Goal: Task Accomplishment & Management: Manage account settings

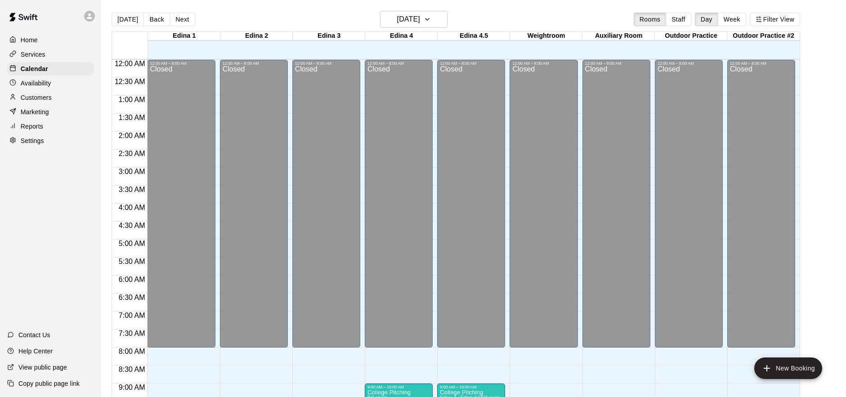
scroll to position [464, 0]
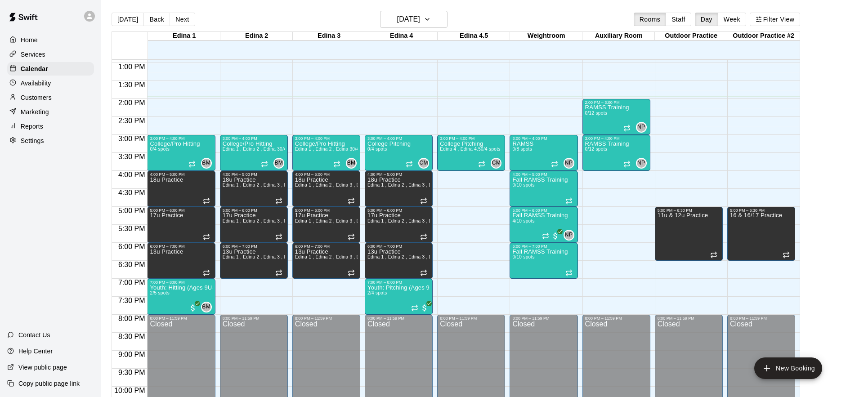
click at [50, 54] on div "Services" at bounding box center [50, 54] width 87 height 13
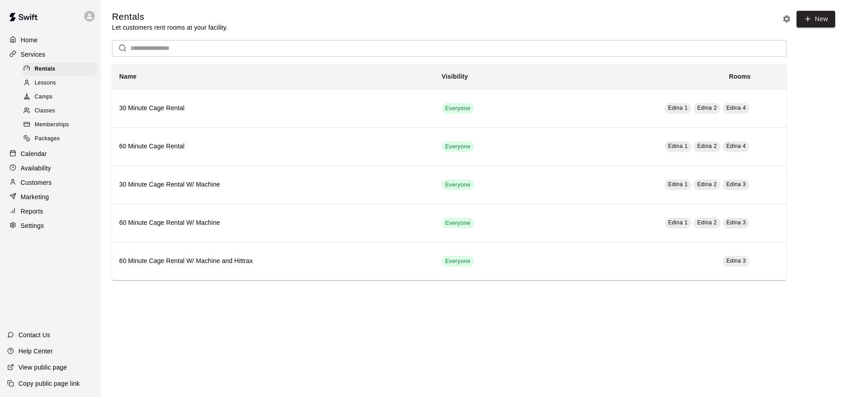
click at [58, 106] on div "Classes" at bounding box center [60, 111] width 76 height 13
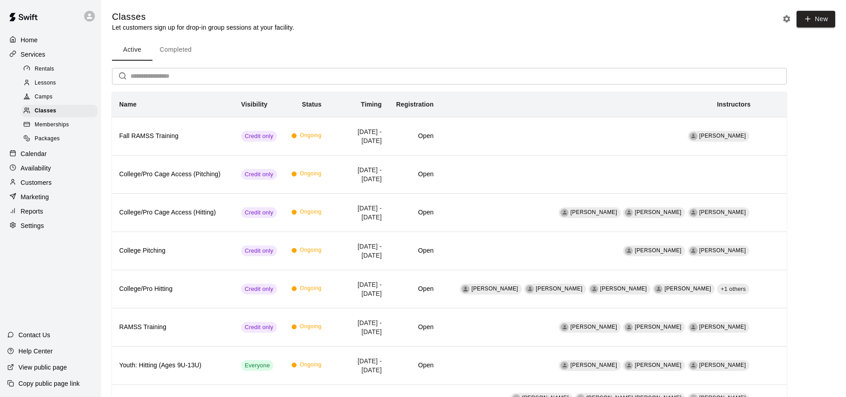
click at [66, 129] on div "Memberships" at bounding box center [60, 125] width 76 height 13
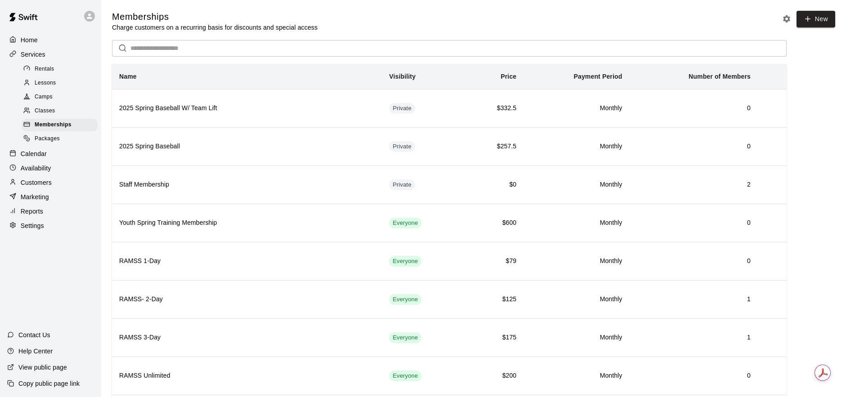
click at [61, 109] on div "Classes" at bounding box center [60, 111] width 76 height 13
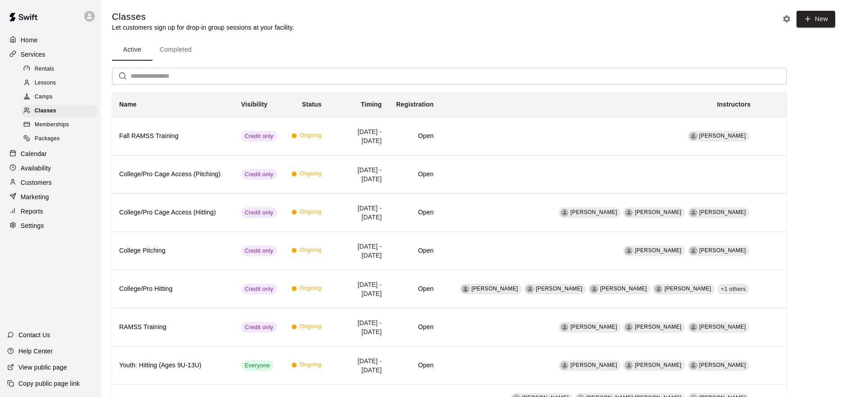
click at [56, 98] on div "Camps" at bounding box center [60, 97] width 76 height 13
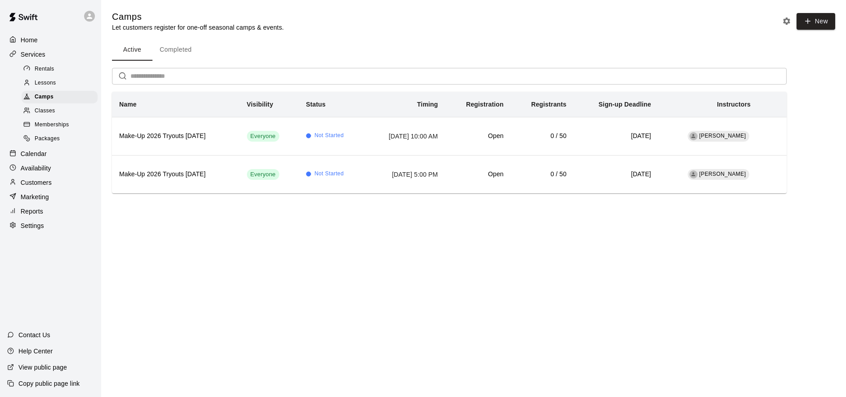
drag, startPoint x: 57, startPoint y: 109, endPoint x: 57, endPoint y: 115, distance: 5.4
click at [57, 109] on div "Classes" at bounding box center [60, 111] width 76 height 13
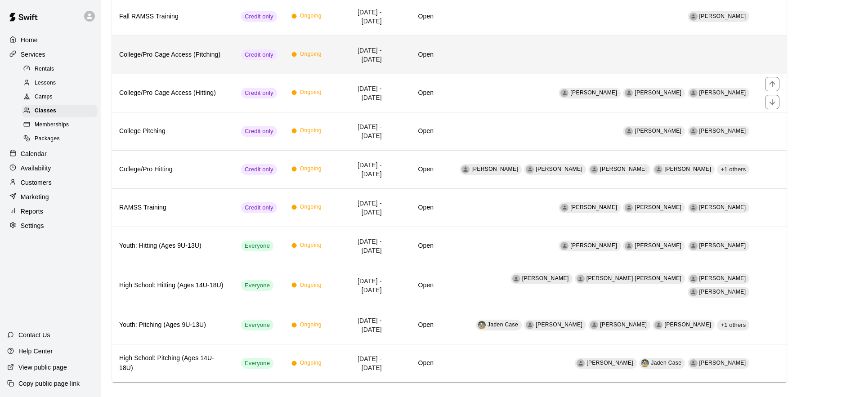
scroll to position [127, 0]
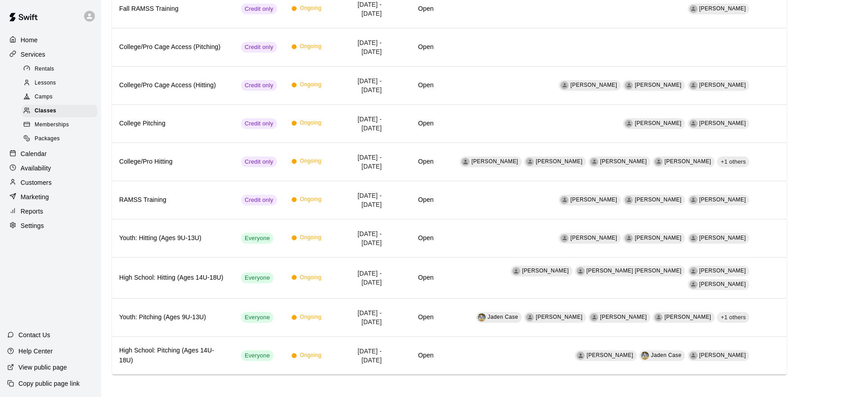
click at [75, 125] on div "Memberships" at bounding box center [60, 125] width 76 height 13
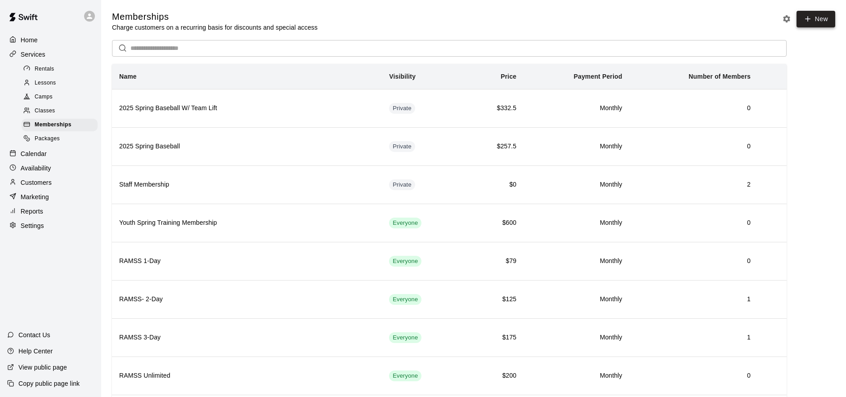
click at [807, 20] on icon at bounding box center [807, 19] width 8 height 8
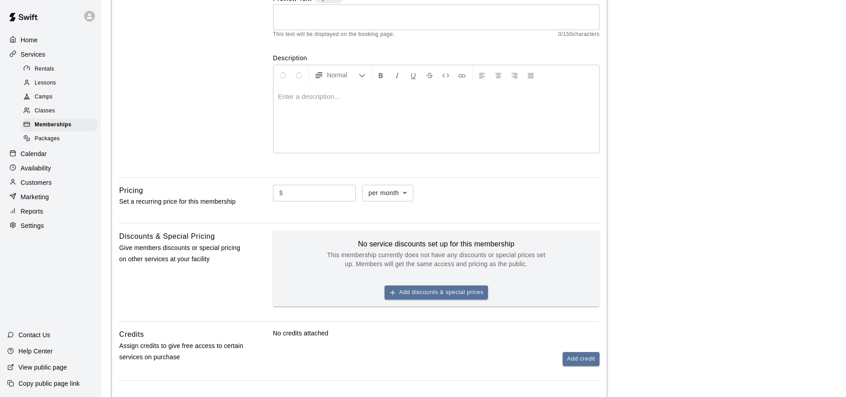
scroll to position [128, 0]
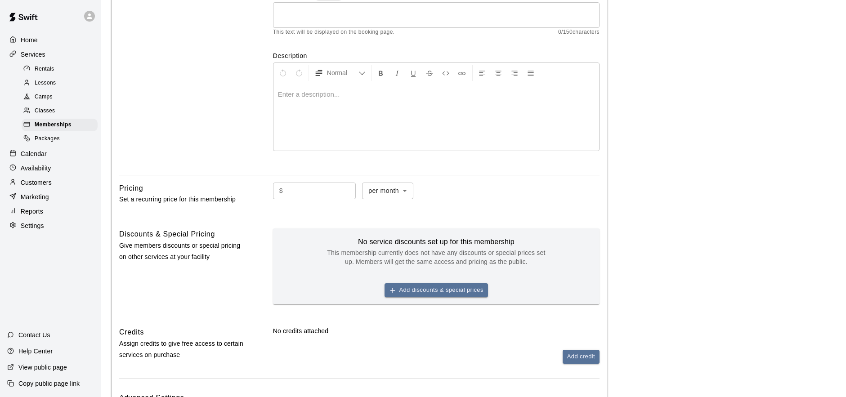
type input "**********"
click at [406, 191] on body "**********" at bounding box center [423, 174] width 846 height 605
click at [498, 196] on div at bounding box center [423, 198] width 846 height 397
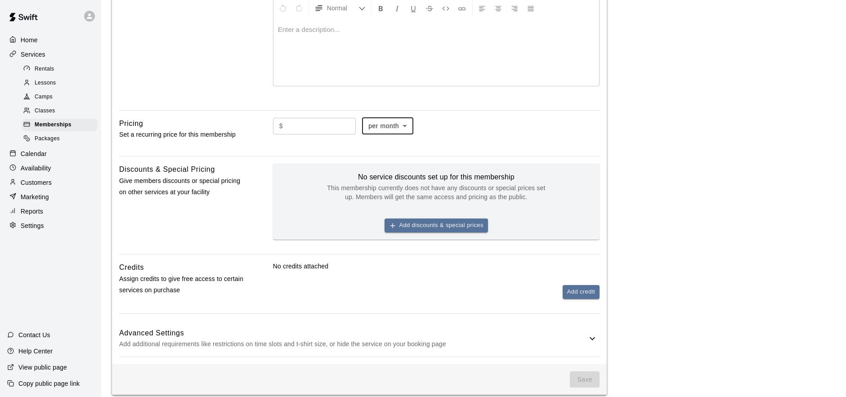
scroll to position [208, 0]
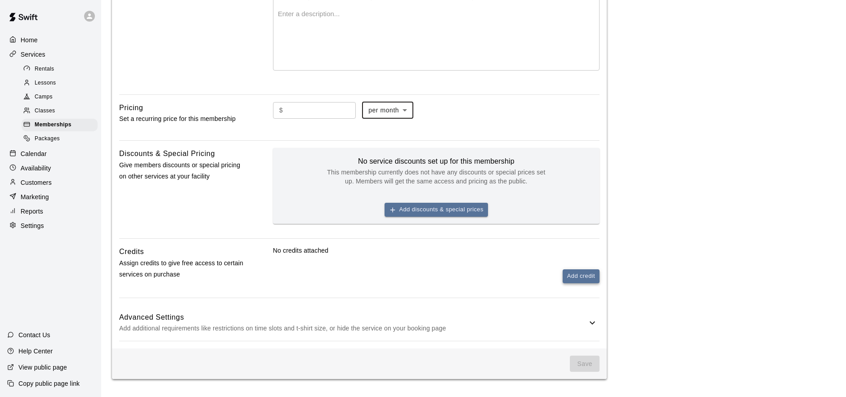
click at [573, 278] on button "Add credit" at bounding box center [580, 276] width 37 height 14
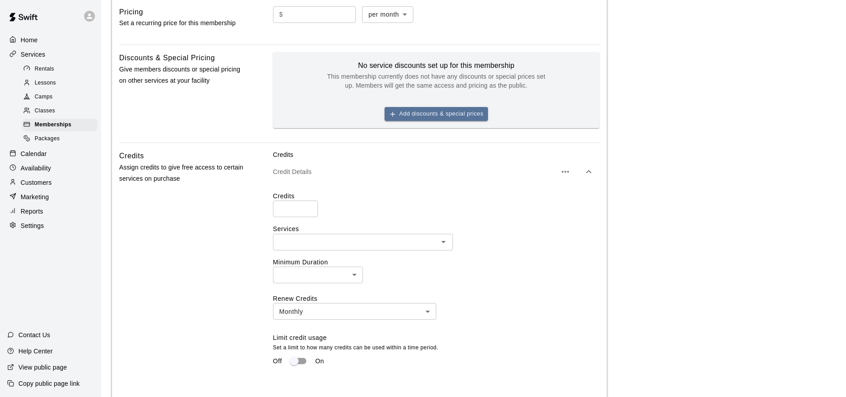
scroll to position [304, 0]
click at [351, 275] on body "**********" at bounding box center [423, 111] width 846 height 830
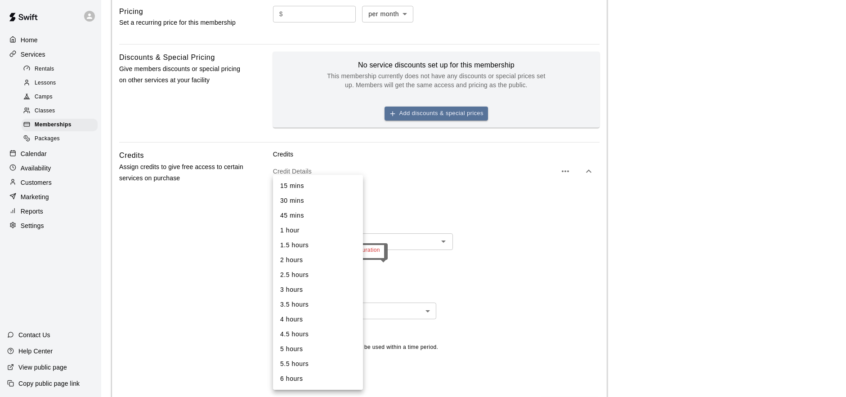
click at [485, 278] on div at bounding box center [423, 198] width 846 height 397
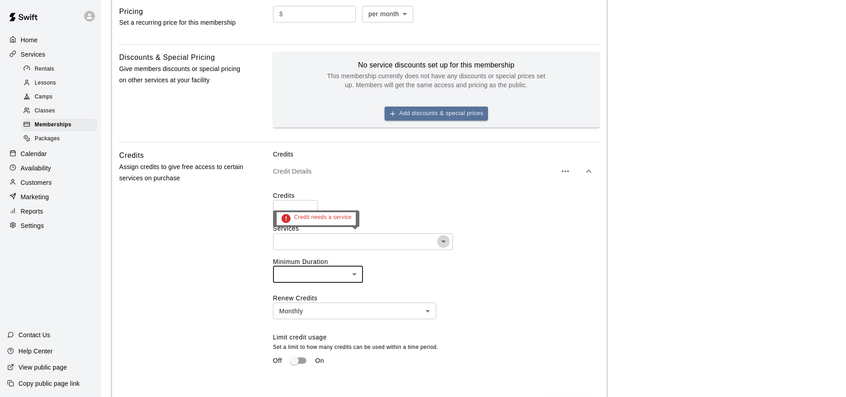
click at [443, 241] on icon "Open" at bounding box center [443, 241] width 4 height 2
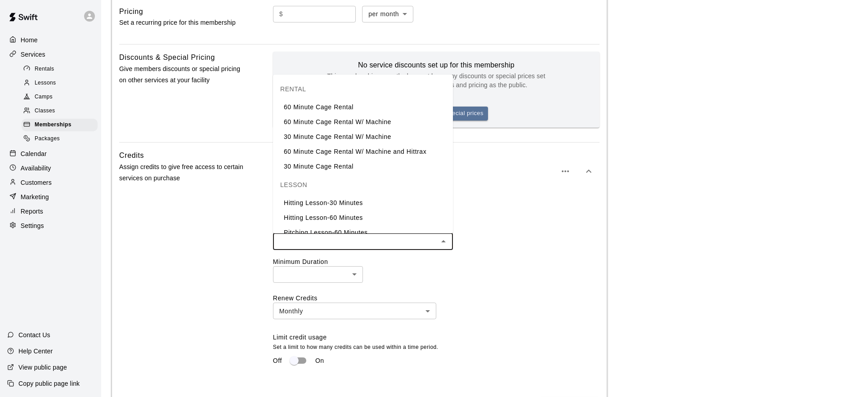
click at [523, 263] on label "Minimum Duration" at bounding box center [436, 261] width 326 height 9
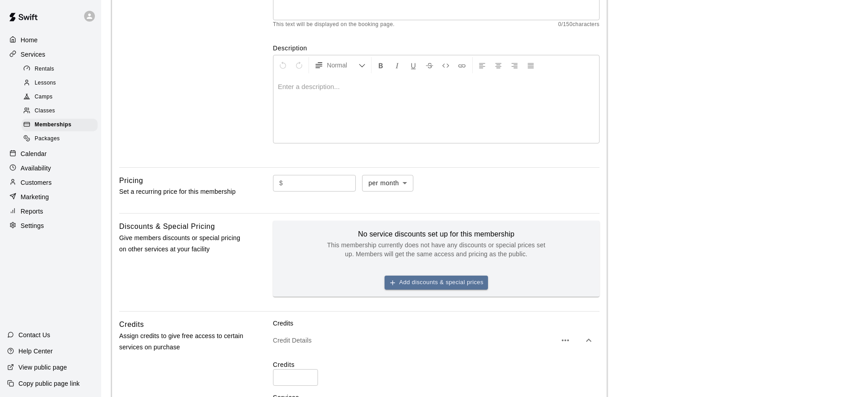
scroll to position [0, 0]
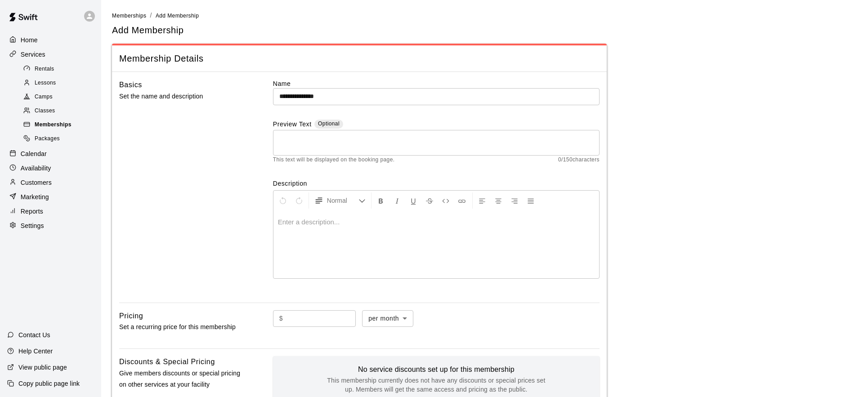
click at [75, 119] on div "Memberships" at bounding box center [60, 125] width 76 height 13
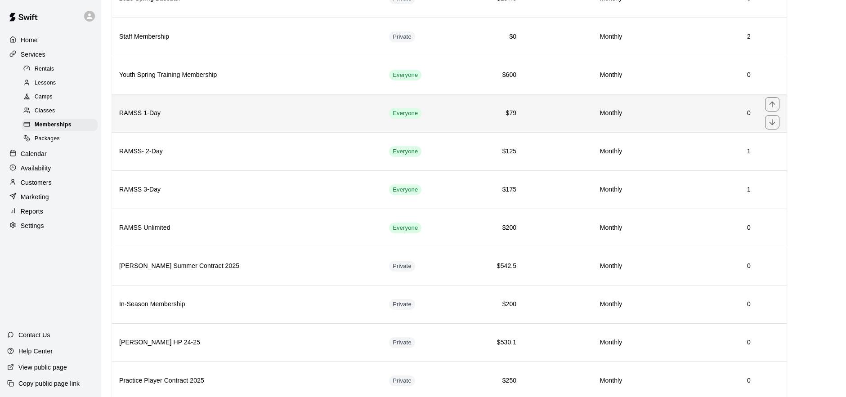
scroll to position [158, 0]
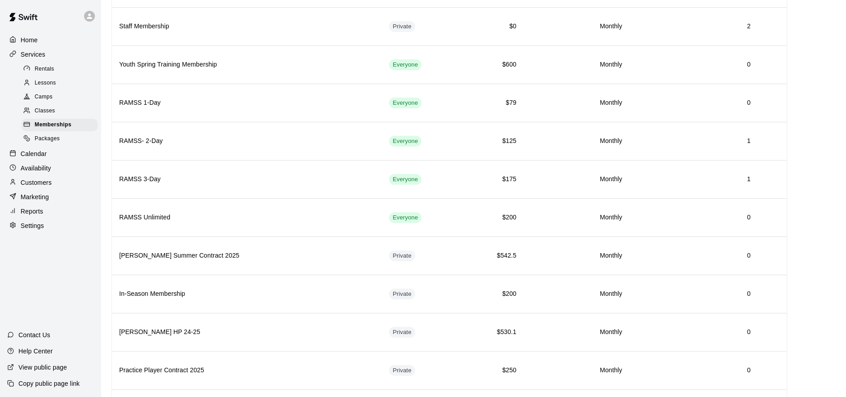
click at [64, 112] on div "Classes" at bounding box center [60, 111] width 76 height 13
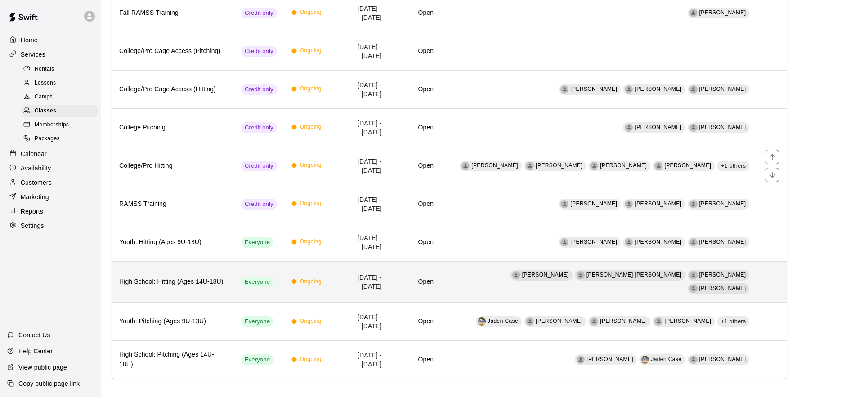
scroll to position [127, 0]
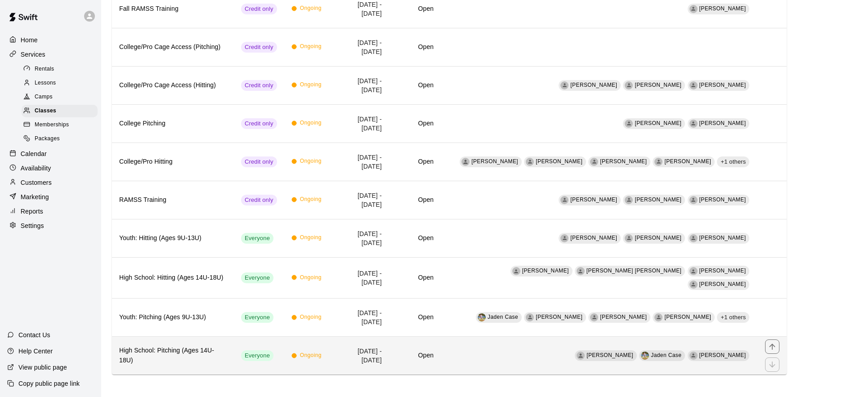
click at [205, 346] on th "High School: Pitching (Ages 14U-18U)" at bounding box center [173, 356] width 122 height 38
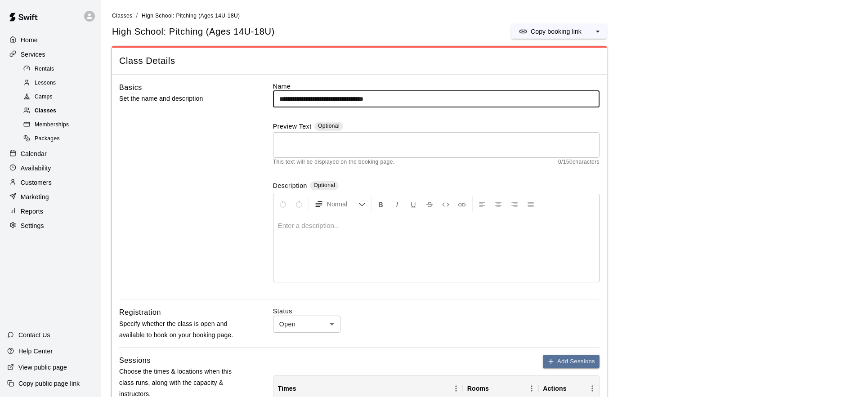
click at [63, 107] on div "Classes" at bounding box center [60, 111] width 76 height 13
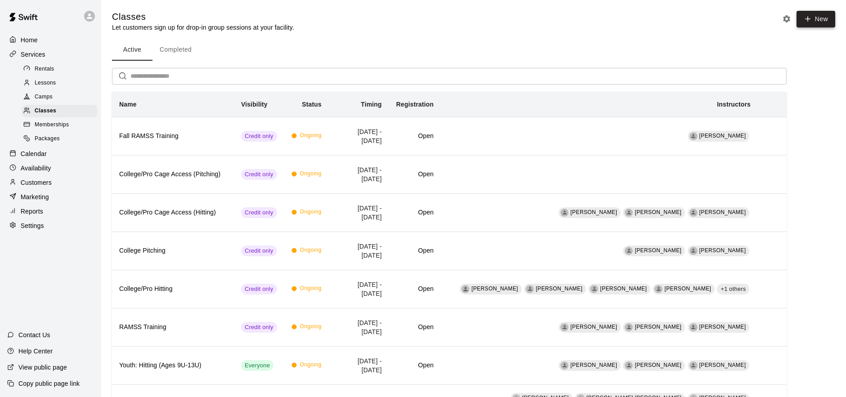
click at [822, 20] on button "New" at bounding box center [815, 19] width 39 height 17
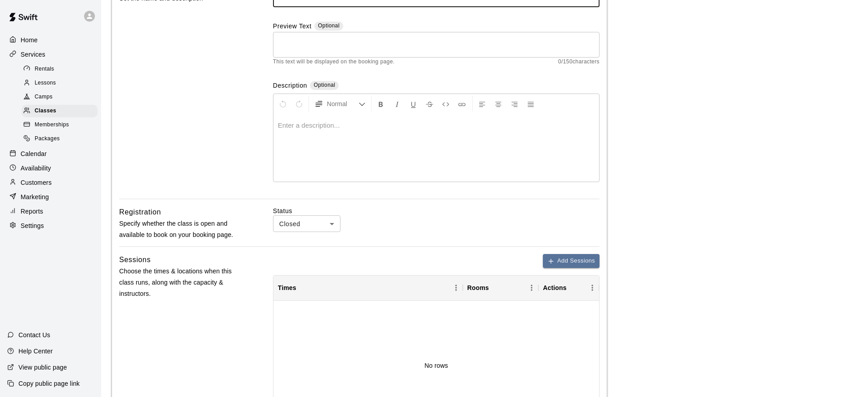
scroll to position [102, 0]
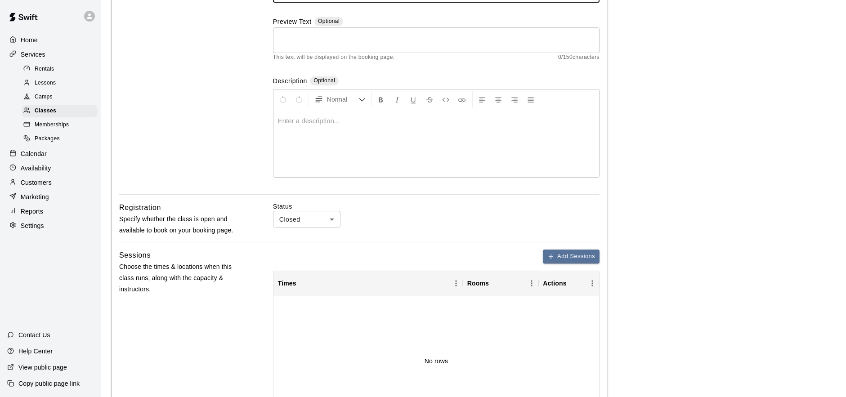
type input "**********"
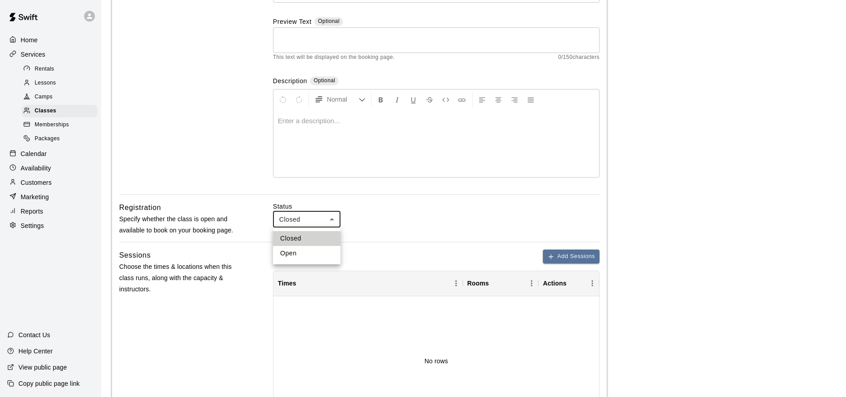
click at [321, 220] on body "**********" at bounding box center [423, 268] width 846 height 741
click at [222, 111] on div at bounding box center [423, 198] width 846 height 397
click at [327, 218] on body "**********" at bounding box center [423, 268] width 846 height 741
click at [314, 261] on ul "Closed Open" at bounding box center [306, 245] width 67 height 37
click at [305, 251] on li "Open" at bounding box center [306, 253] width 67 height 15
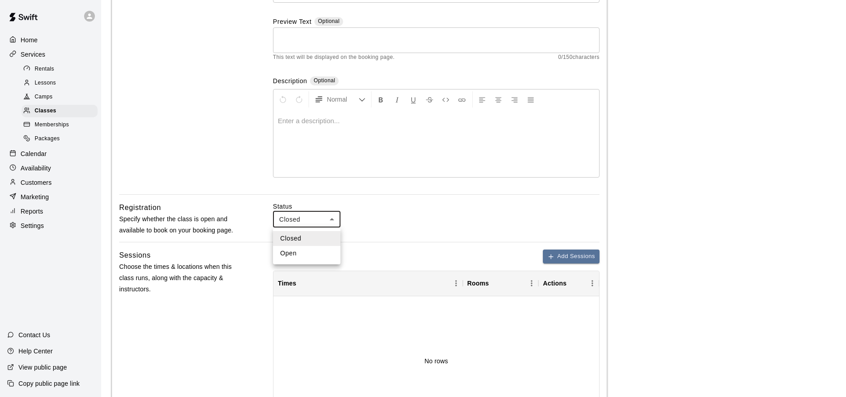
type input "****"
click at [250, 146] on div "**********" at bounding box center [359, 86] width 480 height 218
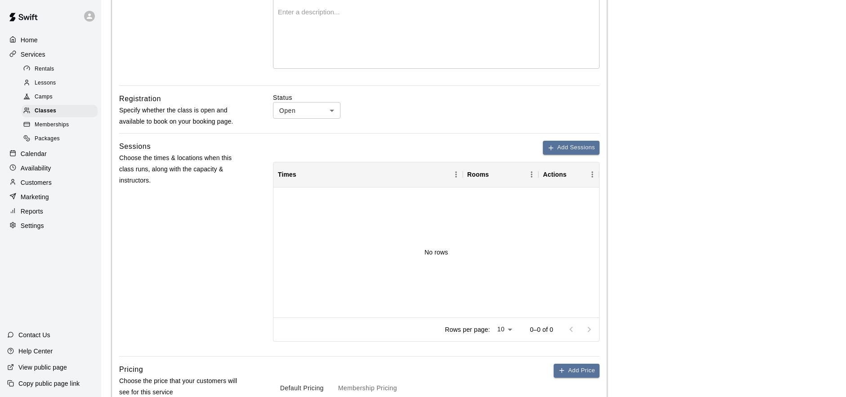
scroll to position [227, 0]
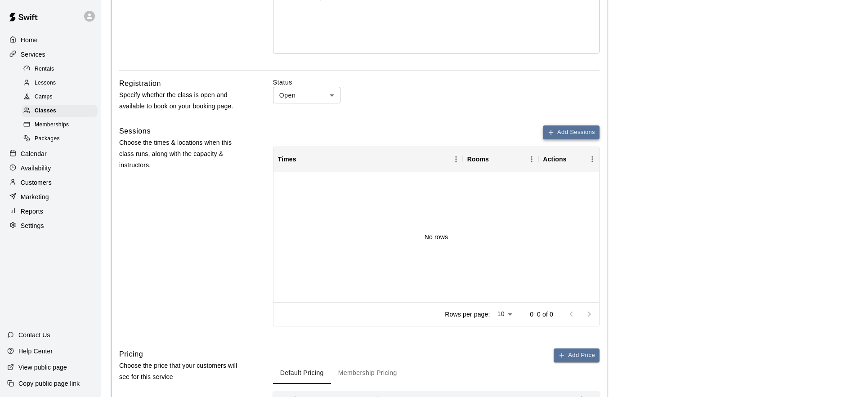
click at [570, 134] on button "Add Sessions" at bounding box center [571, 132] width 57 height 14
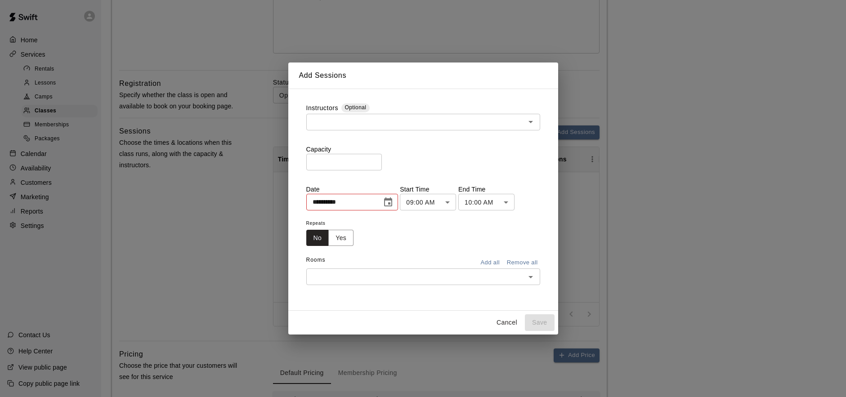
click at [474, 123] on input "text" at bounding box center [416, 121] width 214 height 11
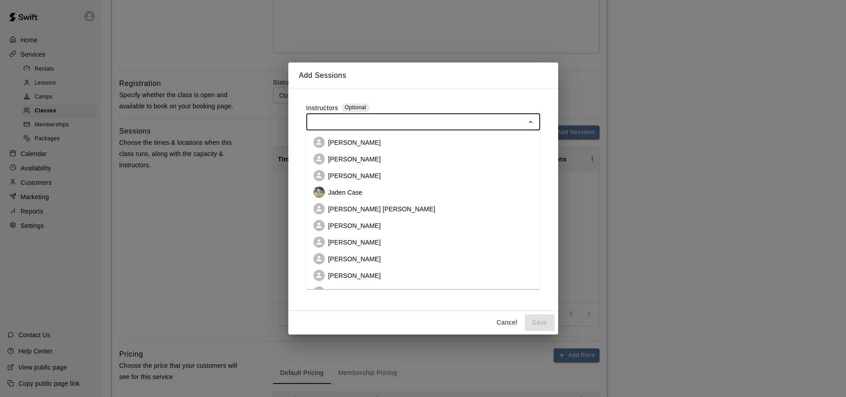
click at [405, 142] on li "[PERSON_NAME]" at bounding box center [423, 142] width 234 height 17
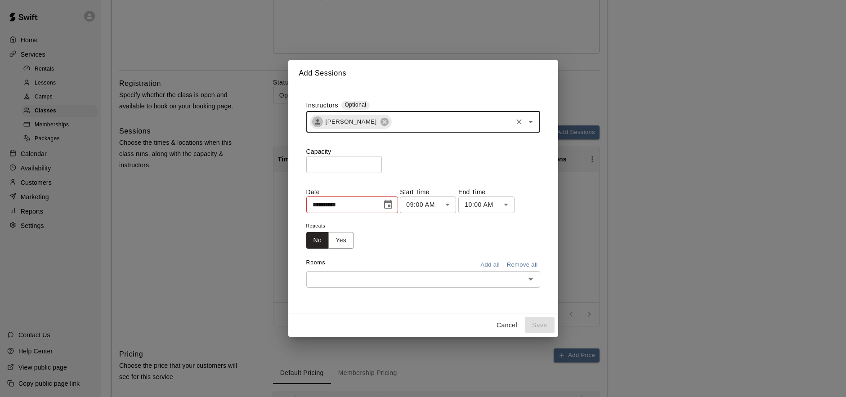
click at [445, 124] on input "text" at bounding box center [451, 121] width 118 height 11
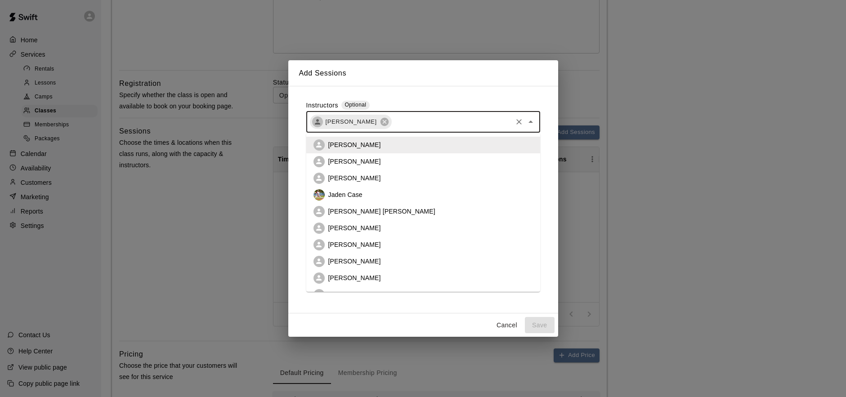
click at [367, 255] on li "[PERSON_NAME]" at bounding box center [423, 261] width 234 height 17
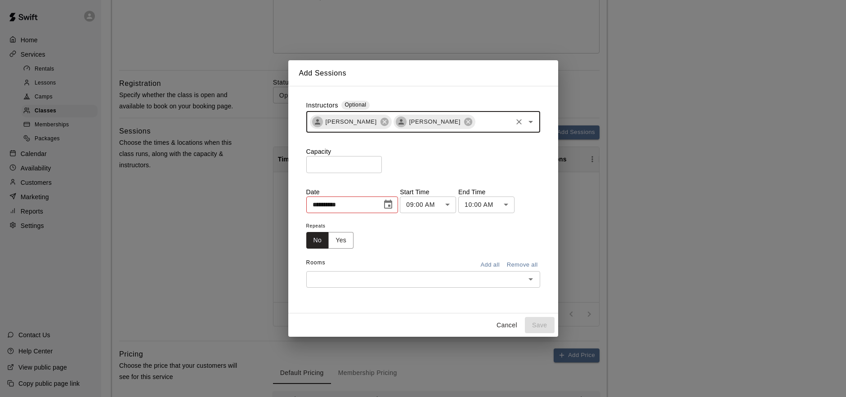
click at [479, 119] on input "text" at bounding box center [493, 121] width 35 height 11
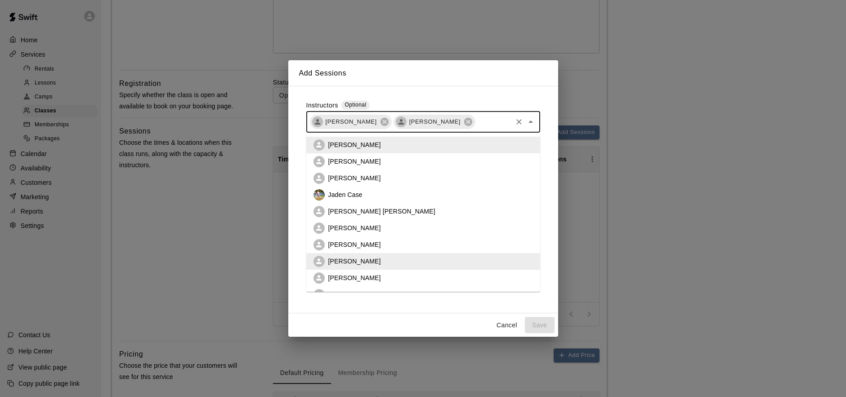
click at [405, 280] on li "[PERSON_NAME]" at bounding box center [423, 278] width 234 height 17
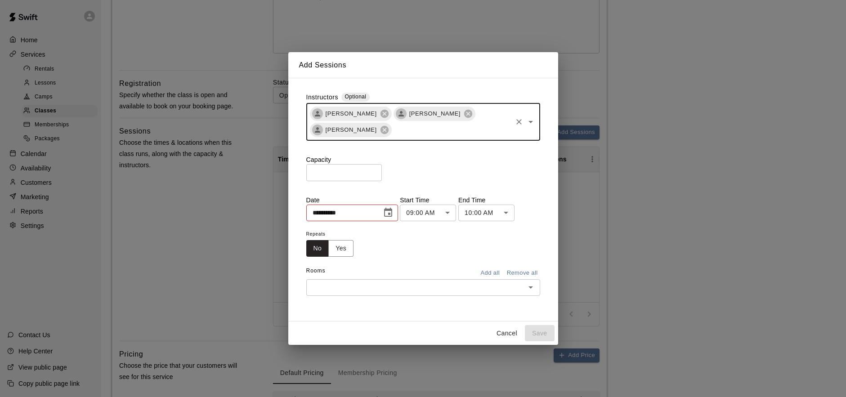
click at [465, 131] on input "text" at bounding box center [451, 130] width 118 height 11
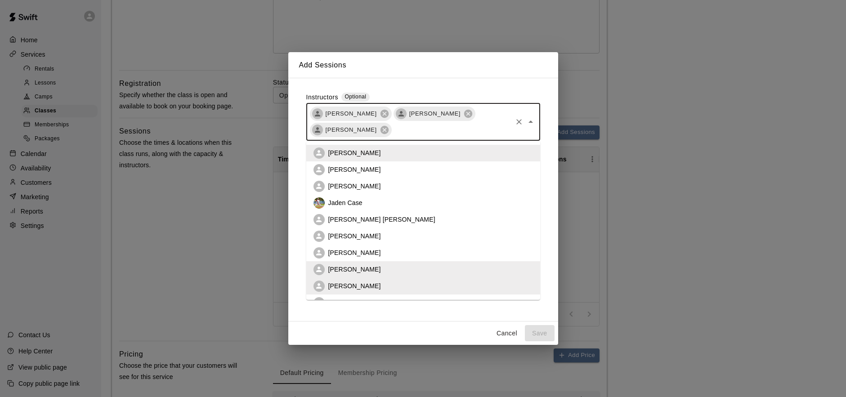
scroll to position [31, 0]
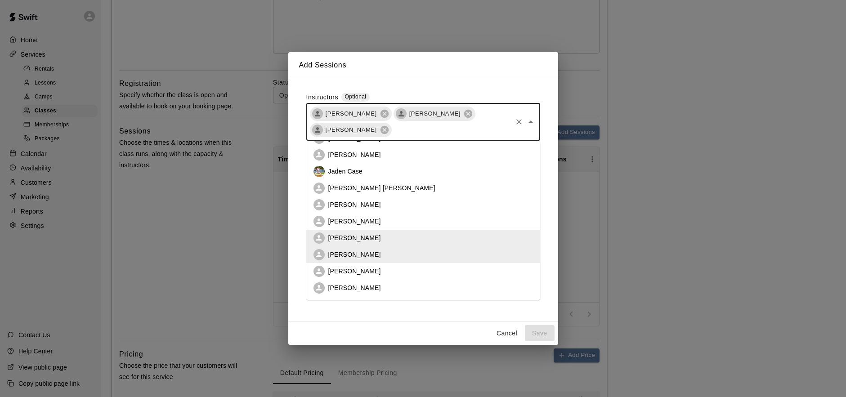
click at [387, 269] on li "[PERSON_NAME]" at bounding box center [423, 271] width 234 height 17
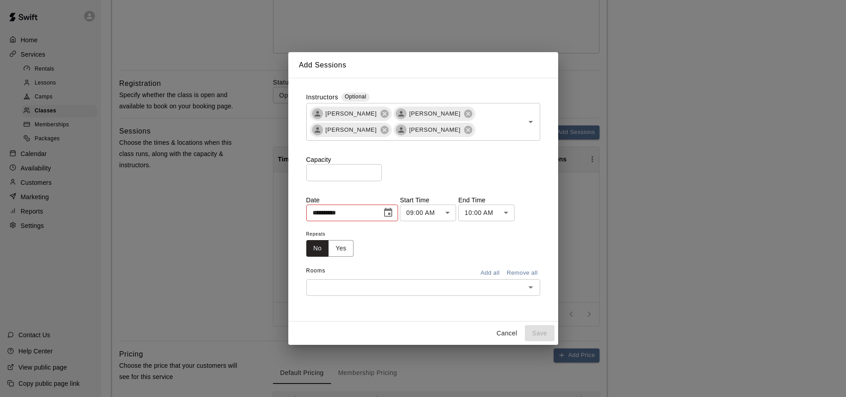
click at [433, 169] on div "Capacity * ​" at bounding box center [423, 168] width 234 height 26
click at [341, 173] on input "*" at bounding box center [344, 172] width 76 height 17
click at [376, 171] on input "*" at bounding box center [344, 172] width 76 height 17
click at [376, 175] on input "*" at bounding box center [344, 172] width 76 height 17
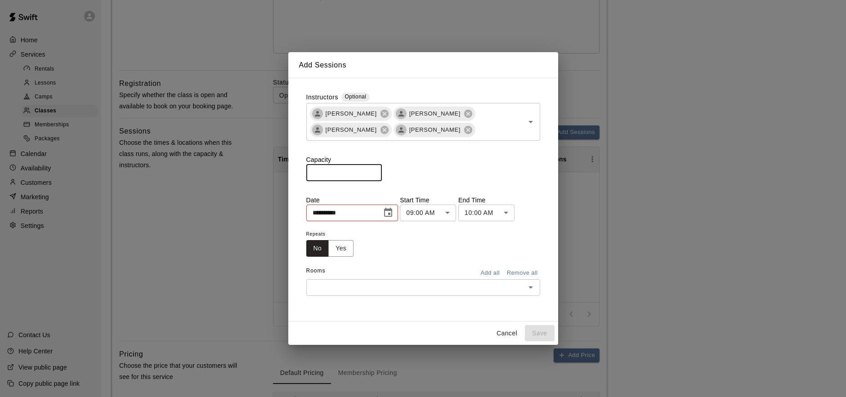
click at [376, 175] on input "*" at bounding box center [344, 172] width 76 height 17
type input "*"
click at [375, 172] on input "*" at bounding box center [344, 172] width 76 height 17
click at [345, 250] on button "Yes" at bounding box center [340, 248] width 25 height 17
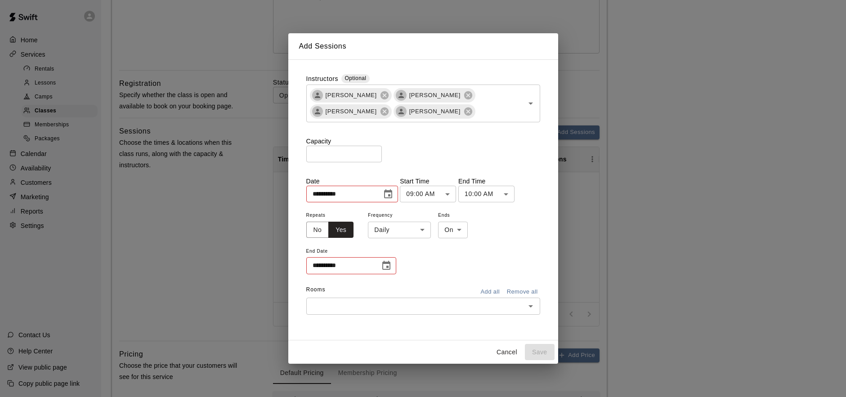
click at [390, 195] on icon "Choose date, selected date is Aug 18, 2025" at bounding box center [388, 194] width 11 height 11
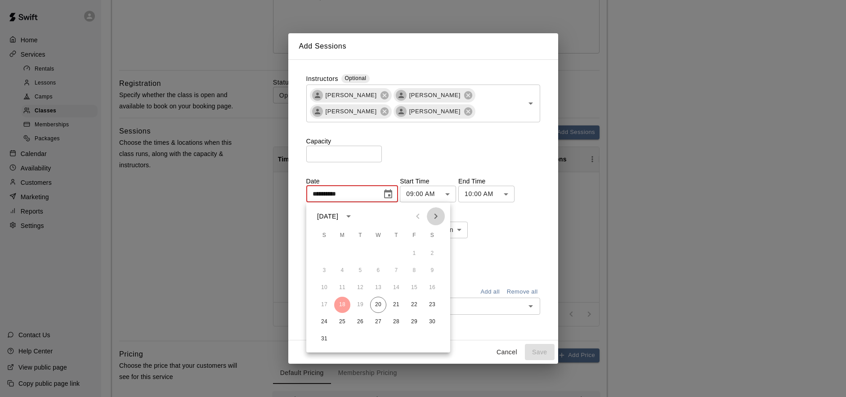
click at [434, 218] on icon "Next month" at bounding box center [435, 216] width 3 height 5
click at [411, 285] on button "17" at bounding box center [414, 288] width 16 height 16
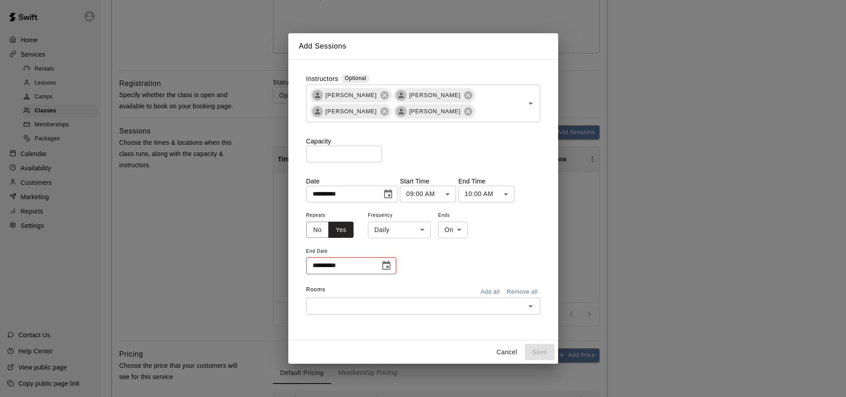
click at [421, 229] on body "**********" at bounding box center [423, 143] width 846 height 741
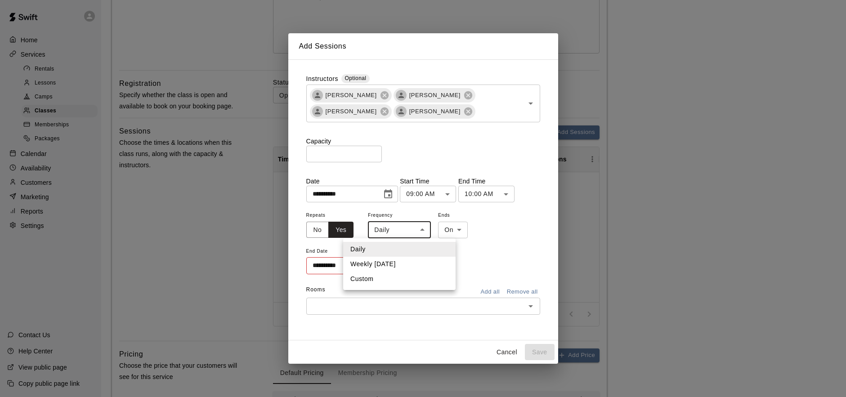
click at [392, 194] on div at bounding box center [423, 198] width 846 height 397
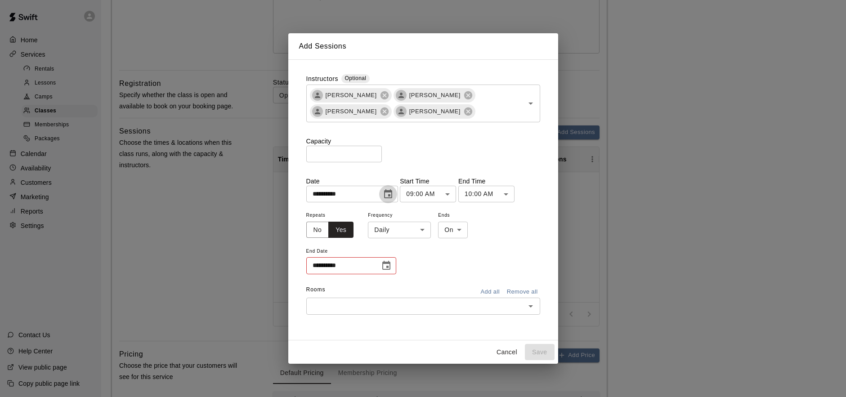
click at [390, 195] on icon "Choose date, selected date is Oct 17, 2025" at bounding box center [388, 193] width 8 height 9
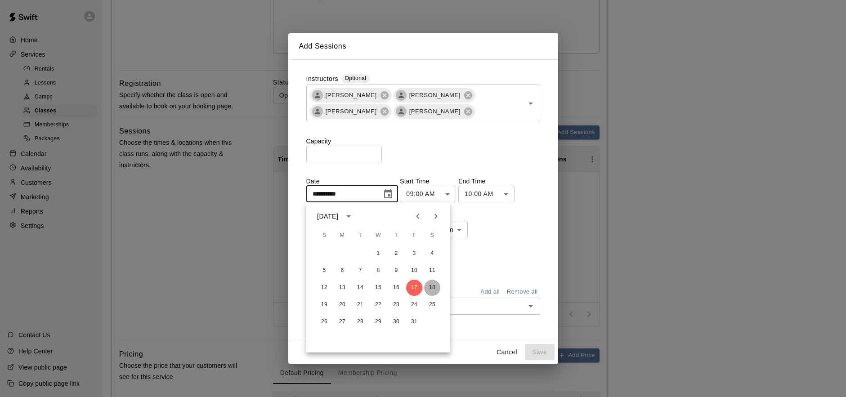
click at [436, 286] on button "18" at bounding box center [432, 288] width 16 height 16
type input "**********"
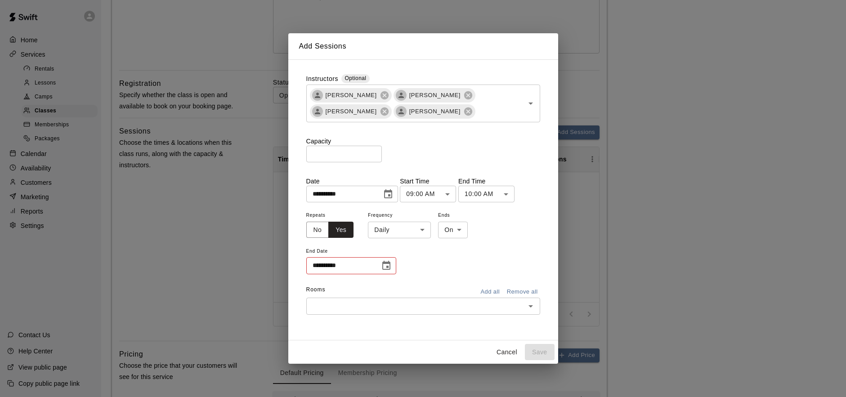
click at [414, 234] on body "**********" at bounding box center [423, 143] width 846 height 741
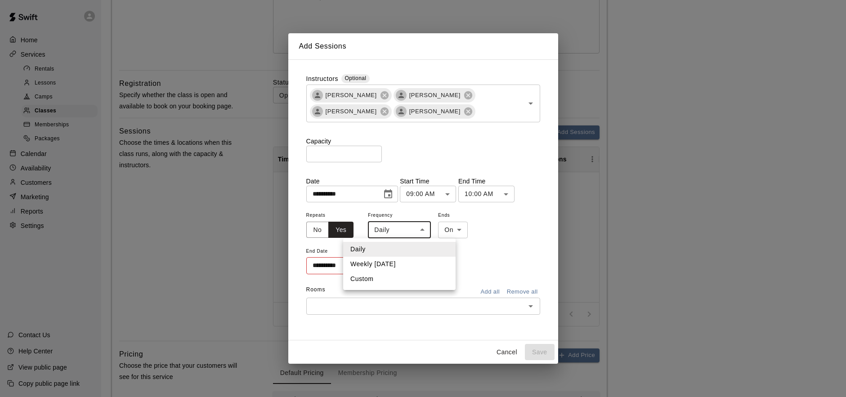
click at [409, 266] on li "Weekly [DATE]" at bounding box center [399, 264] width 112 height 15
type input "******"
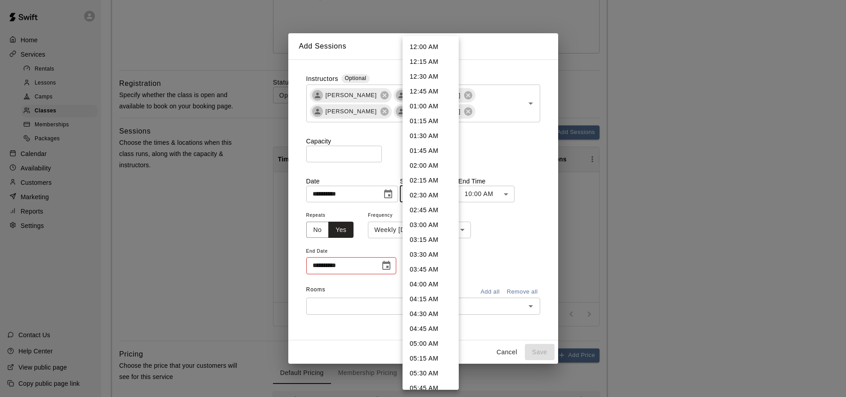
click at [447, 194] on body "**********" at bounding box center [423, 143] width 846 height 741
click at [517, 241] on div at bounding box center [423, 198] width 846 height 397
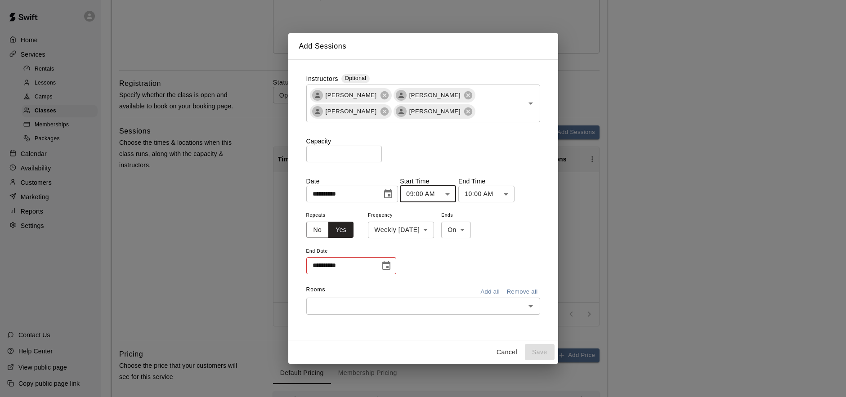
type input "*"
click at [375, 156] on input "*" at bounding box center [344, 154] width 76 height 17
click at [437, 311] on input "text" at bounding box center [416, 305] width 214 height 11
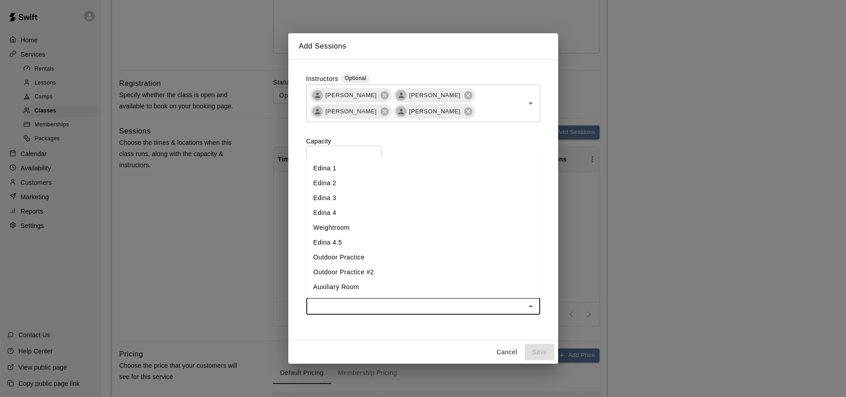
click at [350, 202] on li "Edina 3" at bounding box center [423, 198] width 234 height 15
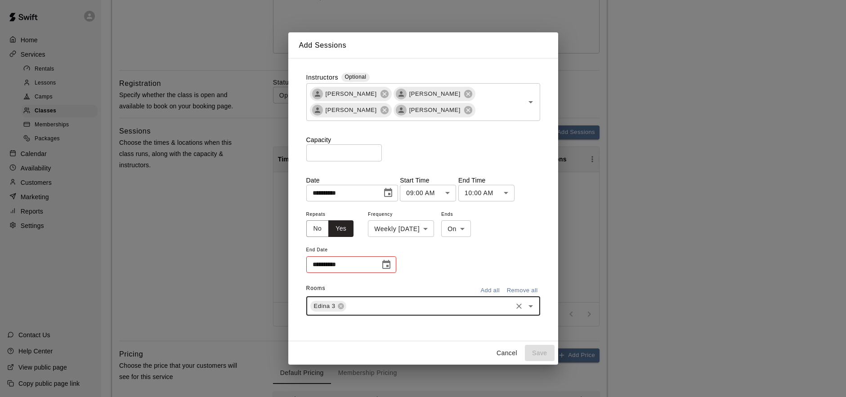
click at [384, 308] on input "text" at bounding box center [428, 305] width 163 height 11
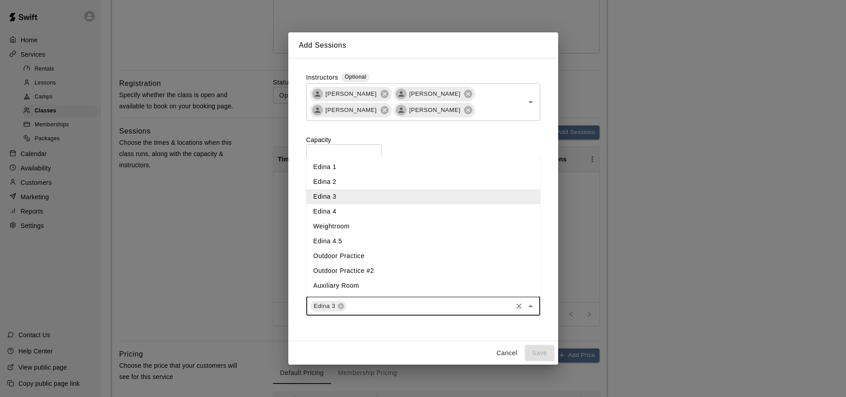
click at [347, 182] on li "Edina 2" at bounding box center [423, 181] width 234 height 15
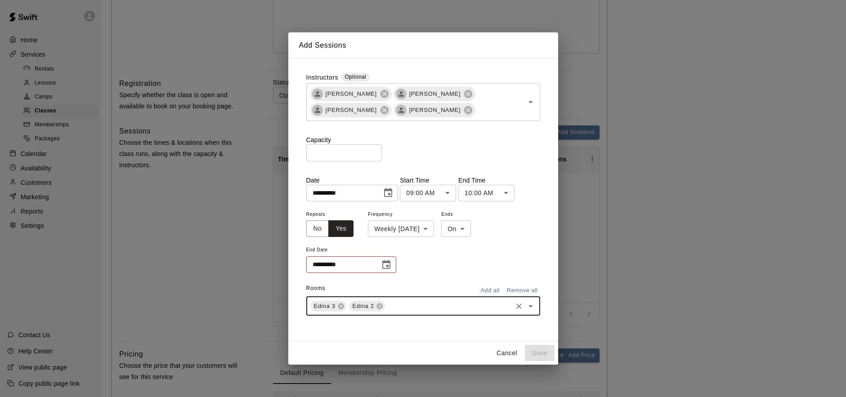
click at [349, 156] on input "*" at bounding box center [344, 152] width 76 height 17
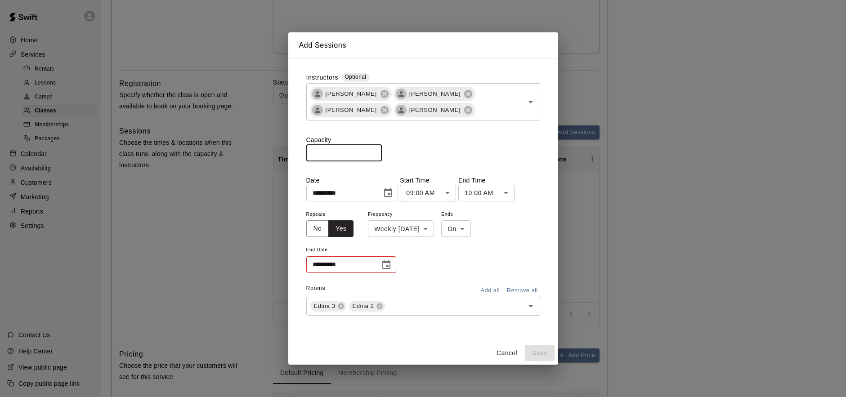
click at [349, 156] on input "*" at bounding box center [344, 152] width 76 height 17
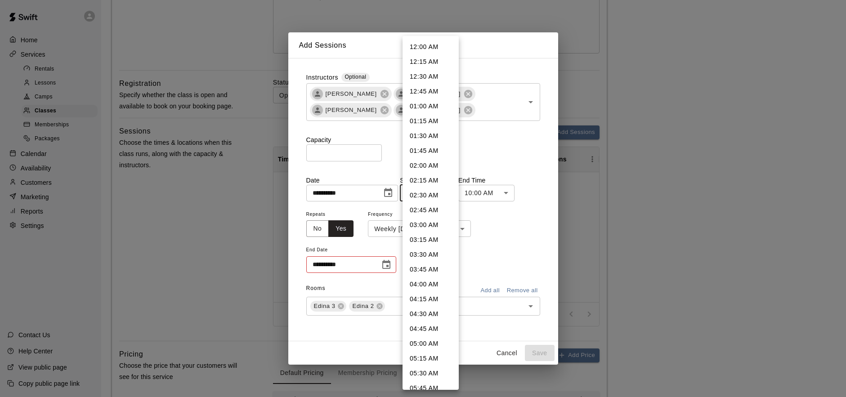
click at [452, 195] on body "**********" at bounding box center [423, 143] width 846 height 741
click at [425, 270] on li "10:00 AM" at bounding box center [430, 272] width 56 height 15
type input "********"
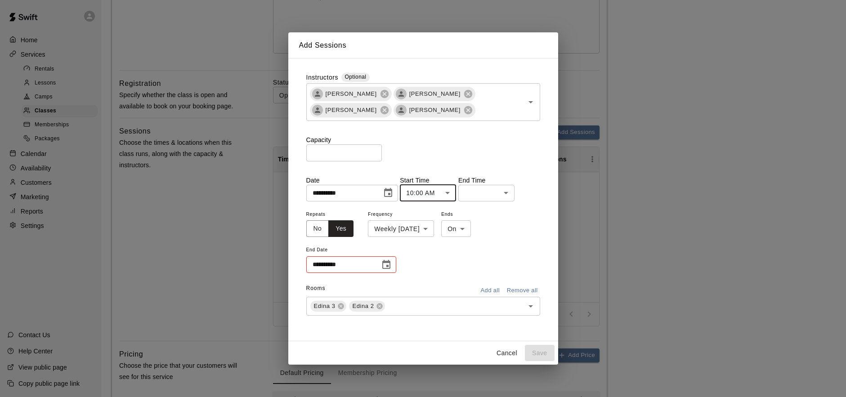
click at [511, 191] on body "**********" at bounding box center [423, 143] width 846 height 741
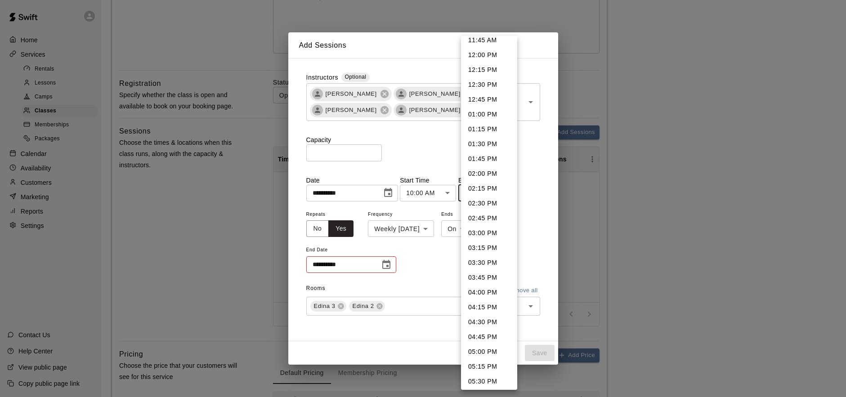
scroll to position [97, 0]
click at [486, 291] on li "04:00 PM" at bounding box center [489, 291] width 56 height 15
type input "********"
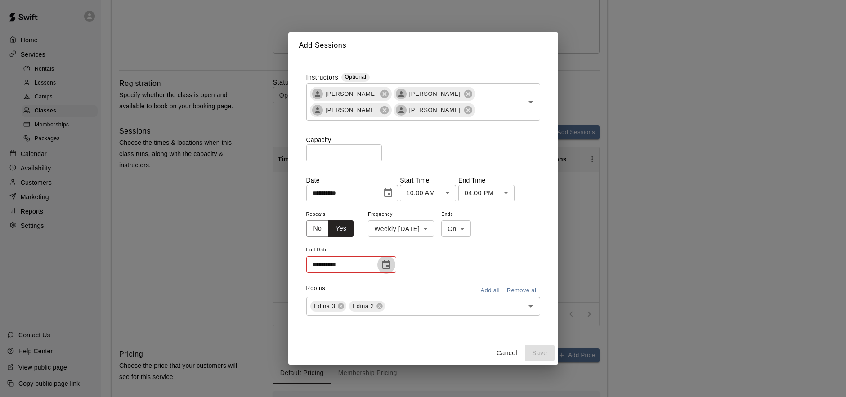
click at [386, 265] on icon "Choose date" at bounding box center [386, 264] width 8 height 9
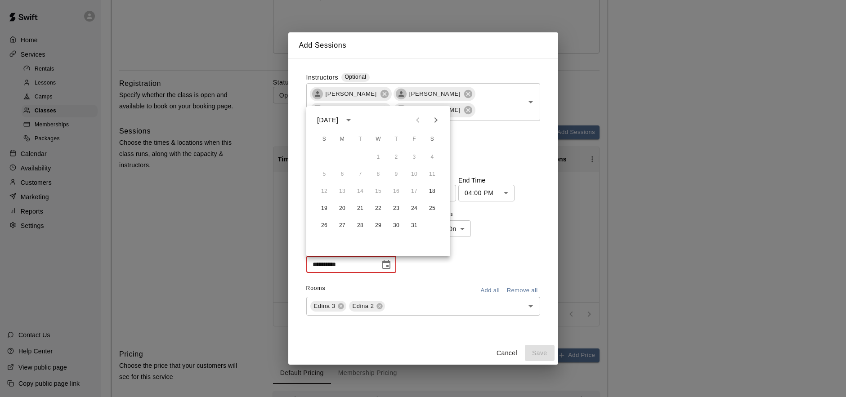
click at [432, 120] on icon "Next month" at bounding box center [435, 120] width 11 height 11
click at [434, 206] on button "22" at bounding box center [432, 208] width 16 height 16
type input "**********"
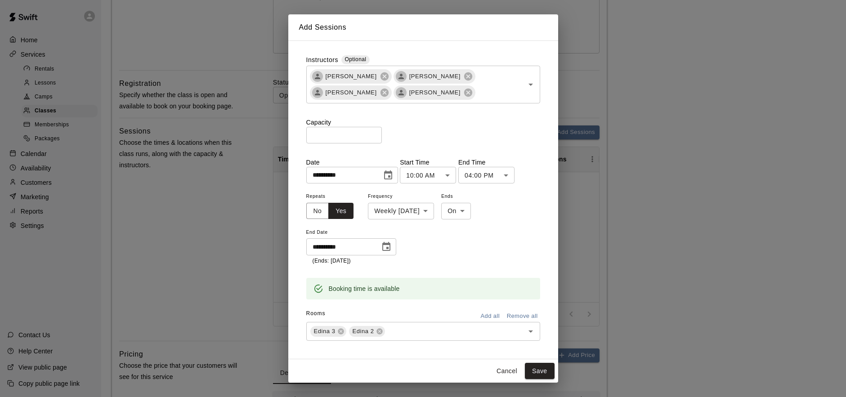
scroll to position [4, 0]
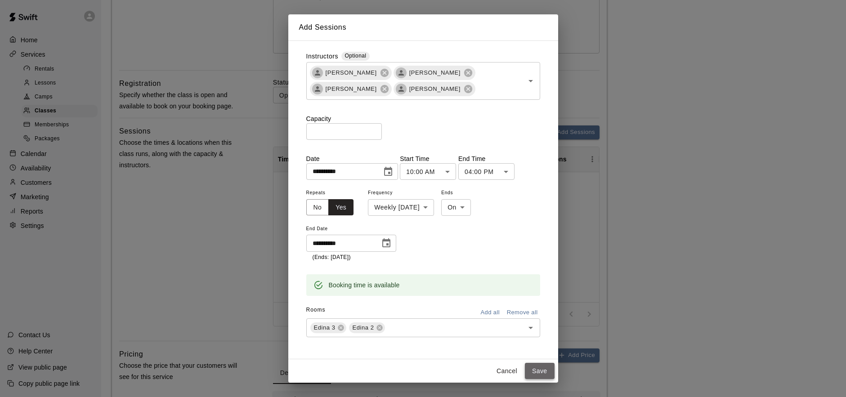
click at [539, 367] on button "Save" at bounding box center [540, 371] width 30 height 17
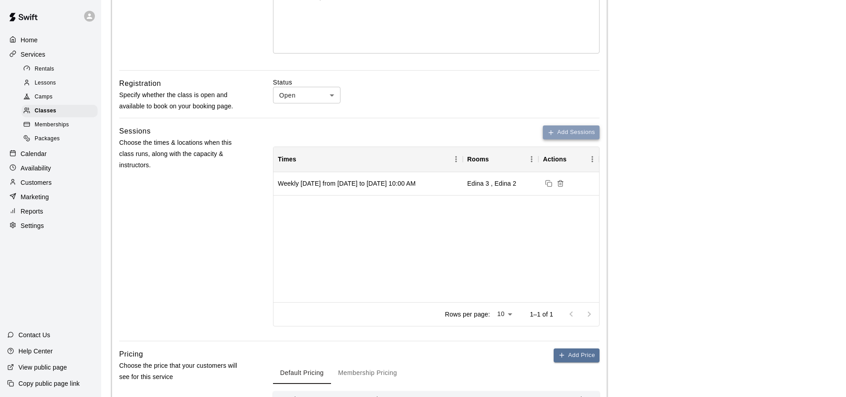
click at [565, 131] on button "Add Sessions" at bounding box center [571, 132] width 57 height 14
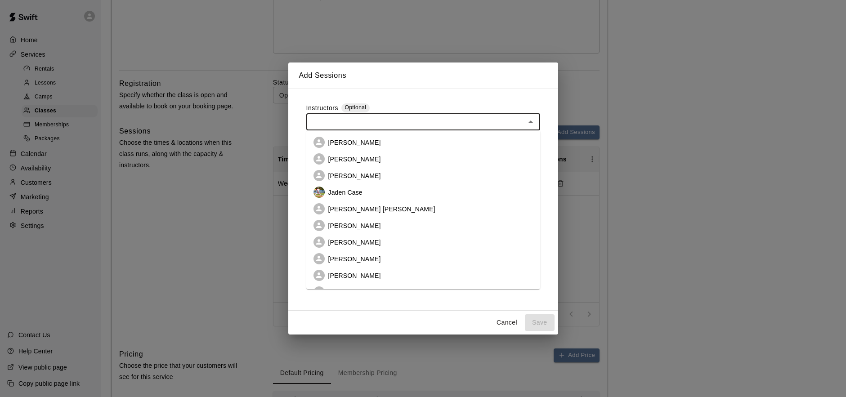
click at [419, 123] on input "text" at bounding box center [416, 121] width 214 height 11
click at [387, 147] on li "[PERSON_NAME]" at bounding box center [423, 142] width 234 height 17
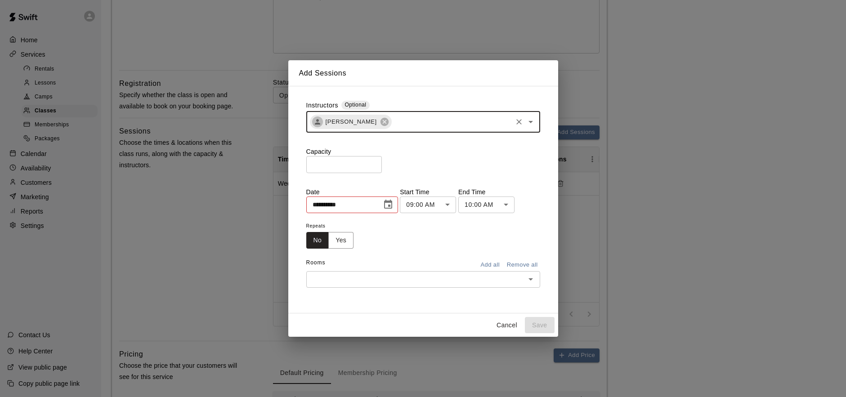
click at [405, 124] on input "text" at bounding box center [451, 121] width 118 height 11
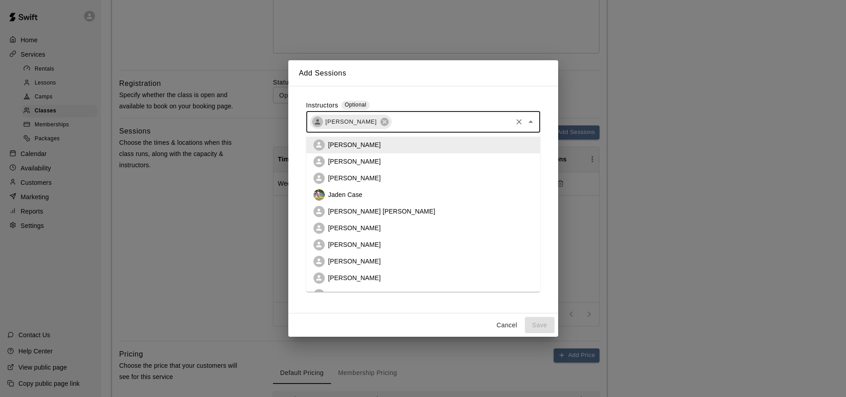
click at [370, 255] on li "[PERSON_NAME]" at bounding box center [423, 261] width 234 height 17
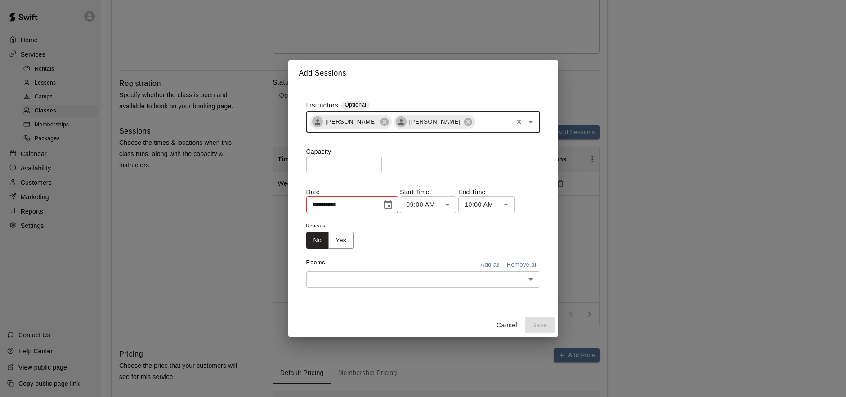
click at [476, 126] on input "text" at bounding box center [493, 121] width 35 height 11
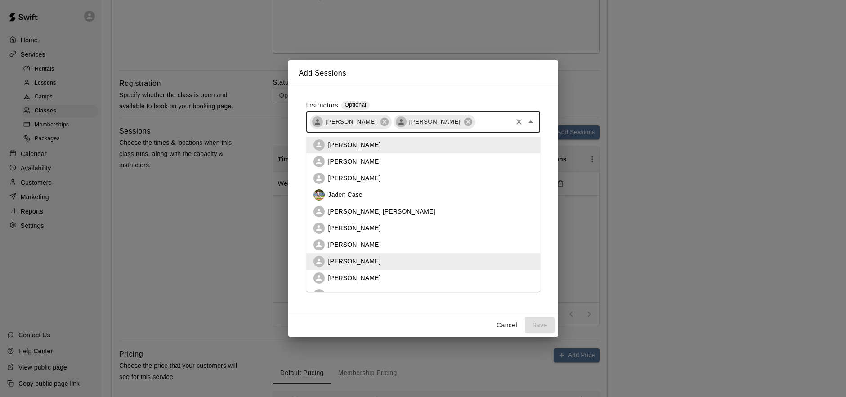
click at [383, 282] on li "[PERSON_NAME]" at bounding box center [423, 278] width 234 height 17
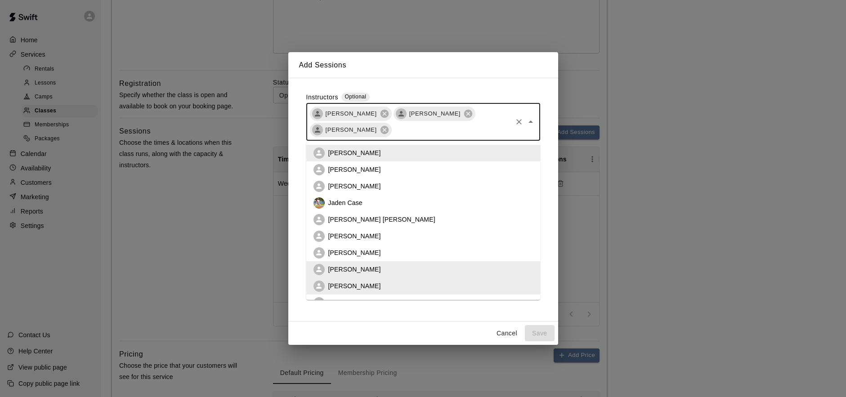
click at [475, 133] on input "text" at bounding box center [451, 130] width 118 height 11
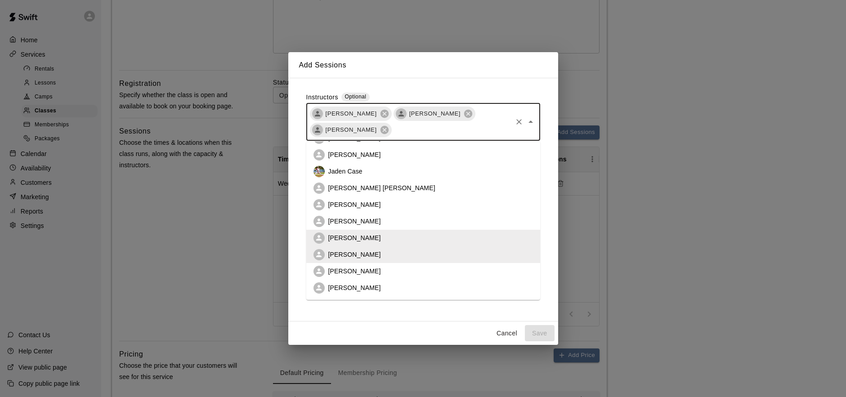
click at [397, 268] on li "[PERSON_NAME]" at bounding box center [423, 271] width 234 height 17
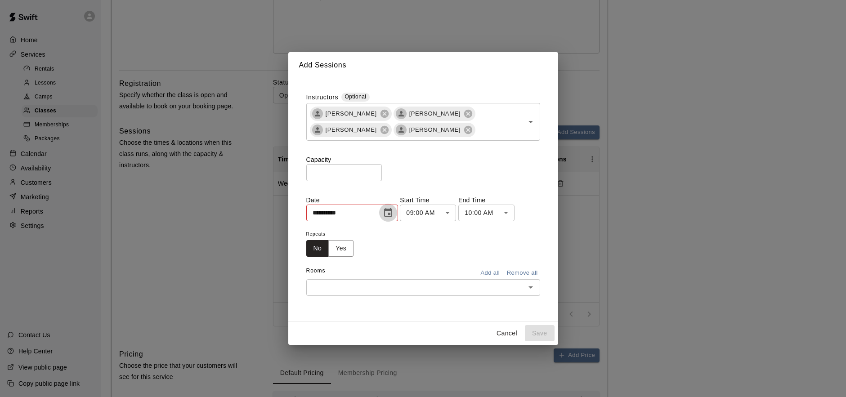
click at [391, 216] on icon "Choose date, selected date is Aug 18, 2025" at bounding box center [388, 212] width 11 height 11
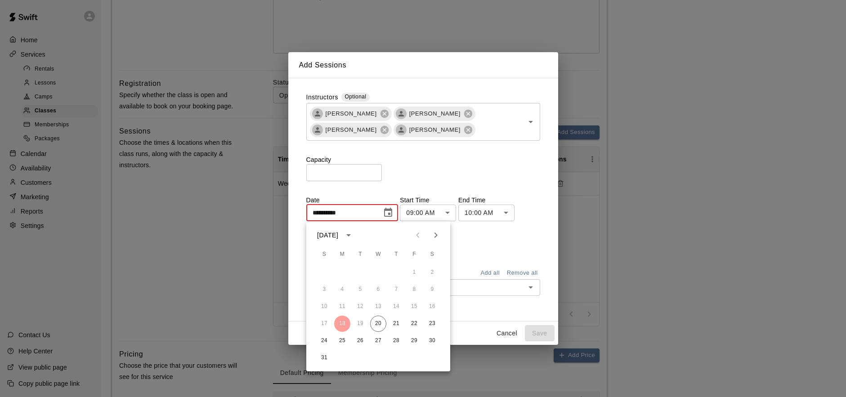
click at [435, 237] on icon "Next month" at bounding box center [435, 234] width 3 height 5
click at [435, 236] on icon "Next month" at bounding box center [435, 234] width 3 height 5
click at [327, 323] on button "19" at bounding box center [324, 324] width 16 height 16
type input "**********"
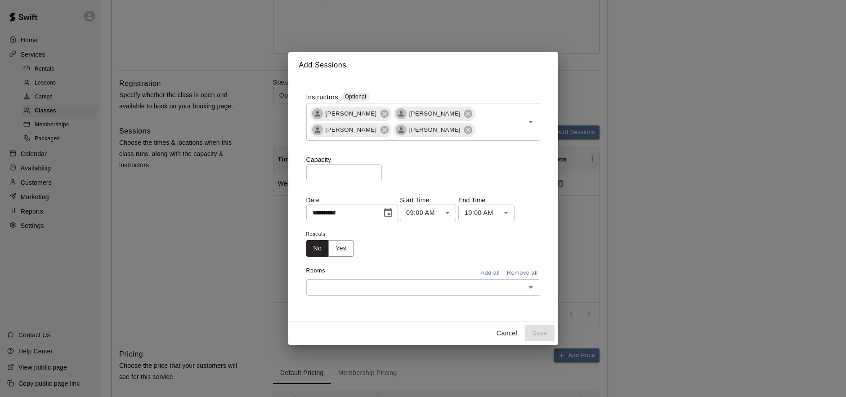
click at [345, 247] on button "Yes" at bounding box center [340, 248] width 25 height 17
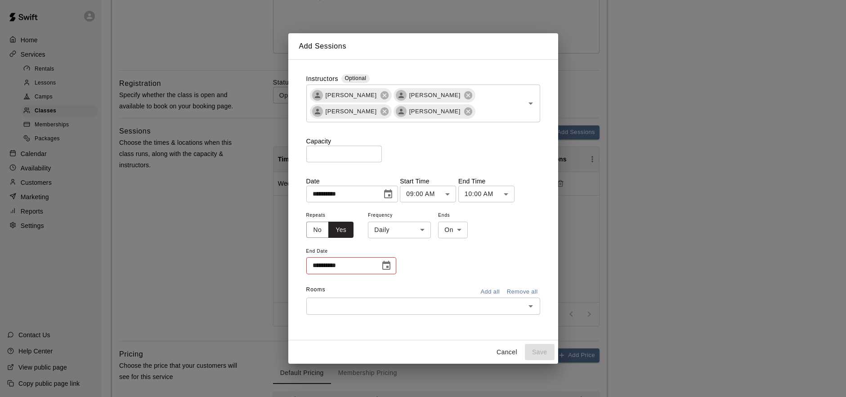
click at [452, 192] on body "**********" at bounding box center [423, 143] width 846 height 741
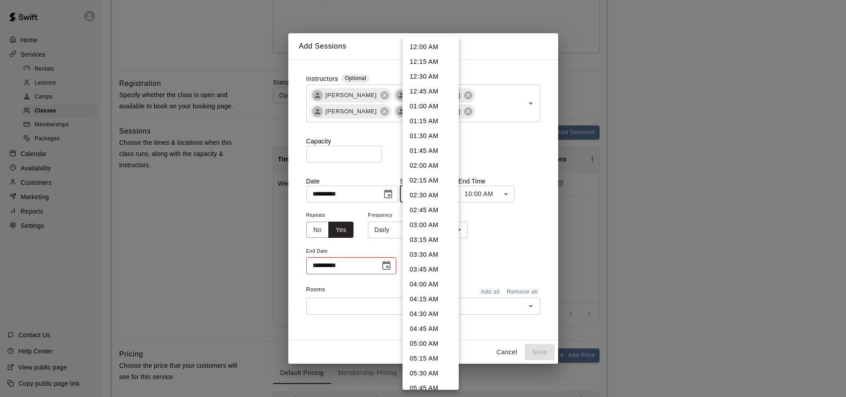
scroll to position [368, 0]
click at [428, 272] on li "10:00 AM" at bounding box center [430, 272] width 56 height 15
type input "********"
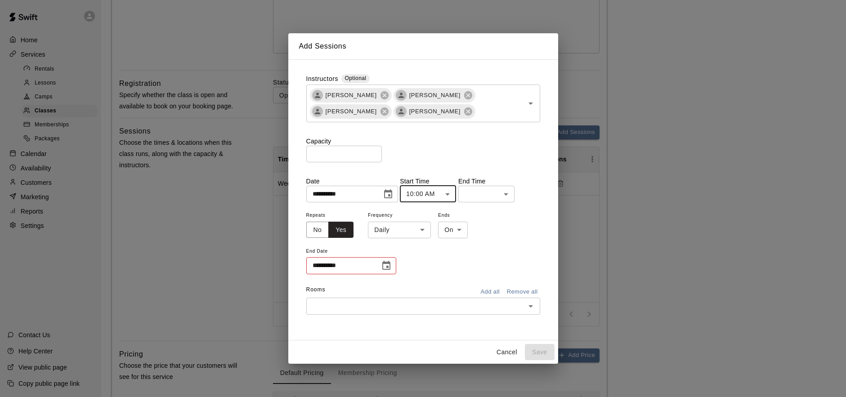
click at [508, 193] on body "**********" at bounding box center [423, 143] width 846 height 741
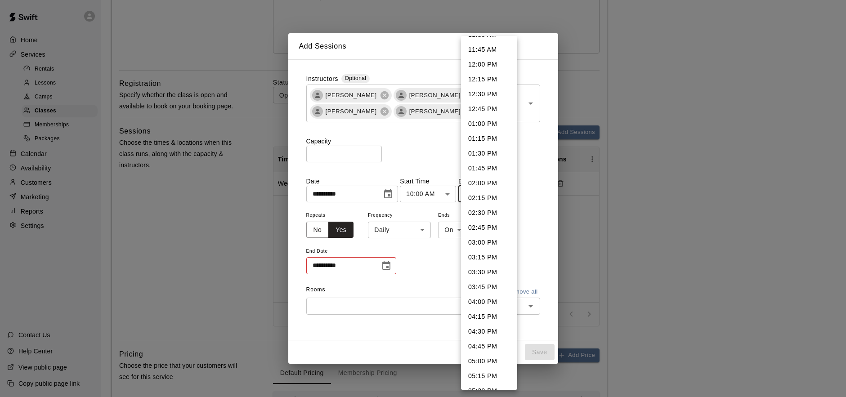
scroll to position [87, 0]
click at [485, 300] on li "04:00 PM" at bounding box center [489, 301] width 56 height 15
type input "********"
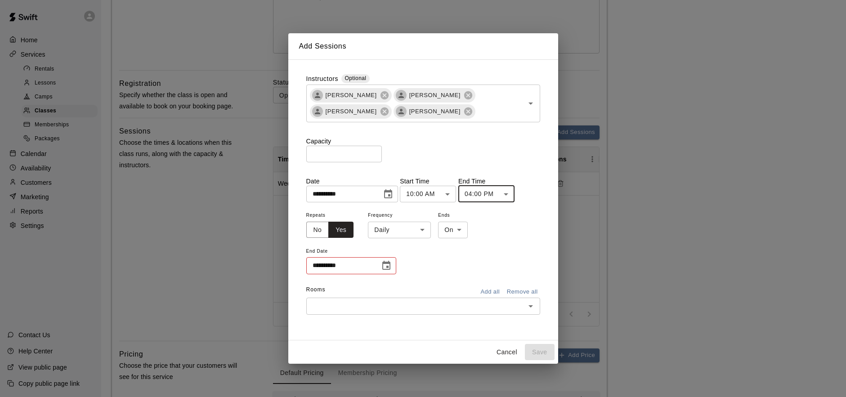
click at [408, 232] on body "**********" at bounding box center [423, 143] width 846 height 741
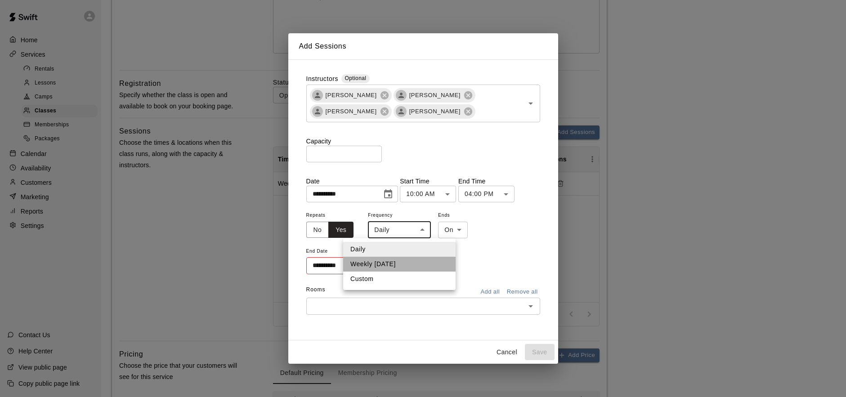
click at [403, 264] on li "Weekly [DATE]" at bounding box center [399, 264] width 112 height 15
type input "******"
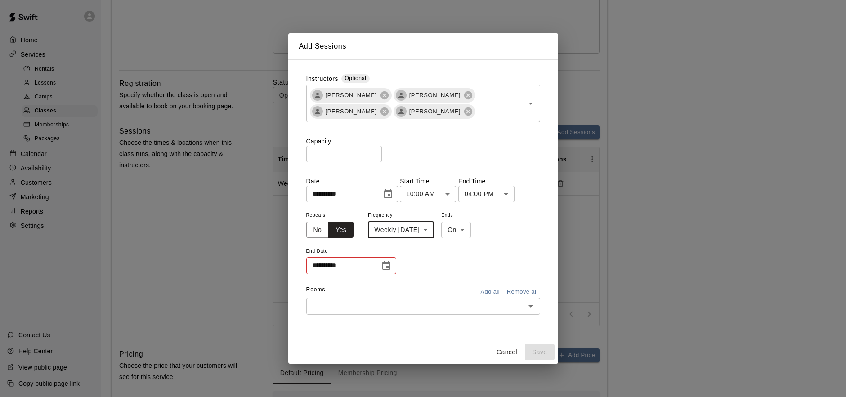
click at [386, 263] on icon "Choose date" at bounding box center [386, 265] width 8 height 9
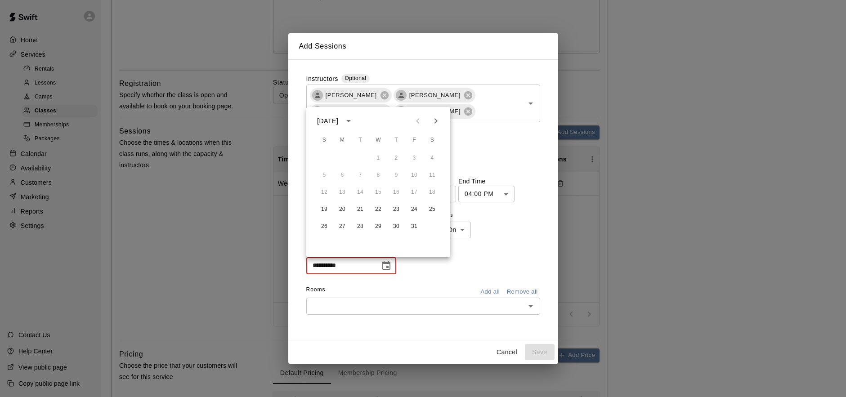
click at [437, 123] on icon "Next month" at bounding box center [435, 121] width 11 height 11
drag, startPoint x: 324, startPoint y: 224, endPoint x: 384, endPoint y: 254, distance: 67.1
click at [325, 223] on button "23" at bounding box center [324, 226] width 16 height 16
type input "**********"
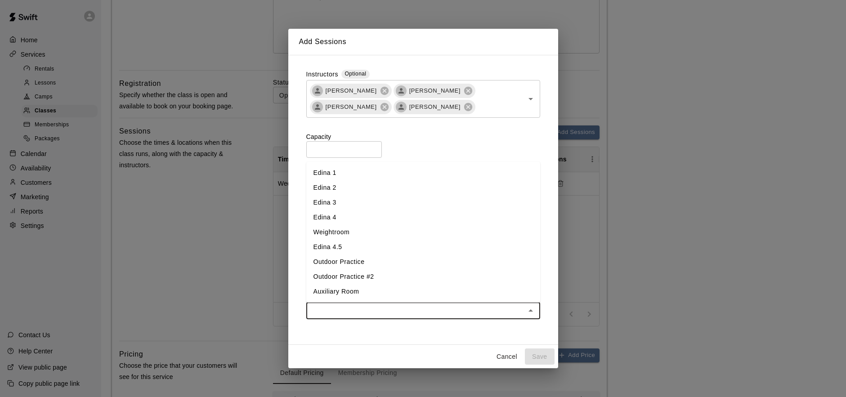
click at [432, 314] on input "text" at bounding box center [416, 310] width 214 height 11
click at [380, 206] on li "Edina 3" at bounding box center [423, 202] width 234 height 15
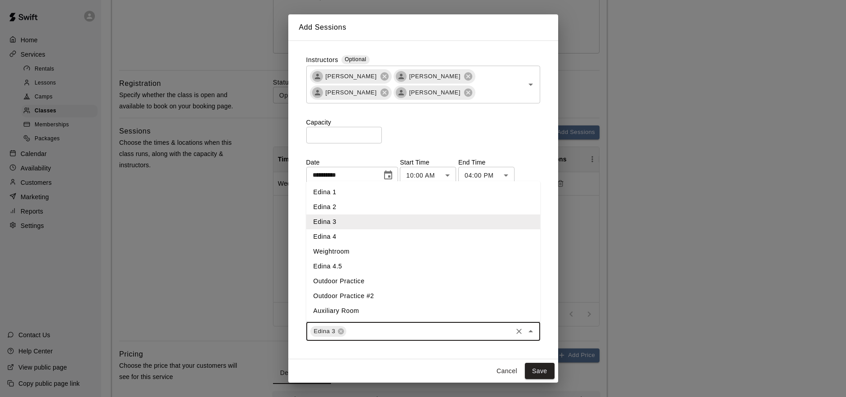
click at [393, 329] on input "text" at bounding box center [428, 331] width 163 height 11
drag, startPoint x: 348, startPoint y: 206, endPoint x: 373, endPoint y: 268, distance: 66.9
click at [349, 206] on li "Edina 2" at bounding box center [423, 207] width 234 height 15
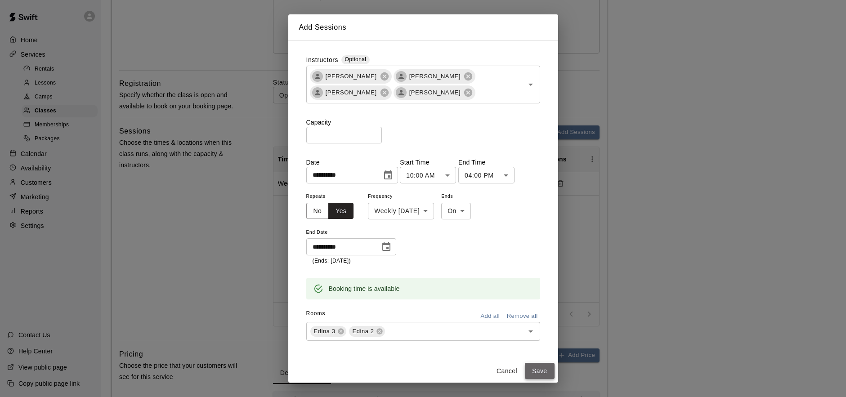
click at [538, 369] on button "Save" at bounding box center [540, 371] width 30 height 17
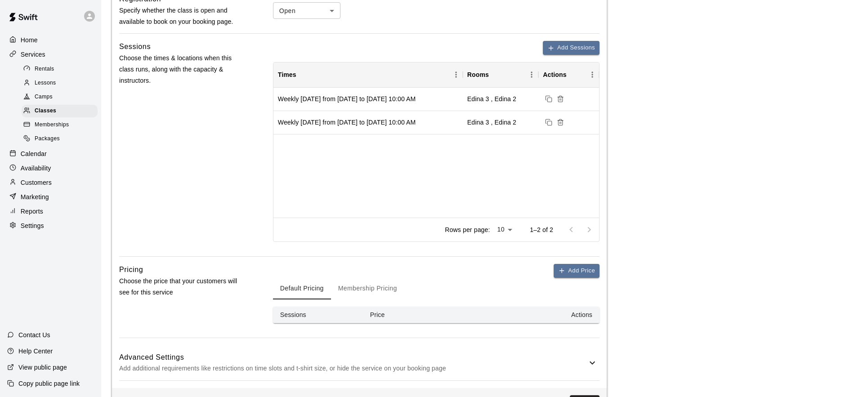
scroll to position [344, 0]
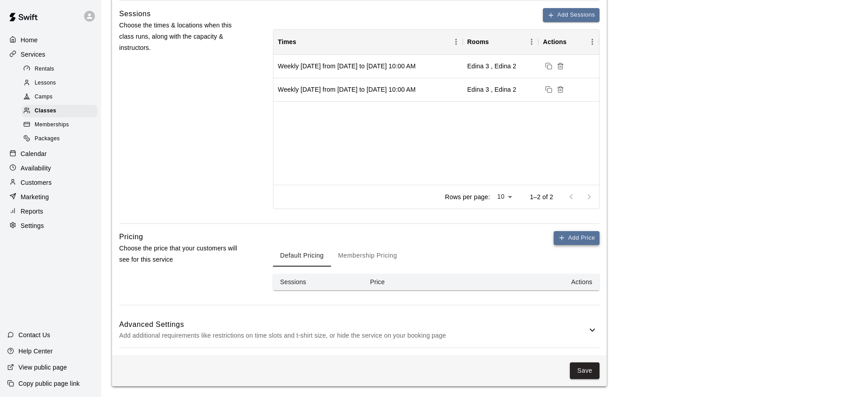
click at [579, 237] on button "Add Price" at bounding box center [576, 238] width 46 height 14
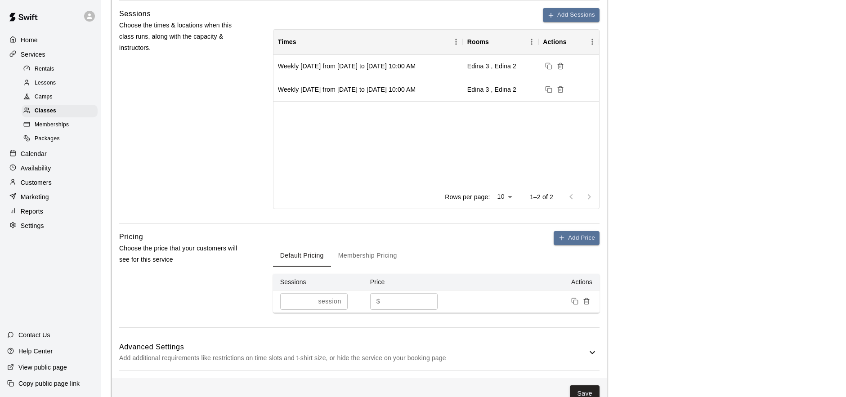
click at [329, 298] on p "session" at bounding box center [329, 301] width 23 height 9
click at [310, 301] on input "*" at bounding box center [297, 301] width 35 height 17
click at [308, 300] on input "*" at bounding box center [297, 301] width 35 height 17
click at [308, 300] on input "*" at bounding box center [295, 301] width 31 height 17
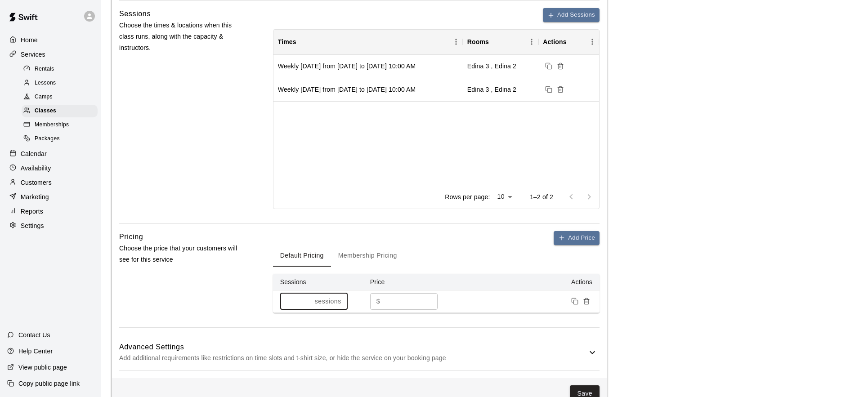
click at [308, 300] on input "*" at bounding box center [295, 301] width 31 height 17
type input "*"
click at [308, 300] on input "*" at bounding box center [295, 301] width 31 height 17
click at [401, 300] on input "*" at bounding box center [410, 301] width 54 height 17
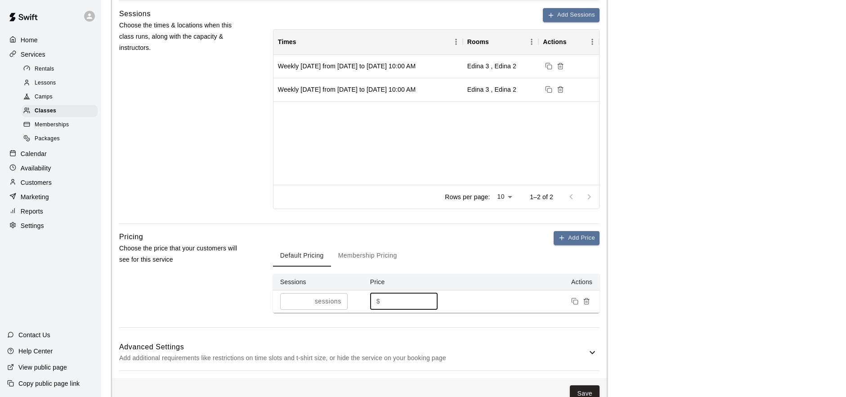
scroll to position [366, 0]
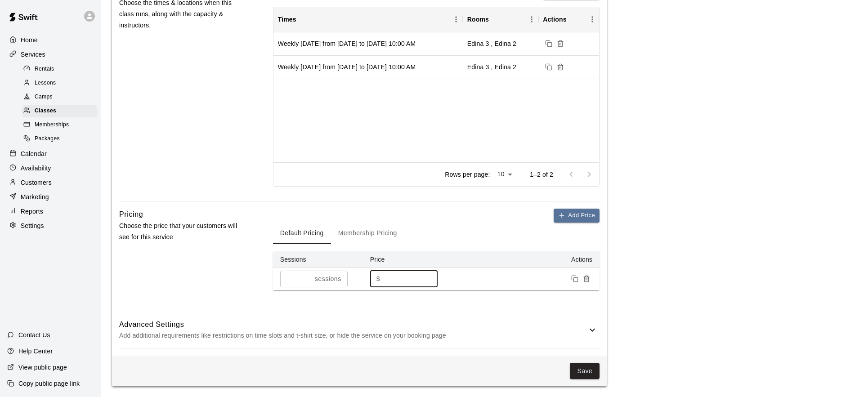
type input "***"
click at [592, 328] on icon at bounding box center [592, 330] width 11 height 11
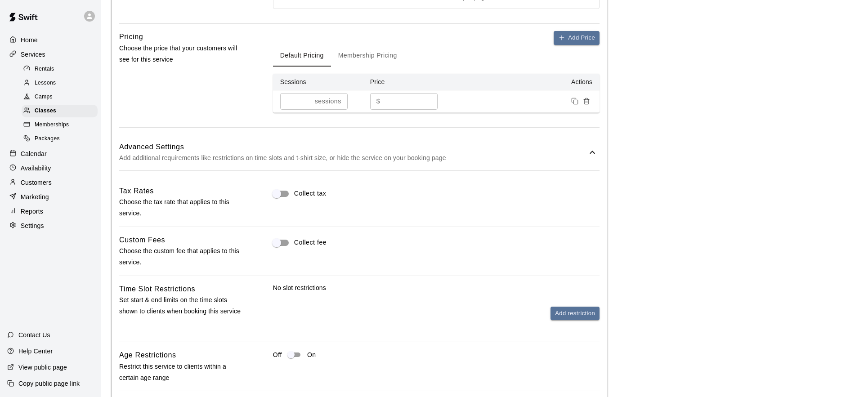
scroll to position [548, 0]
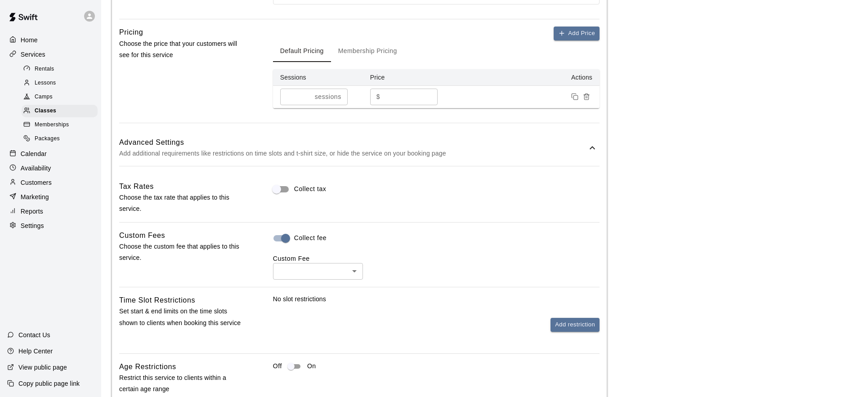
click at [316, 272] on body "**********" at bounding box center [423, 35] width 846 height 1167
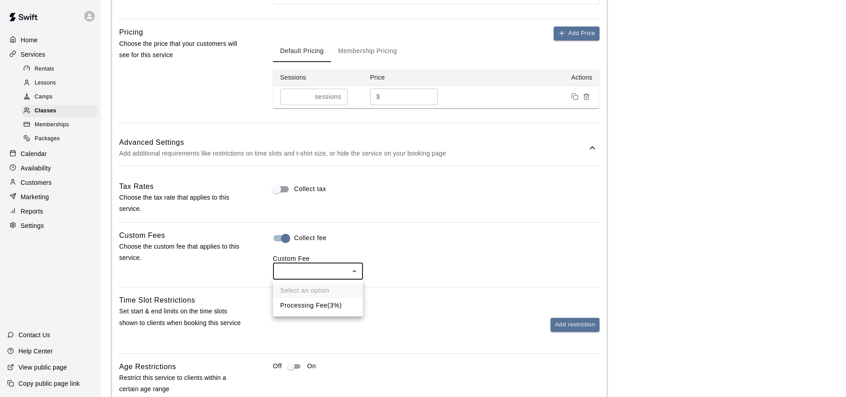
click at [326, 308] on li "Processing Fee ( 3% )" at bounding box center [318, 305] width 90 height 15
type input "**"
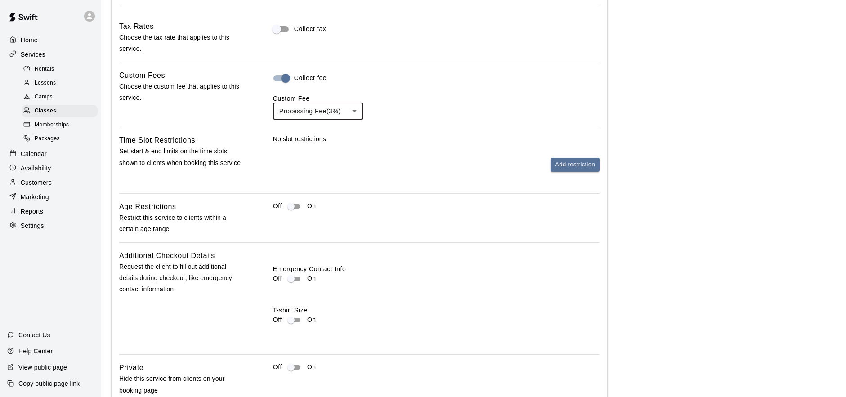
scroll to position [709, 0]
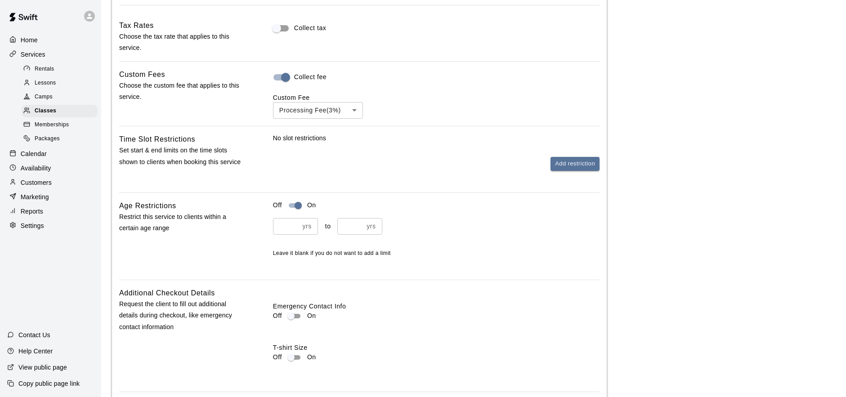
click at [294, 224] on input "*" at bounding box center [286, 226] width 26 height 17
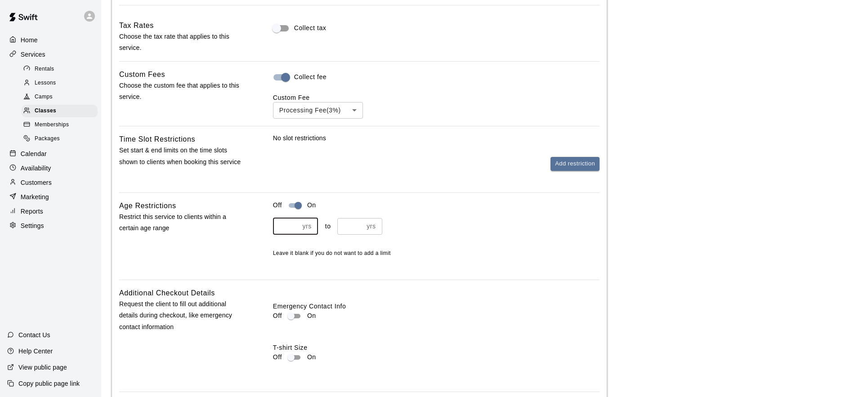
click at [294, 224] on input "*" at bounding box center [286, 226] width 26 height 17
type input "**"
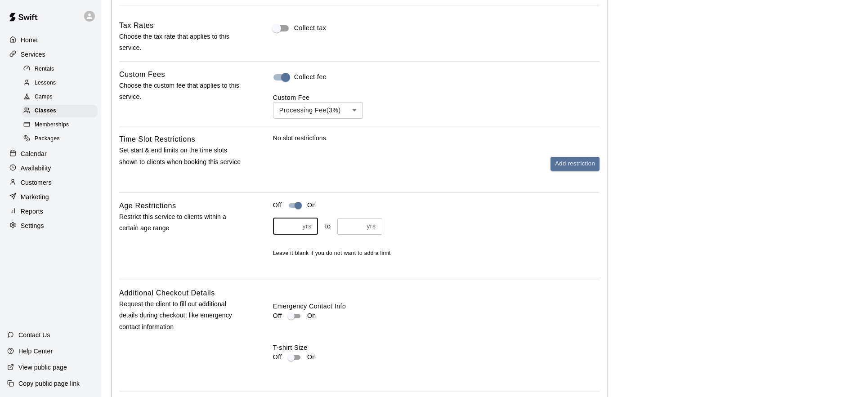
click at [294, 224] on input "**" at bounding box center [286, 226] width 26 height 17
click at [373, 223] on p "yrs" at bounding box center [370, 226] width 9 height 9
click at [363, 227] on div "yrs ​" at bounding box center [359, 226] width 45 height 17
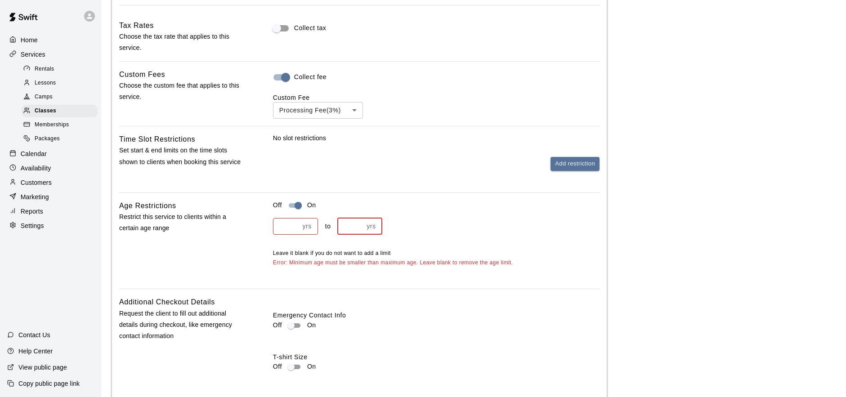
click at [360, 224] on input "*" at bounding box center [350, 226] width 26 height 17
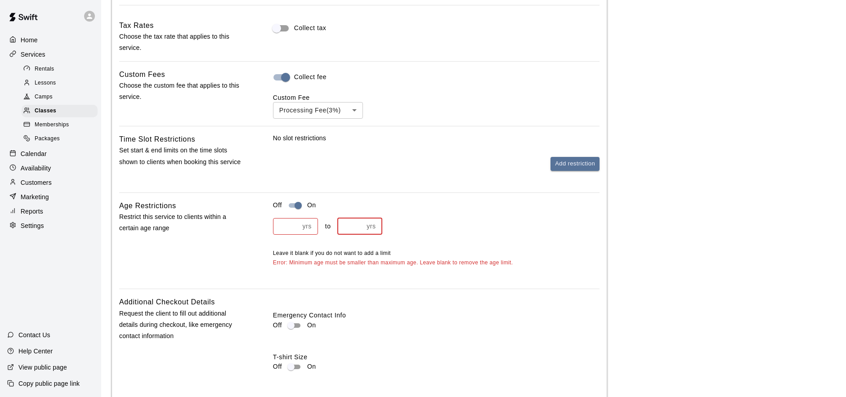
click at [360, 224] on input "*" at bounding box center [350, 226] width 26 height 17
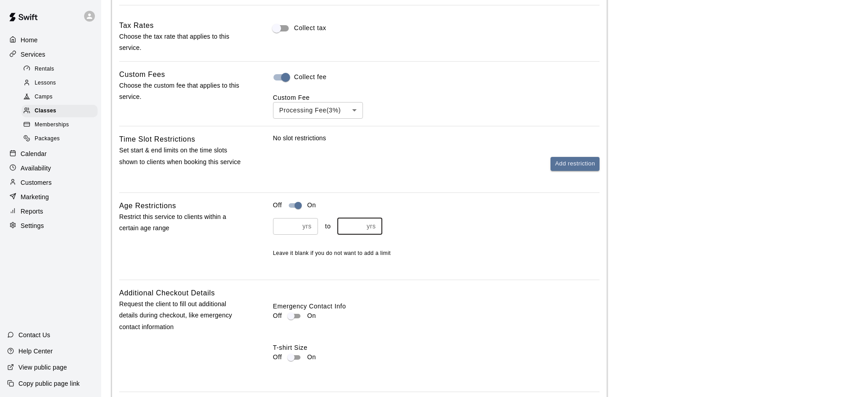
click at [360, 224] on input "**" at bounding box center [350, 226] width 26 height 17
click at [359, 228] on input "**" at bounding box center [350, 226] width 26 height 17
click at [360, 228] on input "**" at bounding box center [350, 226] width 26 height 17
click at [359, 223] on input "**" at bounding box center [350, 226] width 26 height 17
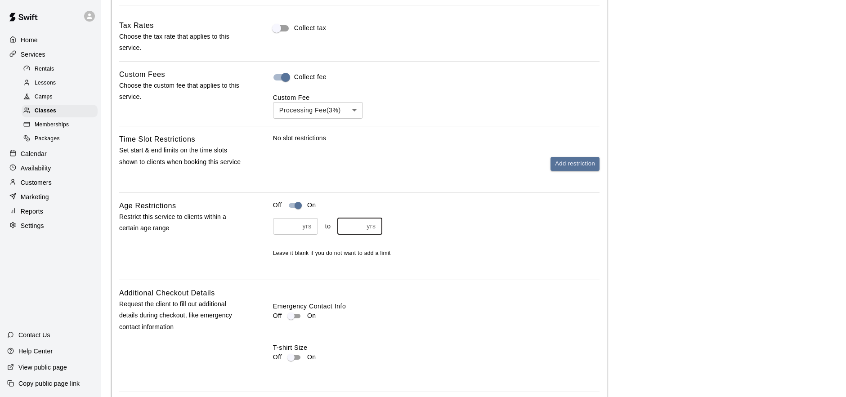
click at [480, 224] on div "** yrs ​ to ** yrs ​" at bounding box center [436, 226] width 326 height 17
click at [371, 227] on p "yrs" at bounding box center [370, 226] width 9 height 9
click at [365, 225] on div "** yrs ​" at bounding box center [359, 226] width 45 height 17
type input "**"
click at [359, 225] on input "**" at bounding box center [350, 226] width 26 height 17
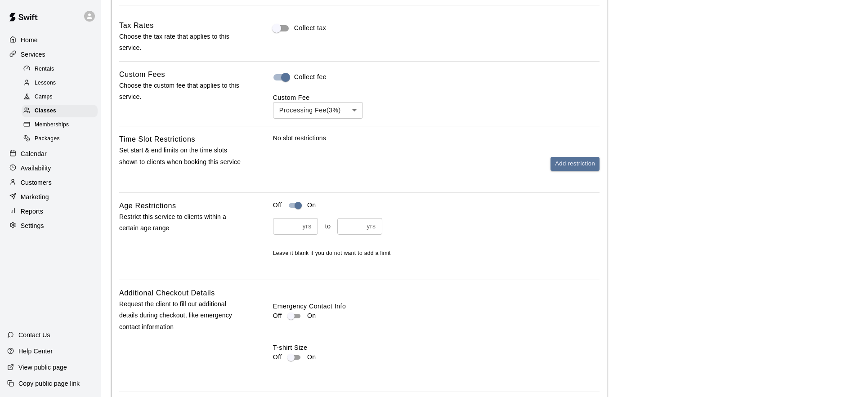
click at [475, 236] on div "** yrs ​ to ** yrs ​ Leave it blank if you do not want to add a limit" at bounding box center [436, 238] width 326 height 40
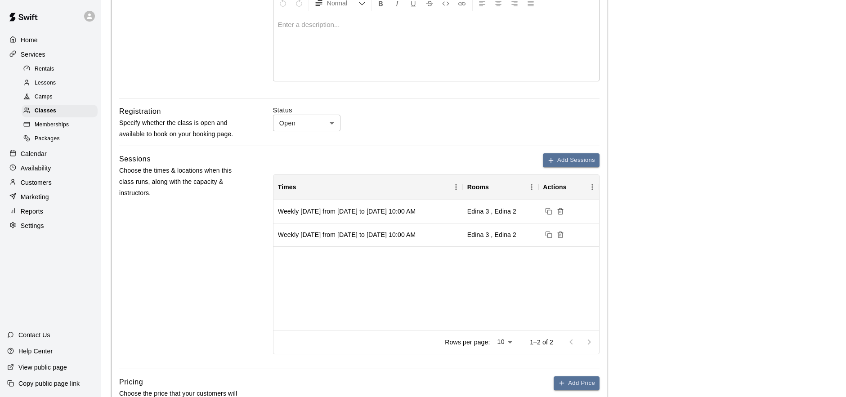
scroll to position [201, 0]
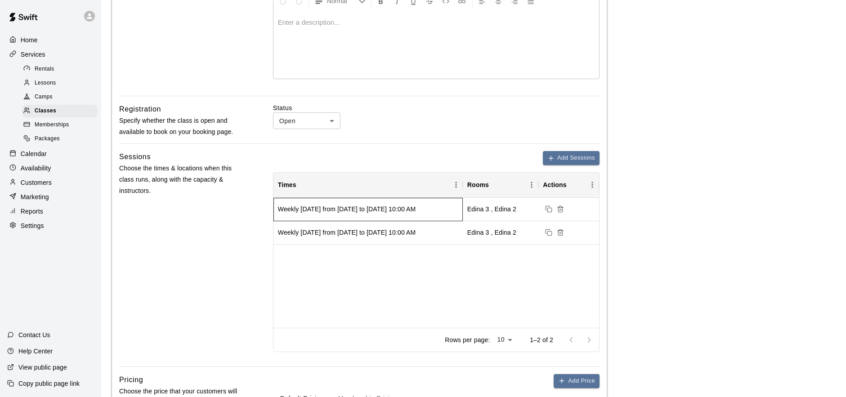
click at [391, 210] on div "Weekly [DATE] from [DATE] to [DATE] 10:00 AM" at bounding box center [347, 209] width 138 height 9
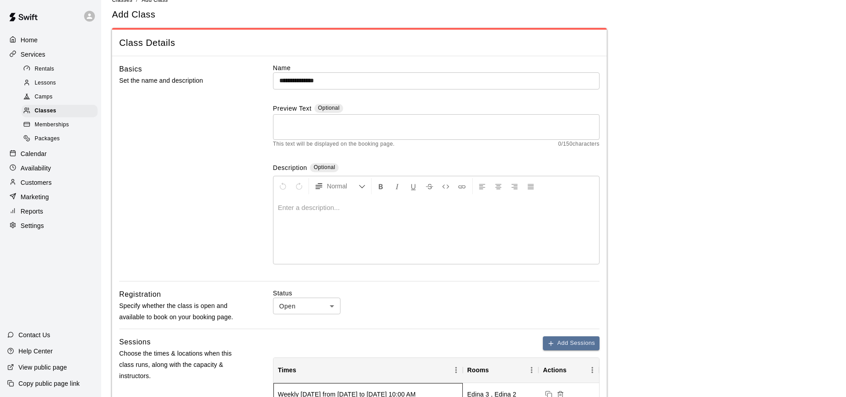
scroll to position [18, 0]
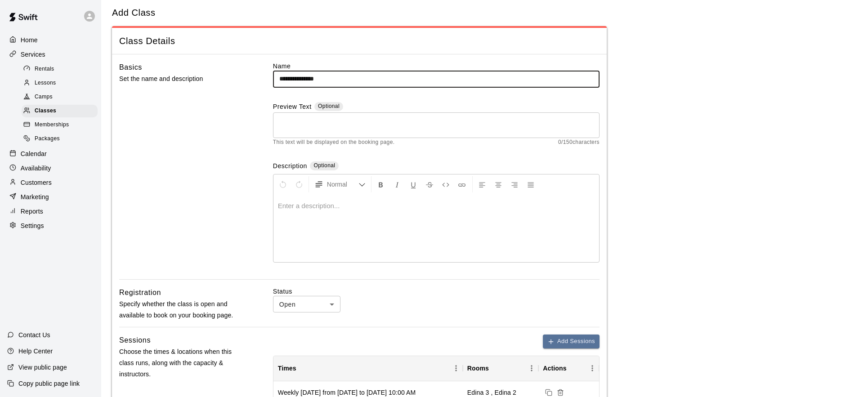
click at [338, 77] on input "**********" at bounding box center [436, 79] width 326 height 17
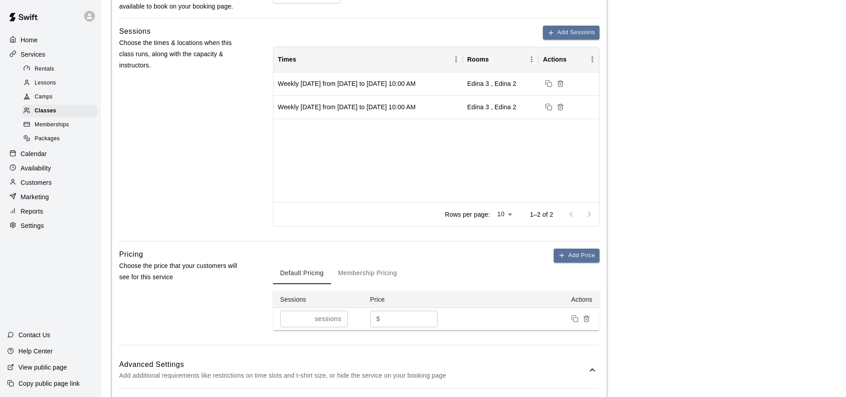
scroll to position [809, 0]
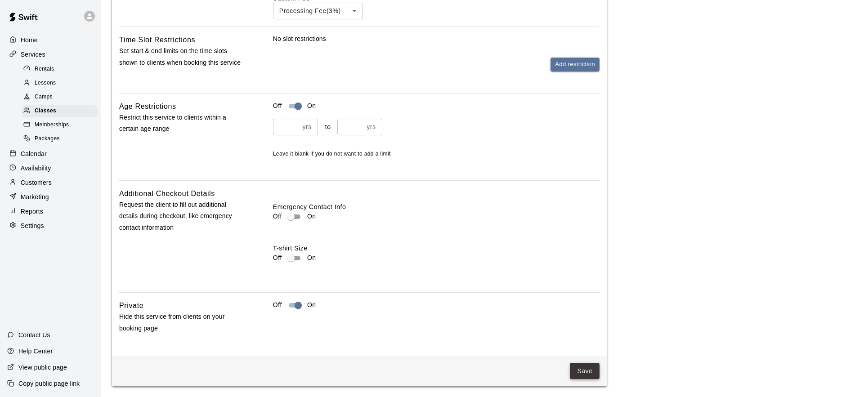
type input "**********"
click at [588, 370] on button "Save" at bounding box center [585, 371] width 30 height 17
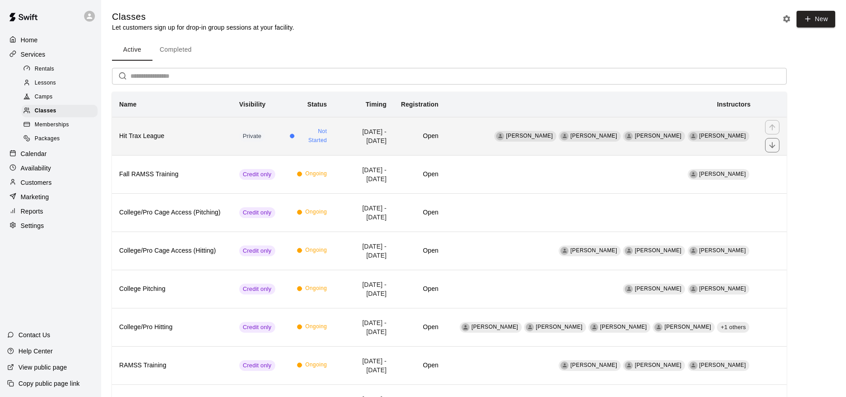
click at [193, 141] on h6 "Hit Trax League" at bounding box center [172, 136] width 106 height 10
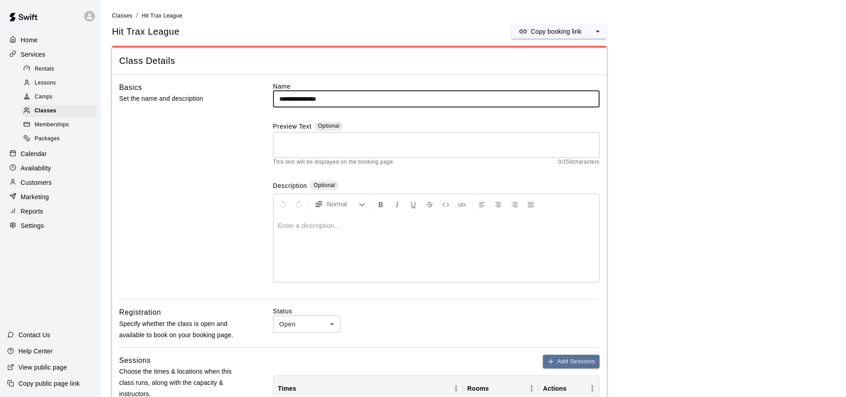
click at [44, 366] on p "View public page" at bounding box center [42, 367] width 49 height 9
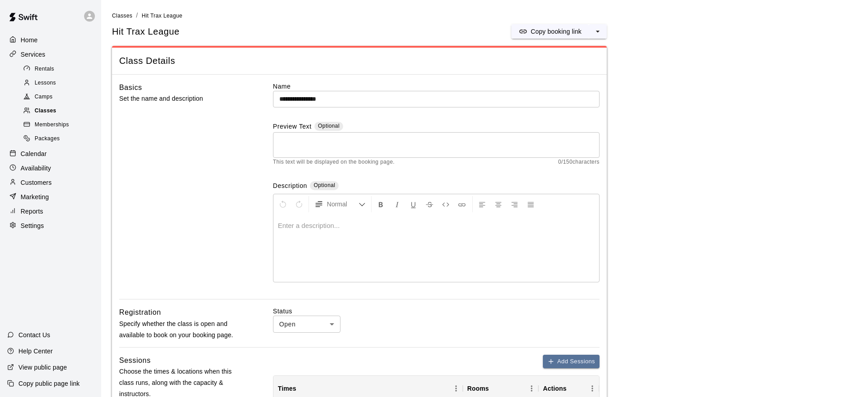
click at [75, 111] on div "Classes" at bounding box center [60, 111] width 76 height 13
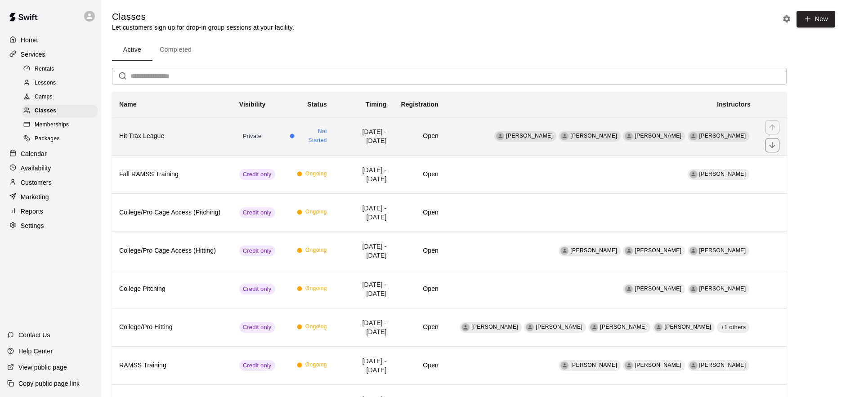
click at [225, 137] on h6 "Hit Trax League" at bounding box center [172, 136] width 106 height 10
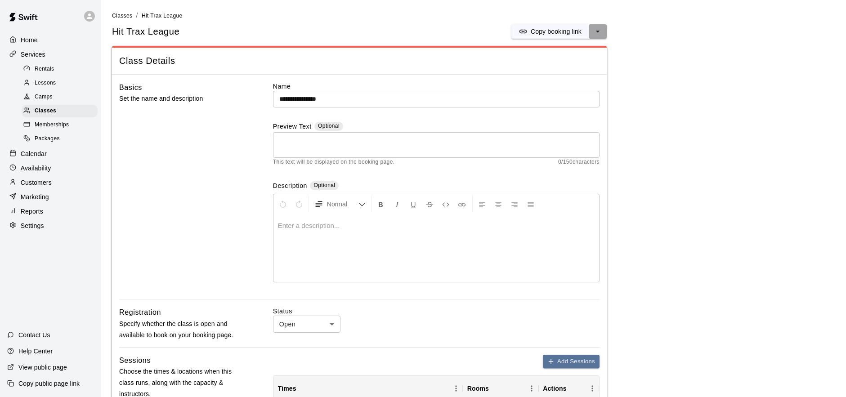
click at [602, 32] on button "select merge strategy" at bounding box center [597, 31] width 18 height 14
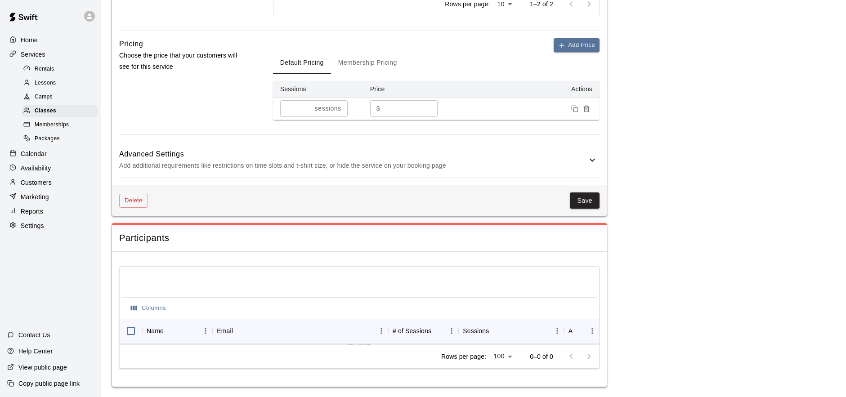
scroll to position [539, 0]
click at [140, 200] on button "Delete" at bounding box center [133, 200] width 29 height 14
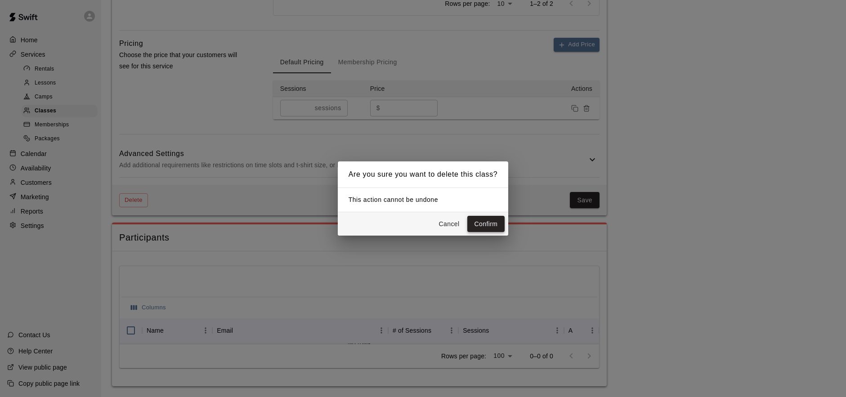
click at [490, 223] on button "Confirm" at bounding box center [486, 224] width 38 height 17
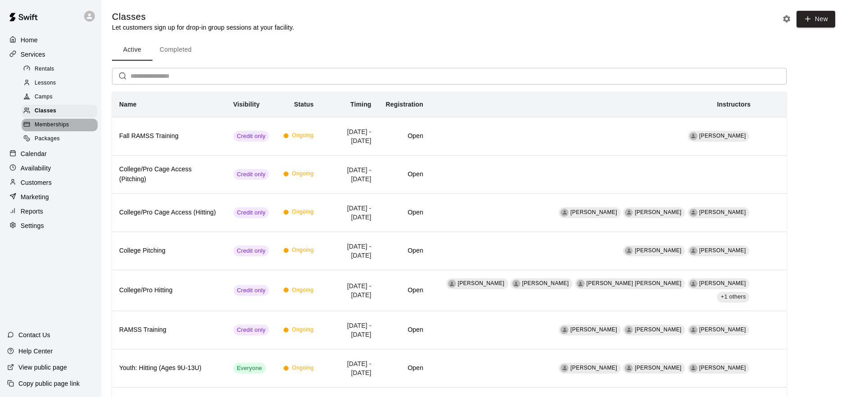
drag, startPoint x: 56, startPoint y: 119, endPoint x: 70, endPoint y: 158, distance: 41.4
click at [56, 119] on div "Memberships" at bounding box center [60, 125] width 76 height 13
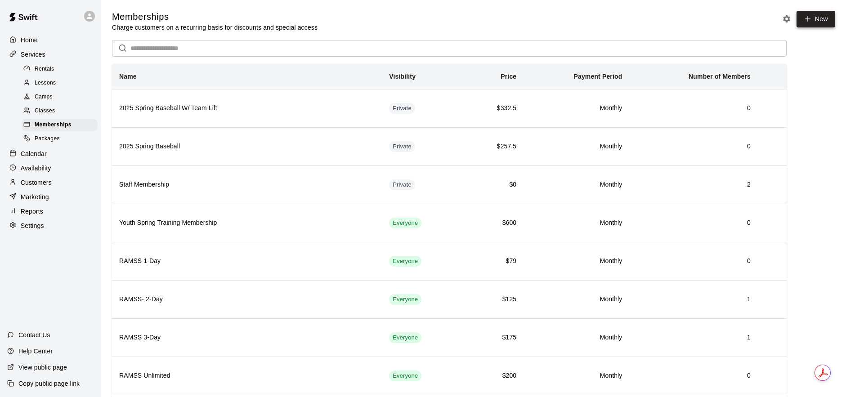
click at [819, 18] on link "New" at bounding box center [815, 19] width 39 height 17
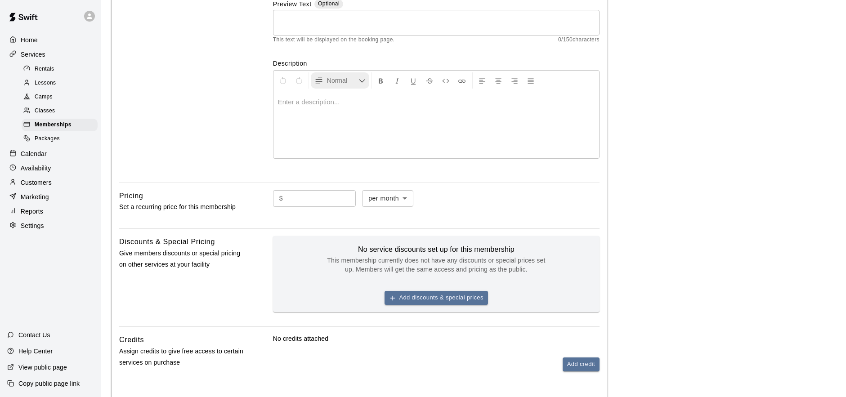
scroll to position [120, 0]
type input "**********"
click at [390, 200] on body "**********" at bounding box center [423, 182] width 846 height 605
click at [450, 206] on div at bounding box center [423, 198] width 846 height 397
click at [328, 197] on input "text" at bounding box center [320, 198] width 69 height 17
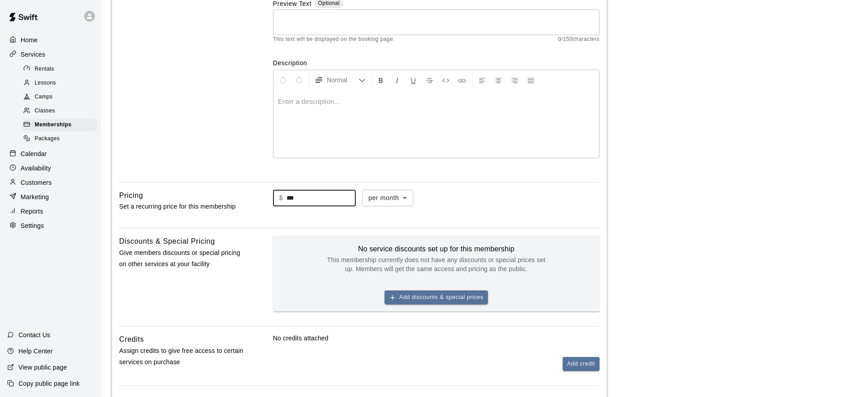
type input "***"
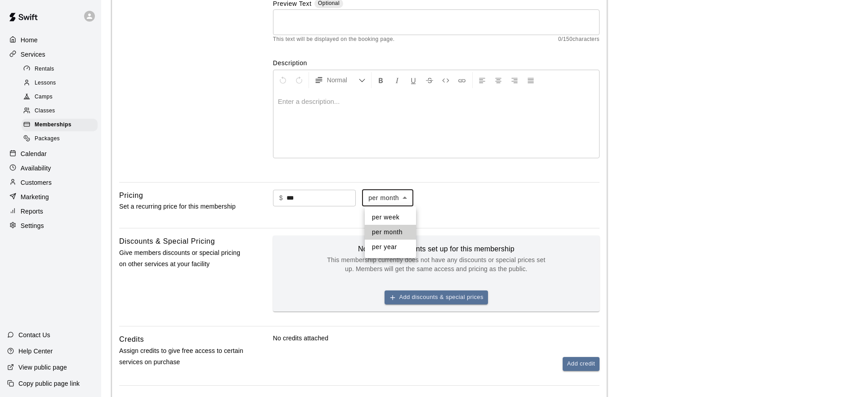
click at [396, 203] on body "**********" at bounding box center [423, 182] width 846 height 605
click at [401, 246] on li "per year" at bounding box center [390, 247] width 51 height 15
type input "******"
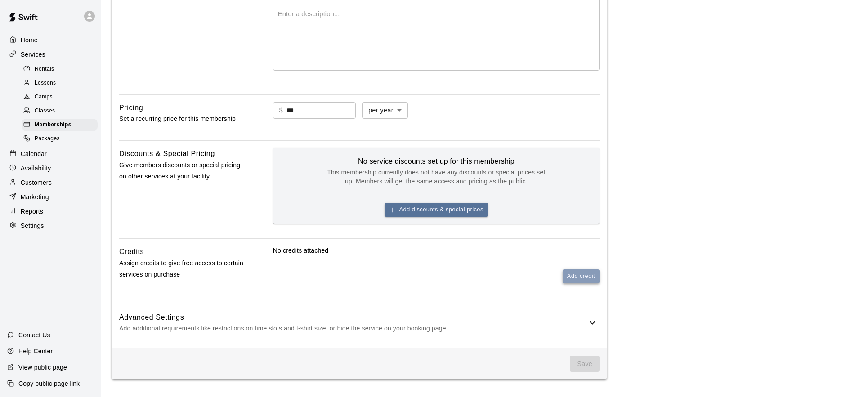
click at [583, 280] on button "Add credit" at bounding box center [580, 276] width 37 height 14
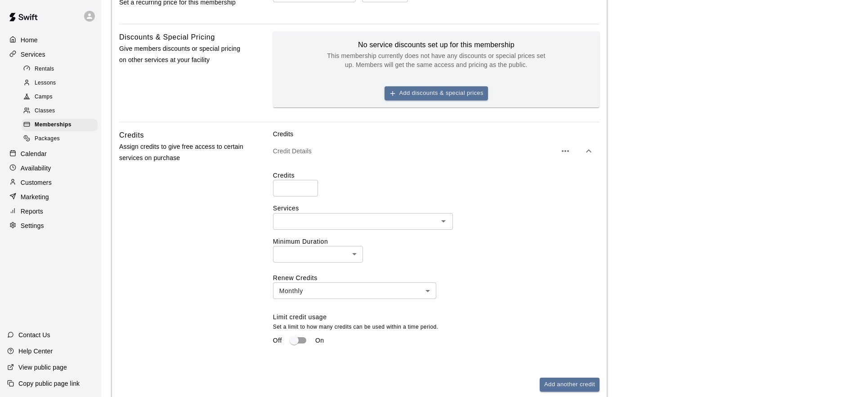
scroll to position [331, 0]
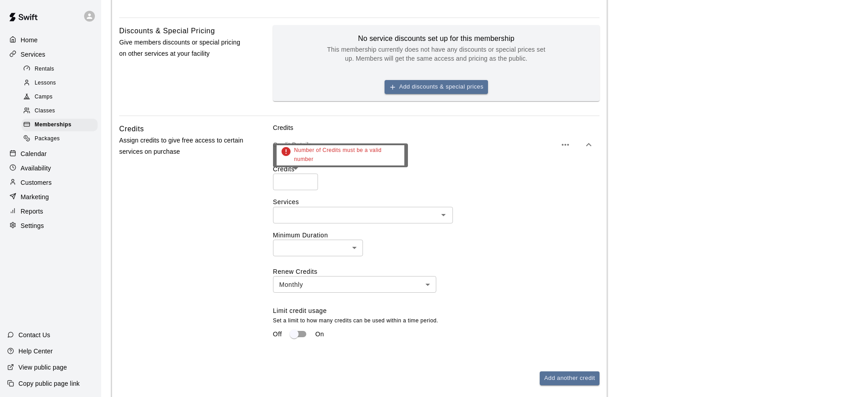
click at [302, 180] on input "number" at bounding box center [295, 182] width 45 height 17
click at [309, 180] on input "*" at bounding box center [295, 182] width 45 height 17
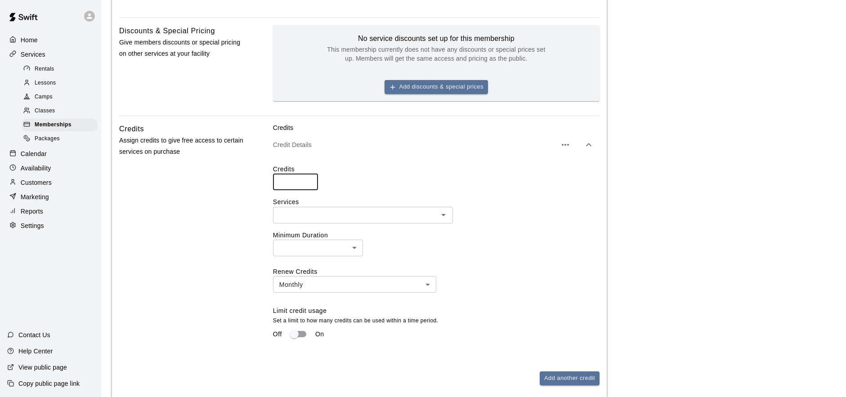
click at [309, 180] on input "*" at bounding box center [295, 182] width 45 height 17
type input "*"
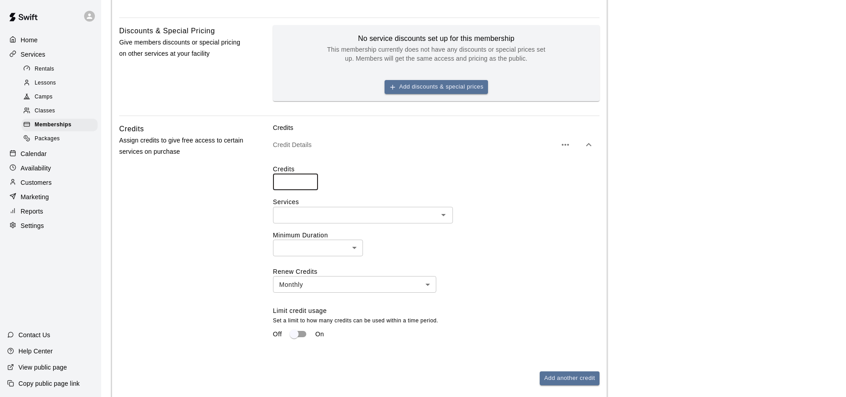
click at [309, 180] on input "*" at bounding box center [295, 182] width 45 height 17
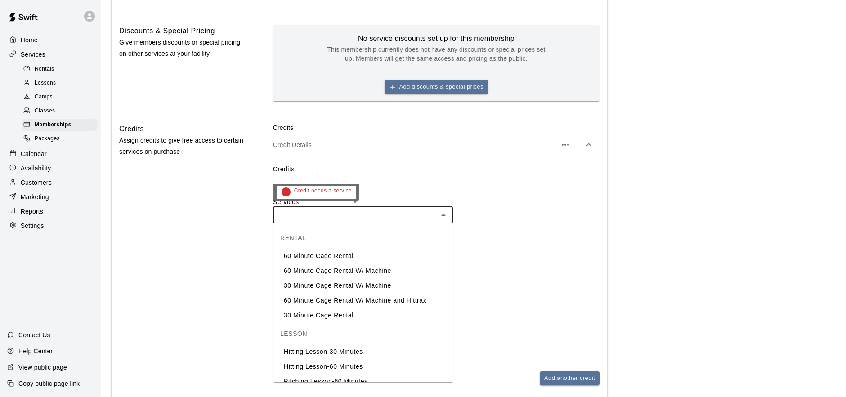
click at [345, 213] on input "text" at bounding box center [356, 214] width 160 height 11
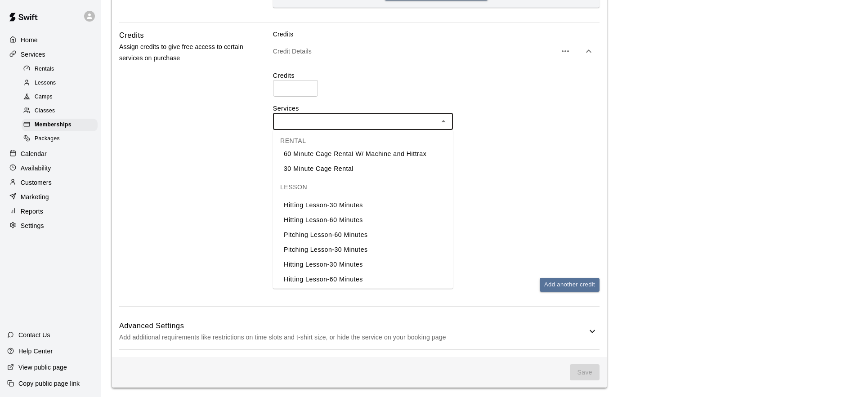
scroll to position [225, 0]
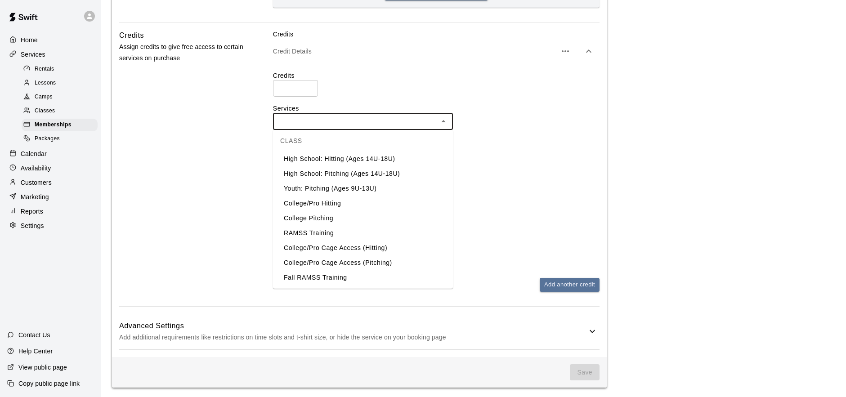
click at [520, 165] on div "Credits * ​ Services ​ Minimum Duration ​ ​ Renew Credits Monthly ******* ​ Lim…" at bounding box center [436, 163] width 326 height 185
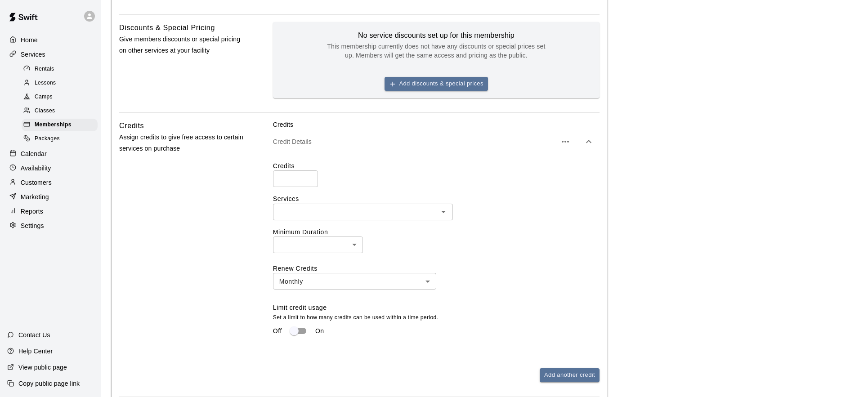
scroll to position [0, 0]
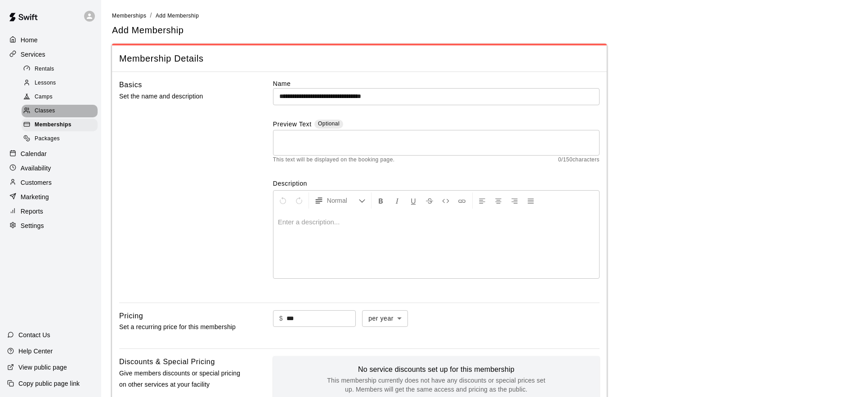
click at [68, 113] on div "Classes" at bounding box center [60, 111] width 76 height 13
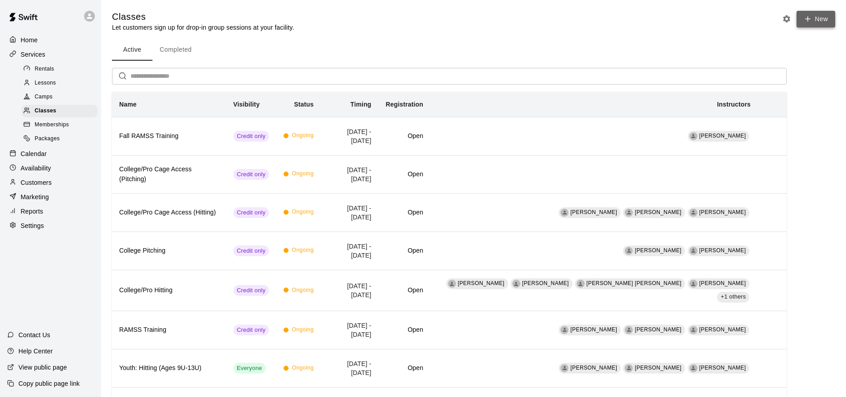
click at [816, 15] on button "New" at bounding box center [815, 19] width 39 height 17
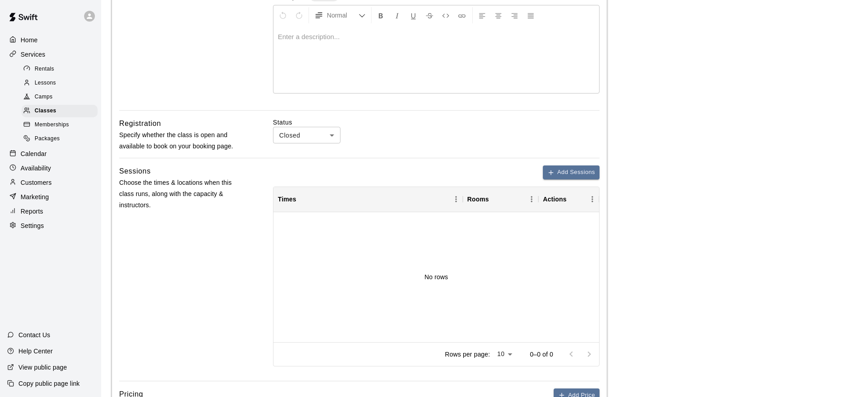
scroll to position [344, 0]
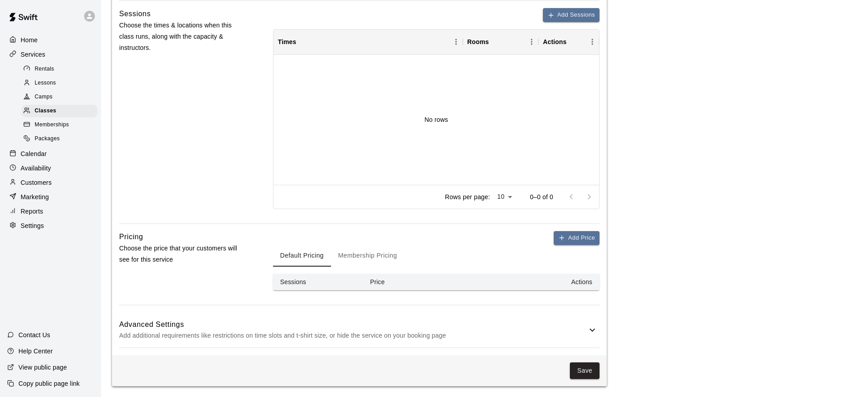
click at [379, 255] on button "Membership Pricing" at bounding box center [367, 256] width 73 height 22
click at [580, 237] on button "Add Price" at bounding box center [576, 238] width 46 height 14
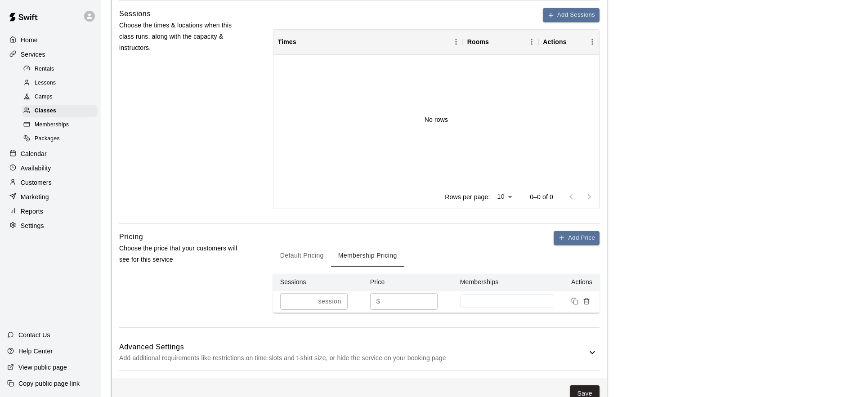
click at [307, 252] on button "Default Pricing" at bounding box center [302, 256] width 58 height 22
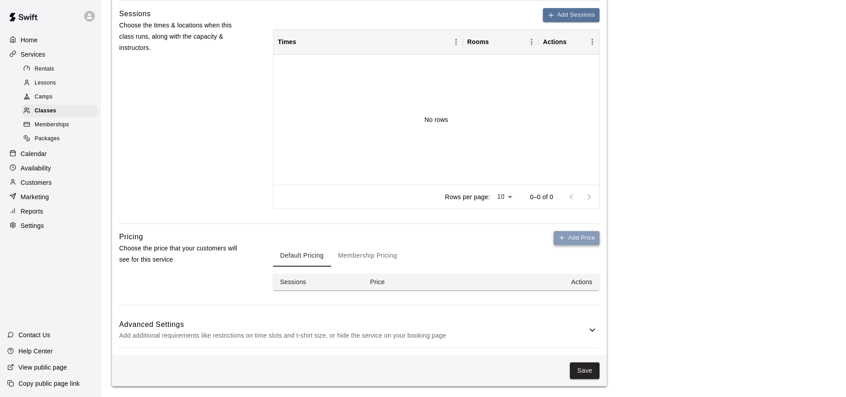
click at [565, 233] on button "Add Price" at bounding box center [576, 238] width 46 height 14
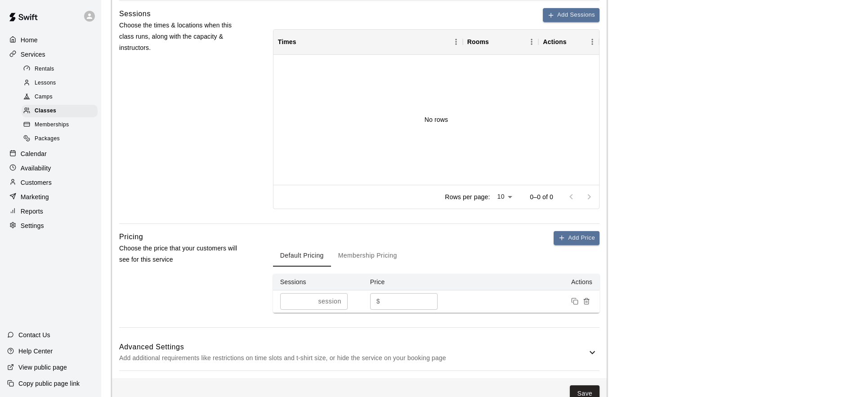
click at [318, 302] on p "session" at bounding box center [329, 301] width 23 height 9
click at [299, 302] on input "*" at bounding box center [297, 301] width 35 height 17
click at [312, 299] on input "*" at bounding box center [297, 301] width 35 height 17
click at [312, 299] on div "* sessions ​" at bounding box center [313, 301] width 67 height 17
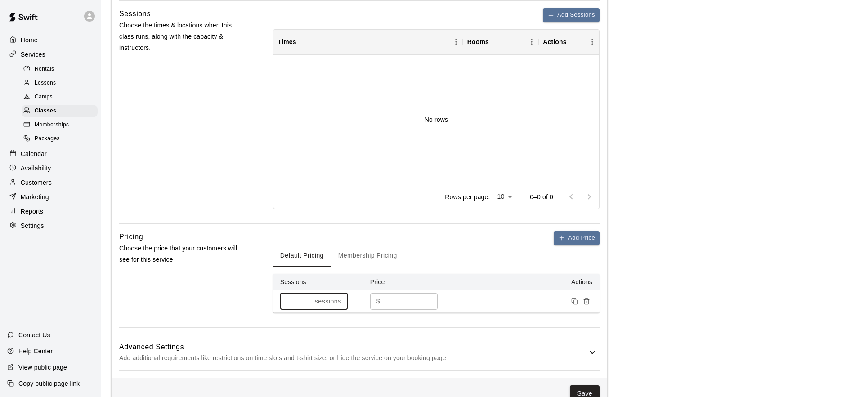
click at [308, 299] on input "*" at bounding box center [295, 301] width 31 height 17
type input "*"
click at [308, 299] on input "*" at bounding box center [295, 301] width 31 height 17
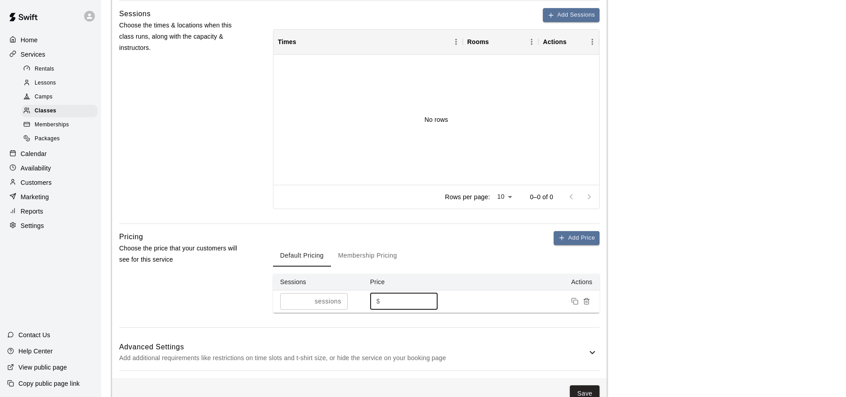
click at [400, 301] on input "*" at bounding box center [410, 301] width 54 height 17
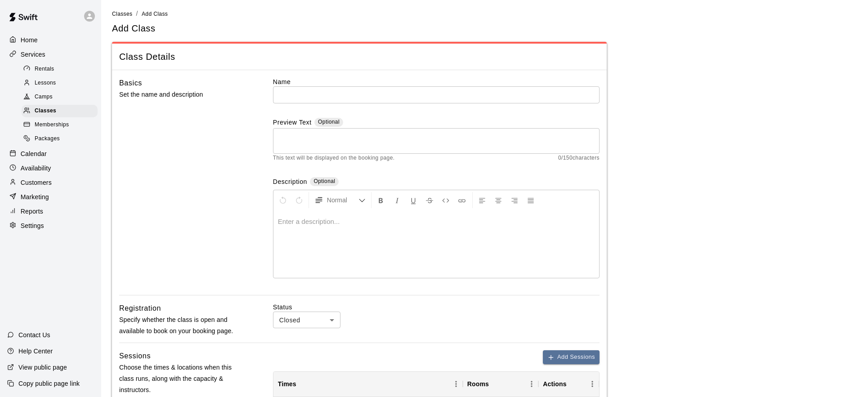
scroll to position [0, 0]
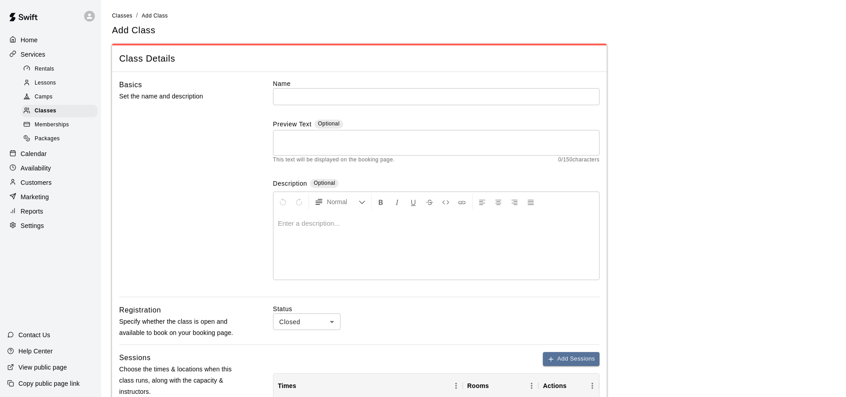
type input "***"
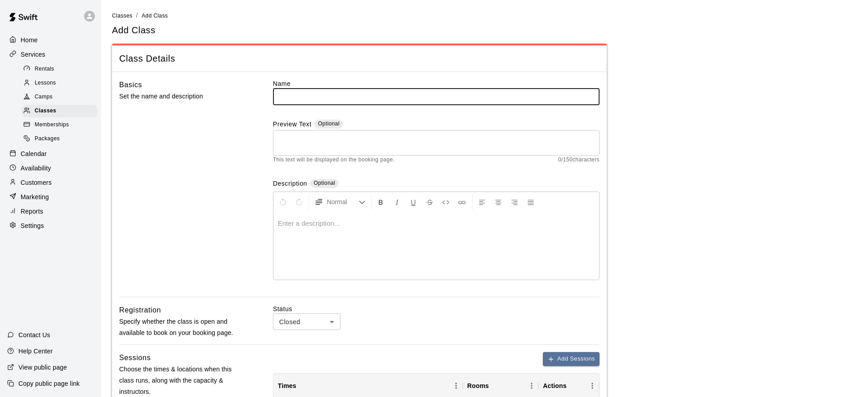
click at [414, 103] on input "text" at bounding box center [436, 96] width 326 height 17
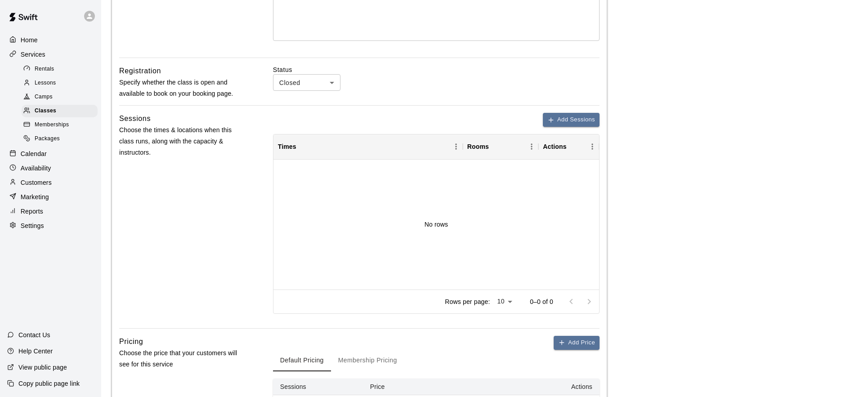
scroll to position [244, 0]
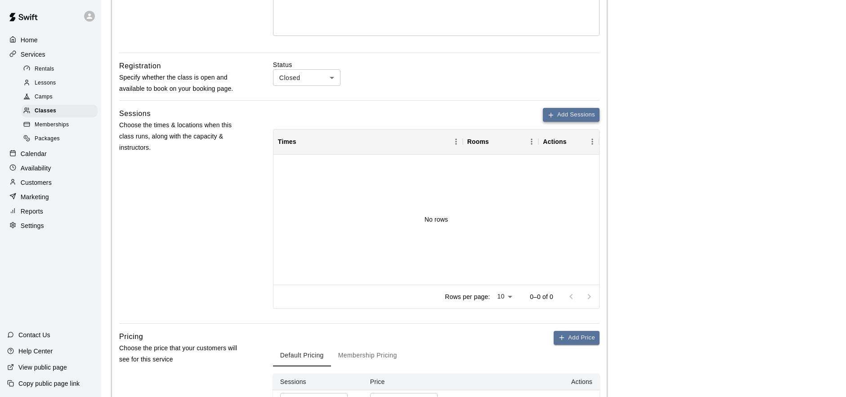
type input "**********"
click at [564, 113] on button "Add Sessions" at bounding box center [571, 115] width 57 height 14
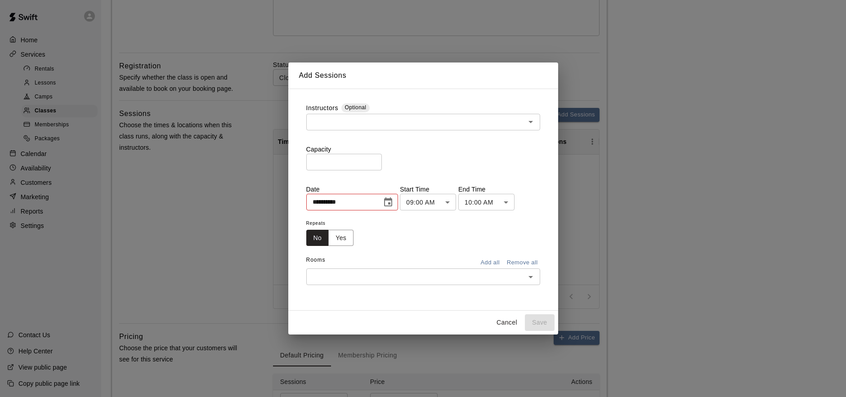
click at [389, 202] on icon "Choose date, selected date is Aug 18, 2025" at bounding box center [388, 202] width 11 height 11
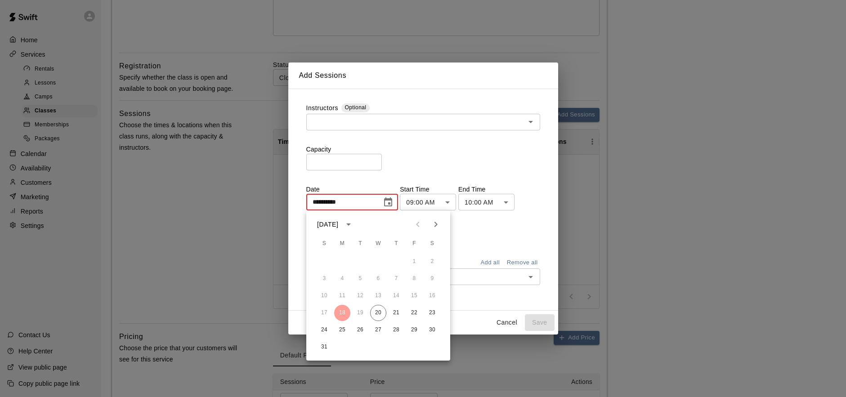
click at [435, 225] on icon "Next month" at bounding box center [435, 224] width 3 height 5
click at [432, 296] on button "18" at bounding box center [432, 296] width 16 height 16
type input "**********"
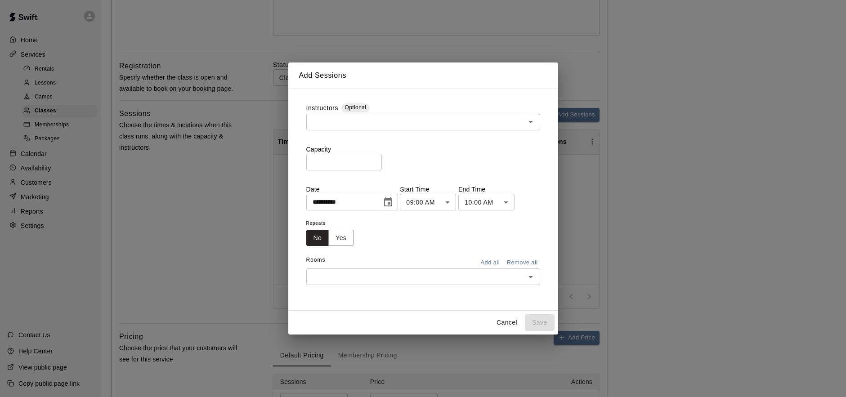
click at [449, 201] on body "**********" at bounding box center [423, 137] width 846 height 763
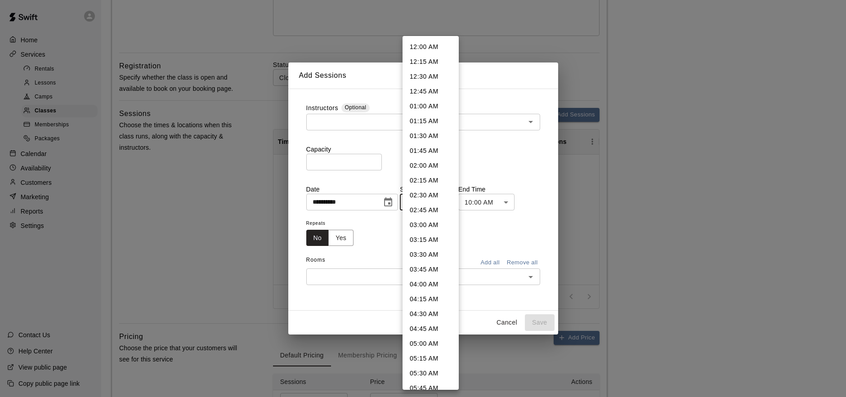
scroll to position [368, 0]
click at [429, 268] on li "10:00 AM" at bounding box center [430, 272] width 56 height 15
type input "********"
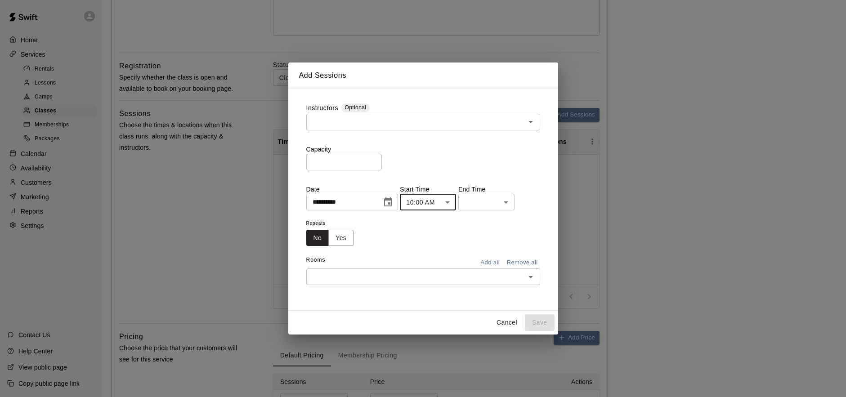
click at [508, 202] on body "**********" at bounding box center [423, 137] width 846 height 763
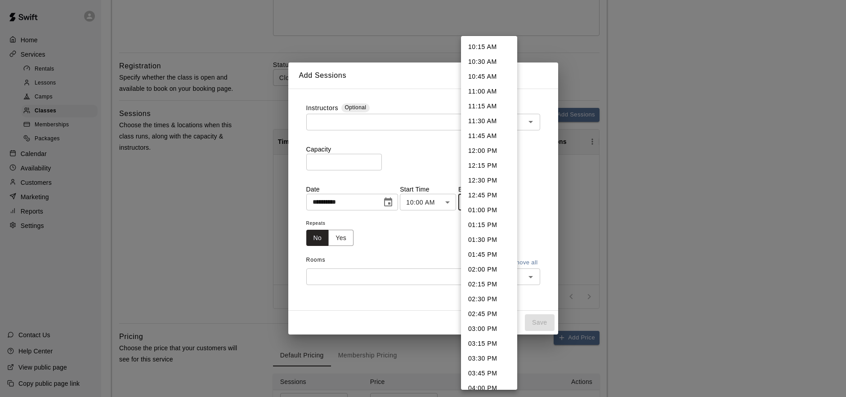
scroll to position [31, 0]
click at [487, 360] on li "04:00 PM" at bounding box center [489, 357] width 56 height 15
type input "********"
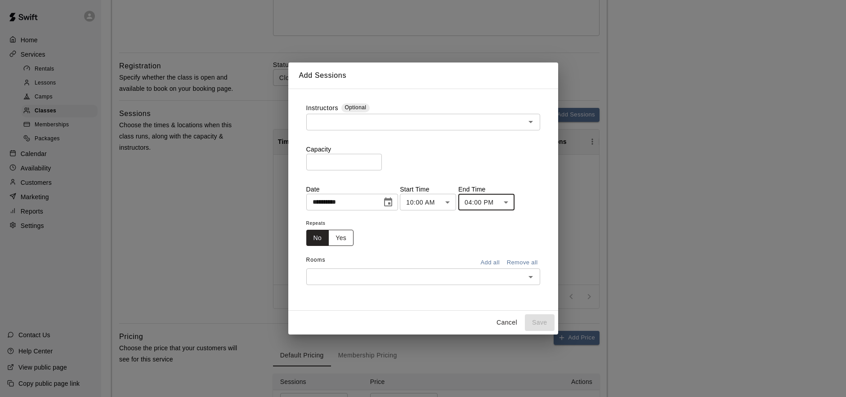
click at [343, 236] on button "Yes" at bounding box center [340, 238] width 25 height 17
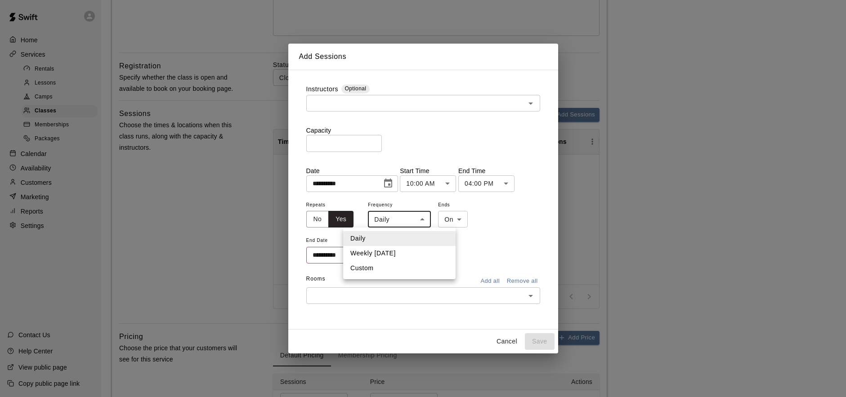
click at [415, 218] on body "**********" at bounding box center [423, 137] width 846 height 763
click at [418, 253] on li "Weekly [DATE]" at bounding box center [399, 253] width 112 height 15
type input "******"
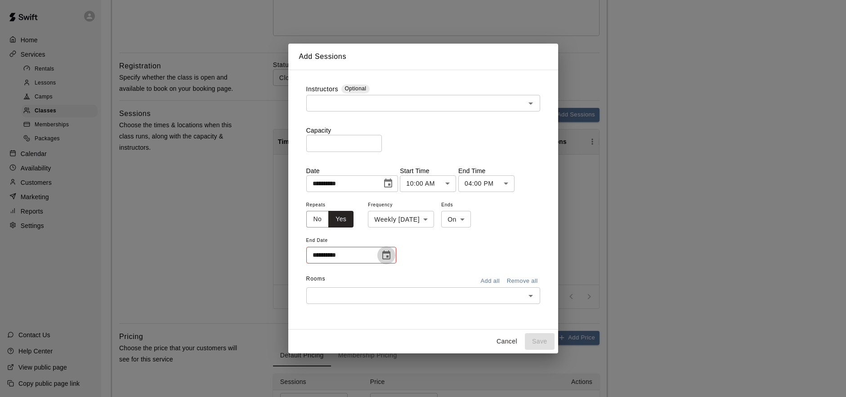
click at [385, 257] on icon "Choose date" at bounding box center [386, 255] width 11 height 11
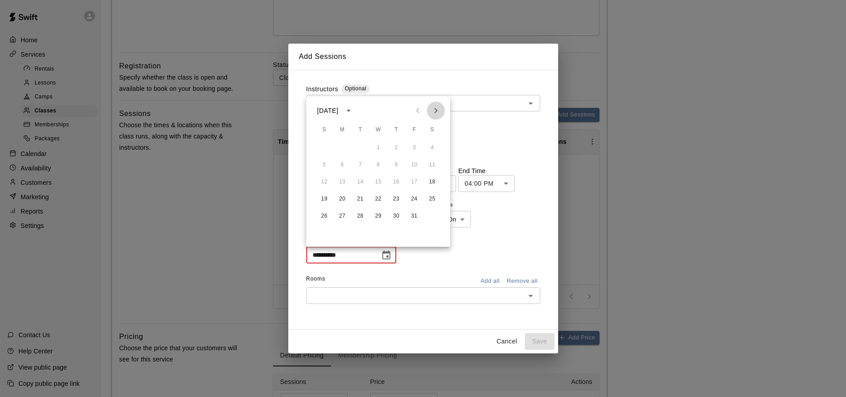
click at [435, 112] on icon "Next month" at bounding box center [435, 110] width 3 height 5
click at [432, 197] on button "22" at bounding box center [432, 199] width 16 height 16
type input "**********"
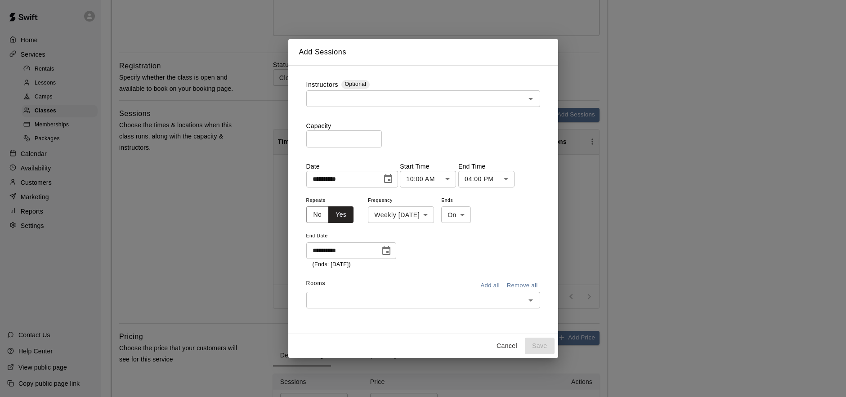
click at [493, 111] on div "Instructors Optional ​" at bounding box center [423, 100] width 234 height 41
click at [493, 100] on input "text" at bounding box center [416, 98] width 214 height 11
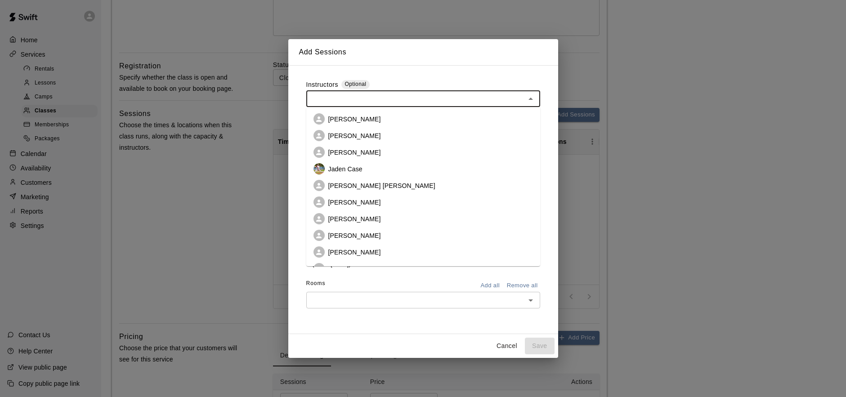
click at [415, 120] on li "[PERSON_NAME]" at bounding box center [423, 119] width 234 height 17
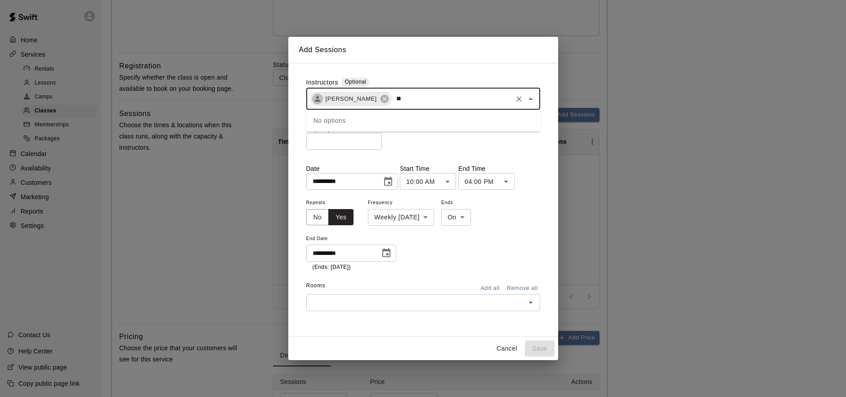
type input "*"
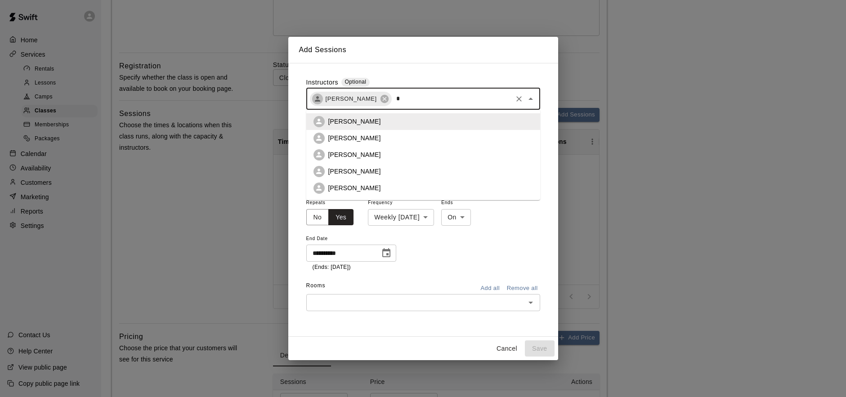
click at [392, 174] on li "[PERSON_NAME]" at bounding box center [423, 171] width 234 height 17
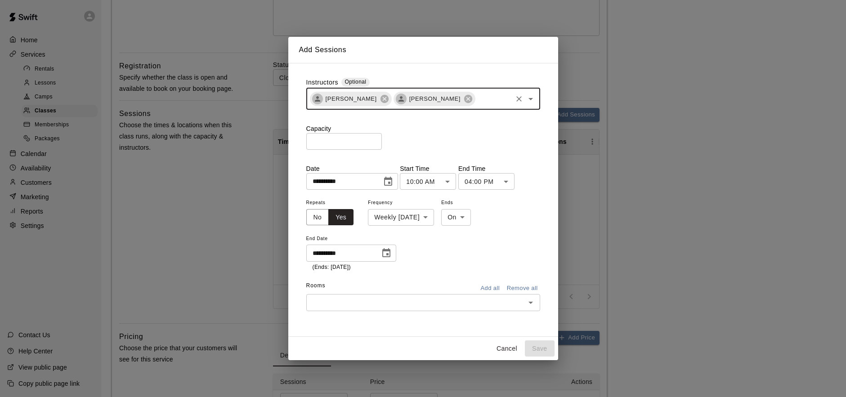
type input "*"
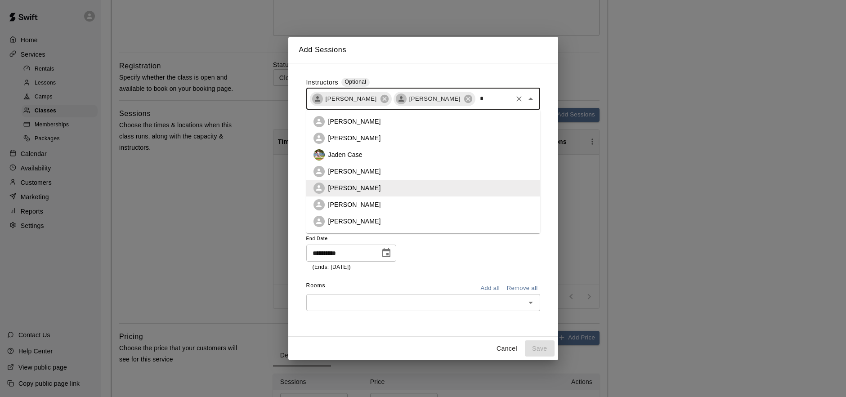
click at [418, 205] on li "[PERSON_NAME]" at bounding box center [423, 204] width 234 height 17
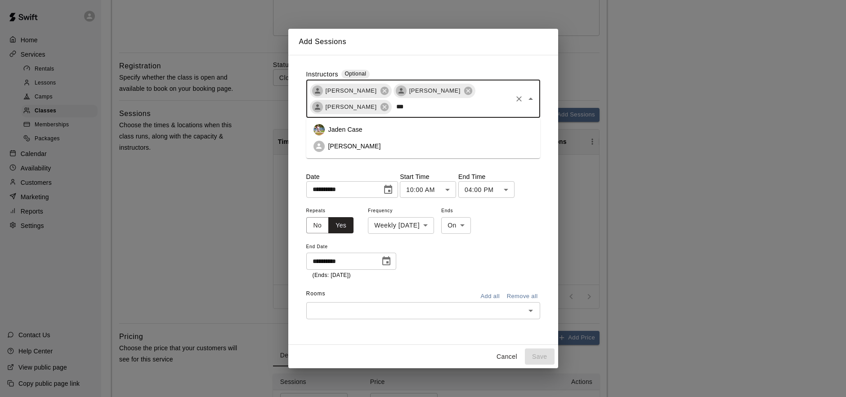
type input "****"
click at [455, 128] on li "[PERSON_NAME]" at bounding box center [423, 129] width 234 height 17
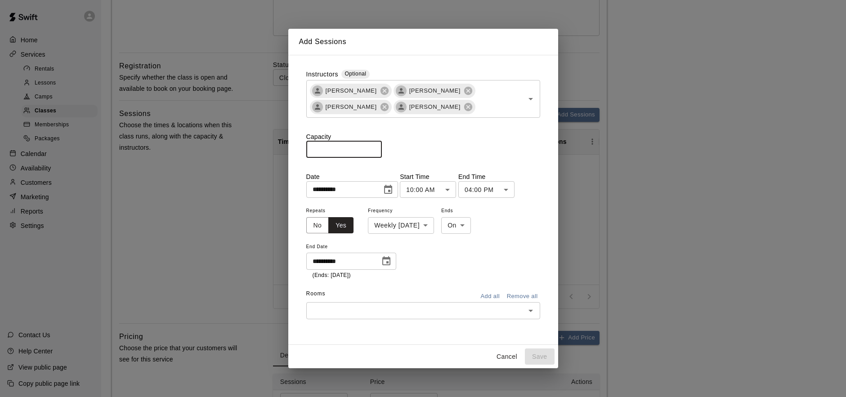
click at [376, 147] on input "**" at bounding box center [344, 149] width 76 height 17
click at [376, 147] on input "***" at bounding box center [344, 149] width 76 height 17
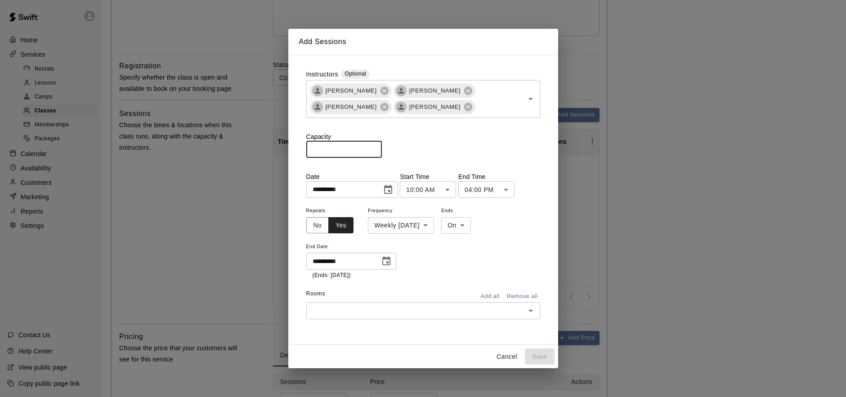
click at [376, 147] on input "***" at bounding box center [344, 149] width 76 height 17
click at [376, 152] on input "***" at bounding box center [344, 149] width 76 height 17
click at [375, 147] on input "***" at bounding box center [344, 149] width 76 height 17
type input "***"
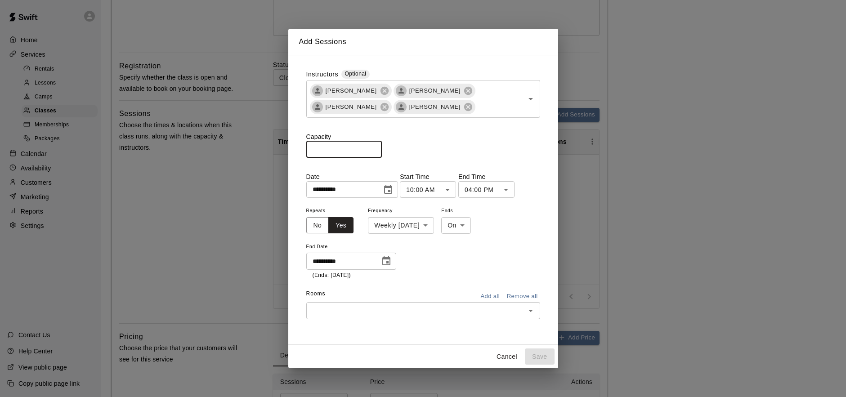
click at [375, 147] on input "***" at bounding box center [344, 149] width 76 height 17
click at [490, 312] on input "text" at bounding box center [416, 310] width 214 height 11
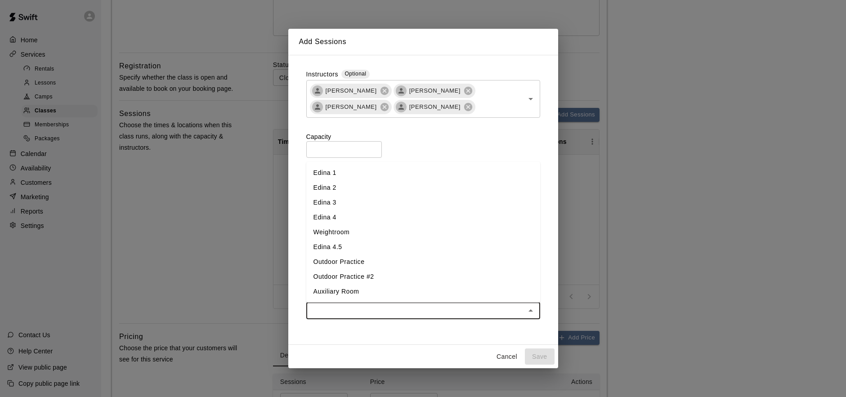
click at [404, 204] on li "Edina 3" at bounding box center [423, 202] width 234 height 15
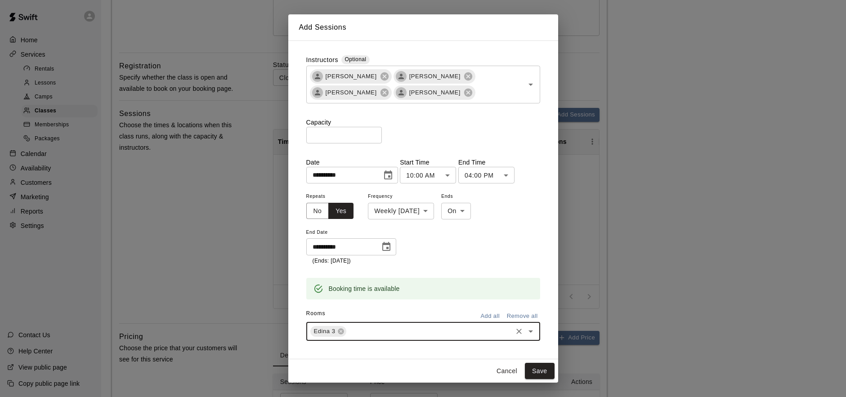
click at [389, 329] on input "text" at bounding box center [428, 331] width 163 height 11
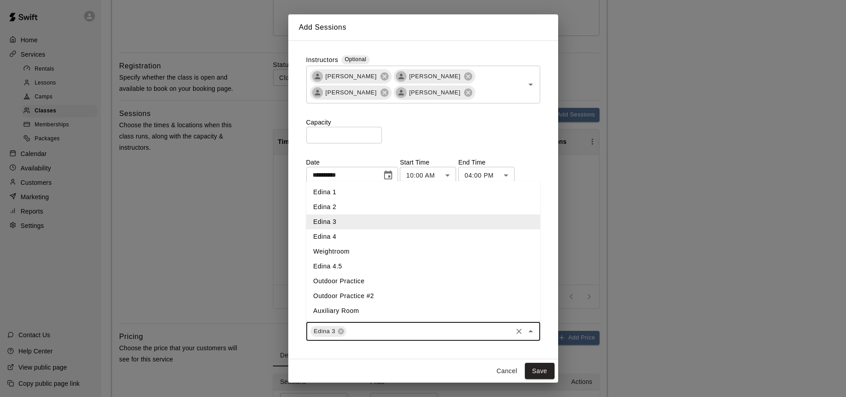
click at [373, 206] on li "Edina 2" at bounding box center [423, 207] width 234 height 15
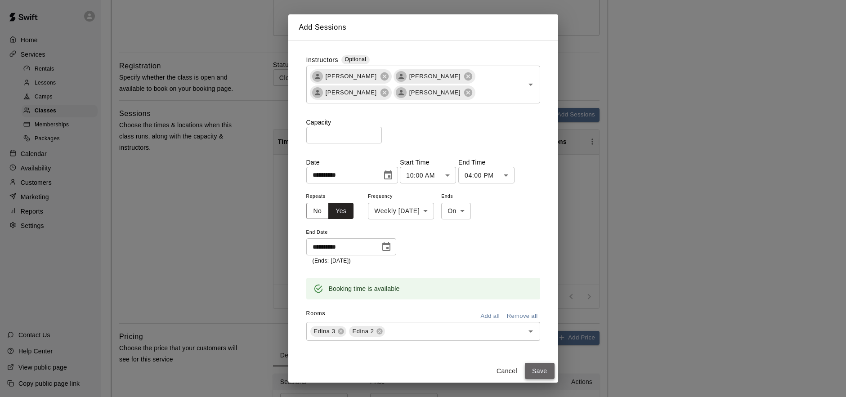
click at [539, 367] on button "Save" at bounding box center [540, 371] width 30 height 17
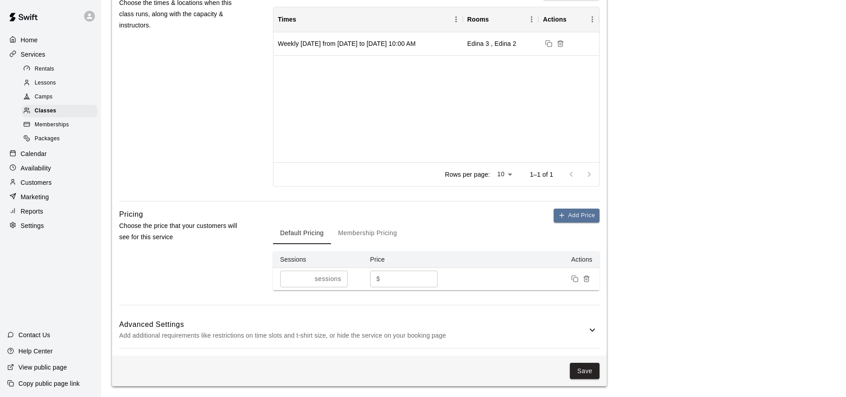
scroll to position [339, 0]
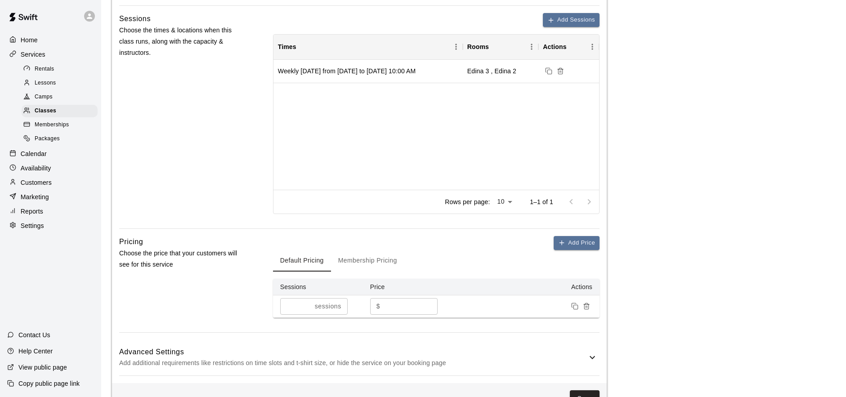
click at [587, 357] on icon at bounding box center [592, 357] width 11 height 11
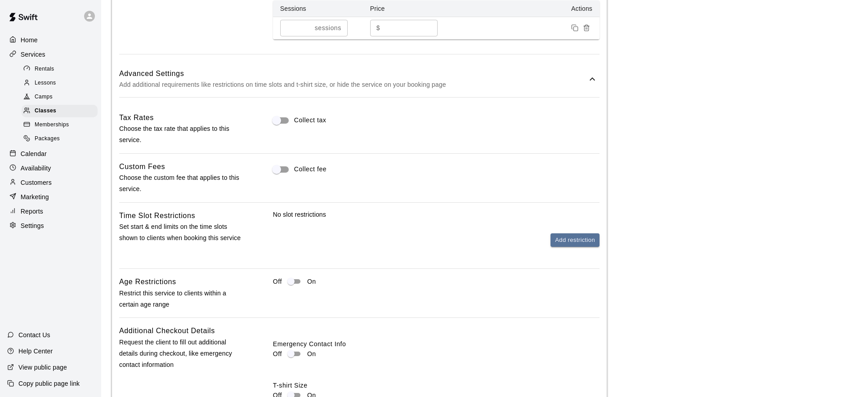
scroll to position [661, 0]
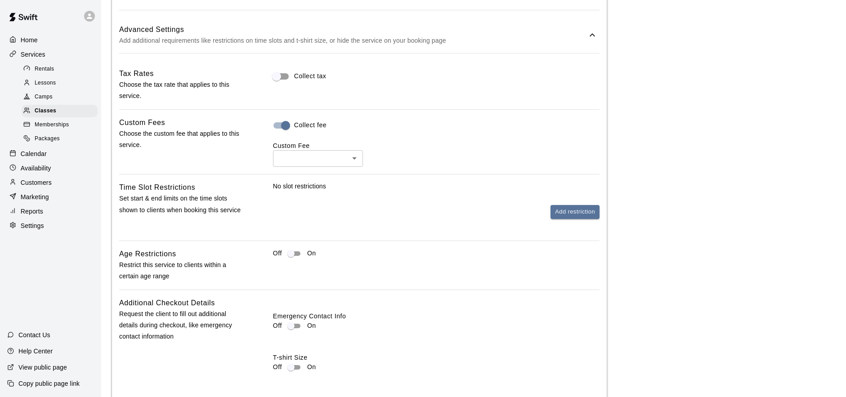
click at [330, 192] on li "Processing Fee ( 3% )" at bounding box center [318, 192] width 90 height 15
type input "**"
click at [562, 210] on button "Add restriction" at bounding box center [574, 212] width 49 height 14
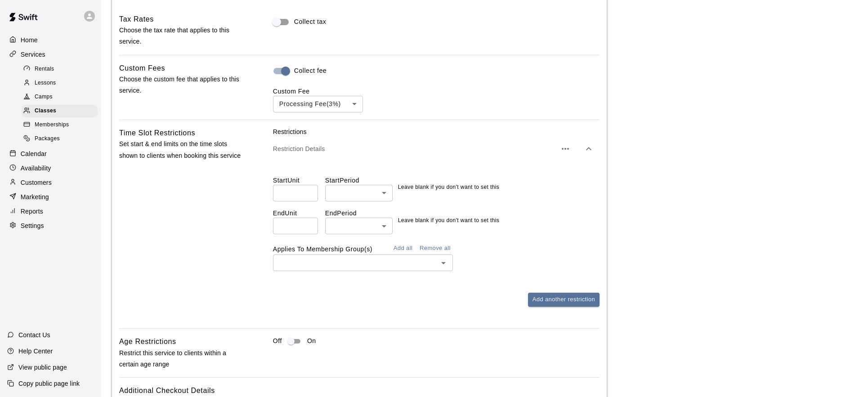
scroll to position [719, 0]
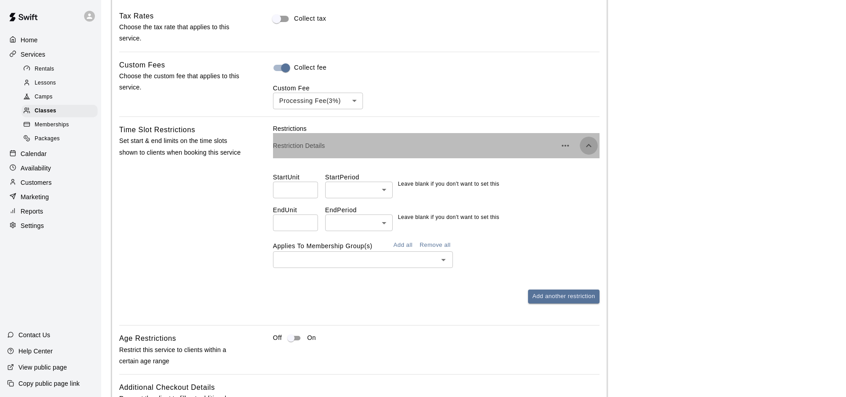
click at [592, 145] on icon "button" at bounding box center [588, 145] width 11 height 11
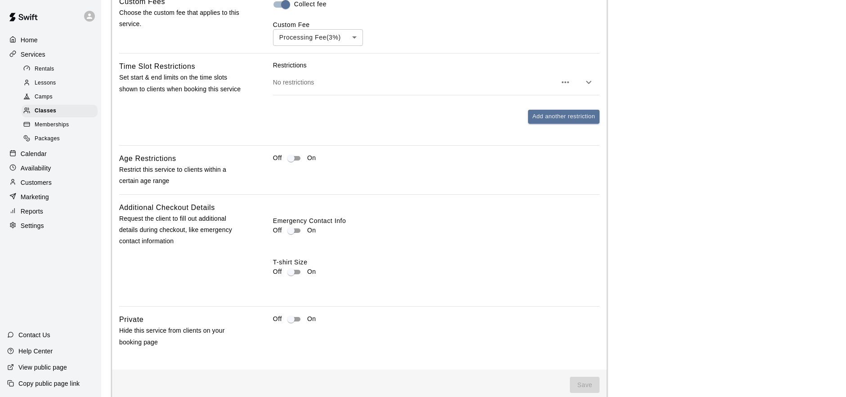
scroll to position [790, 0]
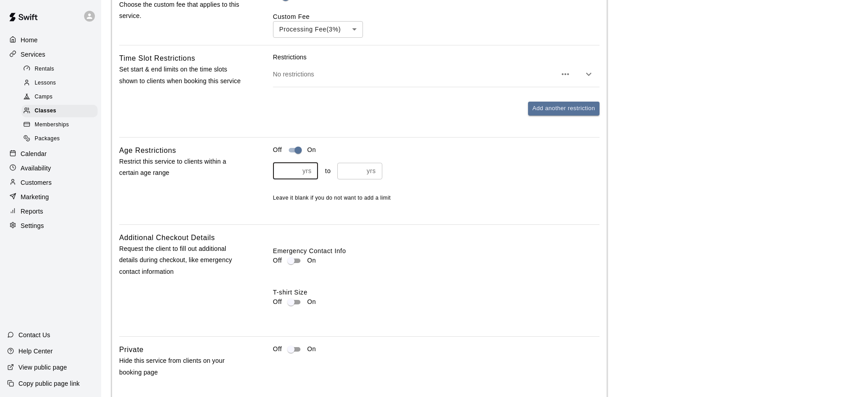
click at [291, 167] on input "*" at bounding box center [286, 171] width 26 height 17
click at [295, 169] on input "**" at bounding box center [286, 171] width 26 height 17
type input "**"
click at [296, 174] on input "**" at bounding box center [286, 171] width 26 height 17
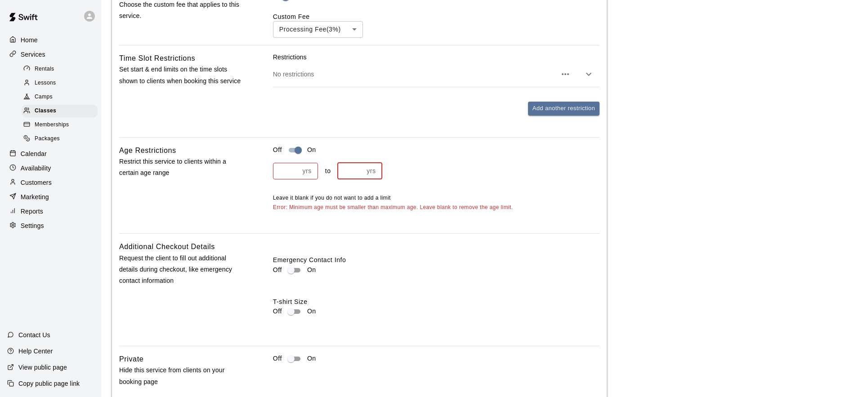
click at [359, 169] on input "**" at bounding box center [350, 171] width 26 height 17
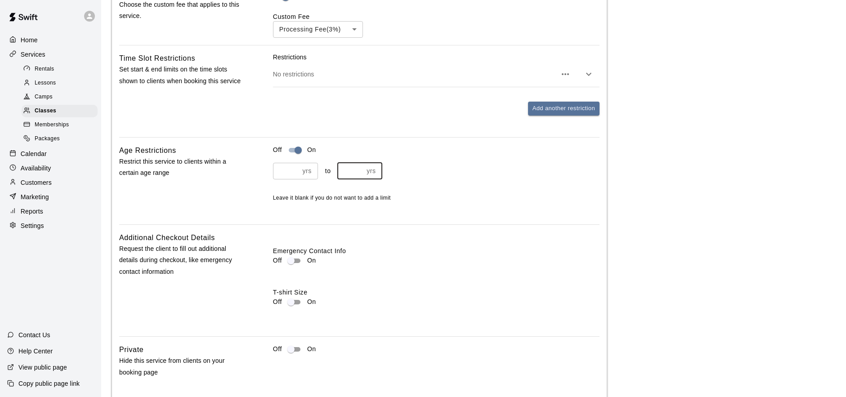
click at [359, 169] on input "**" at bounding box center [350, 171] width 26 height 17
type input "**"
click at [361, 169] on input "**" at bounding box center [350, 171] width 26 height 17
click at [458, 232] on div "Emergency Contact Info Off On T-shirt Size Off On" at bounding box center [436, 280] width 326 height 97
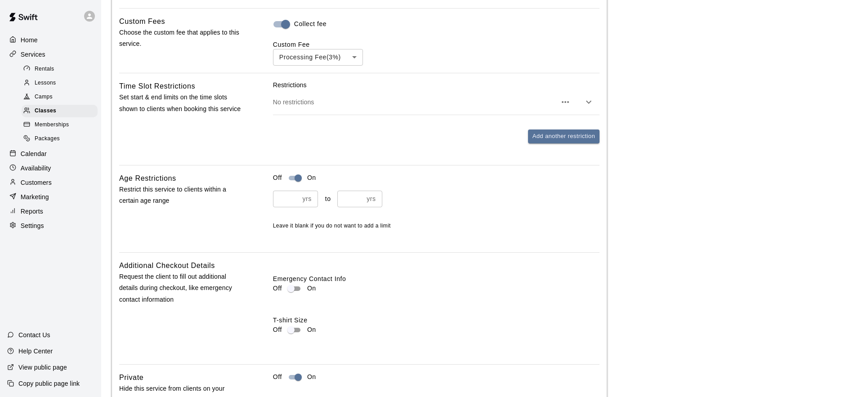
scroll to position [834, 0]
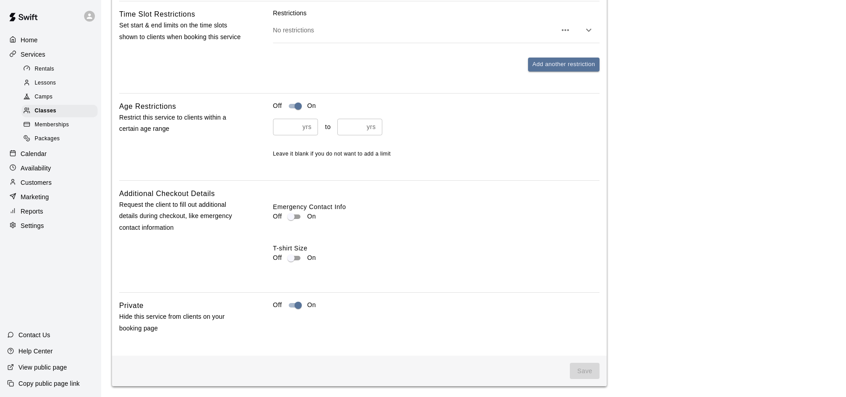
click at [578, 383] on div "Save" at bounding box center [359, 371] width 494 height 31
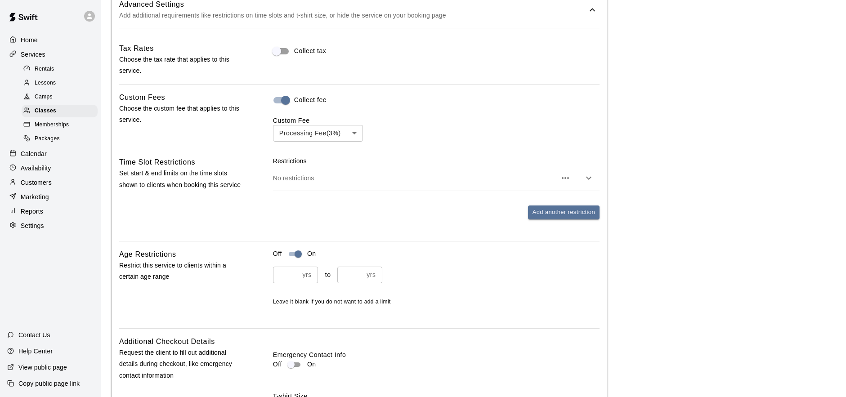
scroll to position [681, 0]
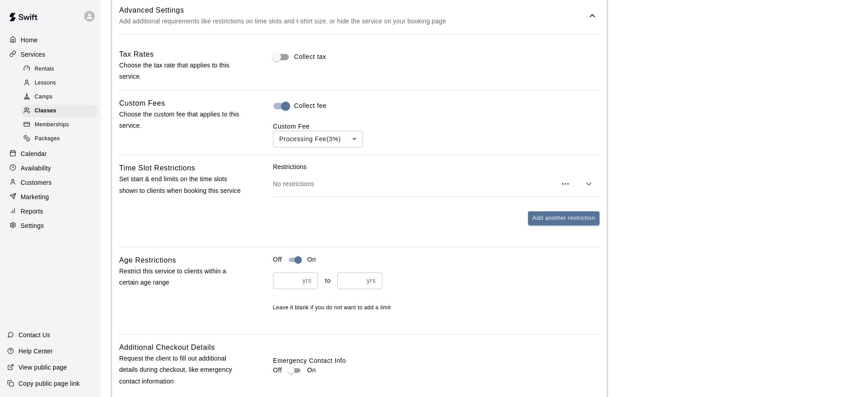
click at [561, 181] on icon "button" at bounding box center [565, 183] width 11 height 11
click at [664, 171] on div at bounding box center [423, 198] width 846 height 397
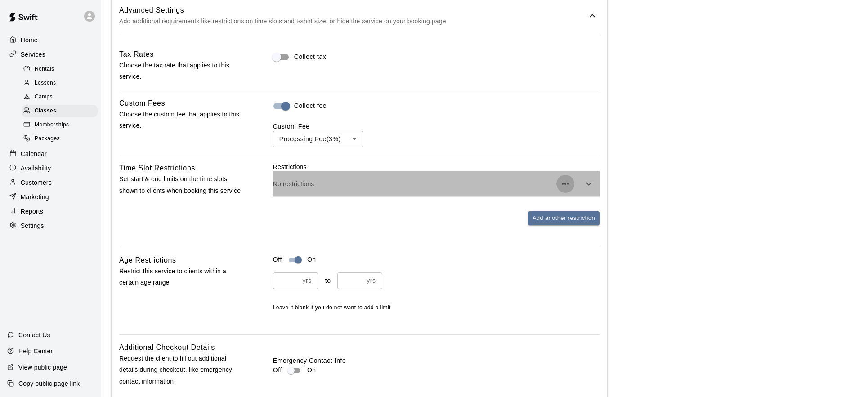
click at [566, 182] on icon "button" at bounding box center [565, 183] width 11 height 11
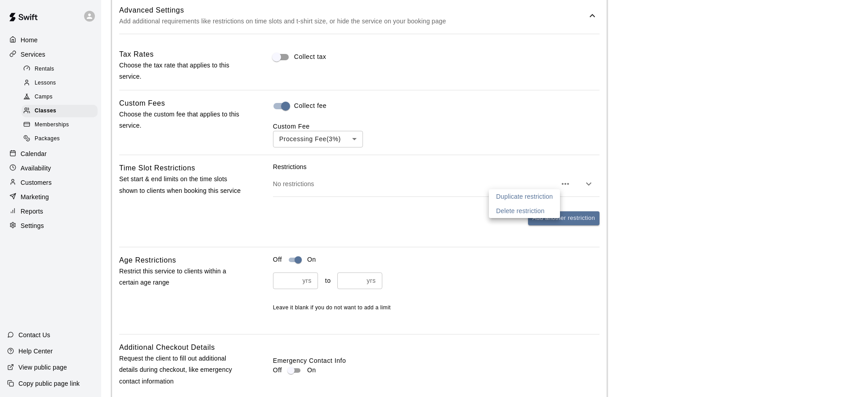
click at [537, 210] on p "Delete restriction" at bounding box center [520, 210] width 49 height 9
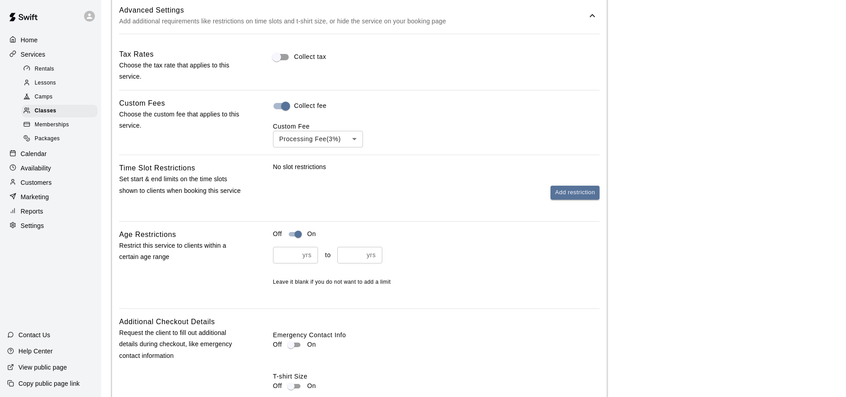
scroll to position [809, 0]
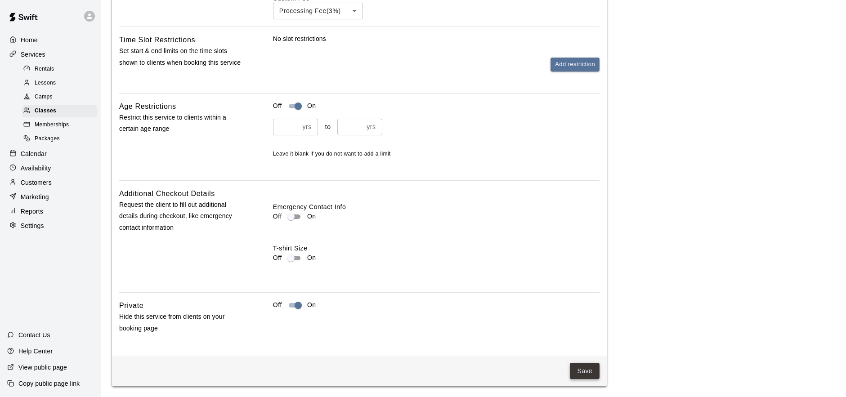
click at [578, 367] on button "Save" at bounding box center [585, 371] width 30 height 17
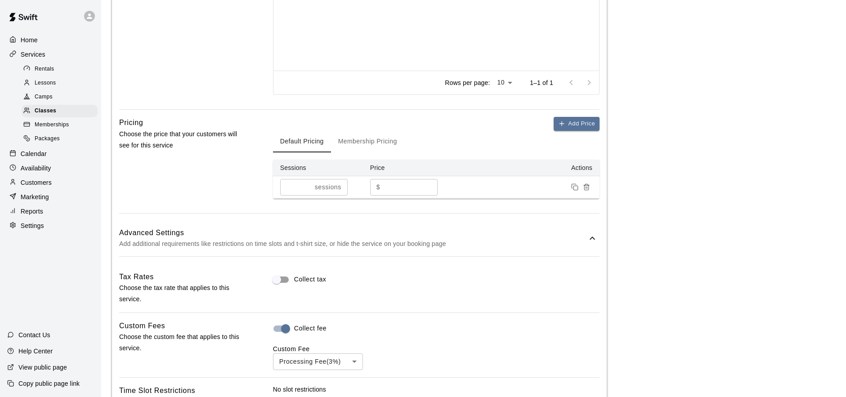
scroll to position [457, 0]
click at [391, 139] on button "Membership Pricing" at bounding box center [367, 143] width 73 height 22
click at [588, 190] on icon "Remove price" at bounding box center [586, 187] width 7 height 7
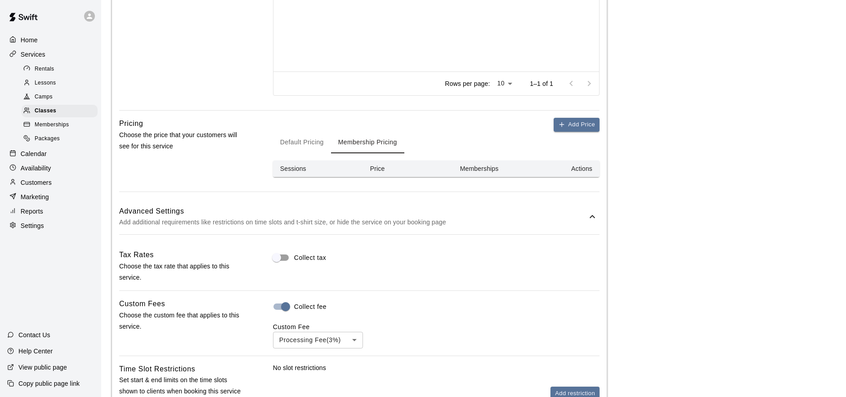
click at [299, 149] on button "Default Pricing" at bounding box center [302, 143] width 58 height 22
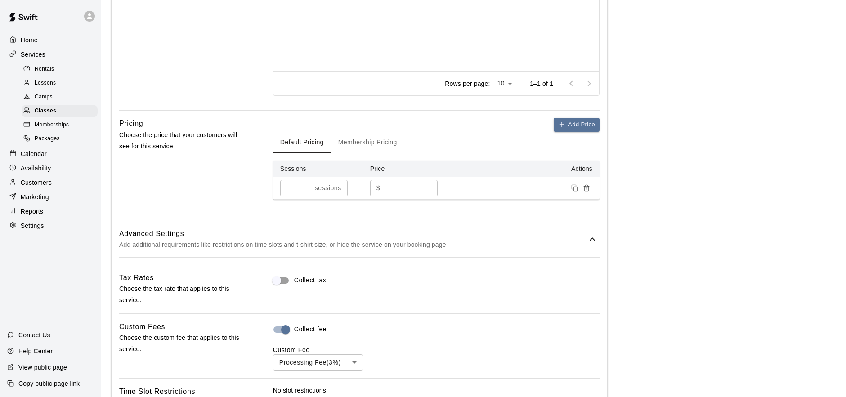
click at [383, 142] on button "Membership Pricing" at bounding box center [367, 143] width 73 height 22
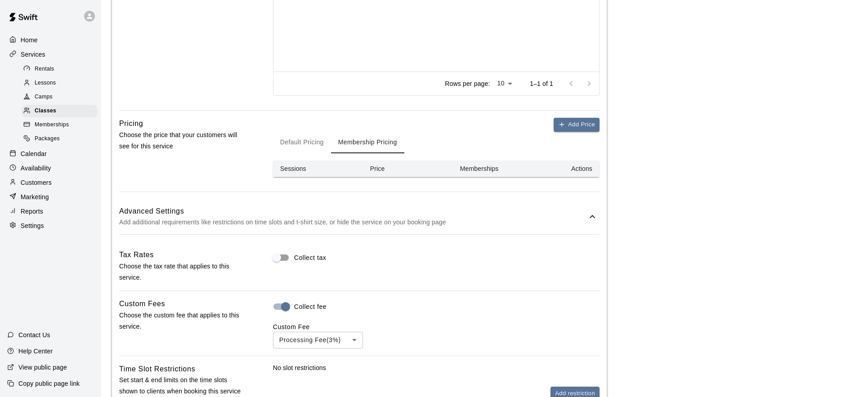
click at [310, 136] on button "Default Pricing" at bounding box center [302, 143] width 58 height 22
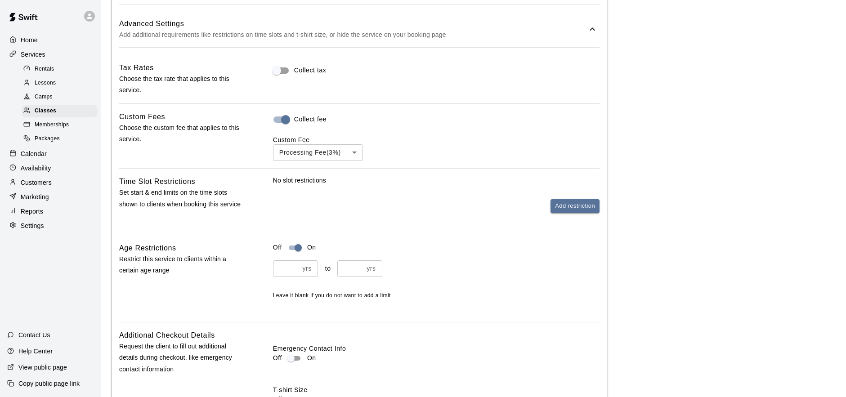
scroll to position [809, 0]
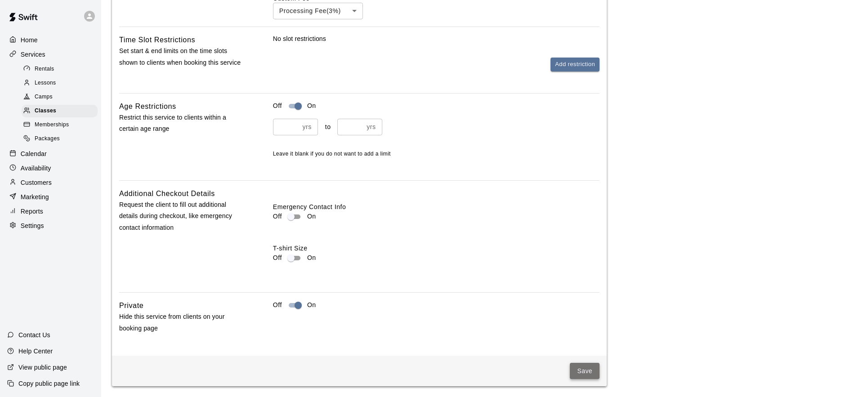
click at [587, 370] on button "Save" at bounding box center [585, 371] width 30 height 17
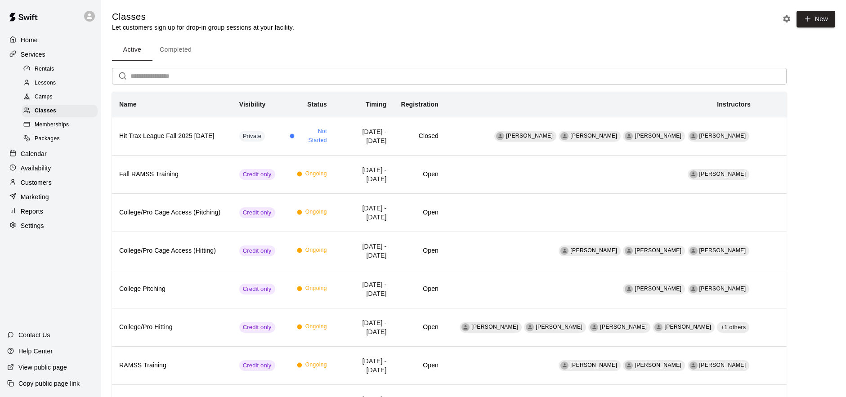
click at [71, 120] on div "Memberships" at bounding box center [60, 125] width 76 height 13
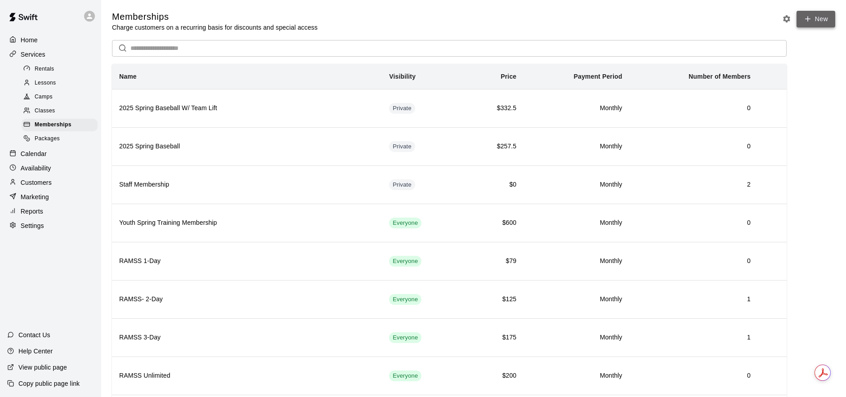
click at [817, 19] on link "New" at bounding box center [815, 19] width 39 height 17
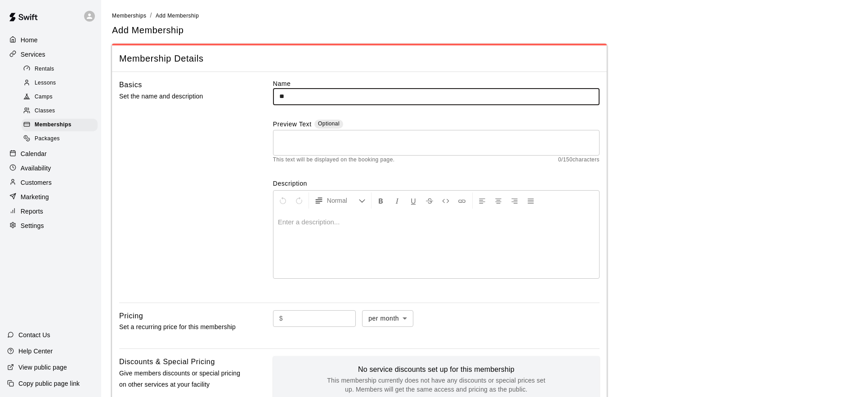
type input "*"
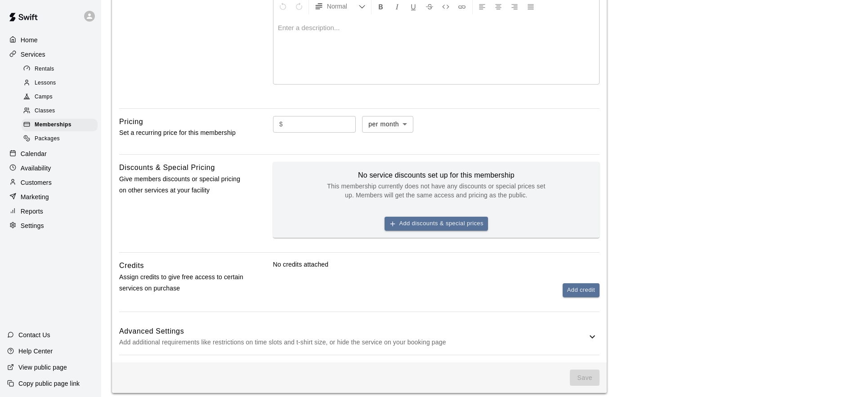
scroll to position [208, 0]
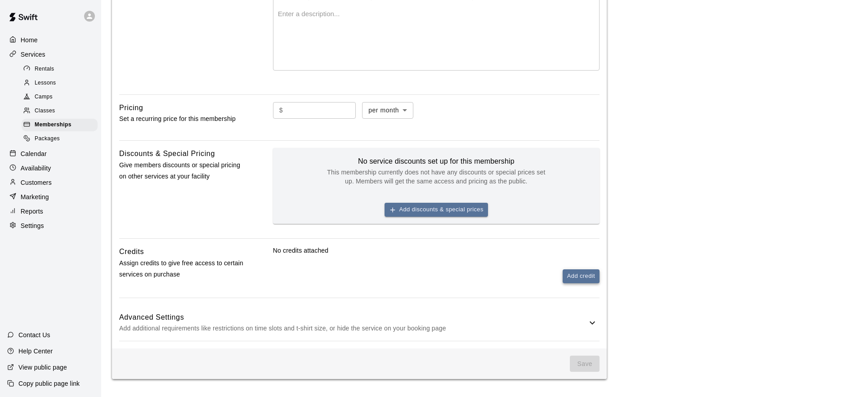
type input "**********"
click at [576, 281] on button "Add credit" at bounding box center [580, 276] width 37 height 14
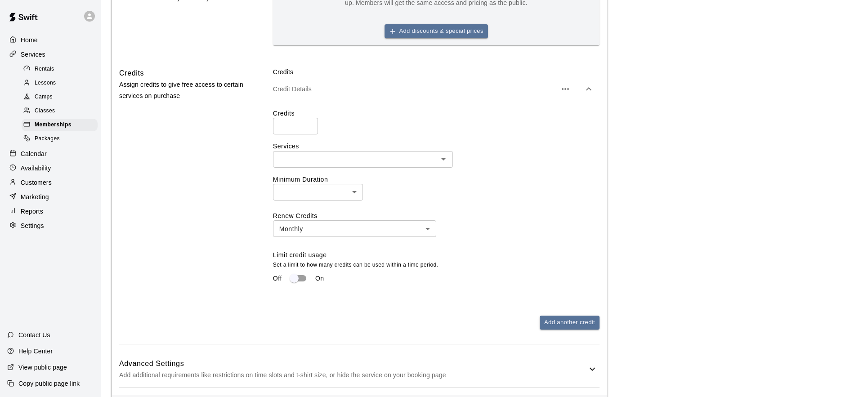
scroll to position [389, 0]
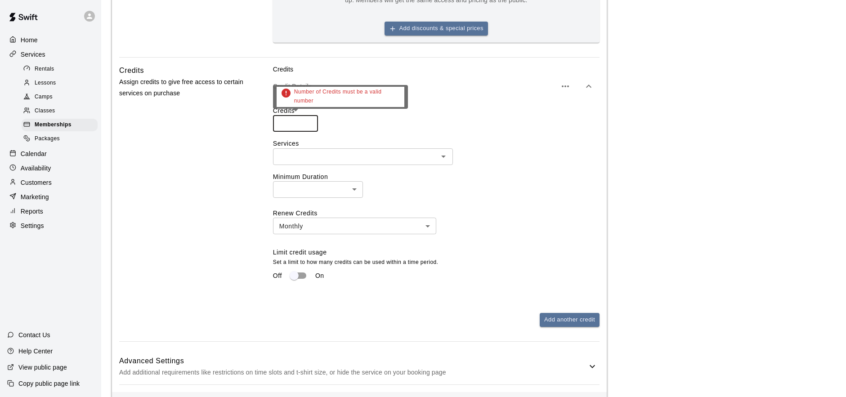
click at [302, 121] on input "number" at bounding box center [295, 123] width 45 height 17
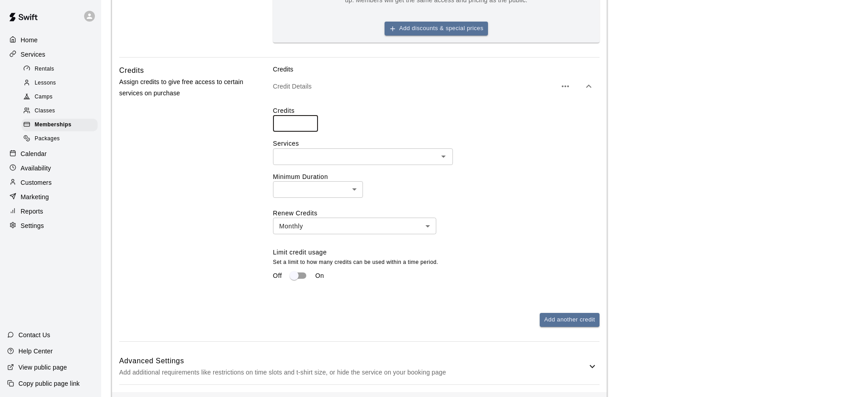
click at [307, 121] on input "*" at bounding box center [295, 123] width 45 height 17
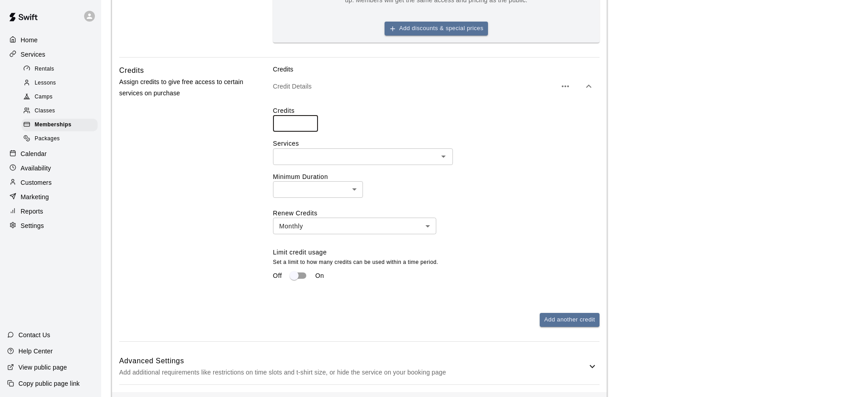
type input "*"
click at [307, 121] on input "*" at bounding box center [295, 123] width 45 height 17
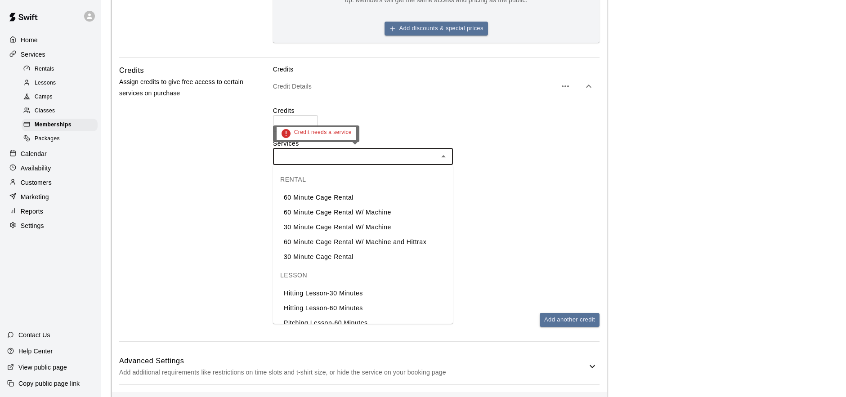
click at [313, 158] on input "text" at bounding box center [356, 156] width 160 height 11
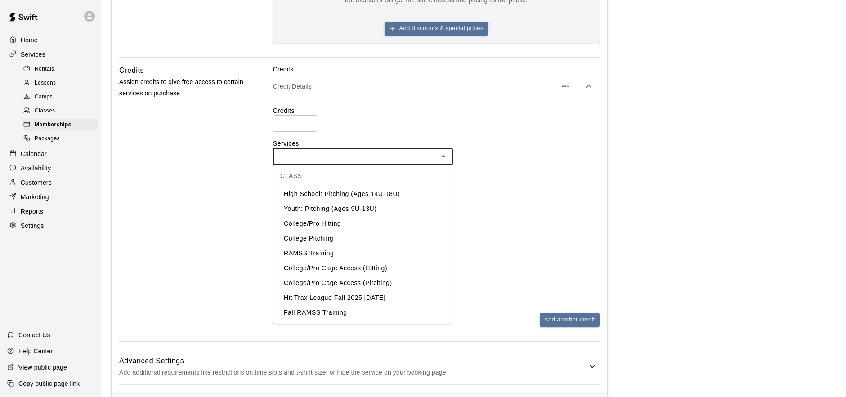
scroll to position [405, 0]
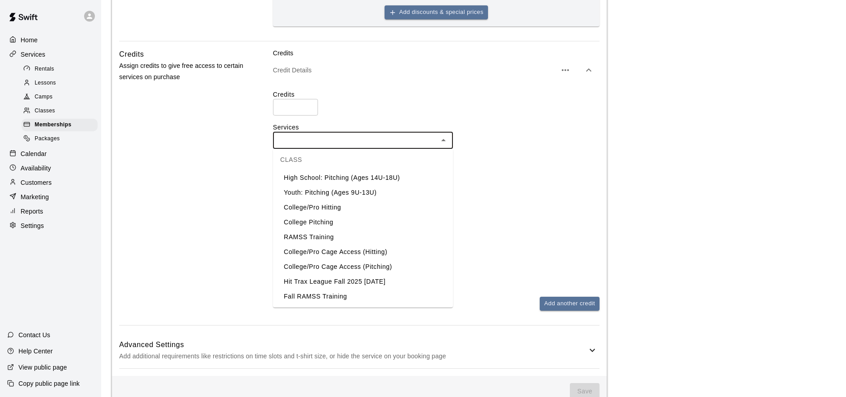
click at [368, 283] on li "Hit Trax League Fall 2025 [DATE]" at bounding box center [363, 281] width 180 height 15
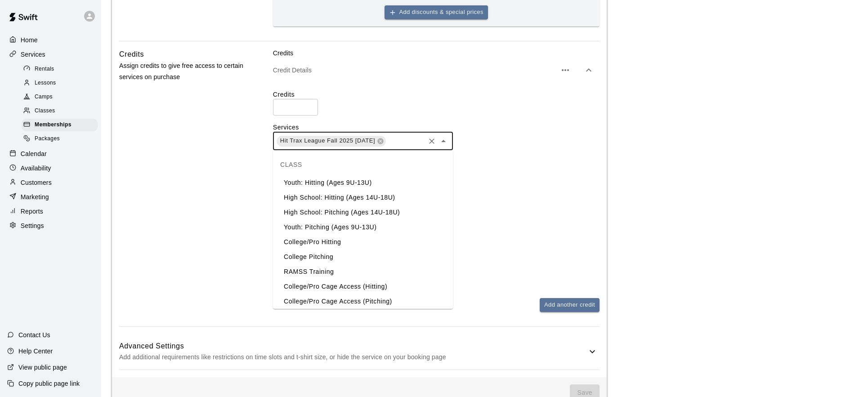
click at [411, 141] on input "text" at bounding box center [405, 140] width 37 height 11
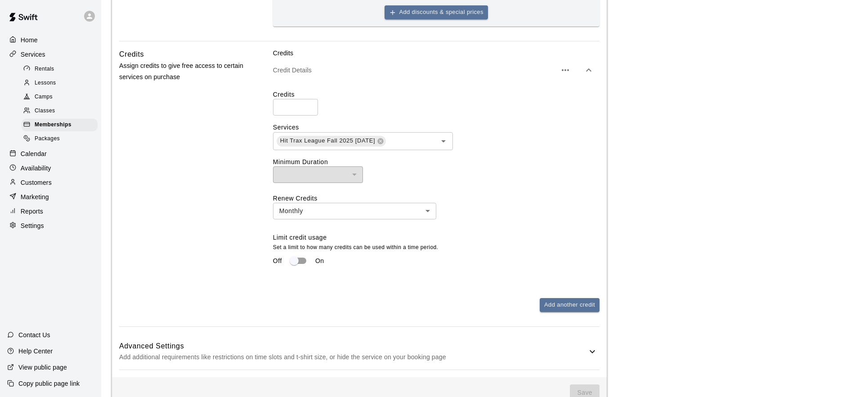
click at [514, 213] on div "Renew Credits Monthly ******* ​ Limit credit usage Set a limit to how many cred…" at bounding box center [436, 232] width 326 height 76
click at [333, 171] on div "​" at bounding box center [318, 174] width 90 height 17
click at [356, 174] on div "​" at bounding box center [318, 174] width 90 height 17
click at [417, 213] on body "**********" at bounding box center [423, 10] width 846 height 831
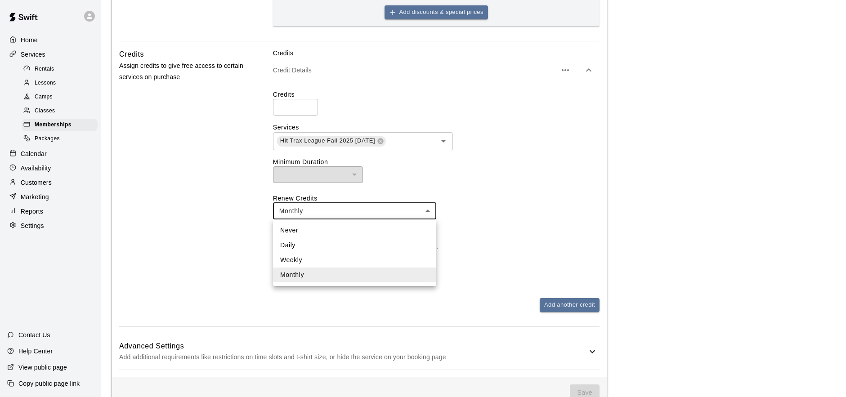
click at [402, 228] on li "Never" at bounding box center [354, 230] width 163 height 15
type input "*****"
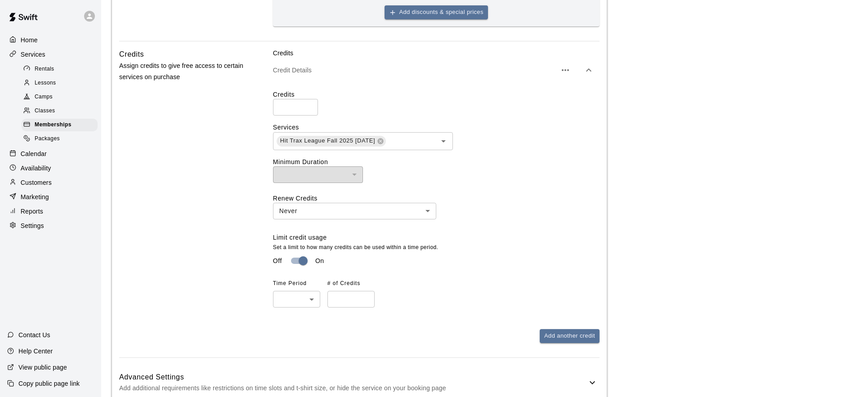
click at [308, 299] on body "**********" at bounding box center [423, 26] width 846 height 862
click at [303, 332] on li "Weekly" at bounding box center [296, 333] width 47 height 15
type input "******"
click at [375, 298] on div "Time Period Weekly ****** ​ # of Credits ​" at bounding box center [327, 291] width 109 height 31
type input "*"
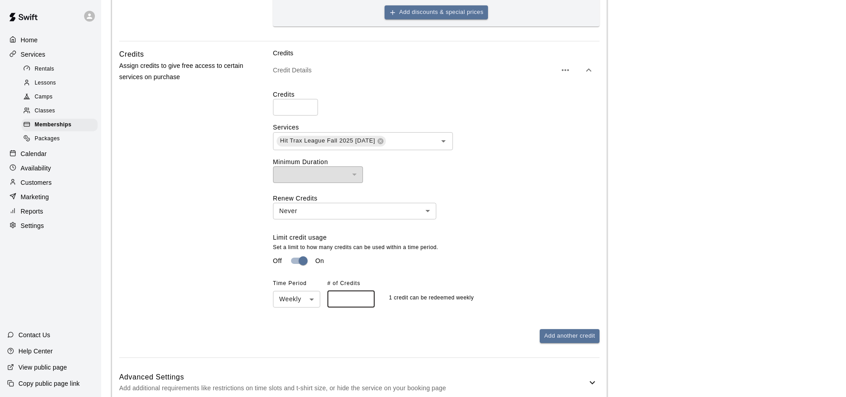
click at [365, 298] on input "*" at bounding box center [350, 299] width 47 height 17
click at [504, 233] on div "Limit credit usage Set a limit to how many credits can be used within a time pe…" at bounding box center [436, 270] width 326 height 75
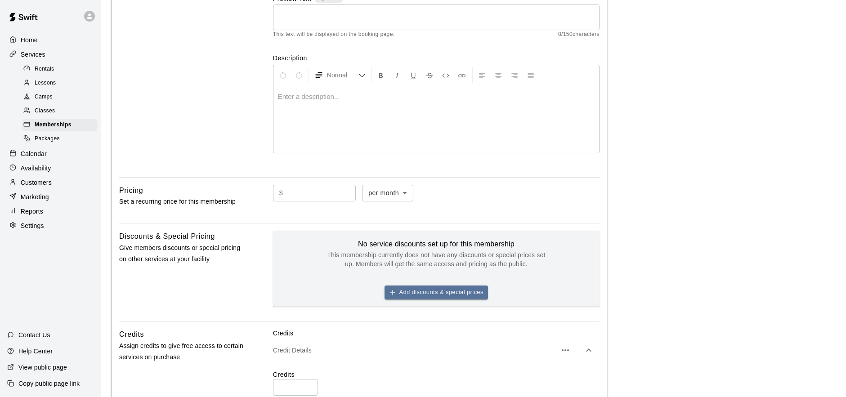
scroll to position [124, 0]
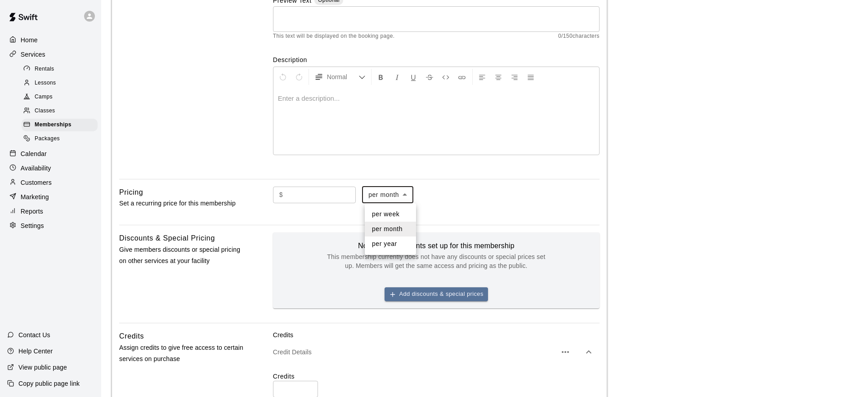
click at [385, 199] on body "**********" at bounding box center [423, 307] width 846 height 862
click at [481, 196] on div at bounding box center [423, 198] width 846 height 397
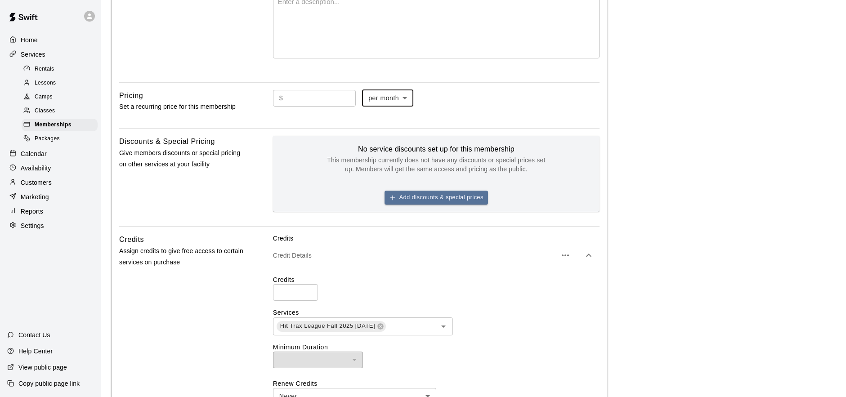
scroll to position [202, 0]
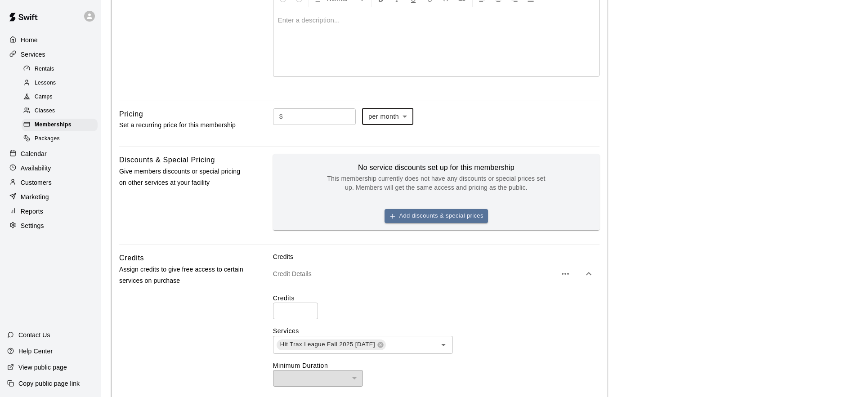
click at [320, 120] on input "text" at bounding box center [320, 116] width 69 height 17
type input "***"
click at [407, 119] on body "**********" at bounding box center [423, 229] width 846 height 862
click at [394, 156] on li "per month" at bounding box center [390, 150] width 51 height 15
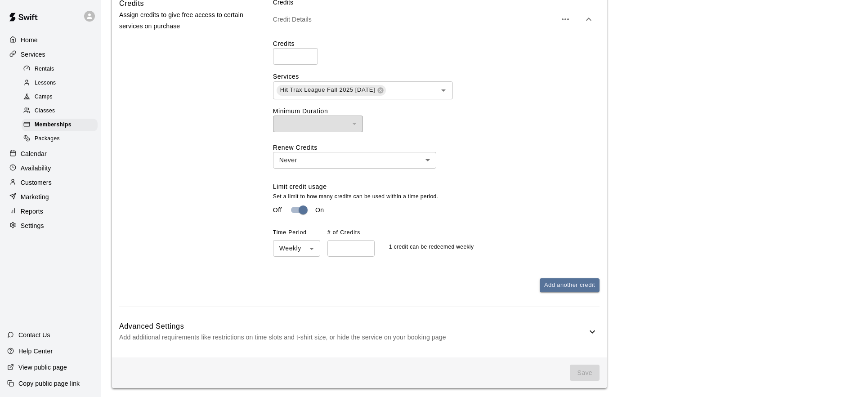
scroll to position [465, 0]
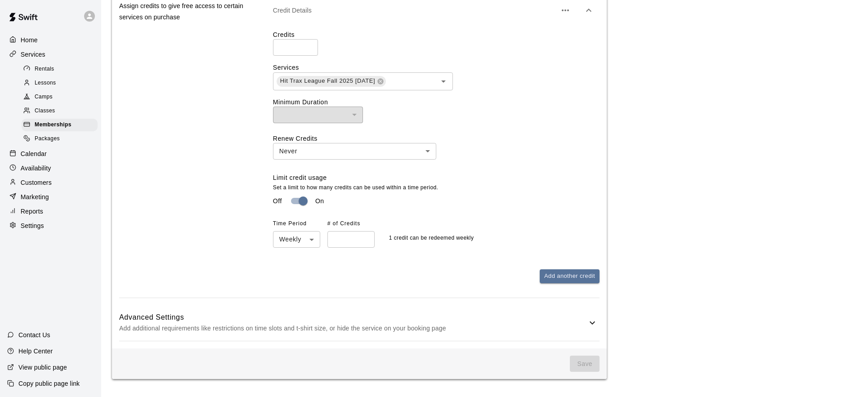
click at [595, 324] on icon at bounding box center [592, 322] width 11 height 11
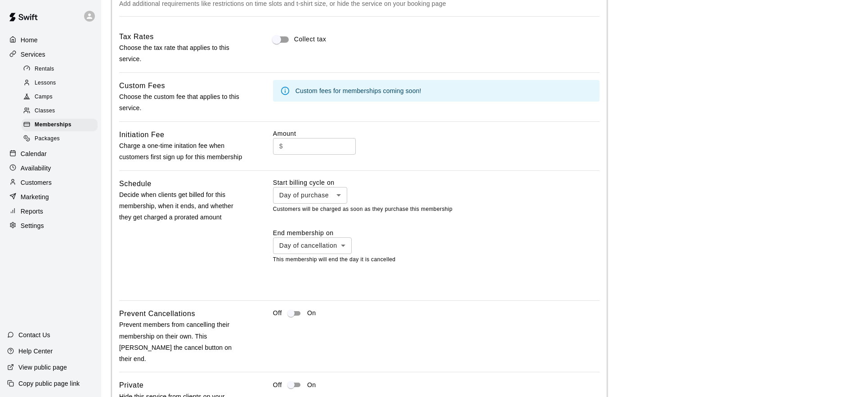
scroll to position [790, 0]
click at [327, 292] on li "Specific date" at bounding box center [312, 294] width 79 height 15
type input "*******"
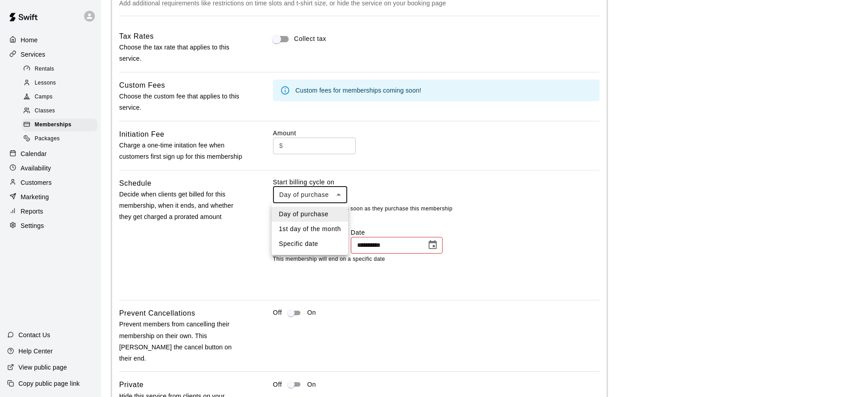
click at [321, 240] on li "Specific date" at bounding box center [310, 243] width 76 height 15
type input "*******"
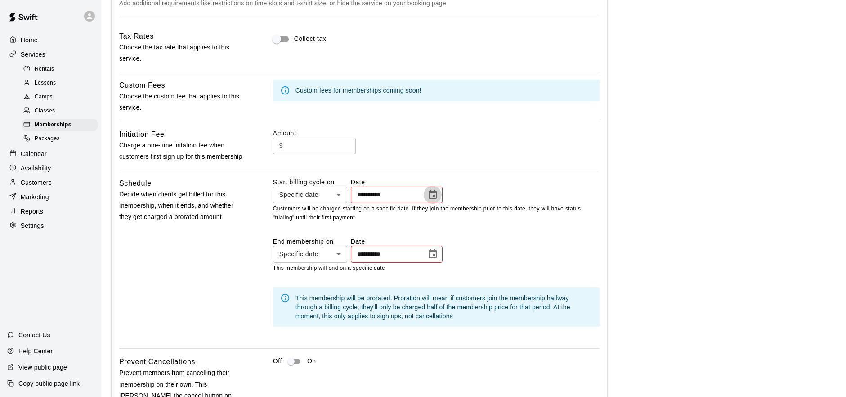
click at [434, 193] on icon "Choose date" at bounding box center [432, 194] width 11 height 11
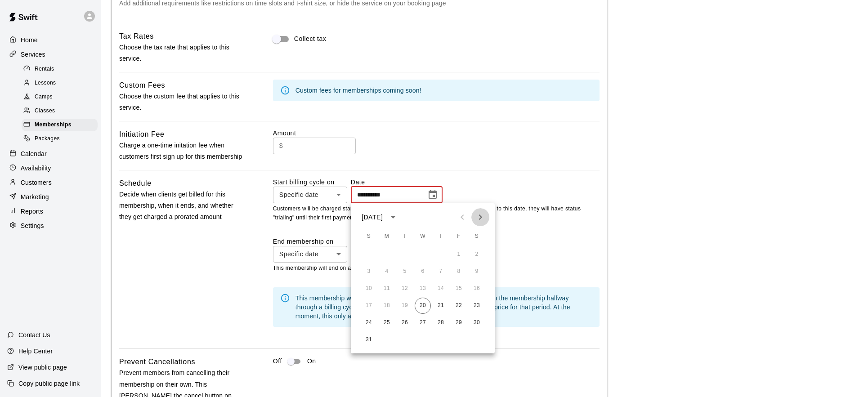
click at [478, 215] on icon "Next month" at bounding box center [480, 217] width 11 height 11
click at [484, 218] on icon "Next month" at bounding box center [480, 217] width 11 height 11
click at [425, 249] on button "1" at bounding box center [422, 254] width 16 height 16
type input "**********"
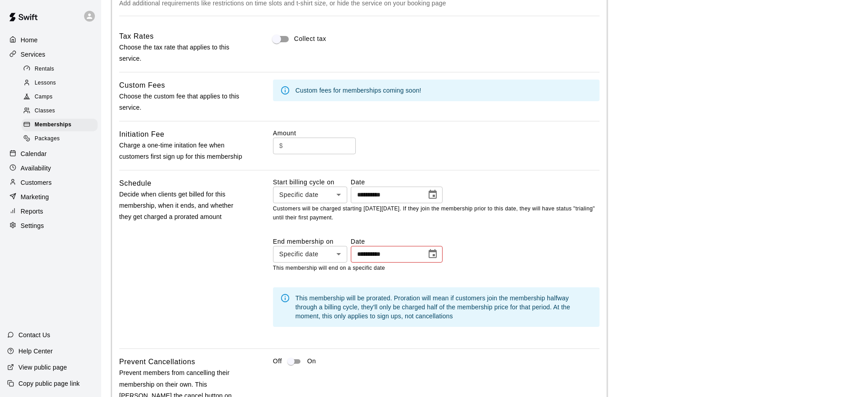
click at [434, 254] on icon "Choose date" at bounding box center [432, 254] width 11 height 11
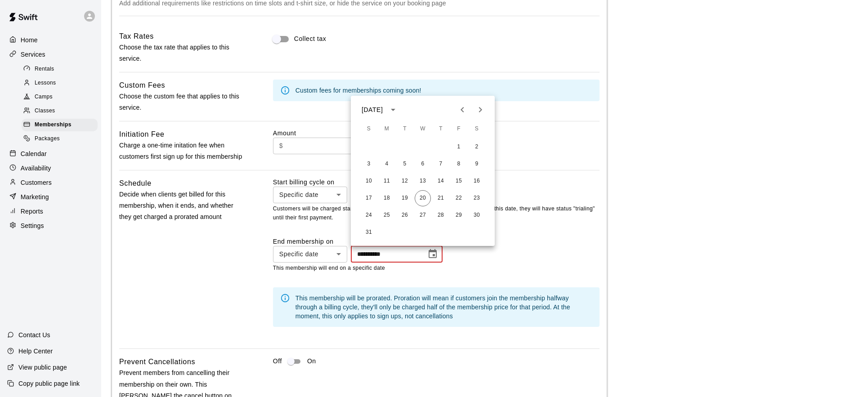
click at [482, 114] on icon "Next month" at bounding box center [480, 109] width 11 height 11
click at [370, 229] on button "30" at bounding box center [369, 232] width 16 height 16
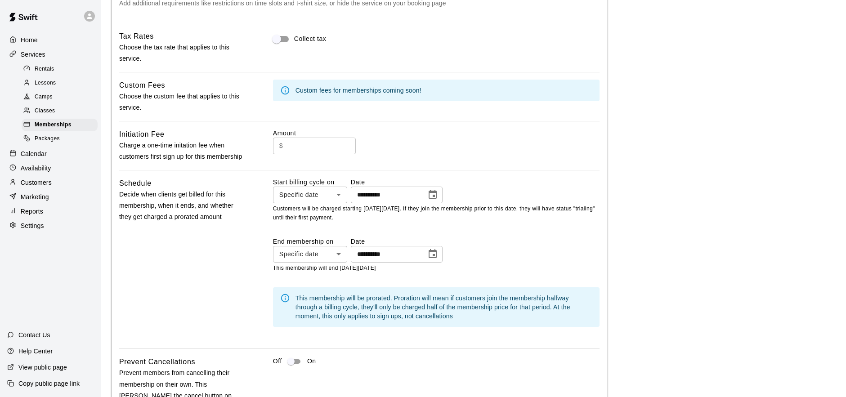
click at [436, 254] on icon "Choose date, selected date is Nov 30, 2025" at bounding box center [432, 253] width 8 height 9
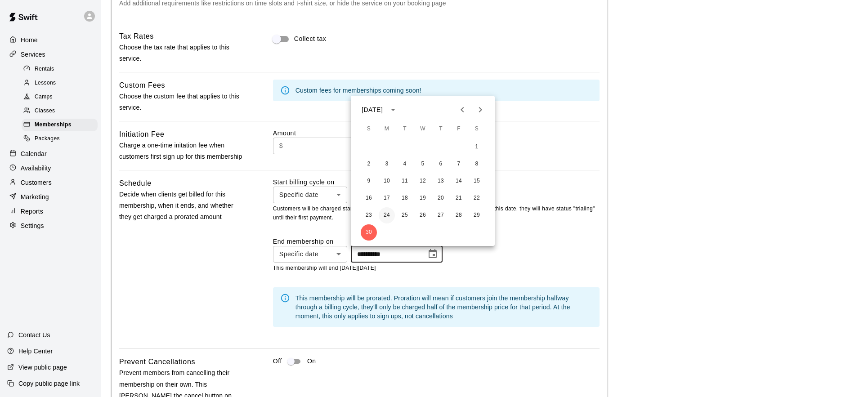
click at [387, 213] on button "24" at bounding box center [386, 215] width 16 height 16
type input "**********"
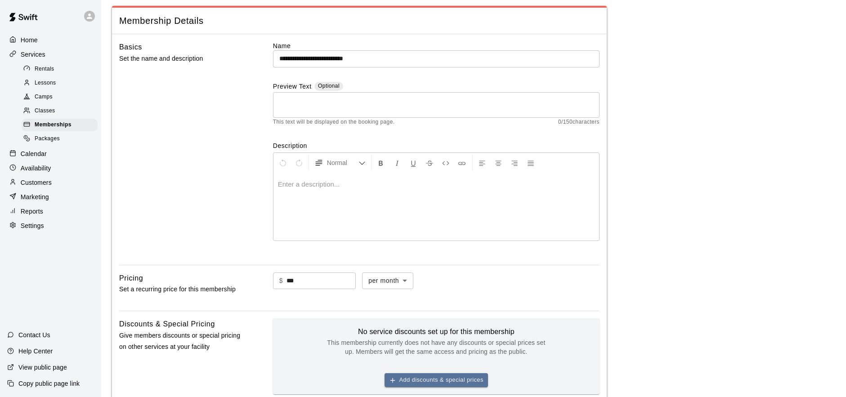
scroll to position [36, 0]
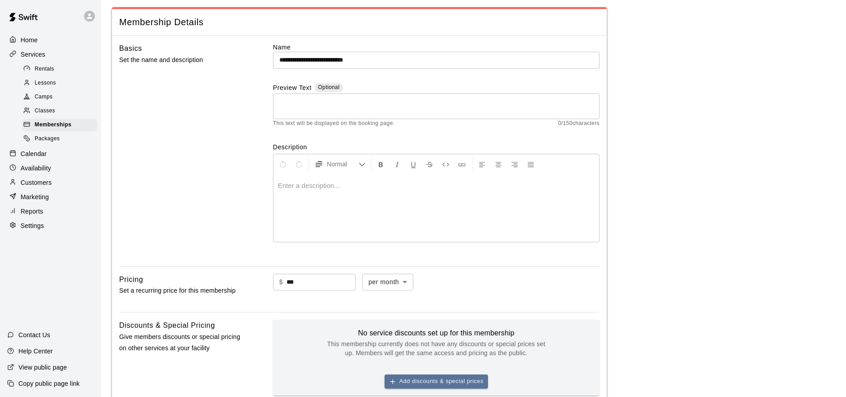
click at [506, 265] on div at bounding box center [423, 198] width 846 height 397
click at [392, 328] on li "per year" at bounding box center [390, 331] width 51 height 15
type input "******"
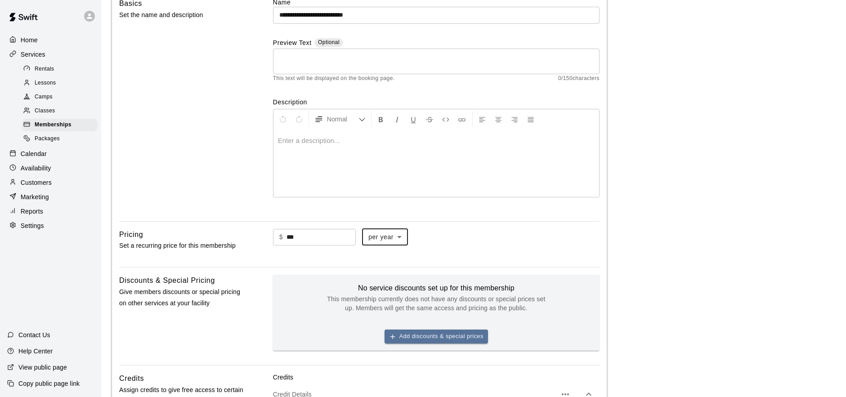
scroll to position [85, 0]
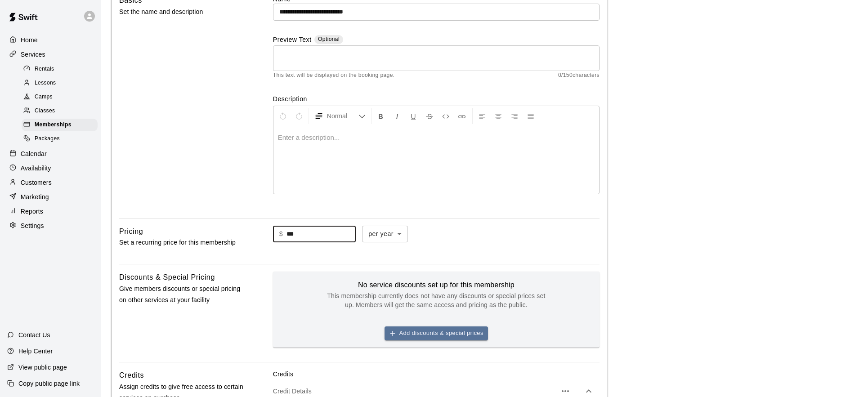
click at [343, 237] on input "***" at bounding box center [320, 234] width 69 height 17
type input "***"
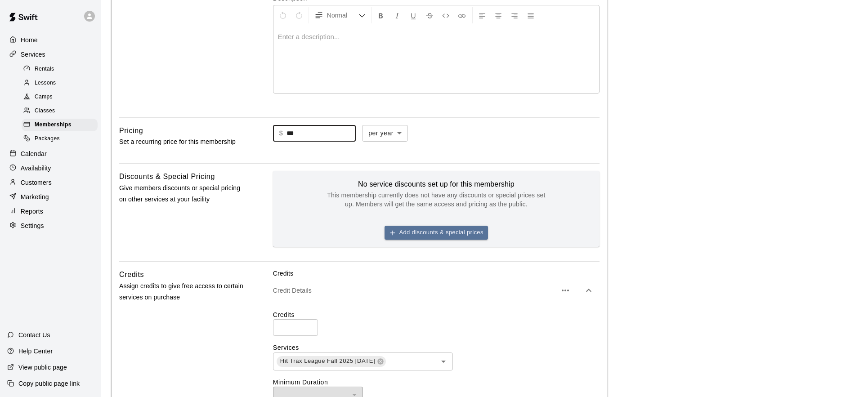
scroll to position [181, 0]
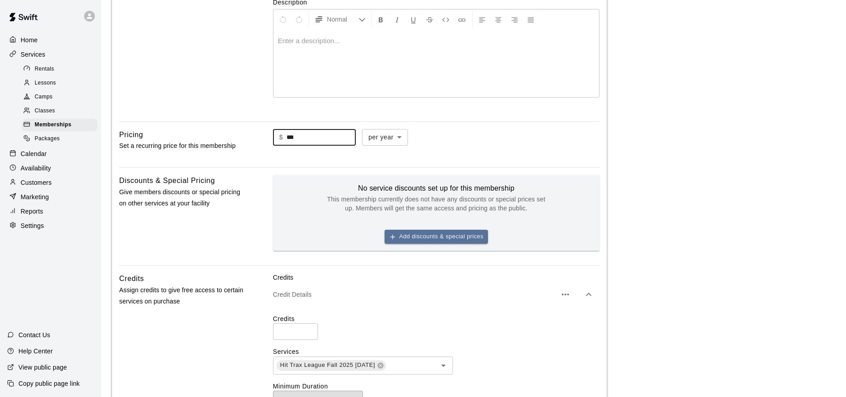
click at [493, 137] on div "$ *** ​ per year ****** ​" at bounding box center [436, 137] width 326 height 17
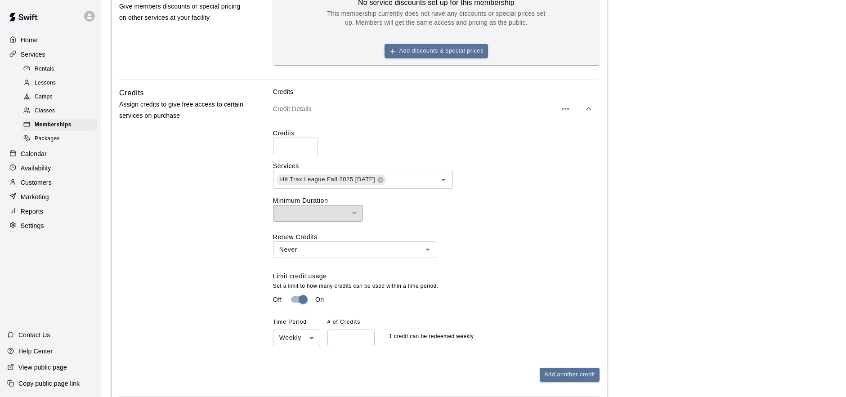
scroll to position [361, 0]
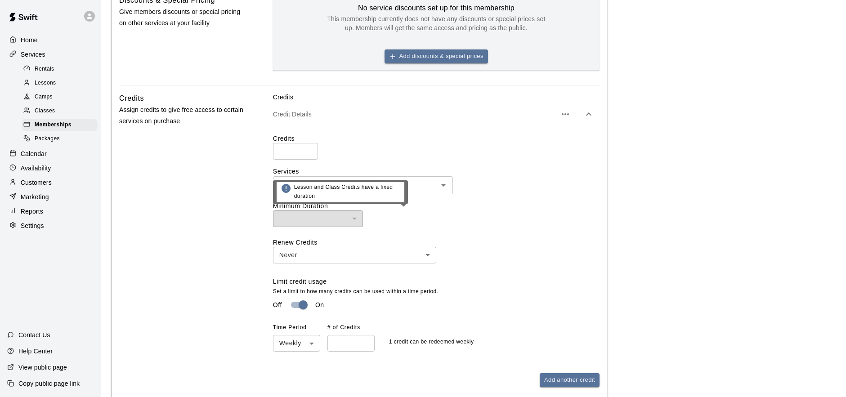
click at [356, 218] on div "​" at bounding box center [318, 218] width 90 height 17
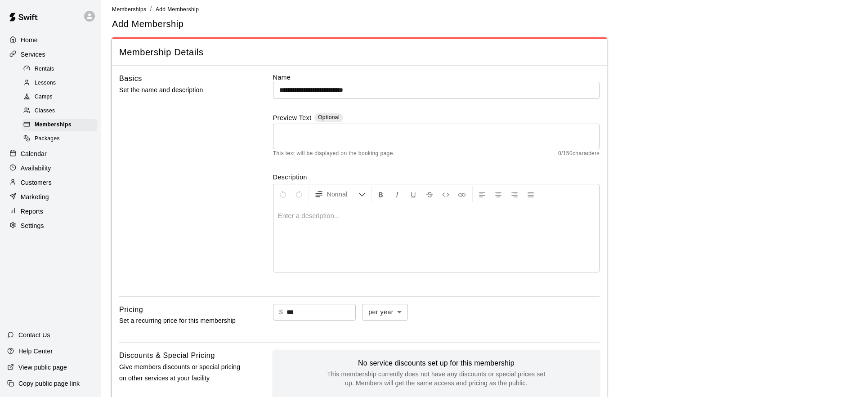
scroll to position [5, 0]
click at [367, 248] on div at bounding box center [435, 239] width 325 height 67
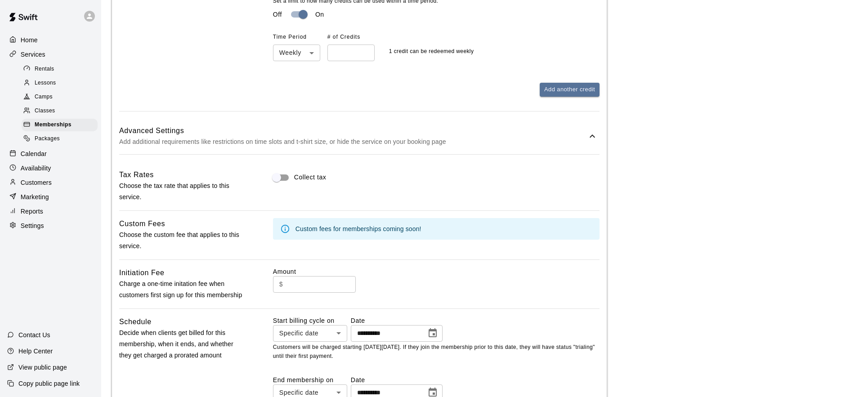
scroll to position [914, 0]
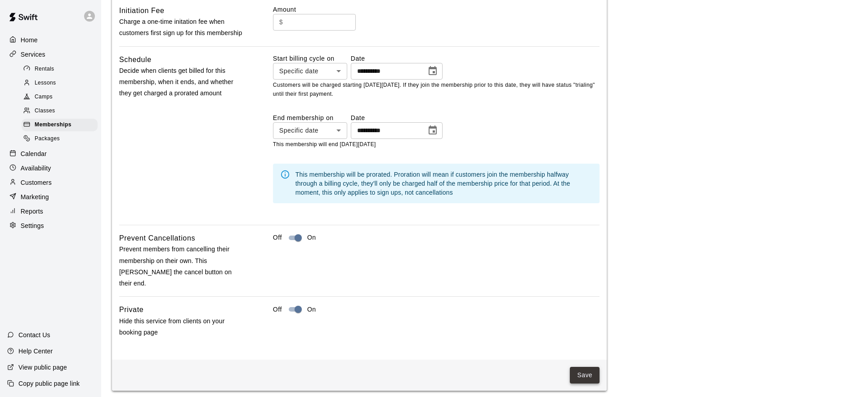
click at [577, 367] on button "Save" at bounding box center [585, 375] width 30 height 17
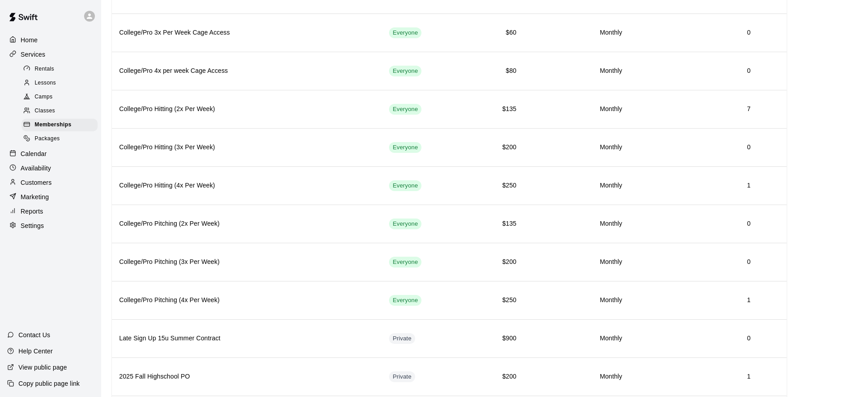
scroll to position [1131, 0]
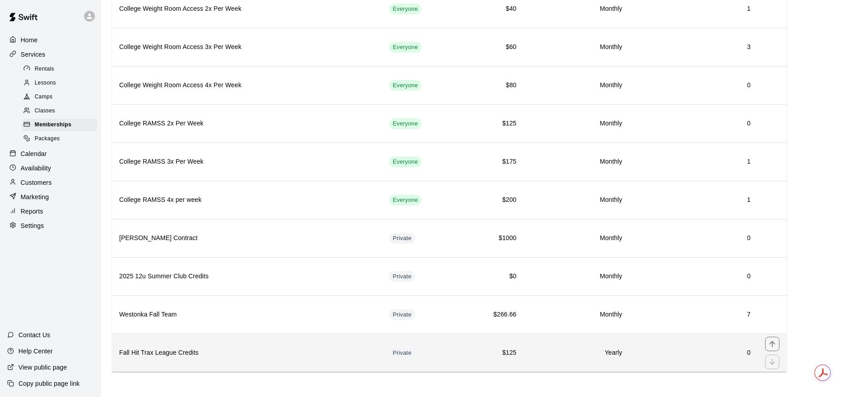
click at [276, 353] on h6 "Fall Hit Trax League Credits" at bounding box center [246, 353] width 255 height 10
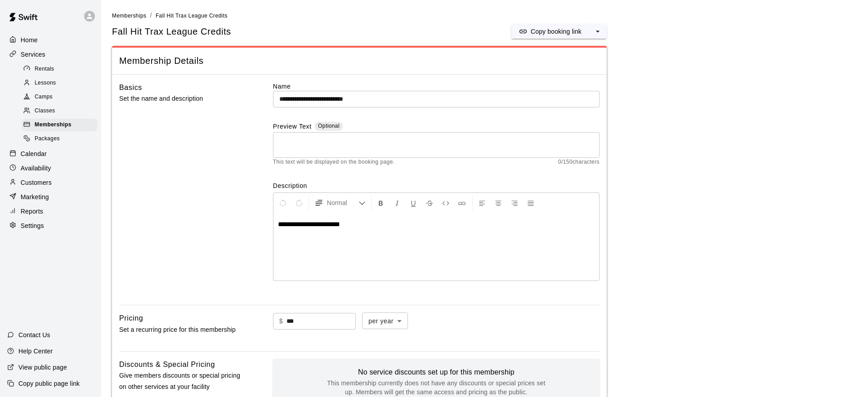
scroll to position [283, 0]
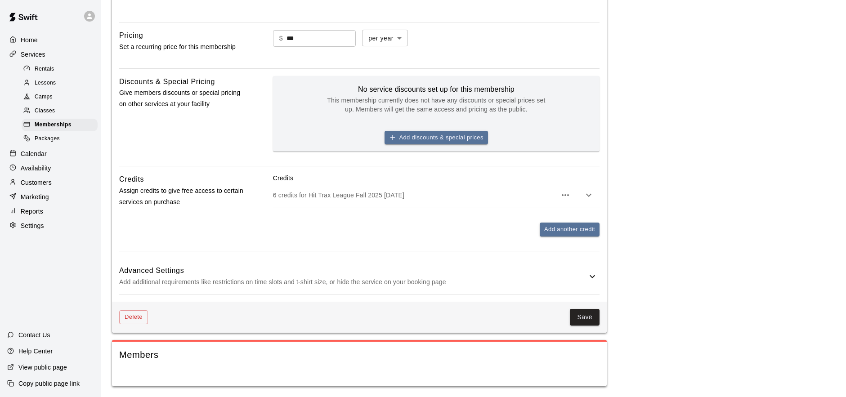
click at [592, 194] on icon "button" at bounding box center [588, 195] width 11 height 11
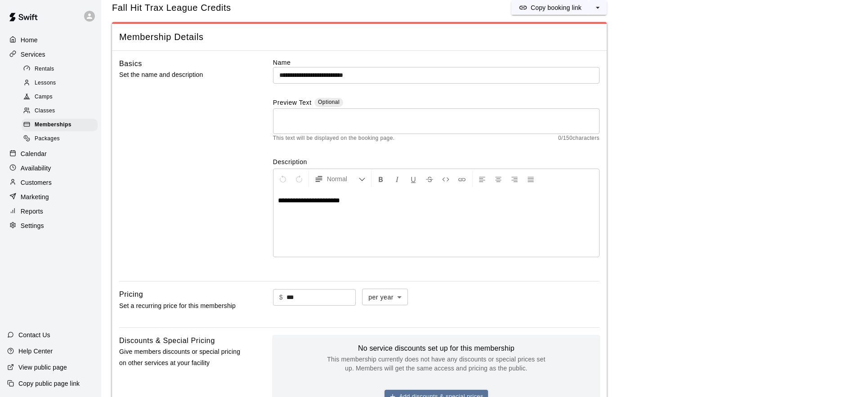
scroll to position [0, 0]
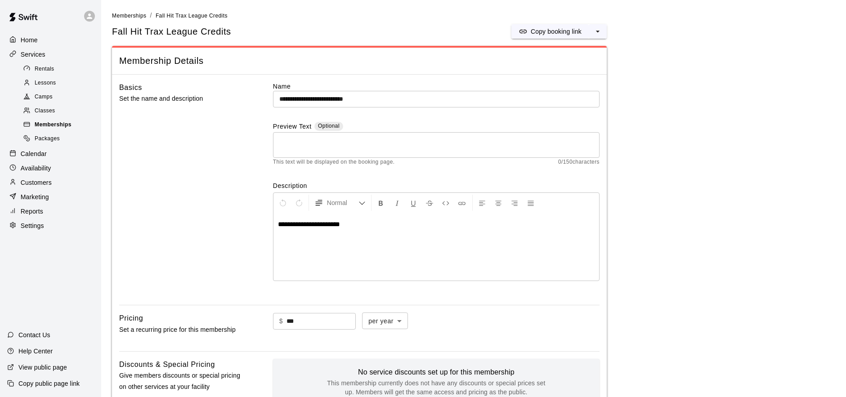
click at [63, 125] on span "Memberships" at bounding box center [53, 124] width 37 height 9
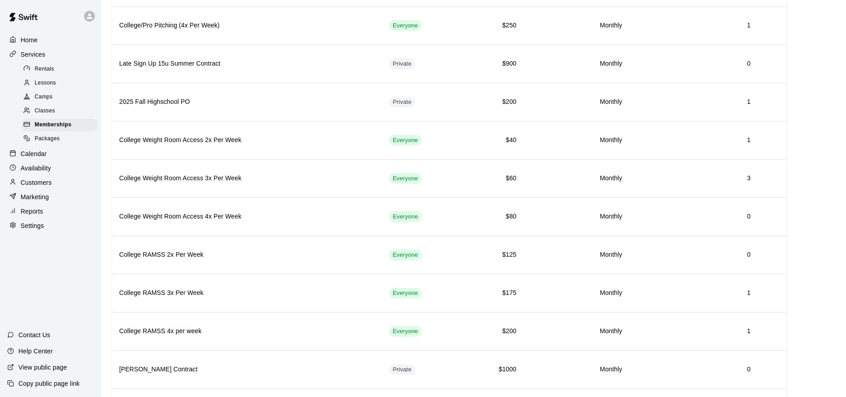
scroll to position [1131, 0]
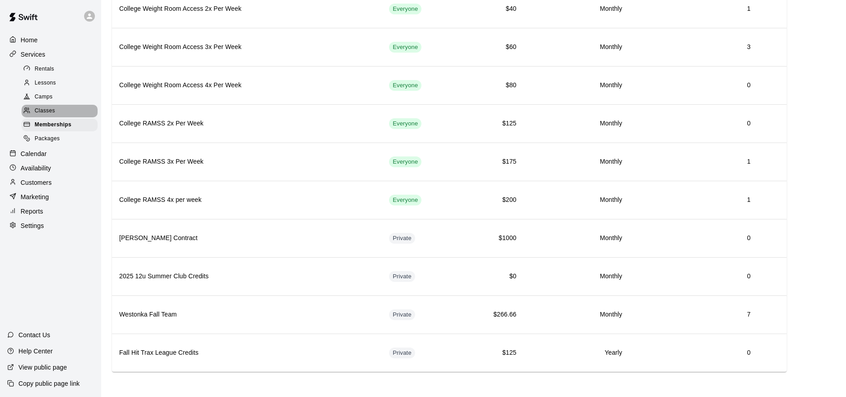
click at [77, 106] on div "Classes" at bounding box center [60, 111] width 76 height 13
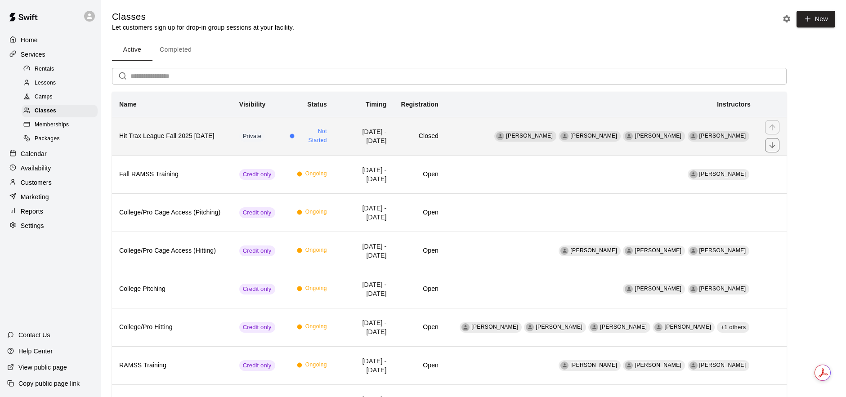
click at [222, 136] on h6 "Hit Trax League Fall 2025 [DATE]" at bounding box center [172, 136] width 106 height 10
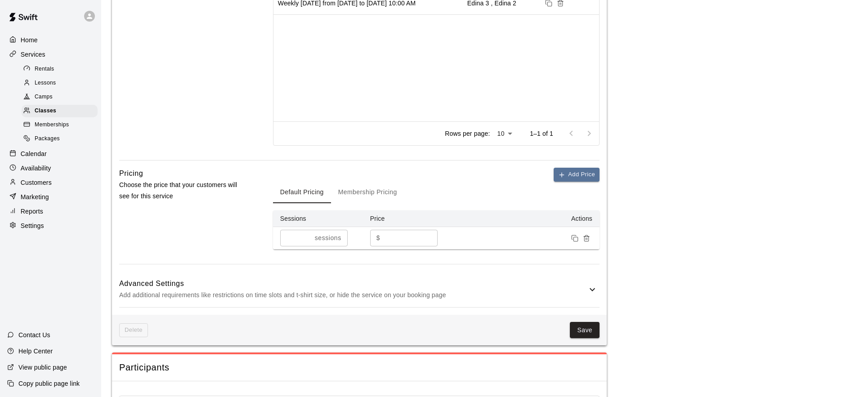
scroll to position [417, 0]
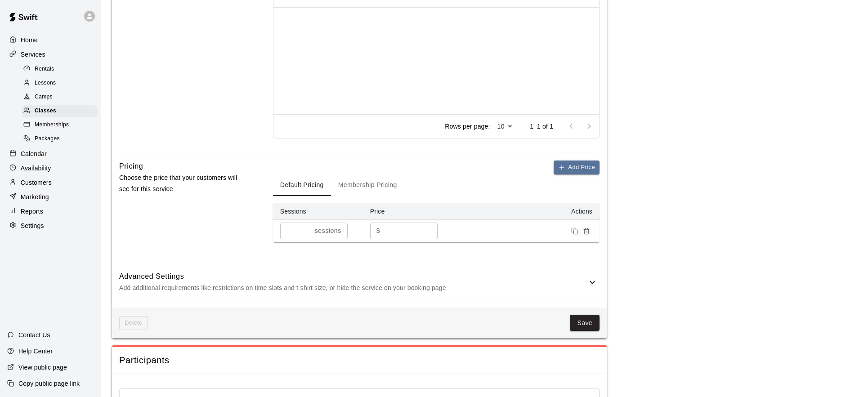
click at [383, 191] on button "Membership Pricing" at bounding box center [367, 185] width 73 height 22
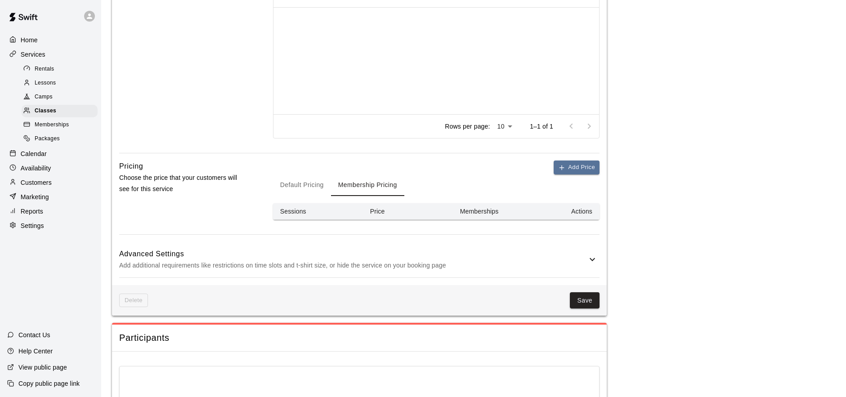
drag, startPoint x: 580, startPoint y: 169, endPoint x: 575, endPoint y: 188, distance: 19.4
click at [580, 169] on button "Add Price" at bounding box center [576, 167] width 46 height 14
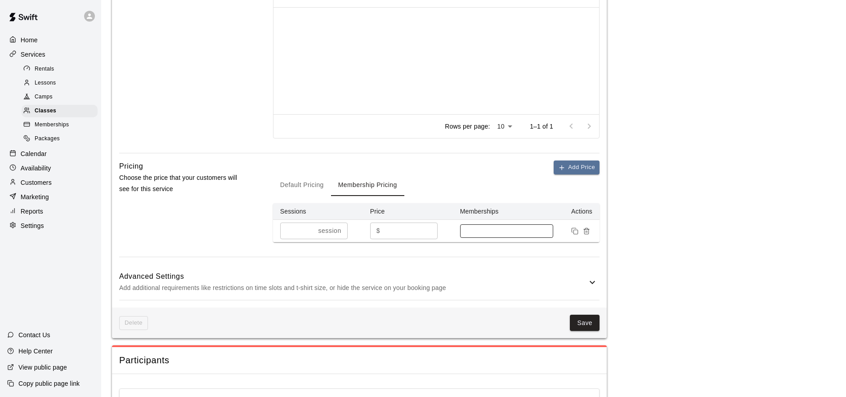
click at [502, 224] on div at bounding box center [506, 230] width 93 height 13
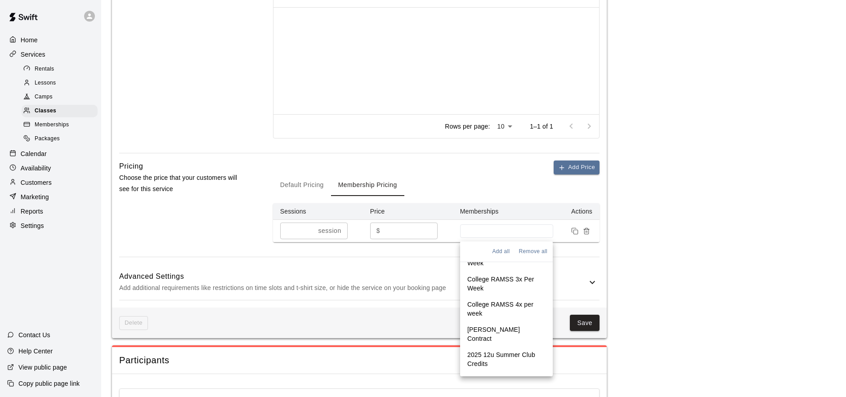
scroll to position [719, 0]
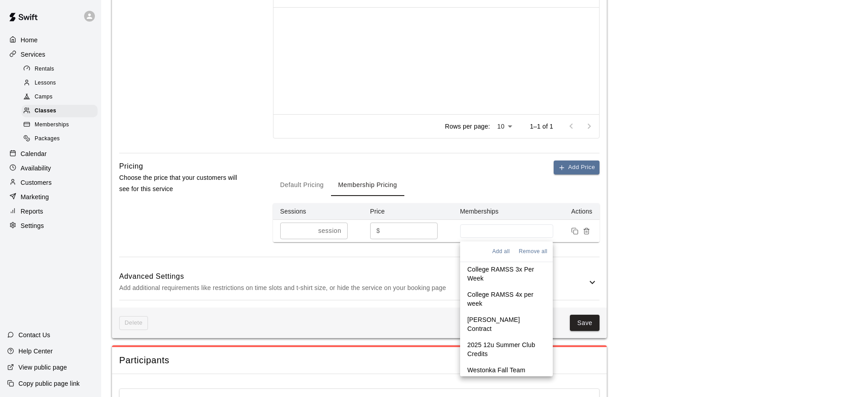
click at [520, 382] on p "Fall Hit Trax League Credits" at bounding box center [506, 391] width 78 height 18
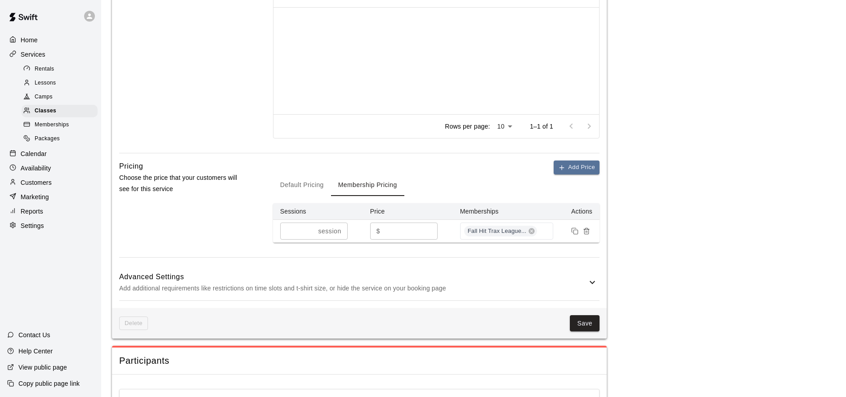
click at [234, 232] on div "Pricing Choose the price that your customers will see for this service" at bounding box center [181, 208] width 125 height 97
click at [312, 183] on button "Default Pricing" at bounding box center [302, 185] width 58 height 22
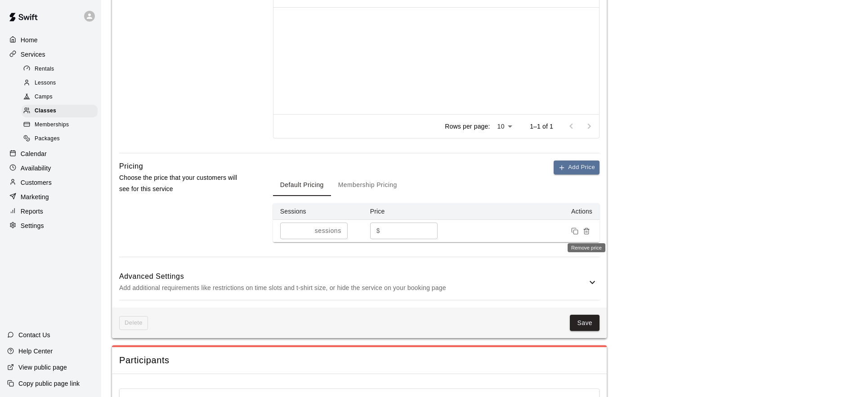
click at [590, 233] on button "Remove price" at bounding box center [586, 231] width 12 height 12
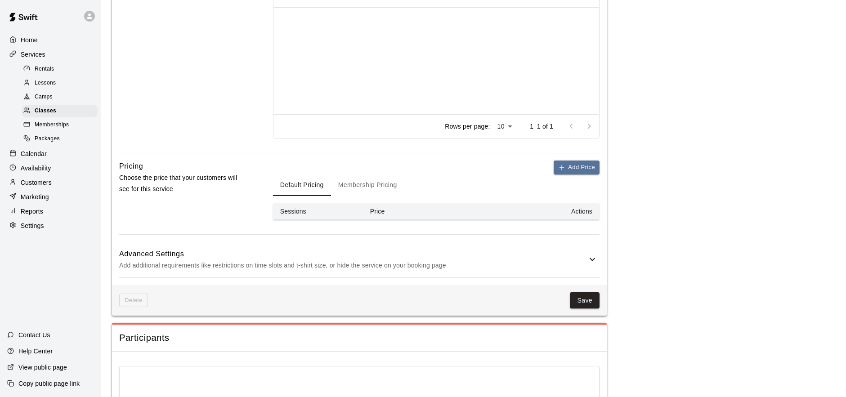
click at [384, 186] on button "Membership Pricing" at bounding box center [367, 185] width 73 height 22
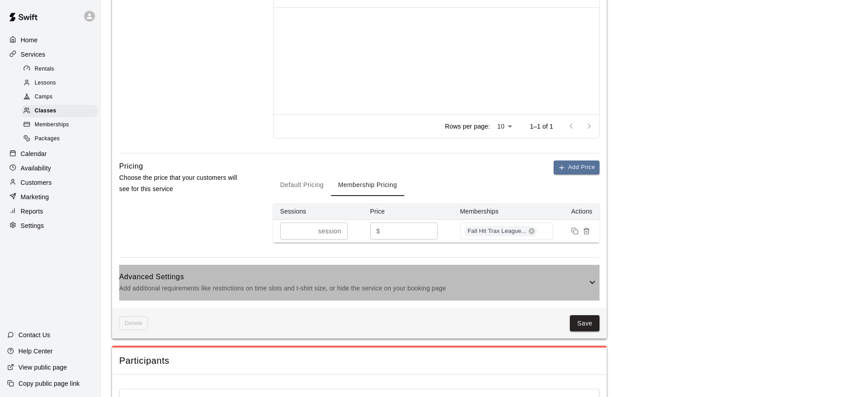
click at [595, 285] on icon at bounding box center [592, 282] width 11 height 11
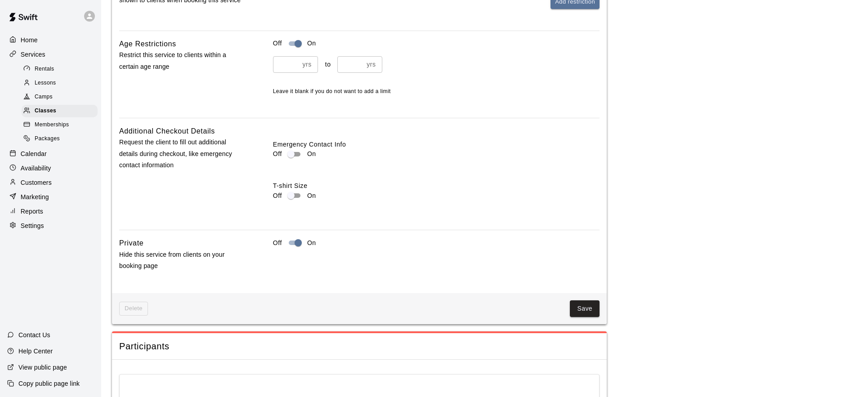
scroll to position [982, 0]
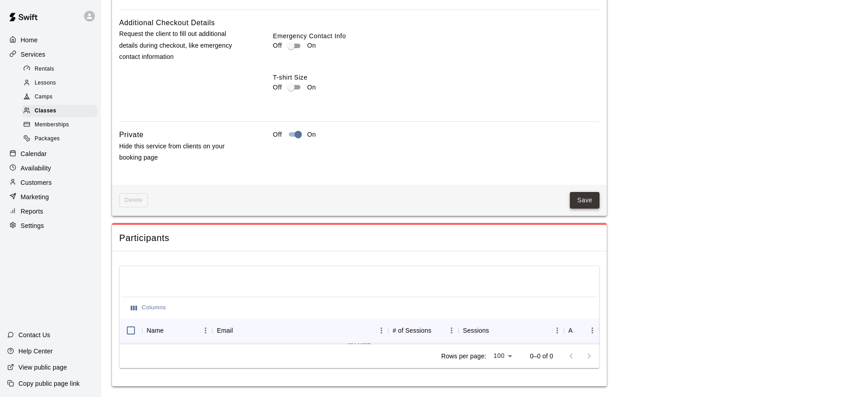
click at [586, 195] on button "Save" at bounding box center [585, 200] width 30 height 17
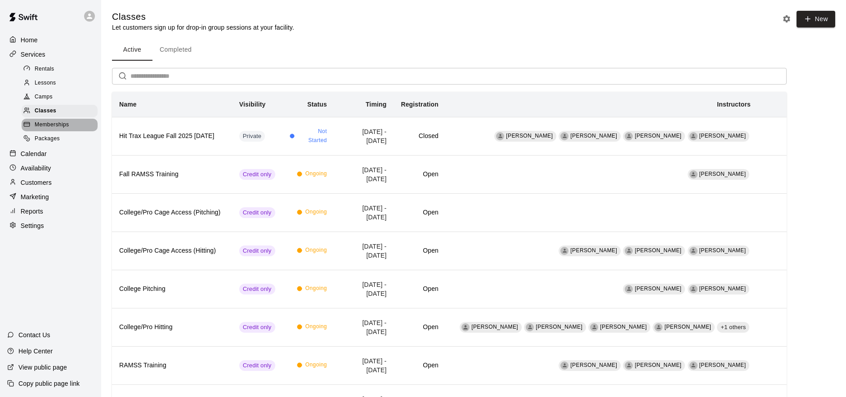
click at [66, 121] on span "Memberships" at bounding box center [52, 124] width 34 height 9
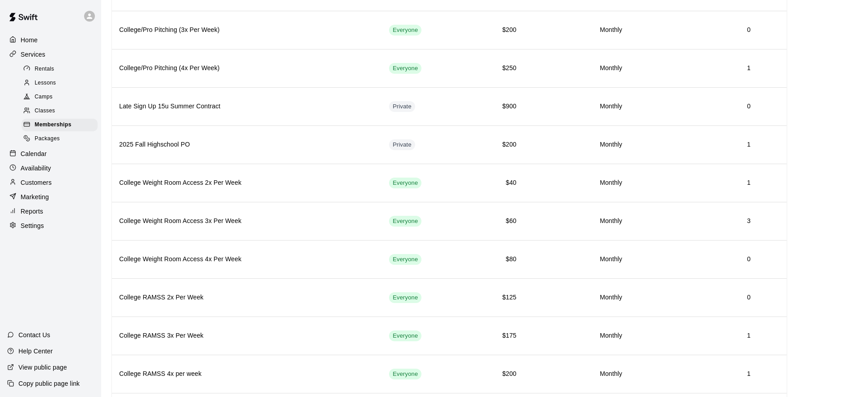
scroll to position [1131, 0]
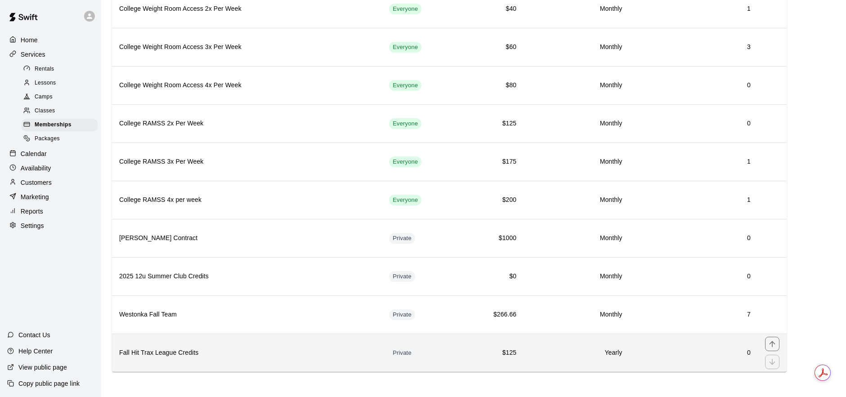
click at [241, 351] on h6 "Fall Hit Trax League Credits" at bounding box center [246, 353] width 255 height 10
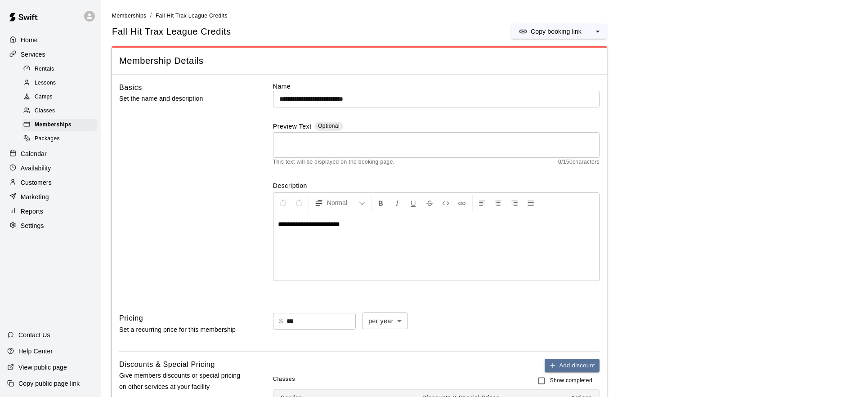
click at [54, 109] on span "Classes" at bounding box center [45, 111] width 20 height 9
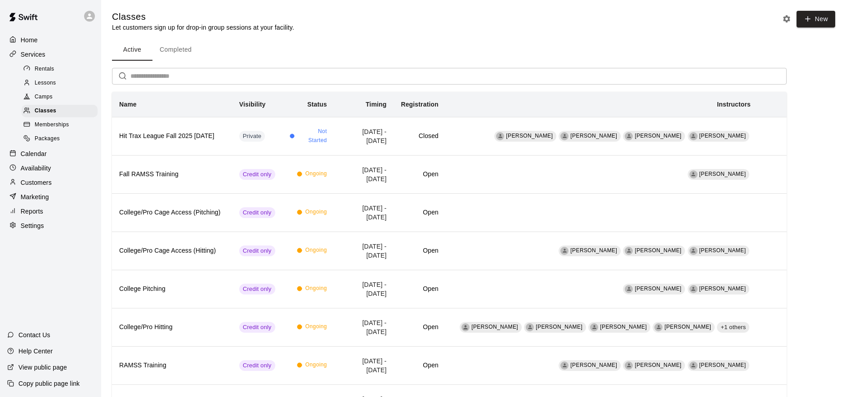
click at [62, 129] on span "Memberships" at bounding box center [52, 124] width 34 height 9
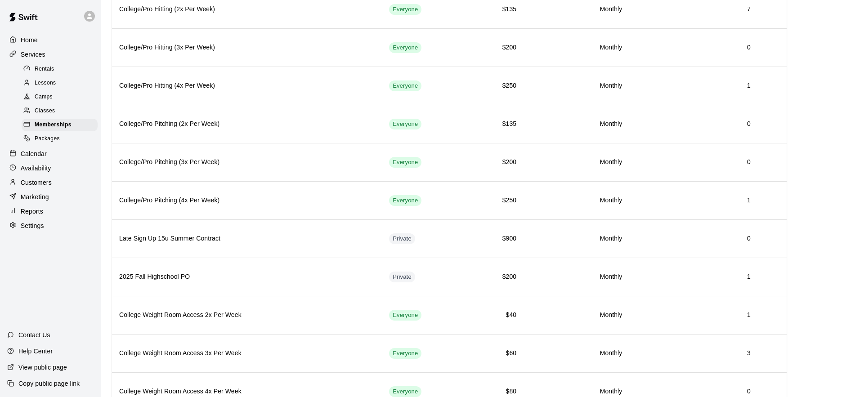
scroll to position [1131, 0]
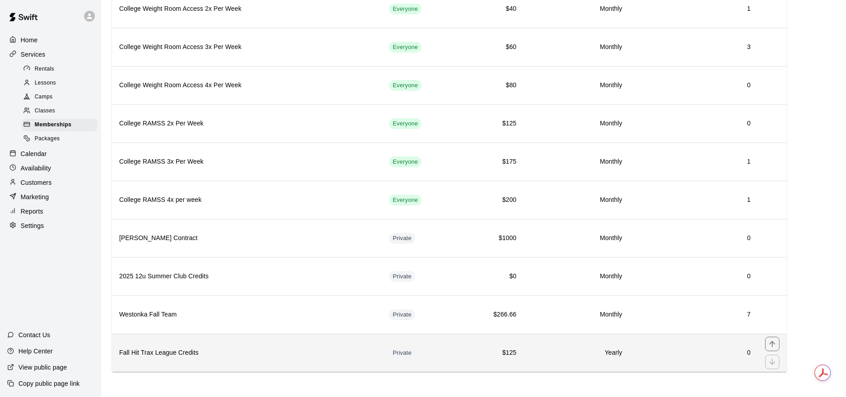
click at [266, 353] on h6 "Fall Hit Trax League Credits" at bounding box center [246, 353] width 255 height 10
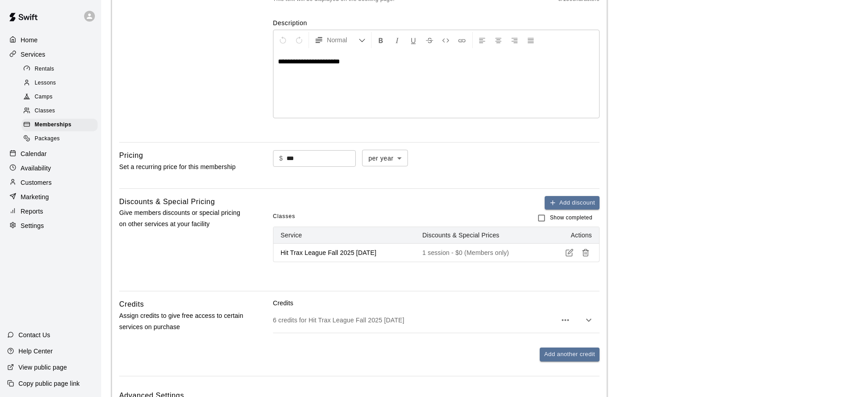
scroll to position [288, 0]
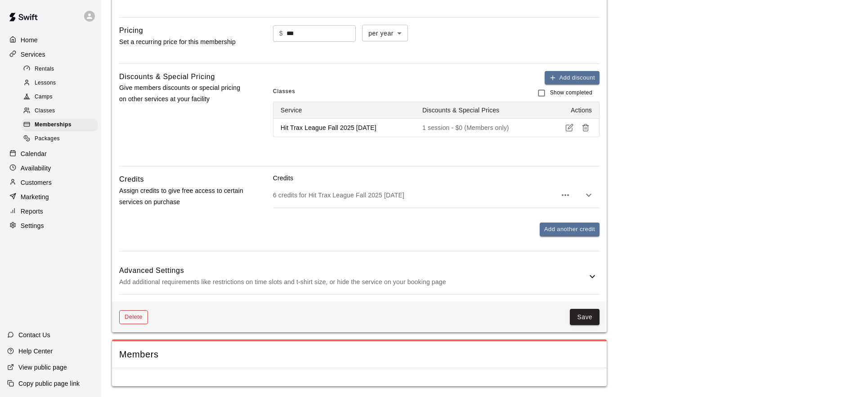
click at [129, 312] on button "Delete" at bounding box center [133, 317] width 29 height 14
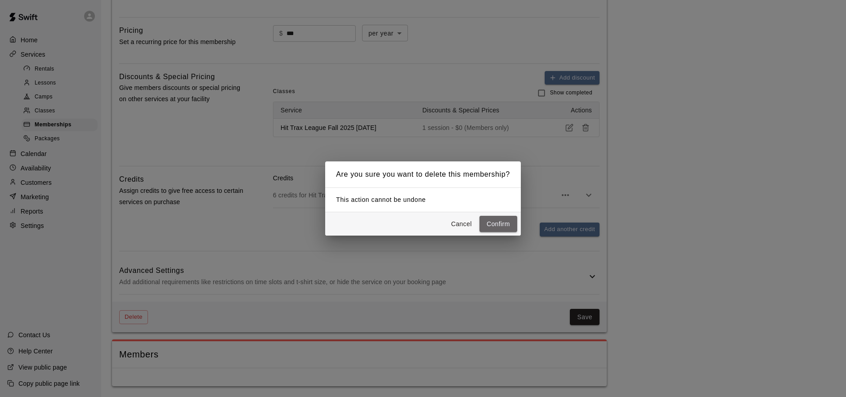
click at [499, 224] on button "Confirm" at bounding box center [498, 224] width 38 height 17
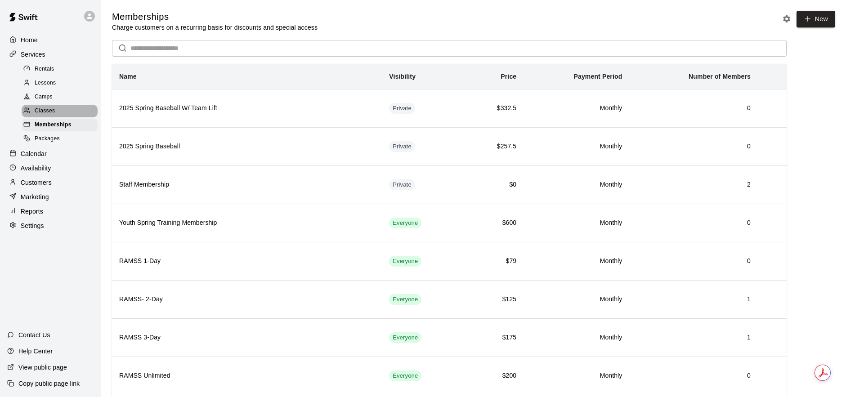
click at [49, 113] on span "Classes" at bounding box center [45, 111] width 20 height 9
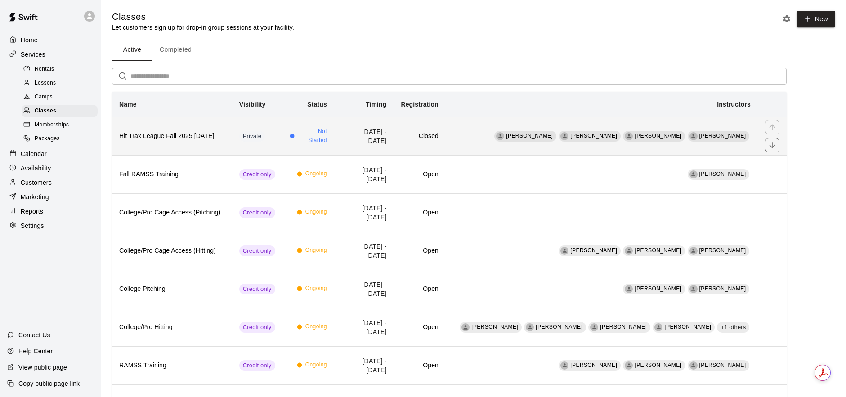
click at [225, 134] on h6 "Hit Trax League Fall 2025 [DATE]" at bounding box center [172, 136] width 106 height 10
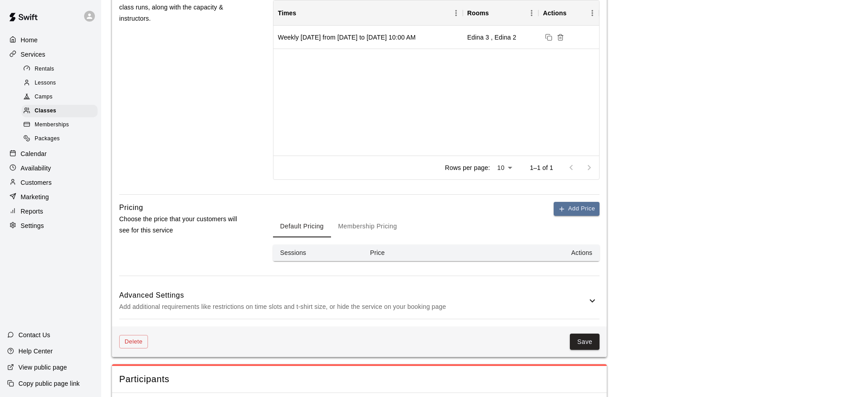
scroll to position [377, 0]
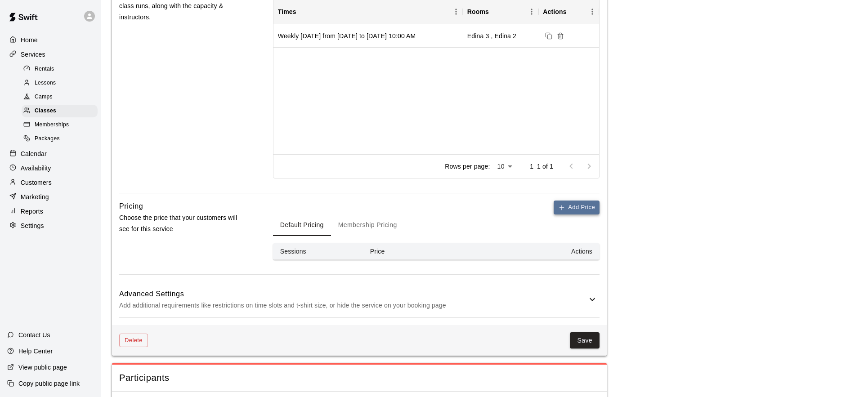
click at [569, 207] on button "Add Price" at bounding box center [576, 207] width 46 height 14
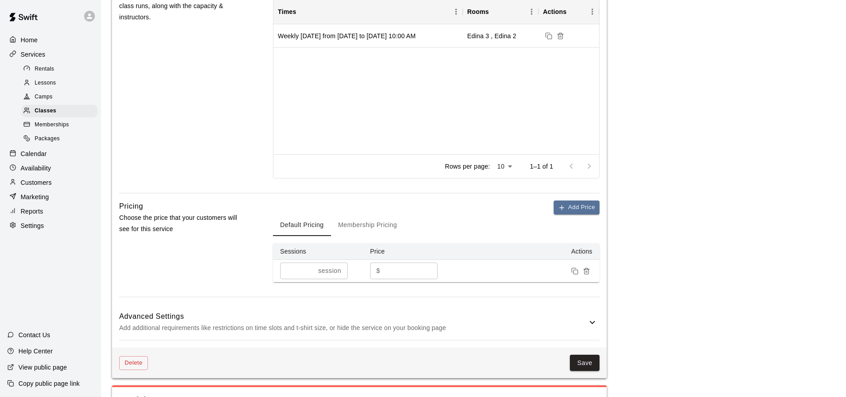
click at [309, 271] on input "*" at bounding box center [297, 271] width 35 height 17
click at [308, 270] on input "*" at bounding box center [295, 271] width 31 height 17
click at [308, 270] on input "*" at bounding box center [297, 271] width 35 height 17
click at [308, 270] on input "*" at bounding box center [295, 271] width 31 height 17
click at [310, 269] on input "*" at bounding box center [295, 271] width 31 height 17
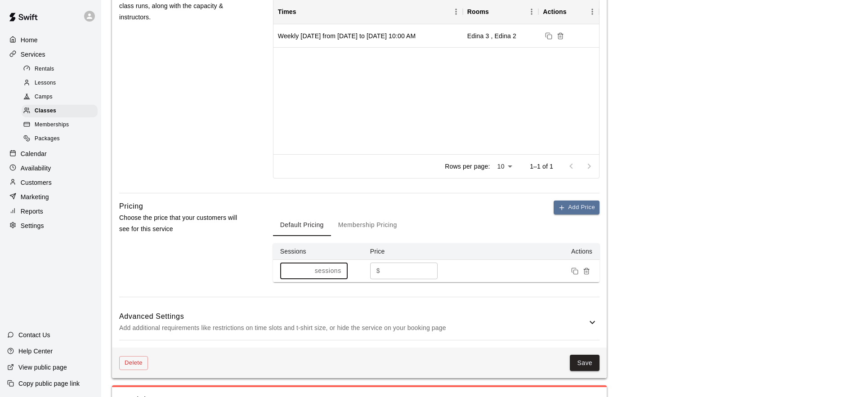
click at [310, 269] on input "*" at bounding box center [295, 271] width 31 height 17
type input "*"
click at [310, 269] on input "*" at bounding box center [295, 271] width 31 height 17
click at [415, 271] on input "*" at bounding box center [410, 271] width 54 height 17
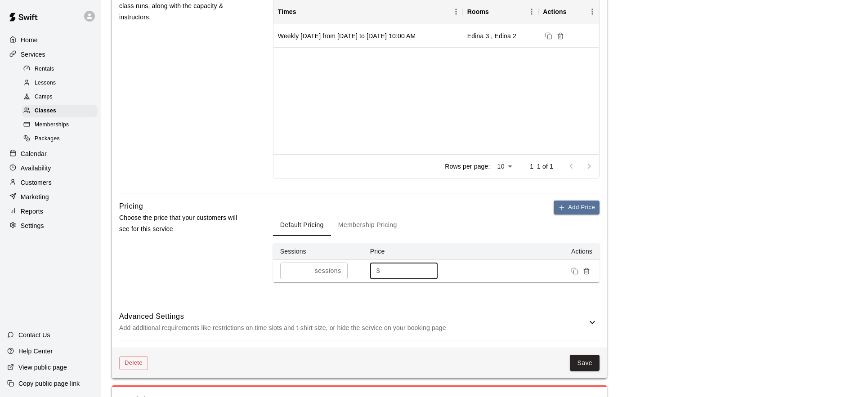
click at [426, 269] on input "*" at bounding box center [410, 271] width 54 height 17
type input "***"
click at [194, 267] on div "Pricing Choose the price that your customers will see for this service" at bounding box center [181, 248] width 125 height 96
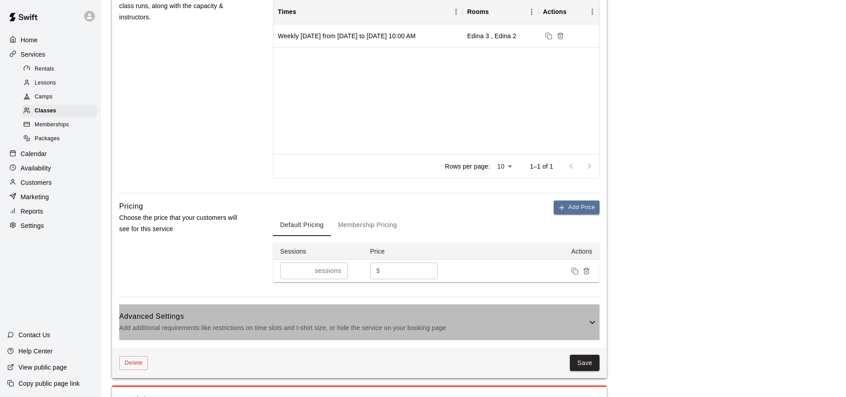
click at [592, 320] on icon at bounding box center [592, 322] width 11 height 11
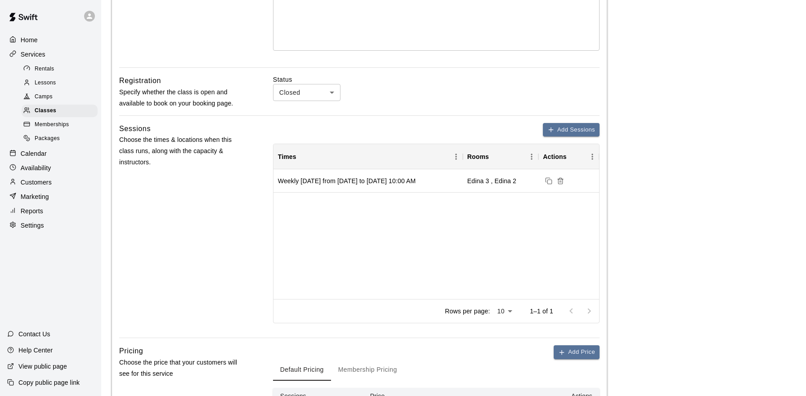
scroll to position [0, 0]
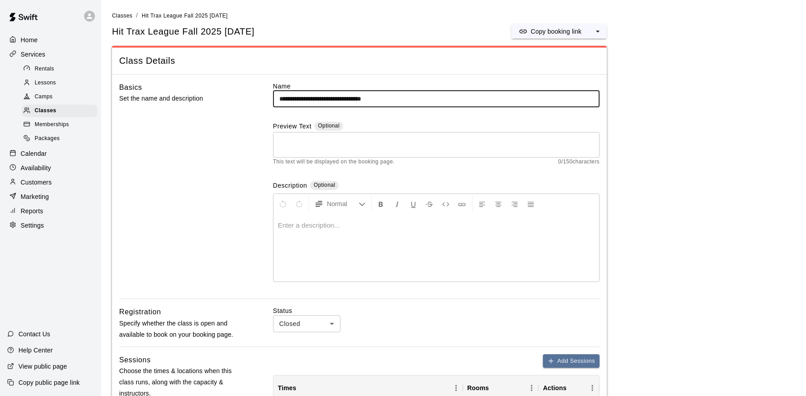
drag, startPoint x: 423, startPoint y: 95, endPoint x: 217, endPoint y: 104, distance: 206.5
click at [217, 104] on div "**********" at bounding box center [359, 191] width 480 height 218
drag, startPoint x: 400, startPoint y: 98, endPoint x: 233, endPoint y: 94, distance: 167.3
click at [232, 94] on div "**********" at bounding box center [359, 191] width 480 height 218
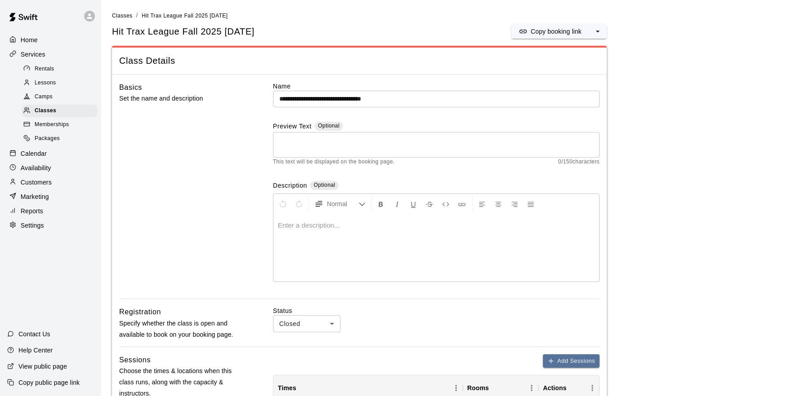
drag, startPoint x: 185, startPoint y: 188, endPoint x: 223, endPoint y: 205, distance: 41.1
click at [187, 189] on div "Basics Set the name and description" at bounding box center [181, 191] width 125 height 218
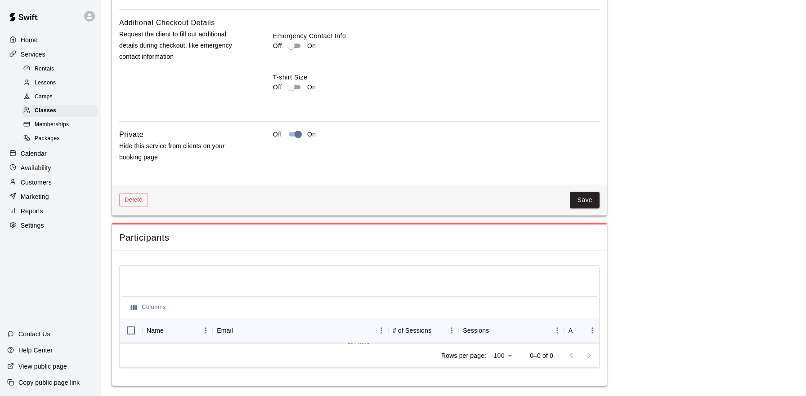
scroll to position [982, 0]
click at [582, 200] on button "Save" at bounding box center [585, 199] width 30 height 17
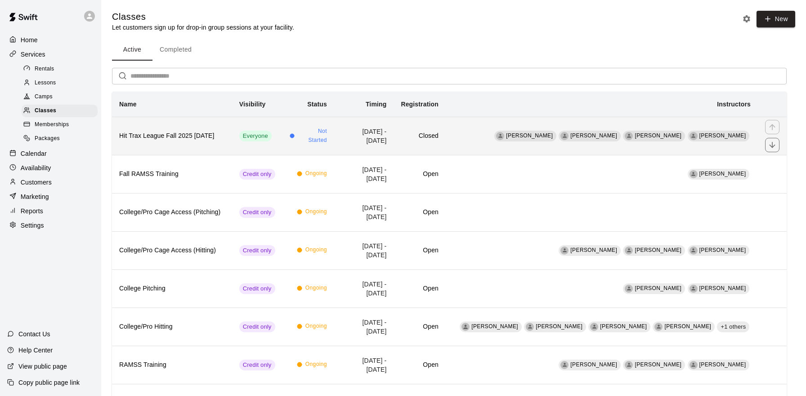
click at [231, 146] on th "Hit Trax League Fall 2025 [DATE]" at bounding box center [172, 136] width 120 height 38
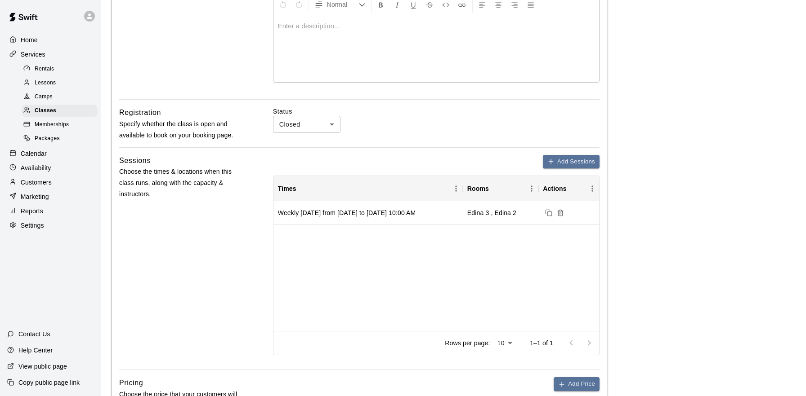
scroll to position [200, 0]
click at [322, 126] on body "**********" at bounding box center [403, 268] width 806 height 936
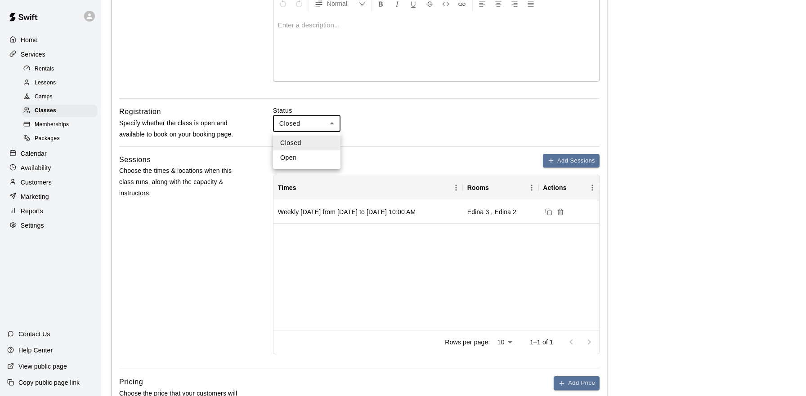
click at [322, 159] on li "Open" at bounding box center [306, 158] width 67 height 15
type input "****"
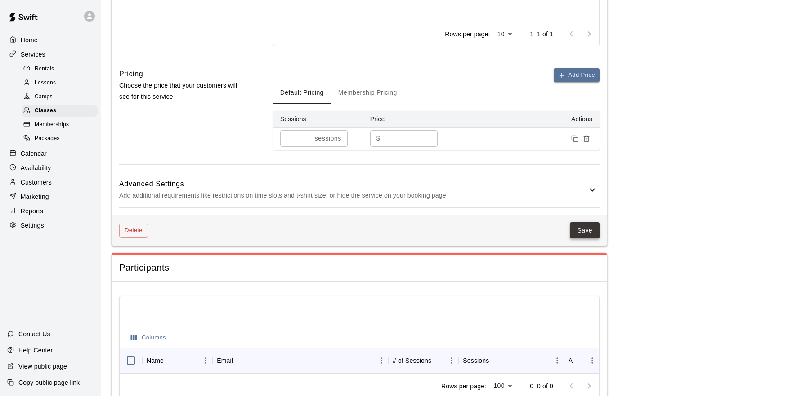
scroll to position [511, 0]
click at [587, 224] on button "Save" at bounding box center [585, 229] width 30 height 17
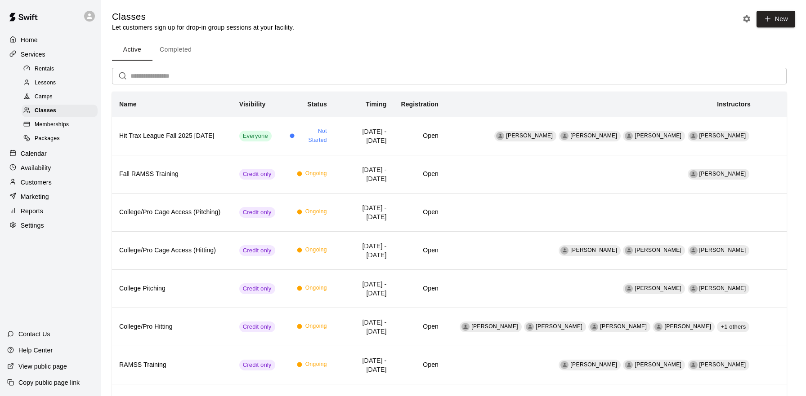
click at [56, 97] on div "Camps" at bounding box center [60, 97] width 76 height 13
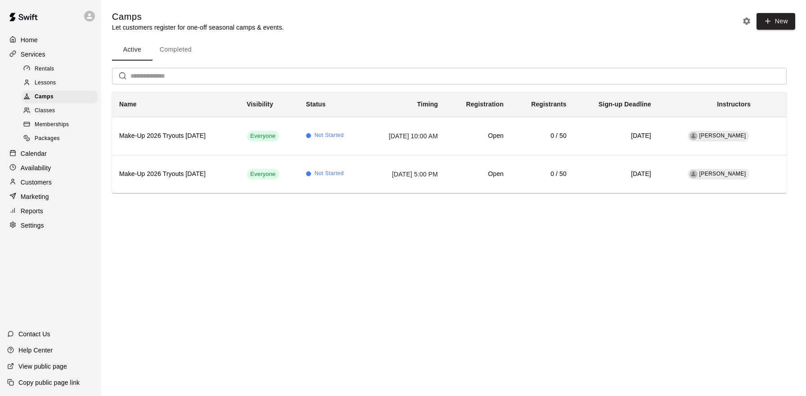
click at [58, 111] on div "Classes" at bounding box center [60, 111] width 76 height 13
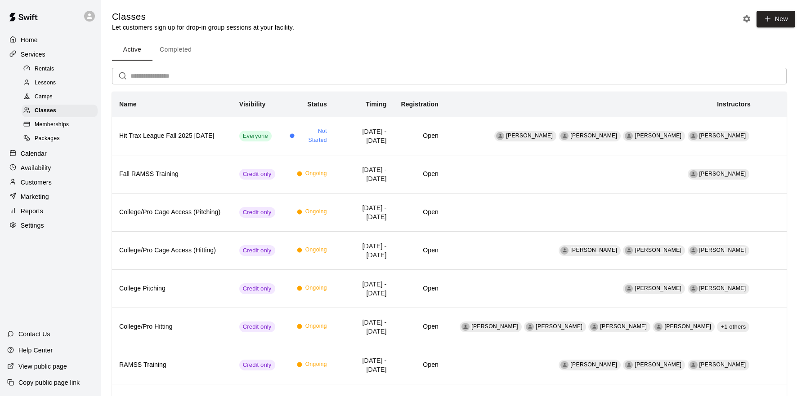
click at [71, 136] on div "Packages" at bounding box center [60, 139] width 76 height 13
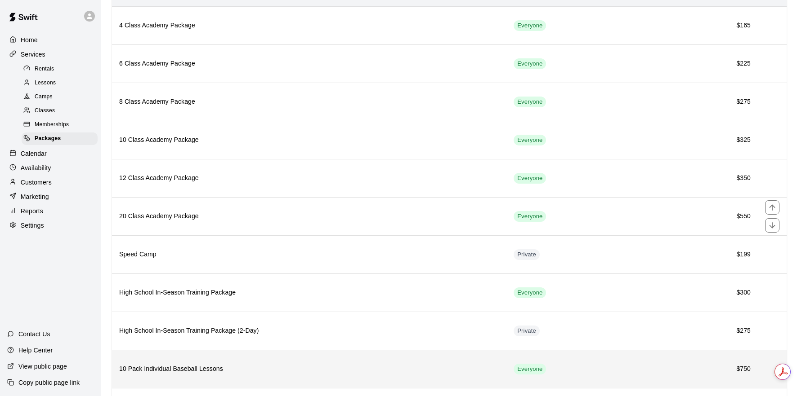
scroll to position [177, 0]
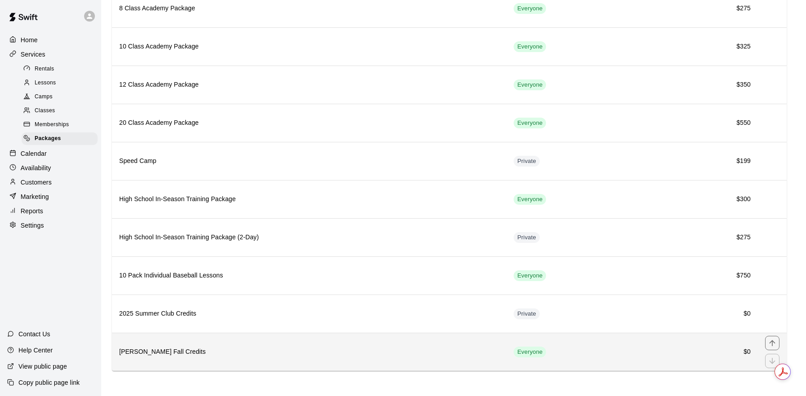
click at [420, 348] on h6 "[PERSON_NAME] Fall Credits" at bounding box center [309, 352] width 380 height 10
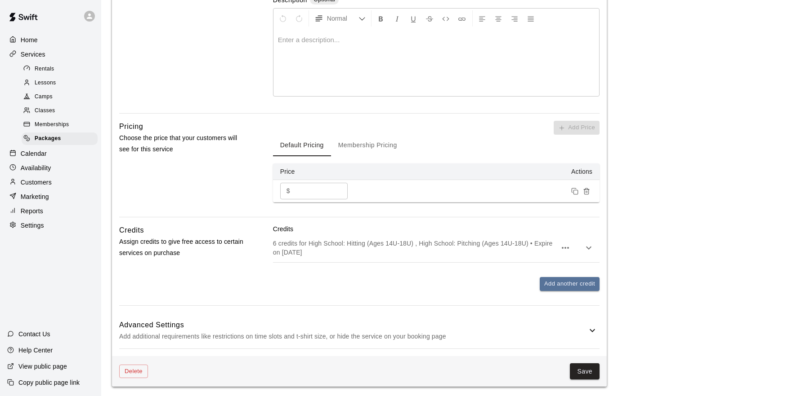
scroll to position [215, 0]
click at [565, 325] on h6 "Advanced Settings" at bounding box center [352, 324] width 467 height 12
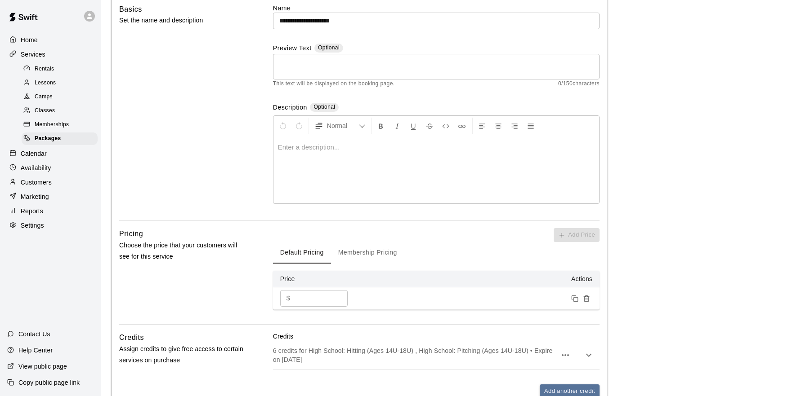
scroll to position [376, 0]
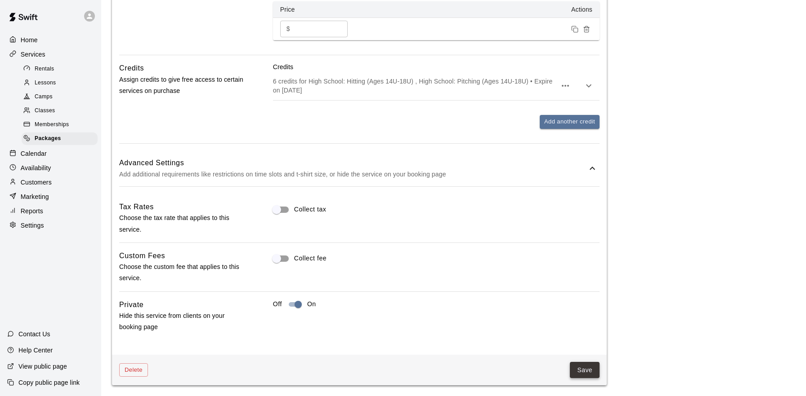
click at [576, 370] on button "Save" at bounding box center [585, 370] width 30 height 17
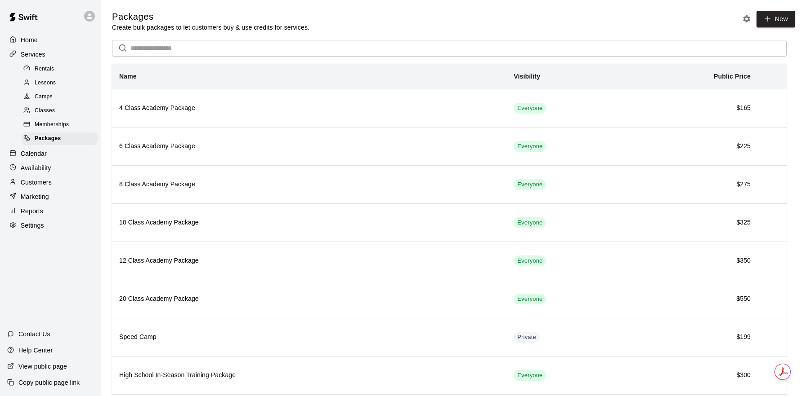
click at [49, 112] on span "Classes" at bounding box center [45, 111] width 20 height 9
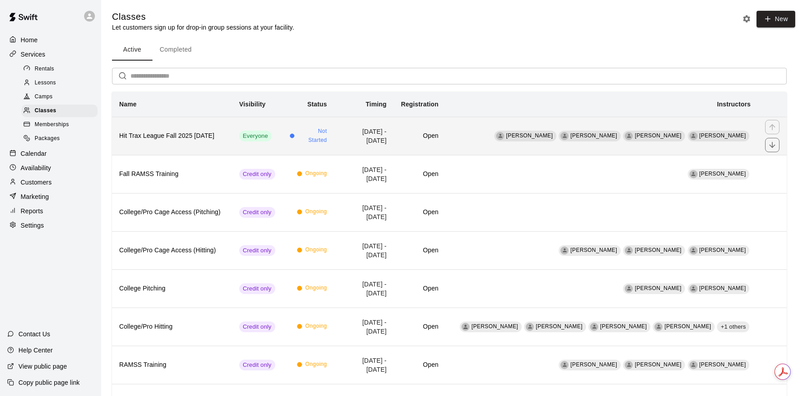
click at [230, 139] on th "Hit Trax League Fall 2025 [DATE]" at bounding box center [172, 136] width 120 height 38
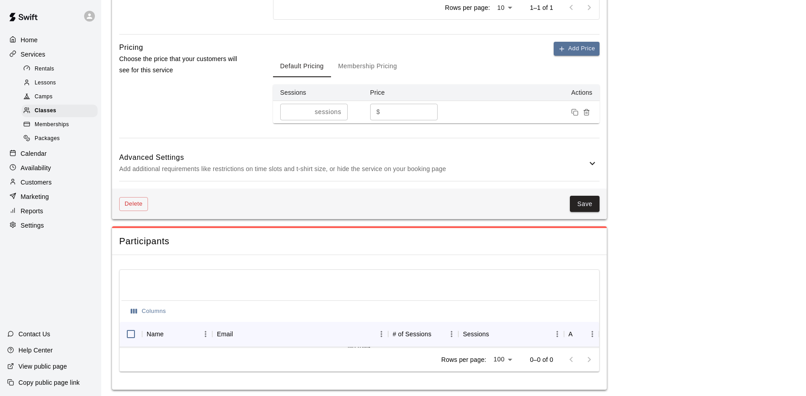
scroll to position [540, 0]
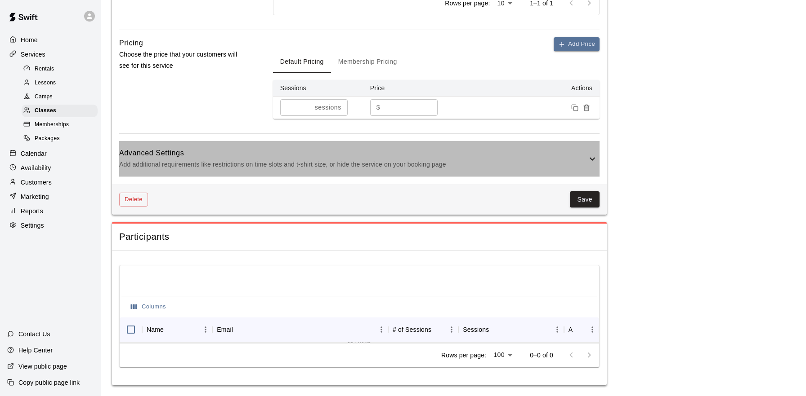
click at [587, 161] on icon at bounding box center [592, 159] width 11 height 11
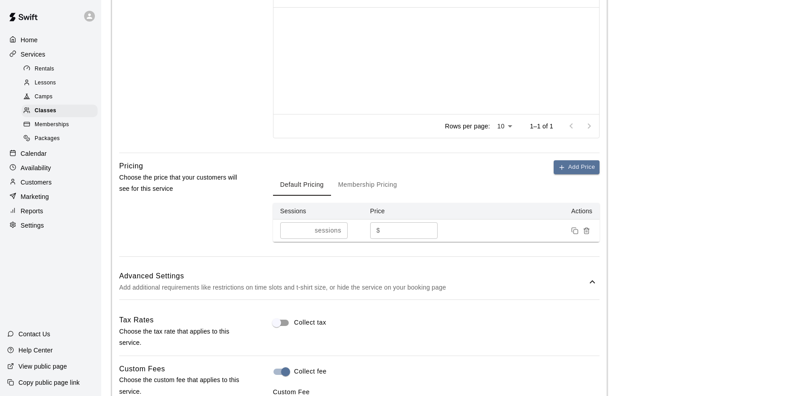
scroll to position [982, 0]
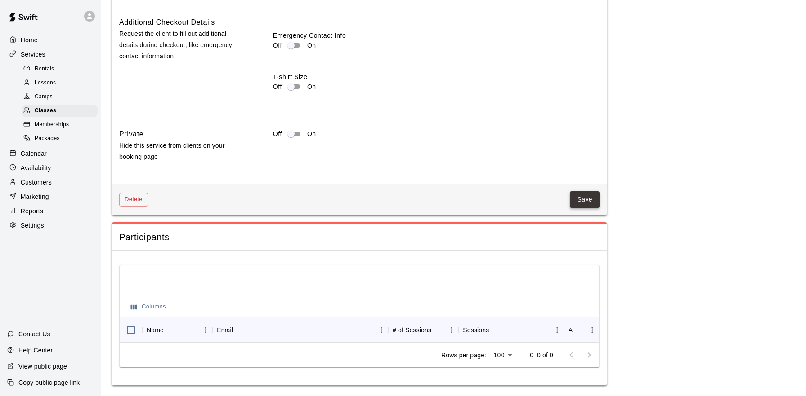
click at [584, 197] on button "Save" at bounding box center [585, 199] width 30 height 17
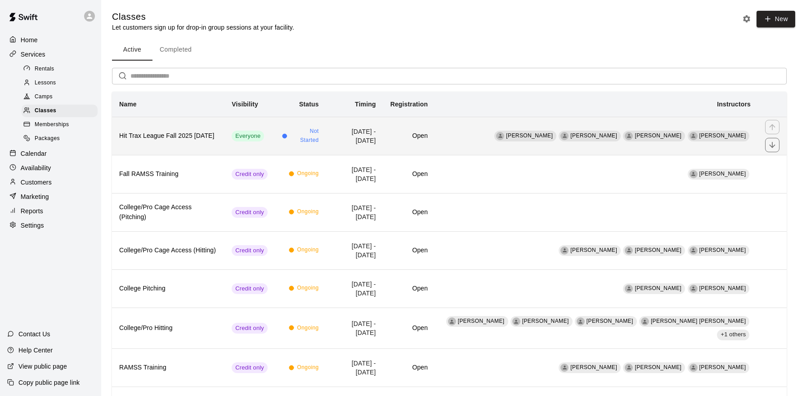
click at [217, 135] on h6 "Hit Trax League Fall 2025 [DATE]" at bounding box center [168, 136] width 98 height 10
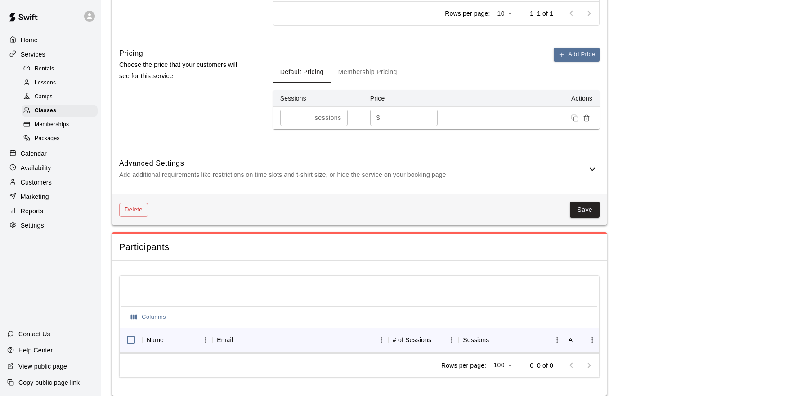
scroll to position [540, 0]
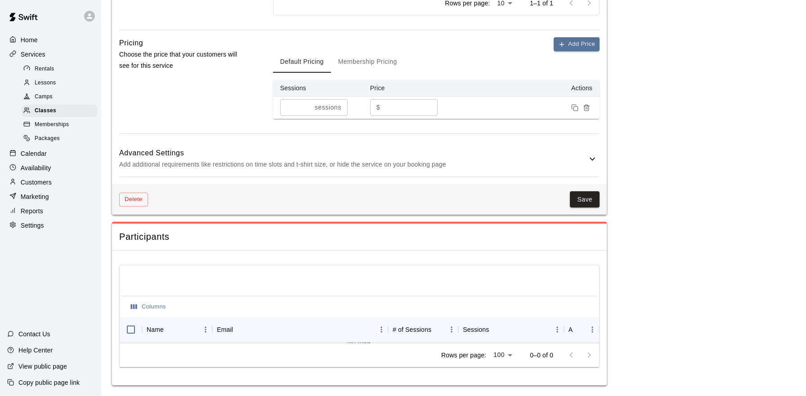
click at [594, 157] on icon at bounding box center [591, 158] width 5 height 3
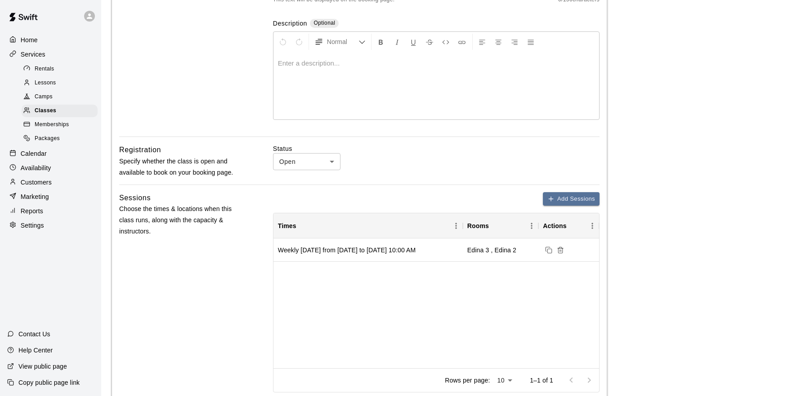
scroll to position [162, 0]
click at [312, 181] on li "Closed" at bounding box center [306, 181] width 67 height 15
type input "******"
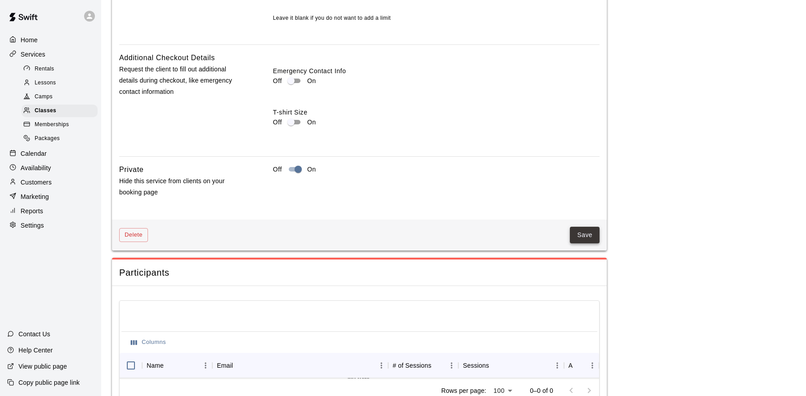
scroll to position [950, 0]
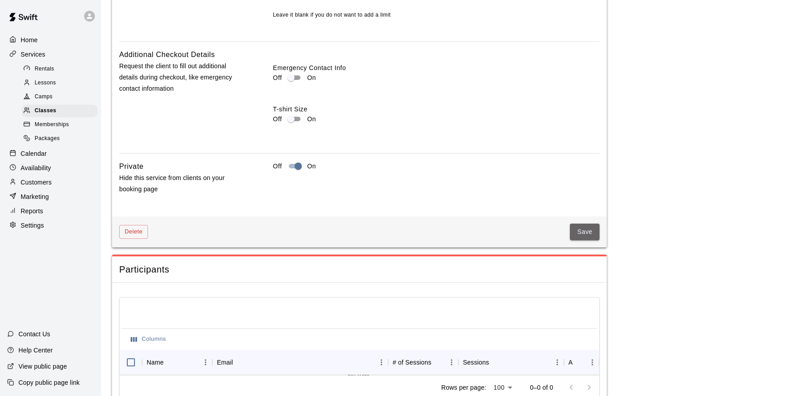
drag, startPoint x: 582, startPoint y: 227, endPoint x: 579, endPoint y: 248, distance: 20.5
click at [582, 227] on button "Save" at bounding box center [585, 232] width 30 height 17
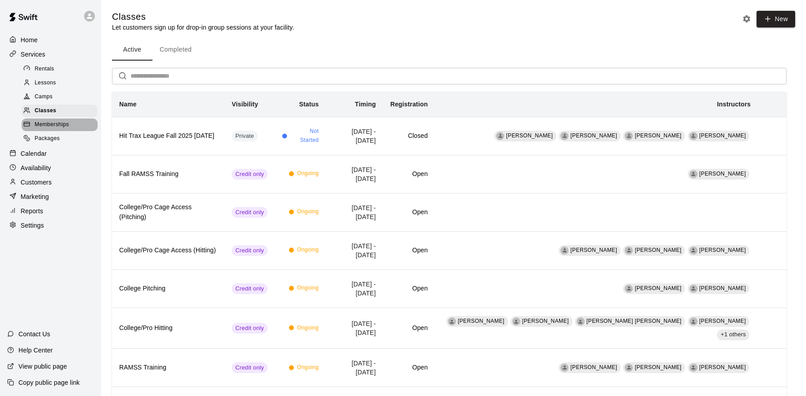
click at [59, 122] on span "Memberships" at bounding box center [52, 124] width 34 height 9
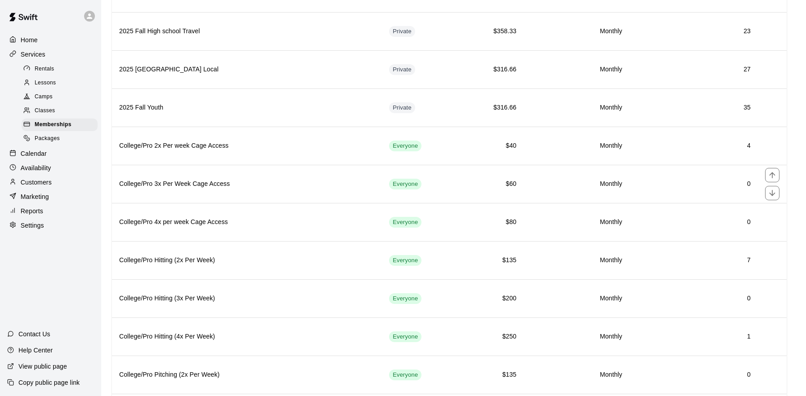
scroll to position [573, 0]
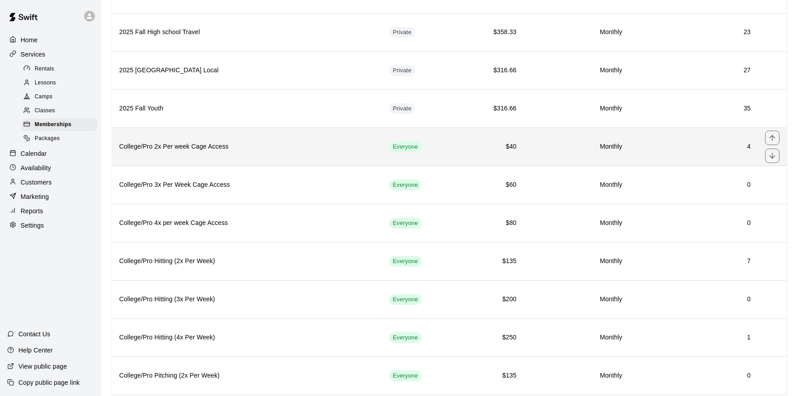
click at [324, 158] on th "College/Pro 2x Per week Cage Access" at bounding box center [247, 147] width 270 height 38
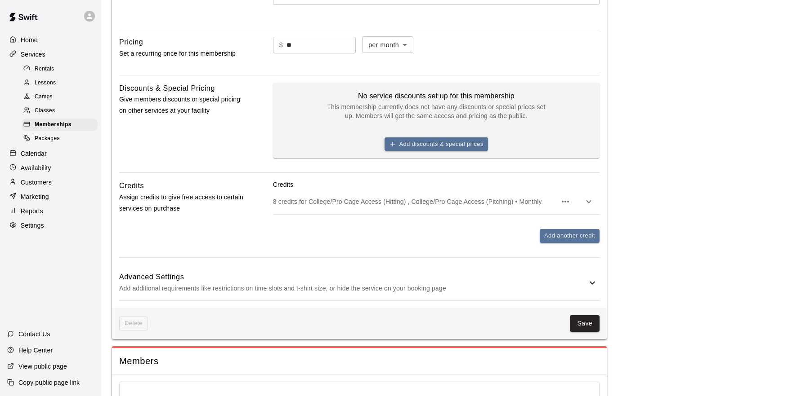
scroll to position [311, 0]
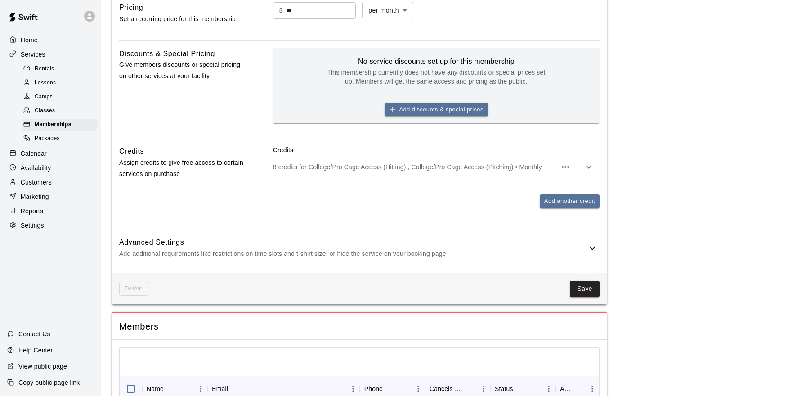
drag, startPoint x: 547, startPoint y: 245, endPoint x: 536, endPoint y: 247, distance: 10.6
click at [547, 245] on h6 "Advanced Settings" at bounding box center [352, 243] width 467 height 12
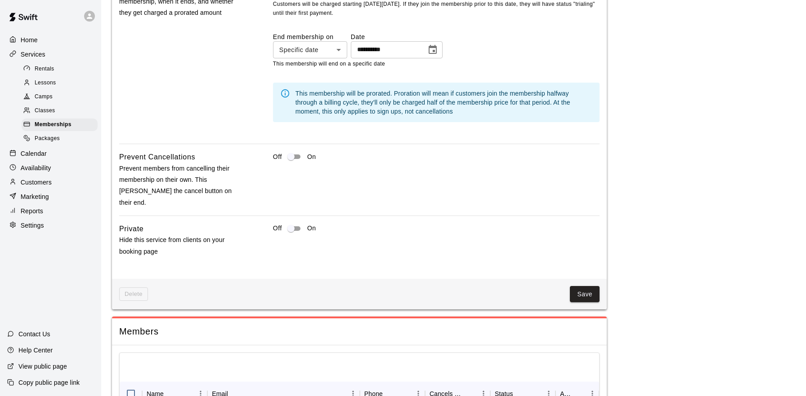
scroll to position [782, 0]
click at [587, 285] on button "Save" at bounding box center [585, 293] width 30 height 17
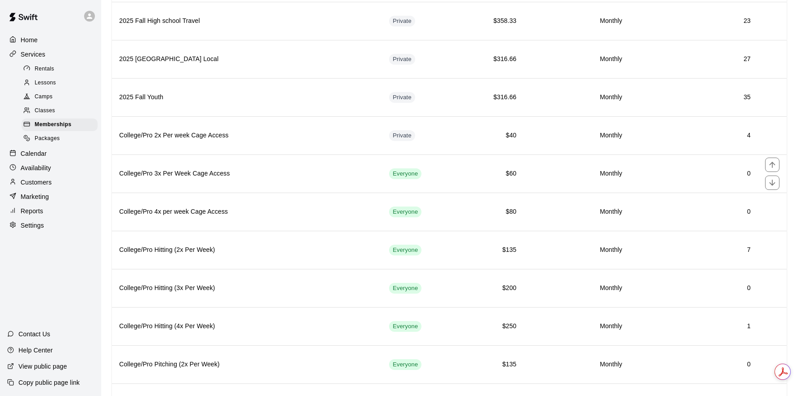
scroll to position [585, 0]
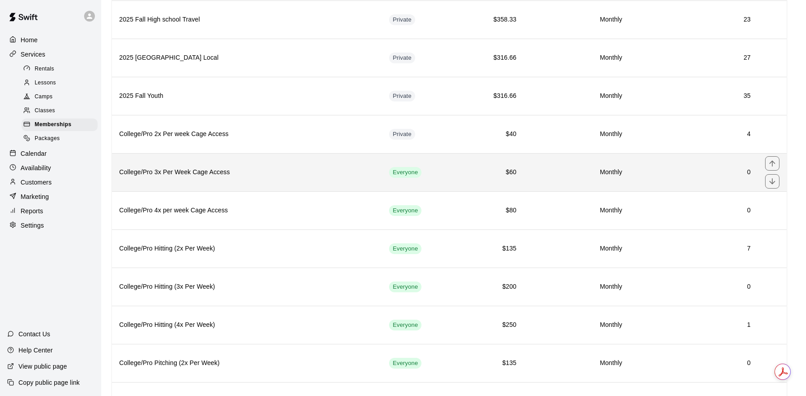
click at [300, 185] on th "College/Pro 3x Per Week Cage Access" at bounding box center [247, 172] width 270 height 38
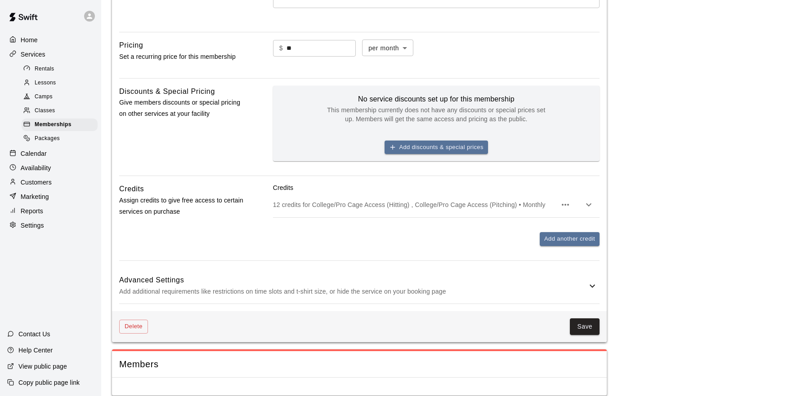
scroll to position [283, 0]
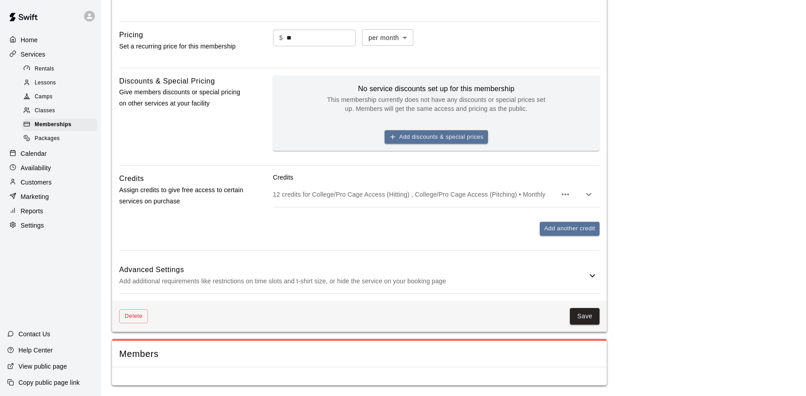
click at [593, 277] on icon at bounding box center [592, 276] width 11 height 11
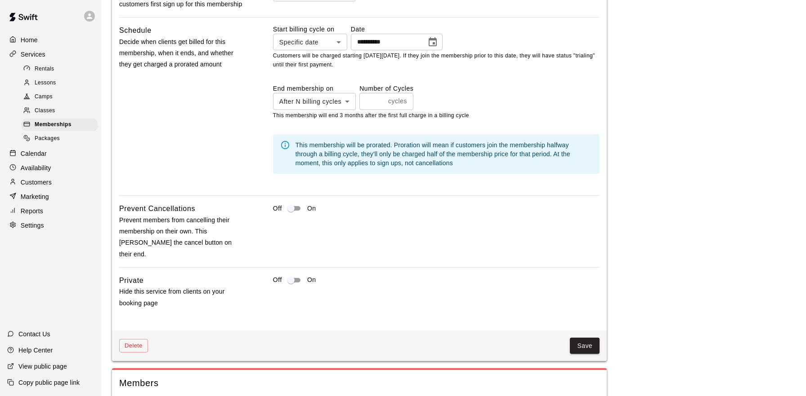
scroll to position [748, 0]
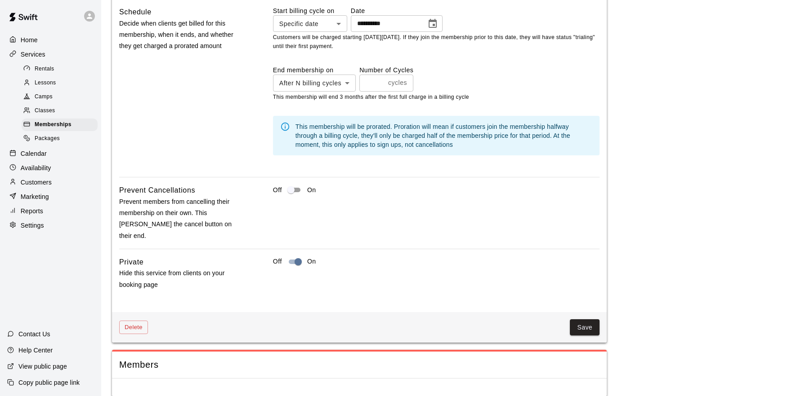
click at [579, 320] on button "Save" at bounding box center [585, 328] width 30 height 17
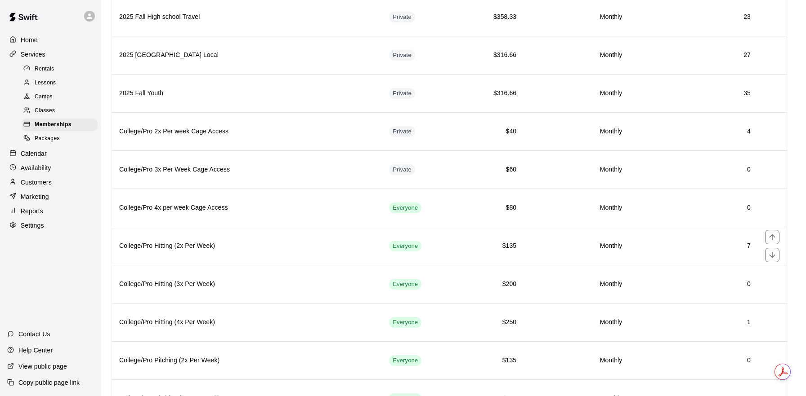
scroll to position [591, 0]
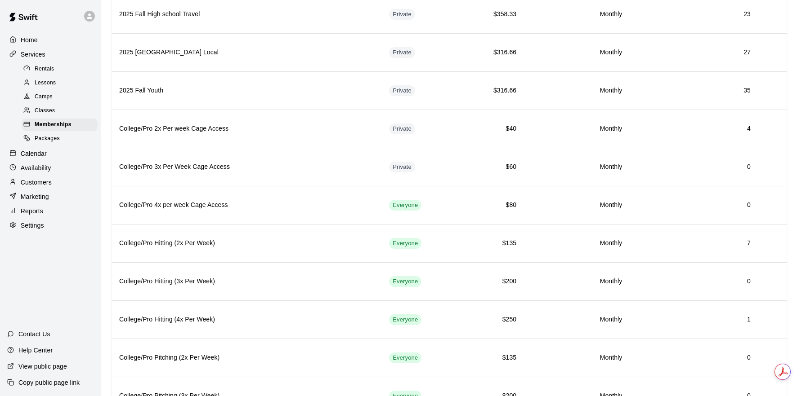
click at [58, 139] on span "Packages" at bounding box center [47, 138] width 25 height 9
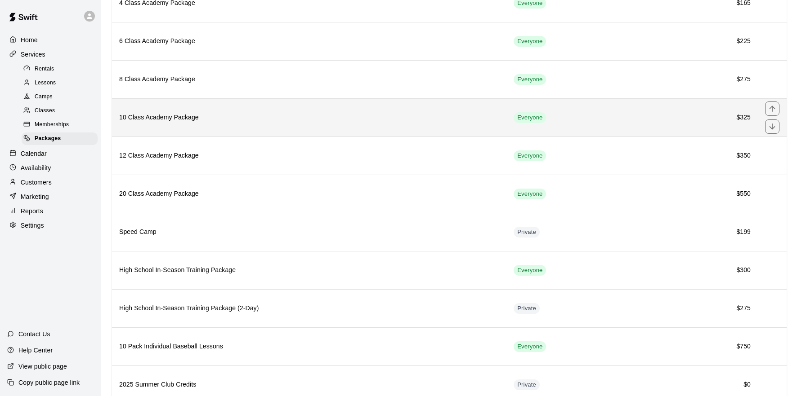
scroll to position [142, 0]
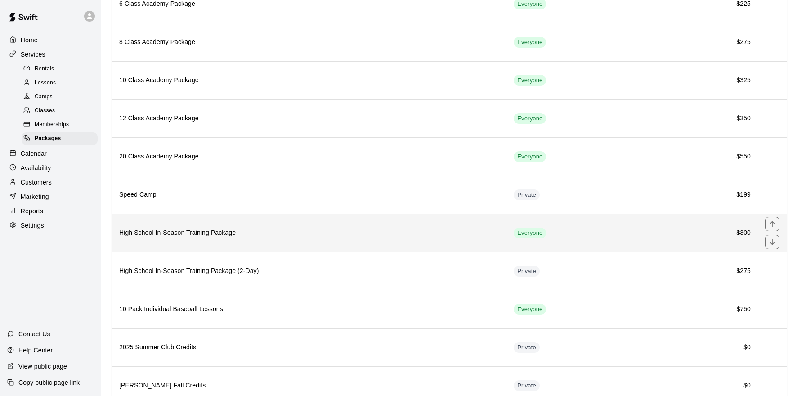
click at [348, 235] on h6 "High School In-Season Training Package" at bounding box center [309, 233] width 380 height 10
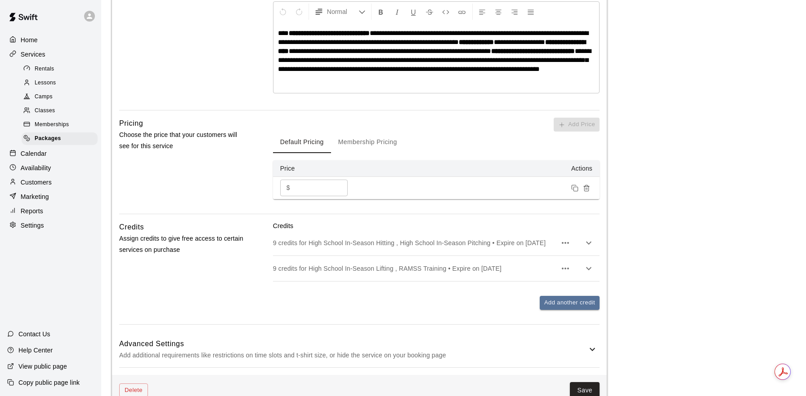
scroll to position [254, 0]
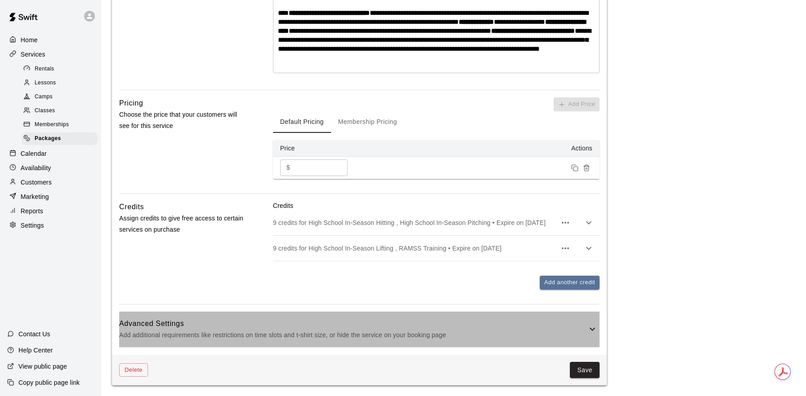
drag, startPoint x: 586, startPoint y: 327, endPoint x: 572, endPoint y: 328, distance: 13.6
click at [586, 327] on h6 "Advanced Settings" at bounding box center [352, 324] width 467 height 12
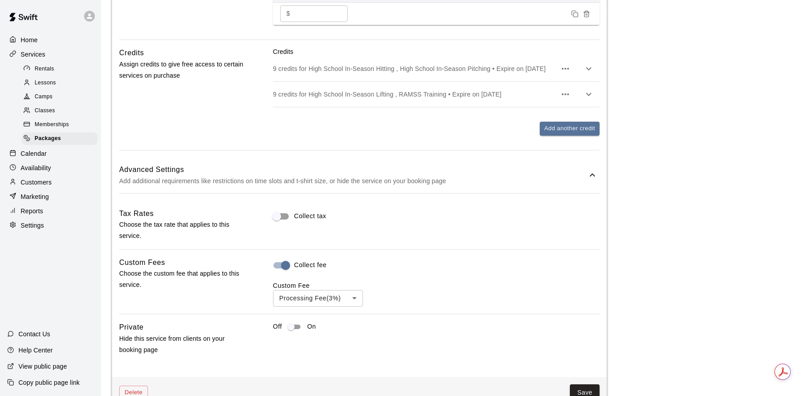
scroll to position [431, 0]
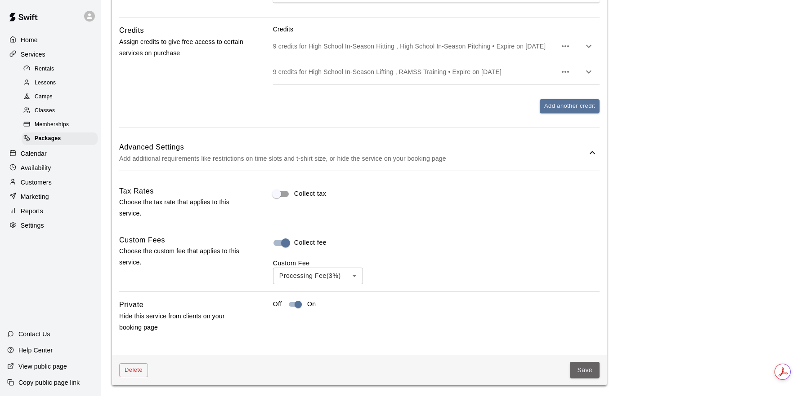
click at [575, 367] on button "Save" at bounding box center [585, 370] width 30 height 17
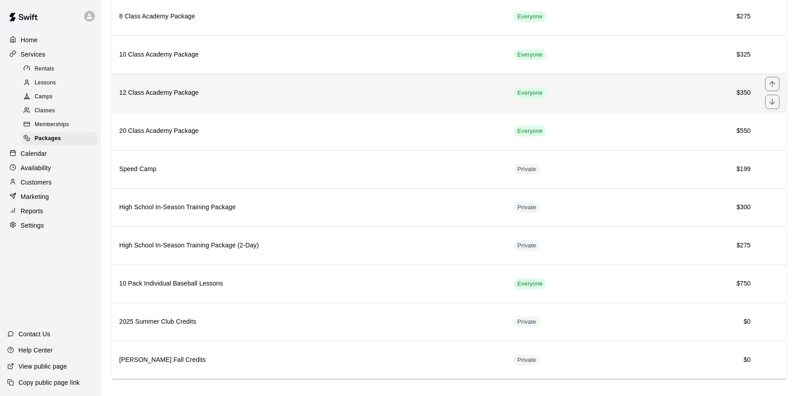
scroll to position [172, 0]
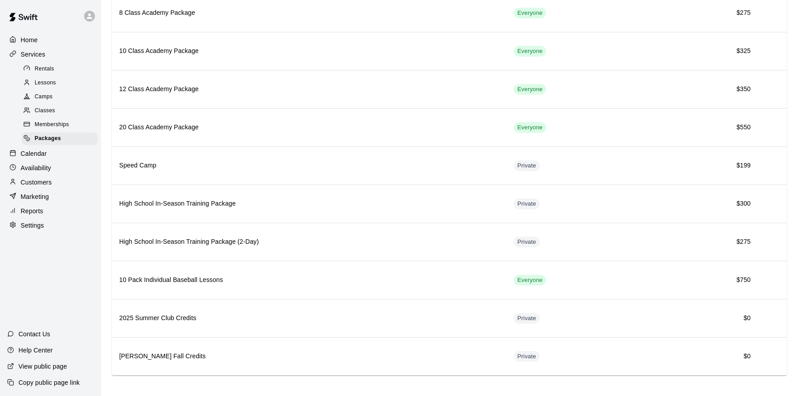
click at [60, 125] on span "Memberships" at bounding box center [52, 124] width 34 height 9
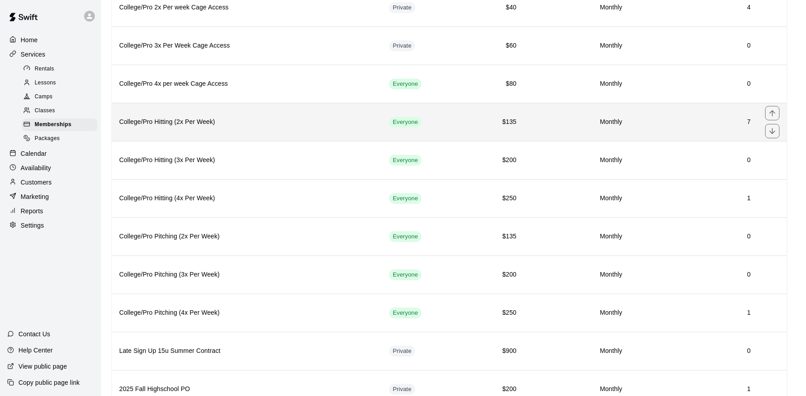
scroll to position [721, 0]
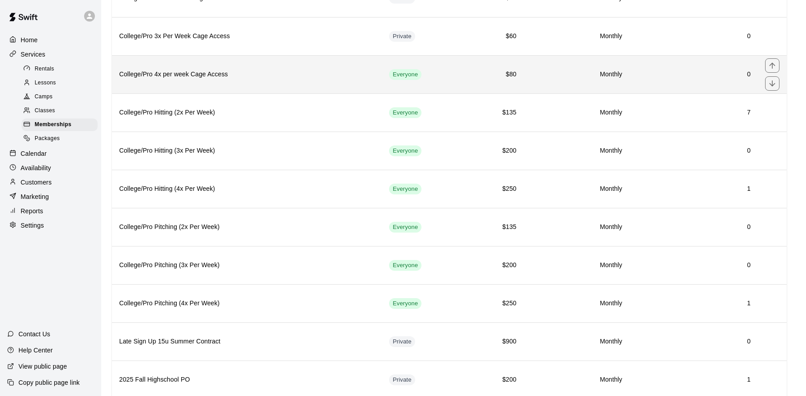
click at [301, 76] on h6 "College/Pro 4x per week Cage Access" at bounding box center [246, 75] width 255 height 10
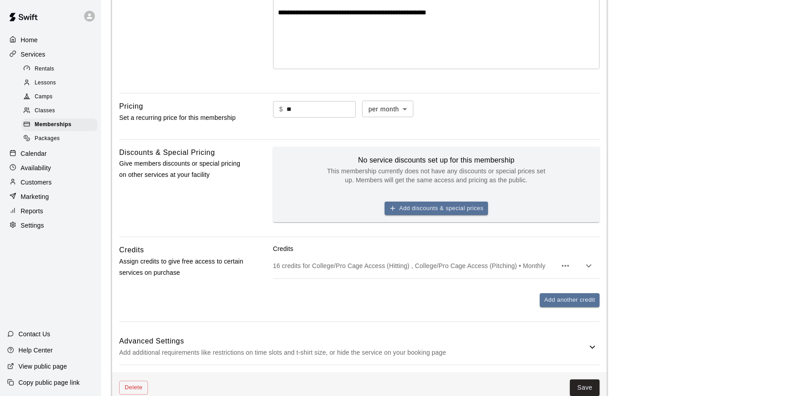
scroll to position [283, 0]
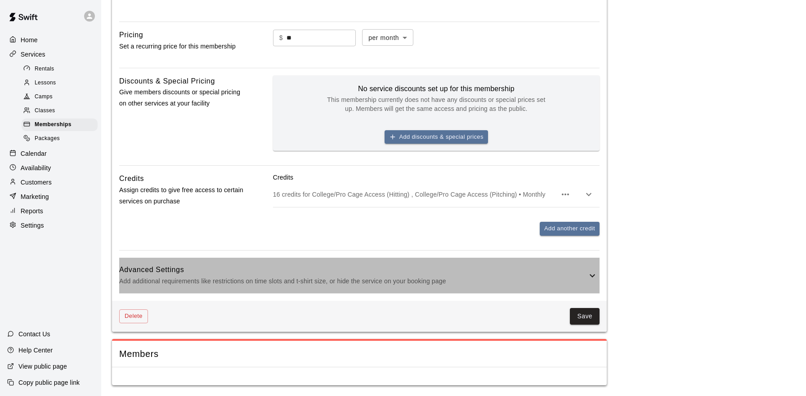
drag, startPoint x: 586, startPoint y: 275, endPoint x: 576, endPoint y: 275, distance: 9.9
click at [586, 275] on h6 "Advanced Settings" at bounding box center [352, 270] width 467 height 12
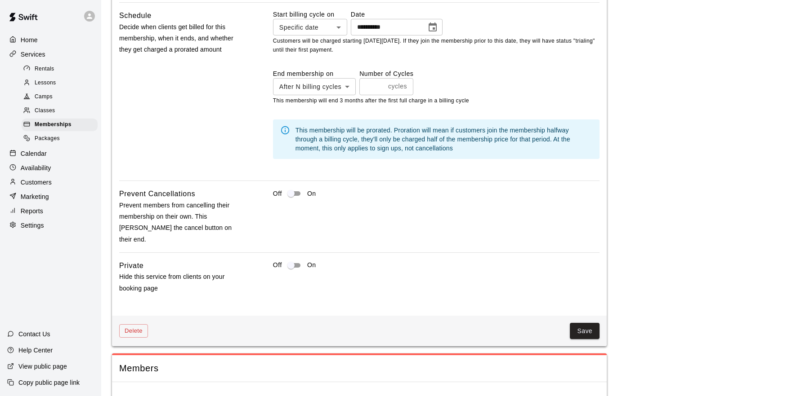
scroll to position [748, 0]
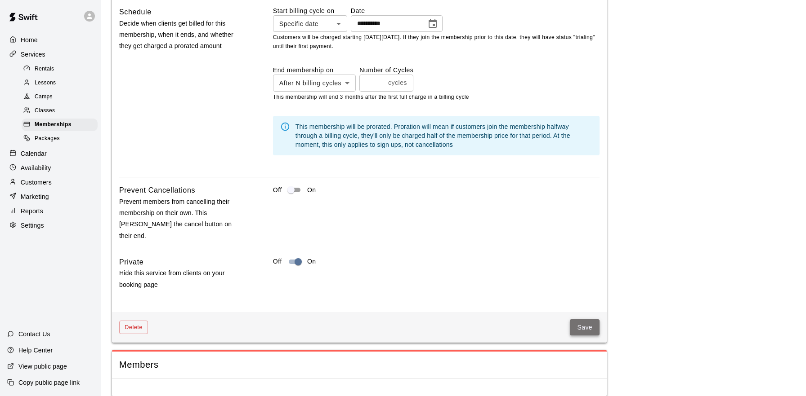
click at [586, 320] on button "Save" at bounding box center [585, 328] width 30 height 17
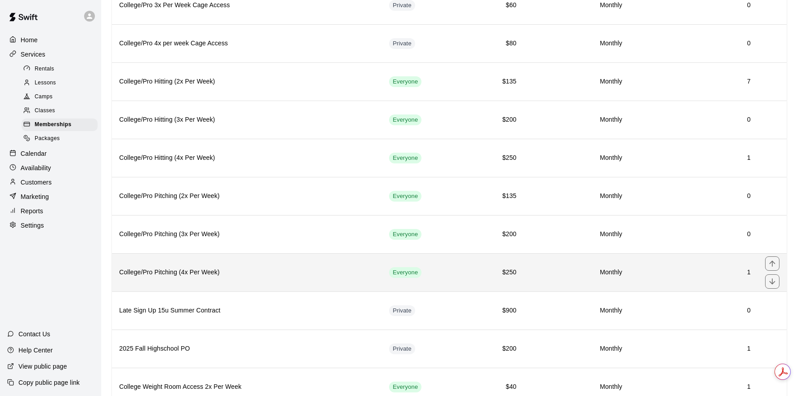
scroll to position [753, 0]
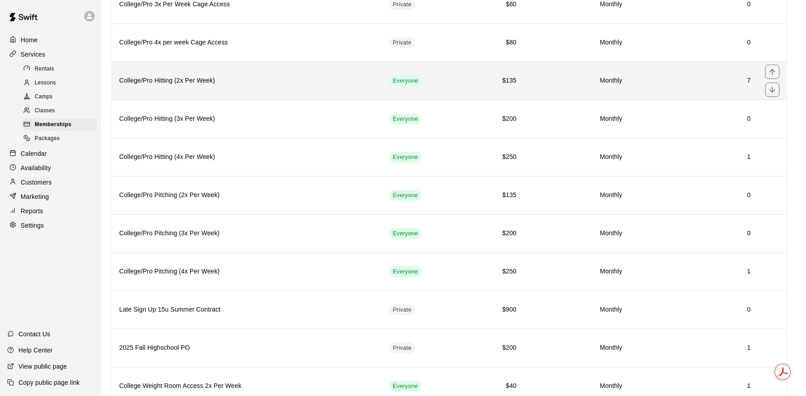
click at [305, 86] on h6 "College/Pro Hitting (2x Per Week)" at bounding box center [246, 81] width 255 height 10
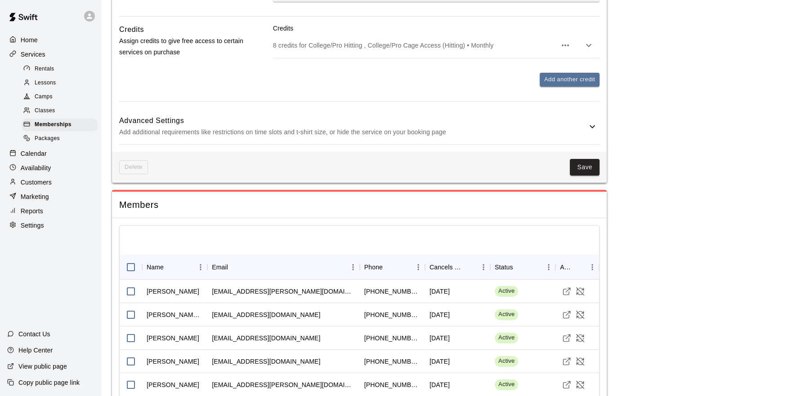
scroll to position [428, 0]
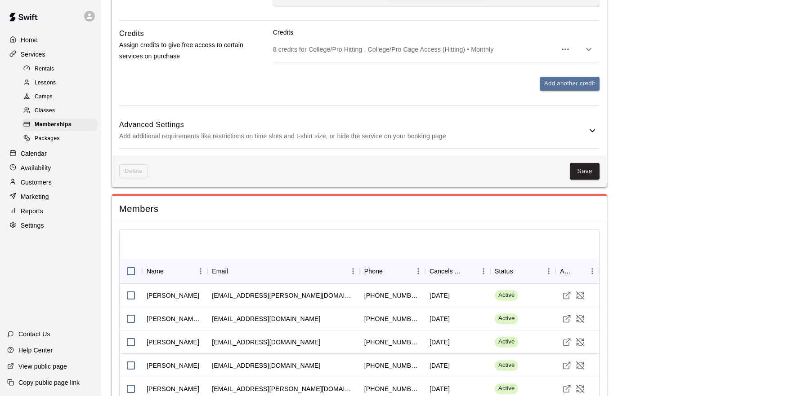
click at [590, 133] on icon at bounding box center [592, 130] width 11 height 11
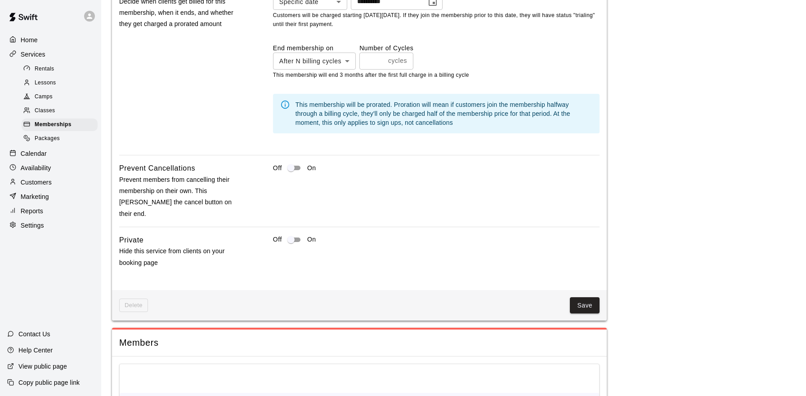
scroll to position [775, 0]
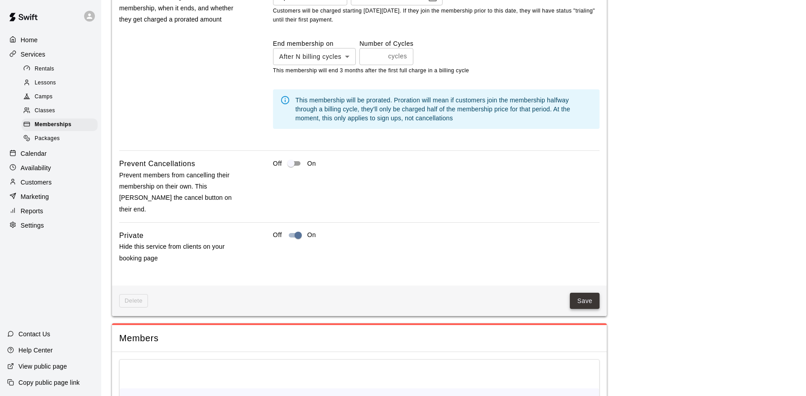
click at [573, 293] on button "Save" at bounding box center [585, 301] width 30 height 17
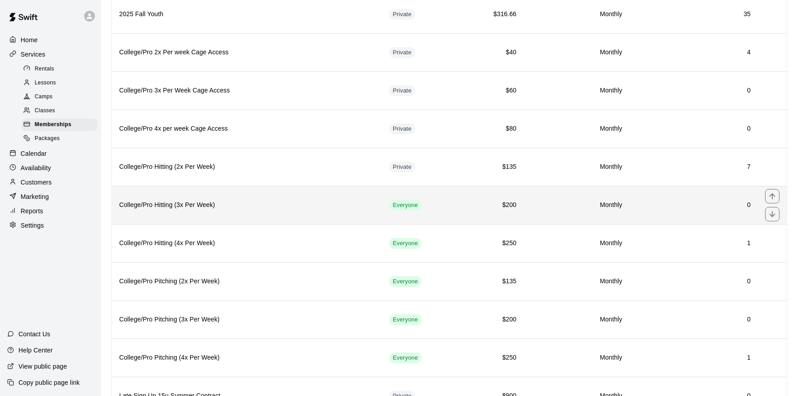
scroll to position [766, 0]
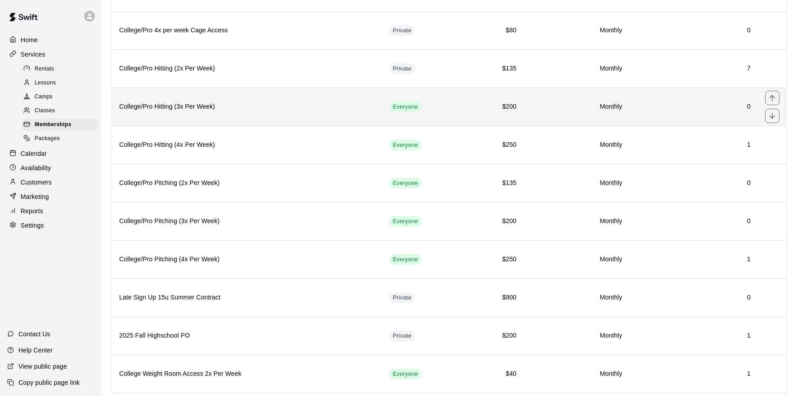
click at [321, 117] on th "College/Pro Hitting (3x Per Week)" at bounding box center [247, 107] width 270 height 38
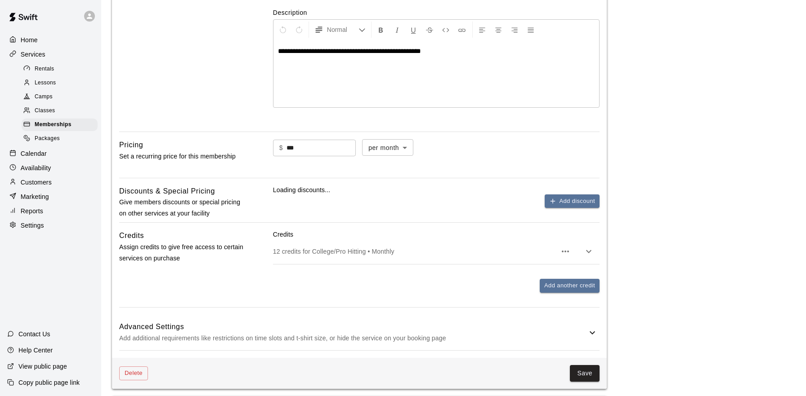
scroll to position [230, 0]
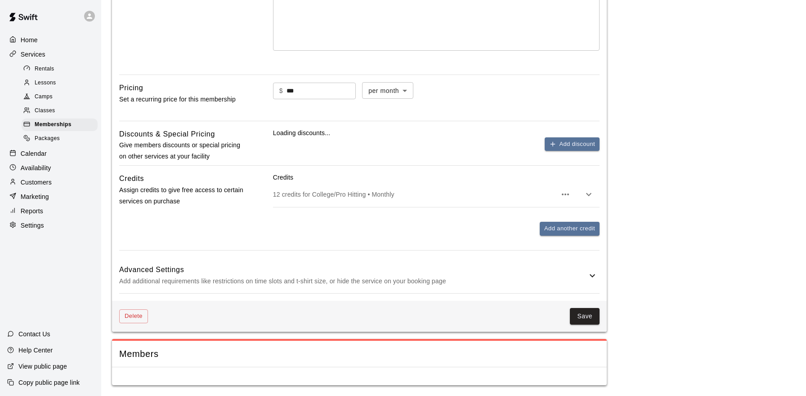
click at [590, 273] on icon at bounding box center [592, 276] width 11 height 11
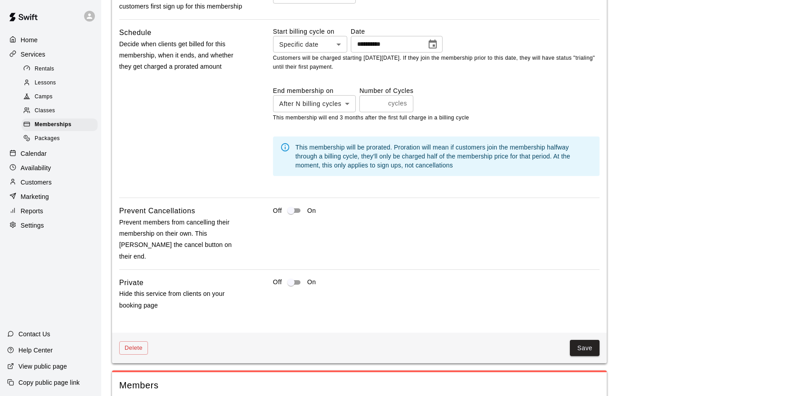
scroll to position [748, 0]
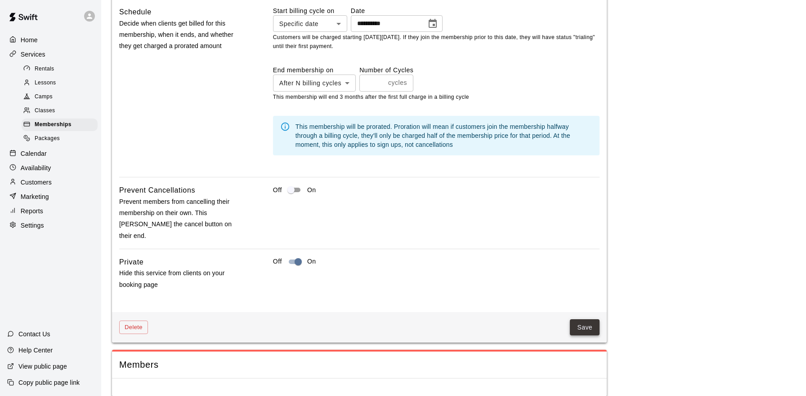
click at [583, 320] on button "Save" at bounding box center [585, 328] width 30 height 17
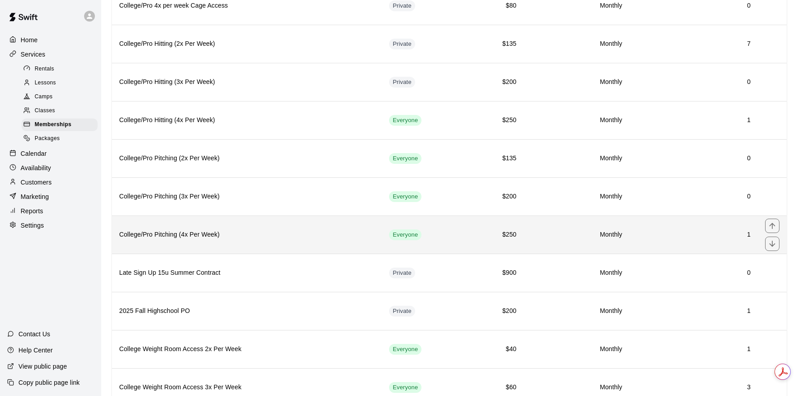
scroll to position [788, 0]
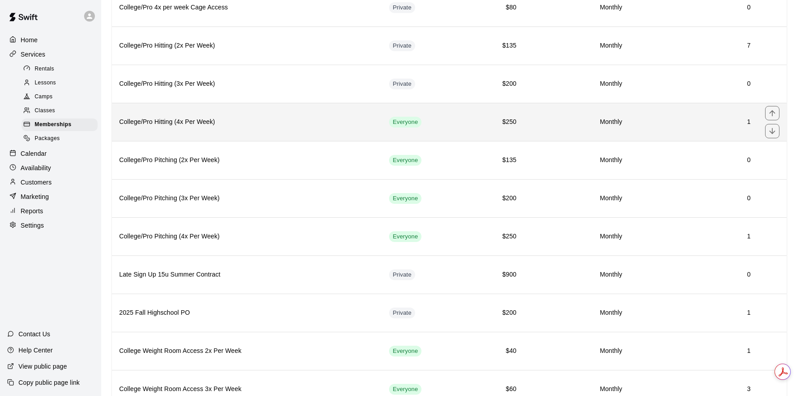
click at [298, 114] on th "College/Pro Hitting (4x Per Week)" at bounding box center [247, 122] width 270 height 38
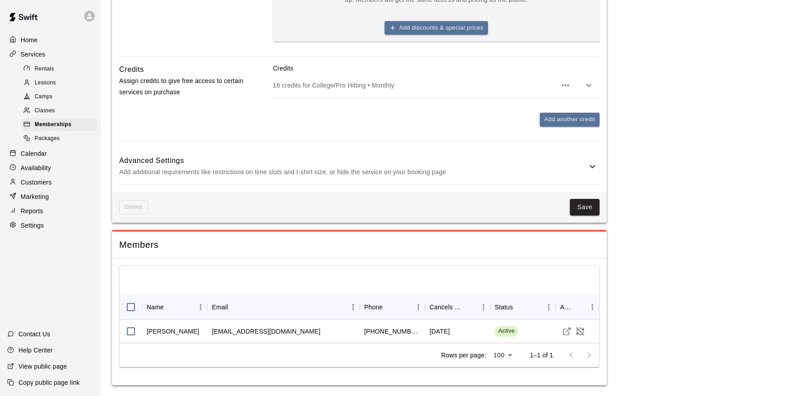
click at [597, 165] on icon at bounding box center [592, 166] width 11 height 11
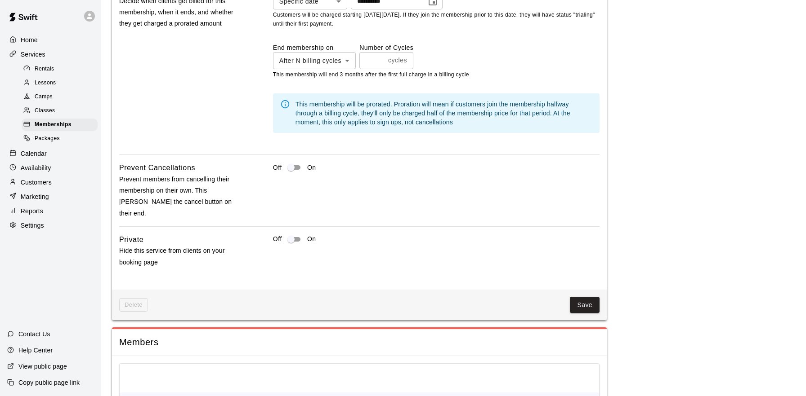
scroll to position [777, 0]
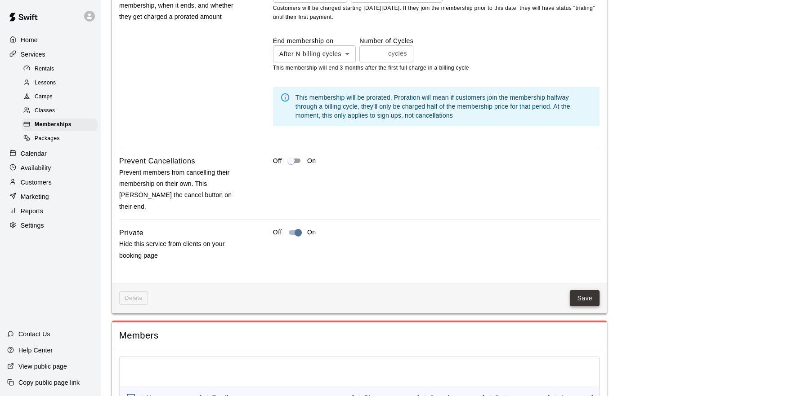
click at [587, 290] on button "Save" at bounding box center [585, 298] width 30 height 17
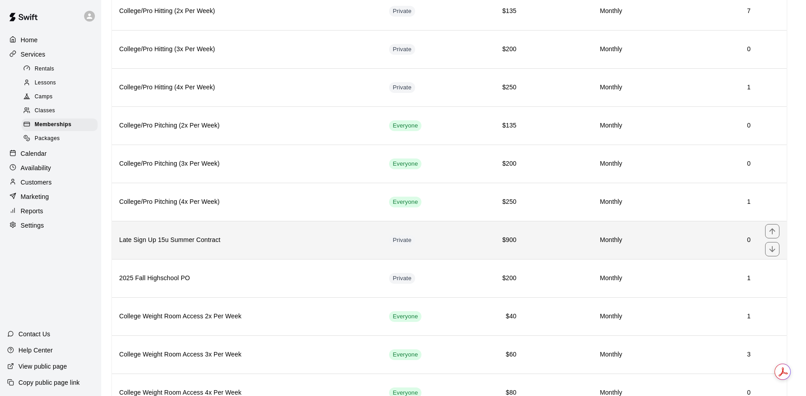
scroll to position [822, 0]
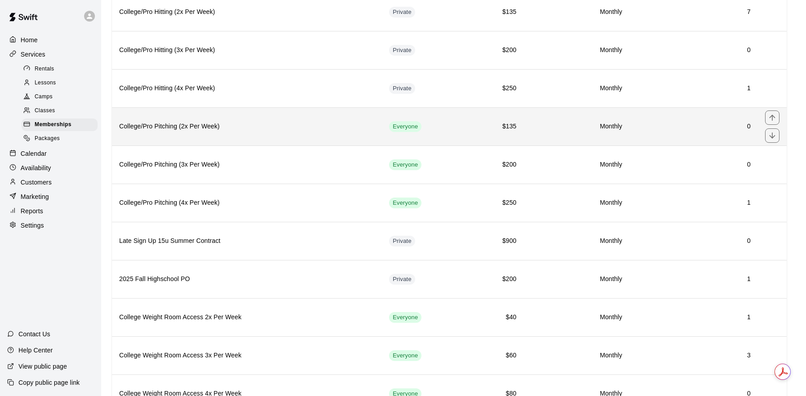
click at [312, 134] on th "College/Pro Pitching (2x Per Week)" at bounding box center [247, 126] width 270 height 38
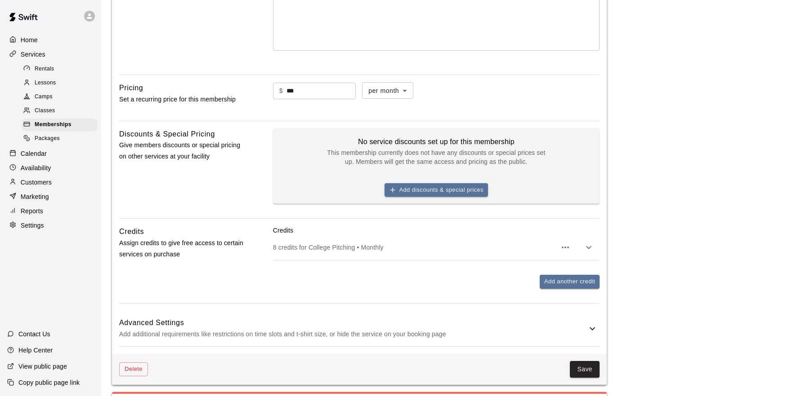
scroll to position [283, 0]
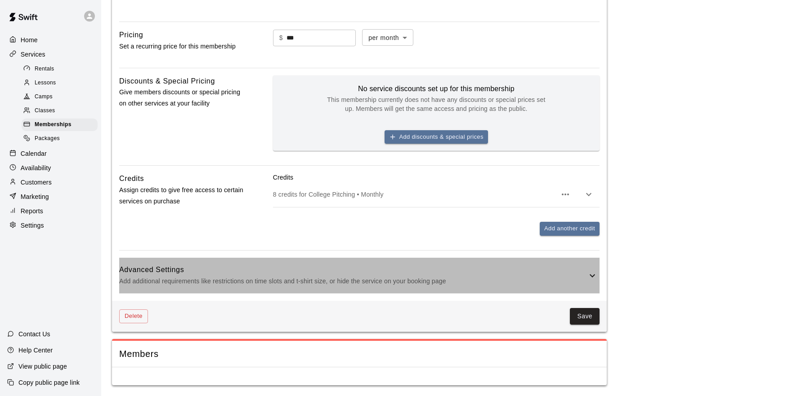
drag, startPoint x: 565, startPoint y: 286, endPoint x: 543, endPoint y: 291, distance: 22.6
click at [564, 286] on p "Add additional requirements like restrictions on time slots and t-shirt size, o…" at bounding box center [352, 281] width 467 height 11
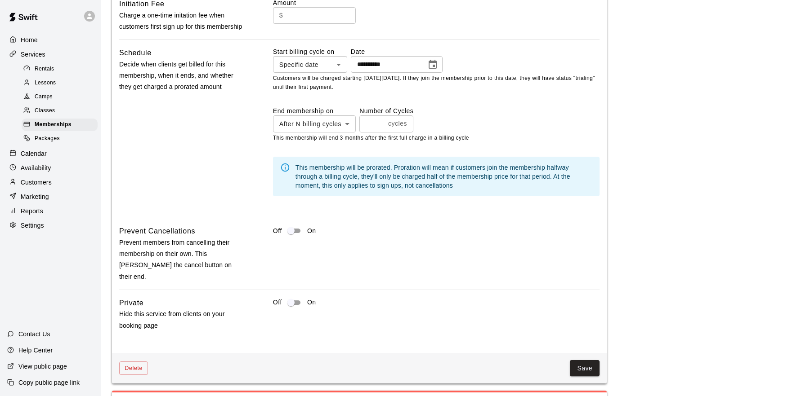
scroll to position [708, 0]
click at [583, 359] on button "Save" at bounding box center [585, 367] width 30 height 17
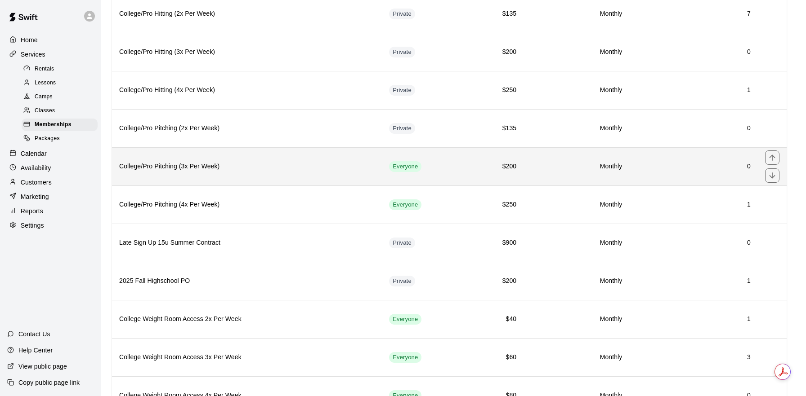
click at [329, 172] on th "College/Pro Pitching (3x Per Week)" at bounding box center [247, 166] width 270 height 38
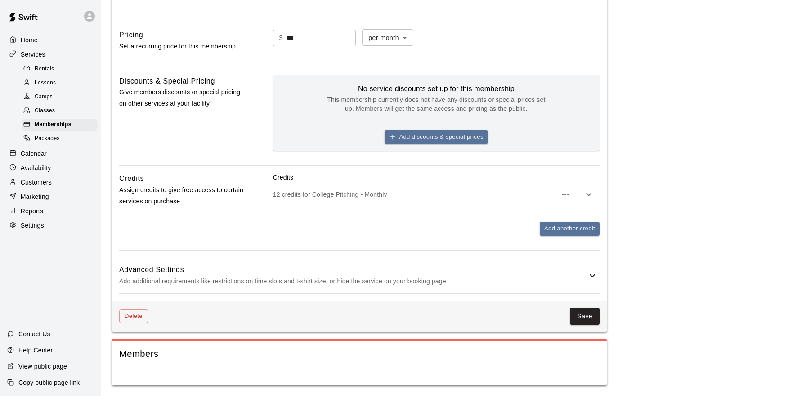
click at [585, 273] on h6 "Advanced Settings" at bounding box center [352, 270] width 467 height 12
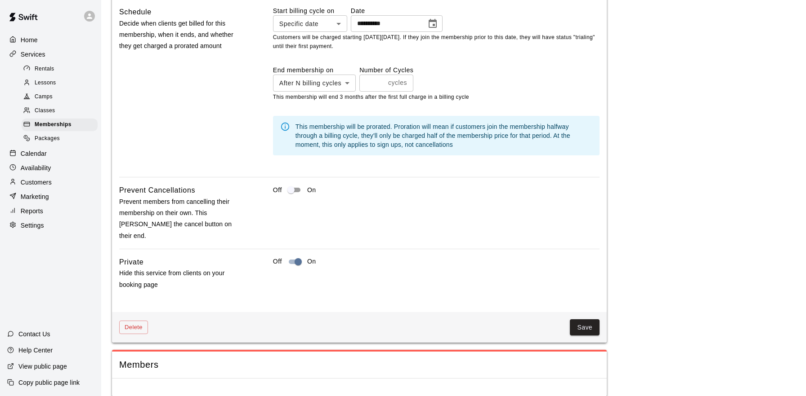
click at [597, 320] on button "Save" at bounding box center [585, 328] width 30 height 17
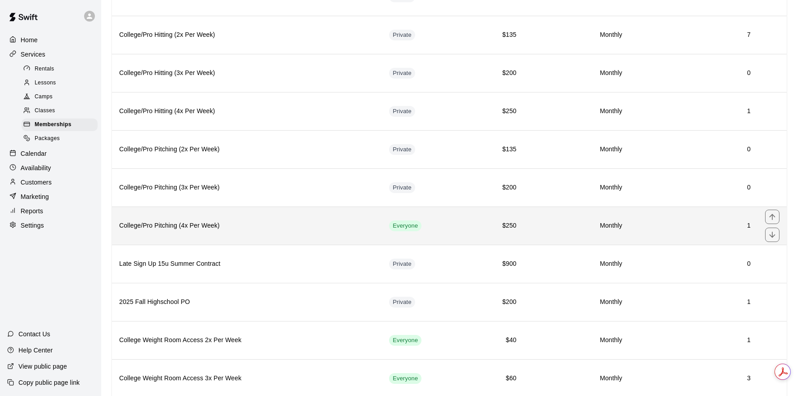
click at [337, 235] on th "College/Pro Pitching (4x Per Week)" at bounding box center [247, 226] width 270 height 38
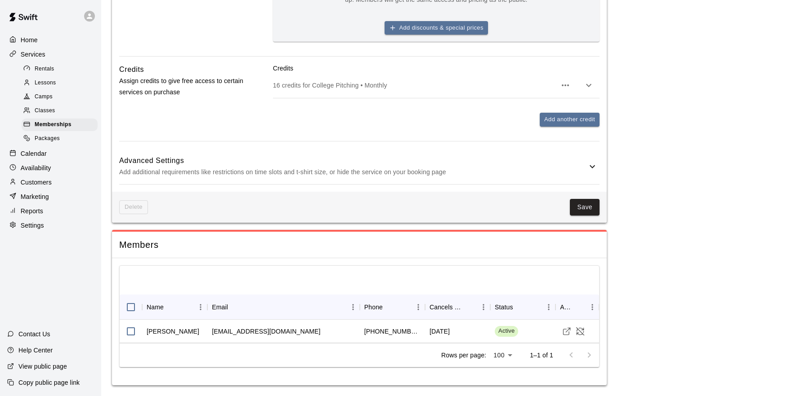
click at [583, 169] on p "Add additional requirements like restrictions on time slots and t-shirt size, o…" at bounding box center [352, 172] width 467 height 11
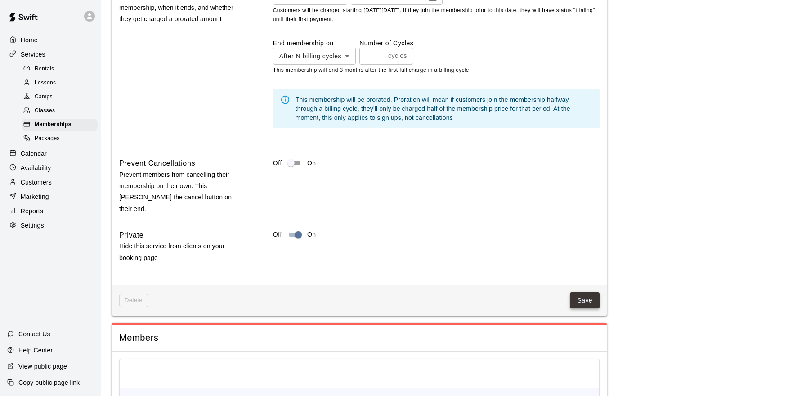
click at [579, 293] on button "Save" at bounding box center [585, 301] width 30 height 17
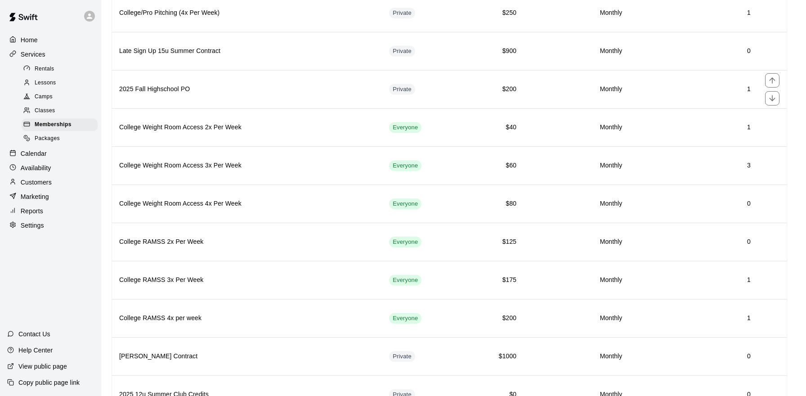
scroll to position [1015, 0]
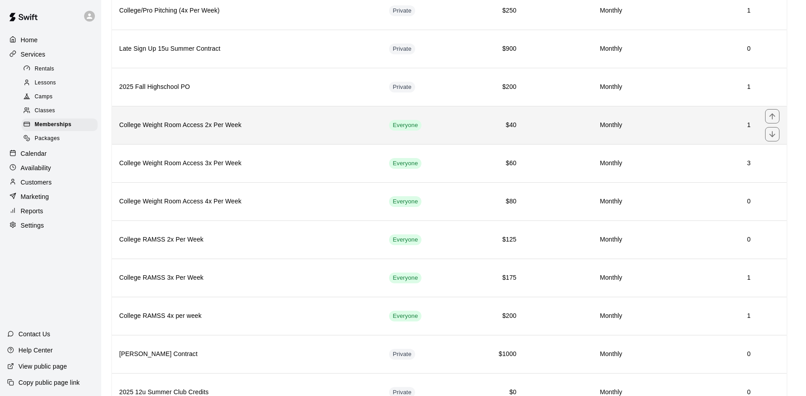
click at [288, 128] on h6 "College Weight Room Access 2x Per Week" at bounding box center [246, 125] width 255 height 10
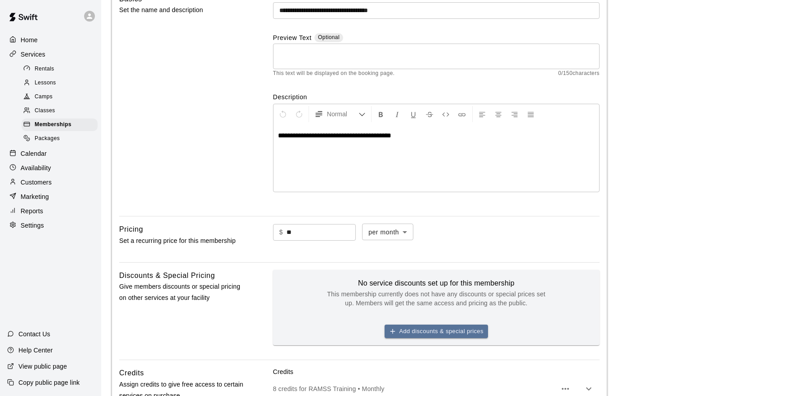
scroll to position [392, 0]
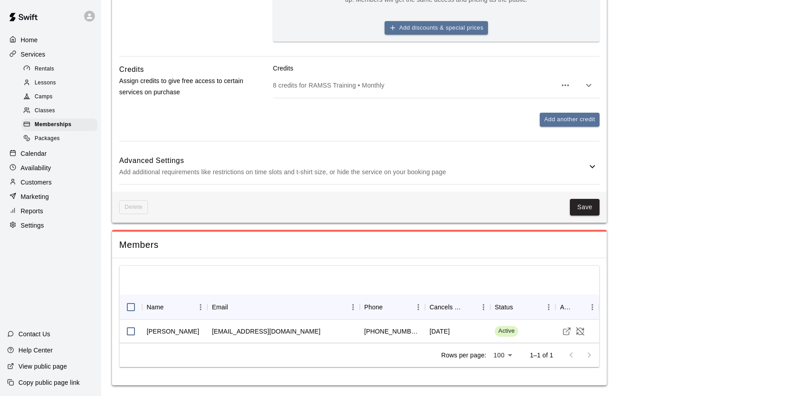
click at [584, 161] on h6 "Advanced Settings" at bounding box center [352, 161] width 467 height 12
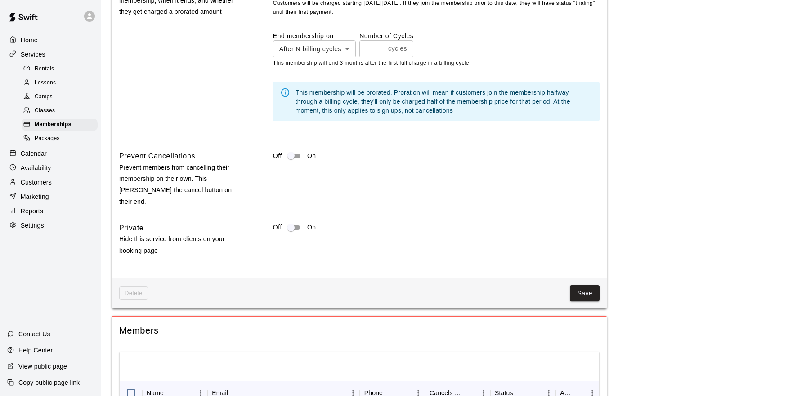
scroll to position [857, 0]
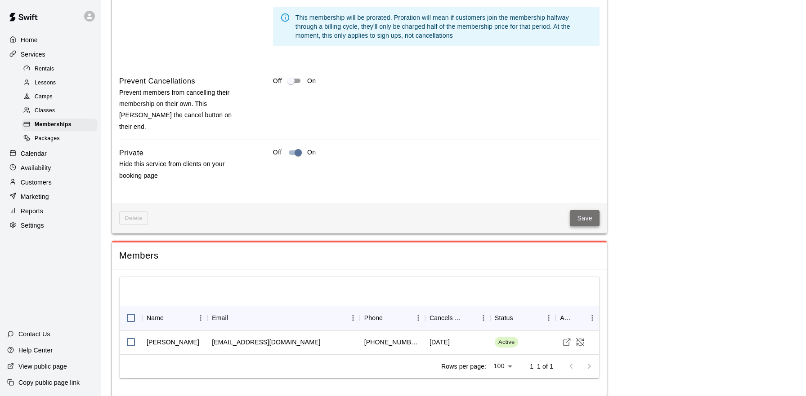
click at [582, 210] on button "Save" at bounding box center [585, 218] width 30 height 17
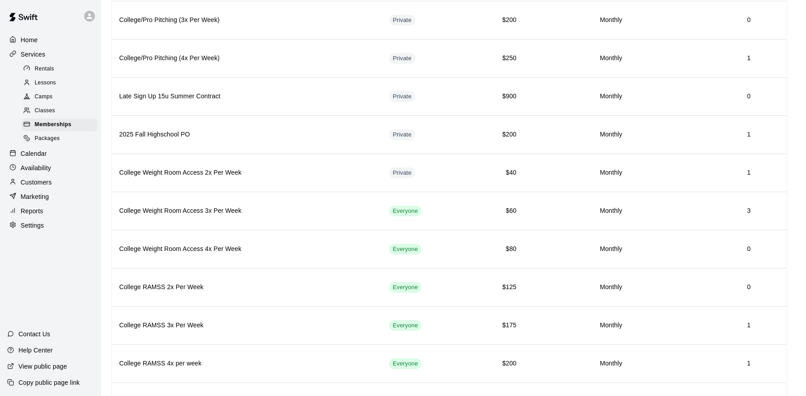
scroll to position [967, 0]
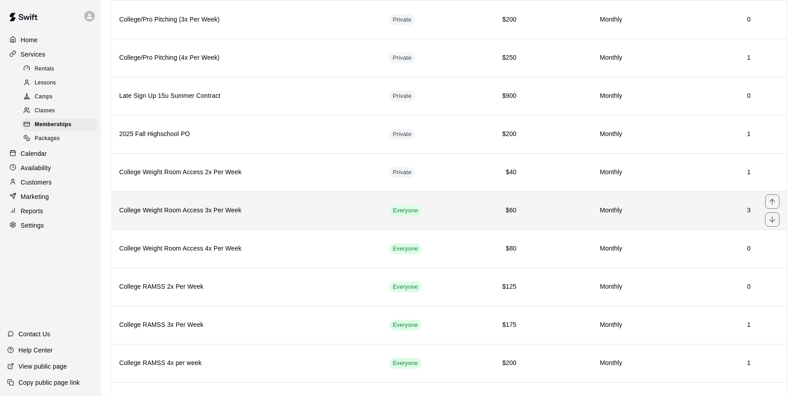
click at [274, 207] on h6 "College Weight Room Access 3x Per Week" at bounding box center [246, 211] width 255 height 10
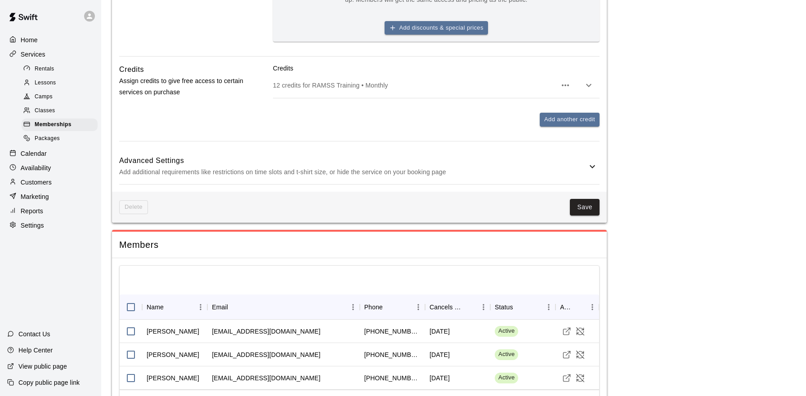
scroll to position [439, 0]
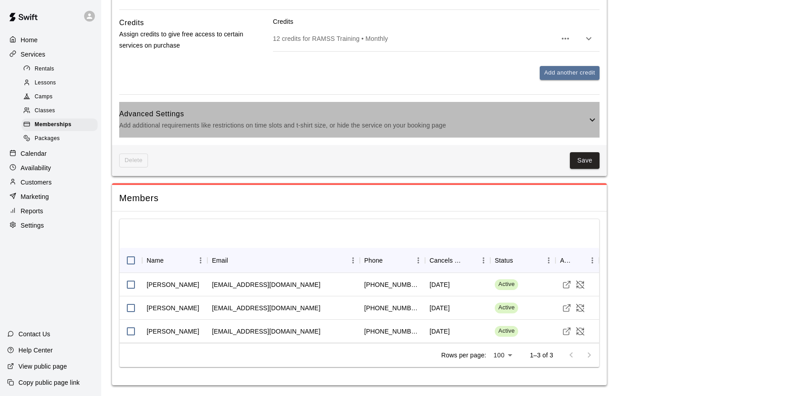
click at [594, 120] on icon at bounding box center [592, 120] width 11 height 11
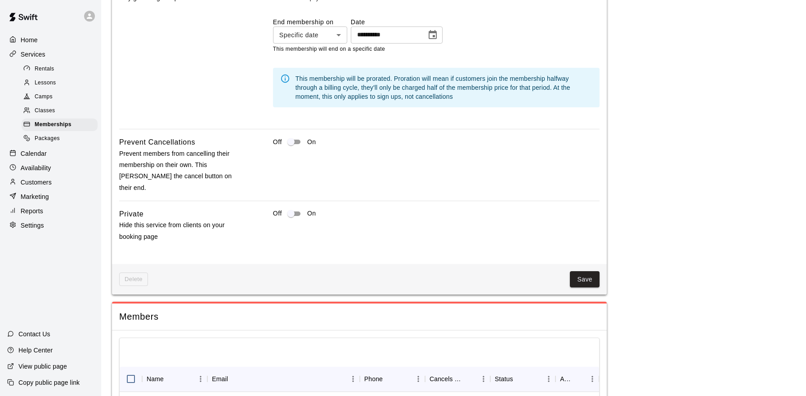
scroll to position [799, 0]
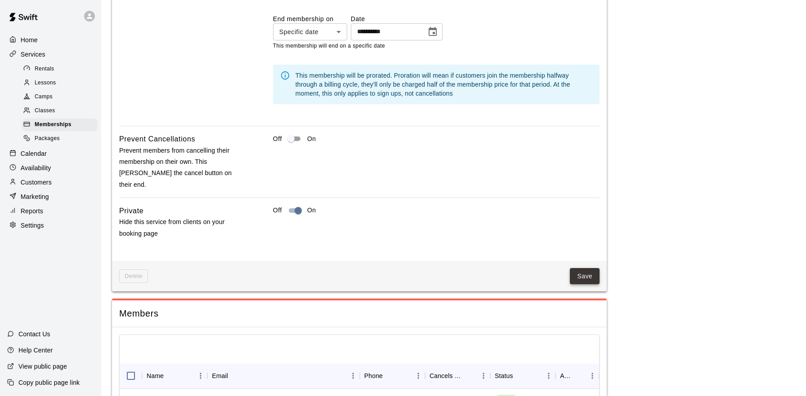
click at [588, 268] on button "Save" at bounding box center [585, 276] width 30 height 17
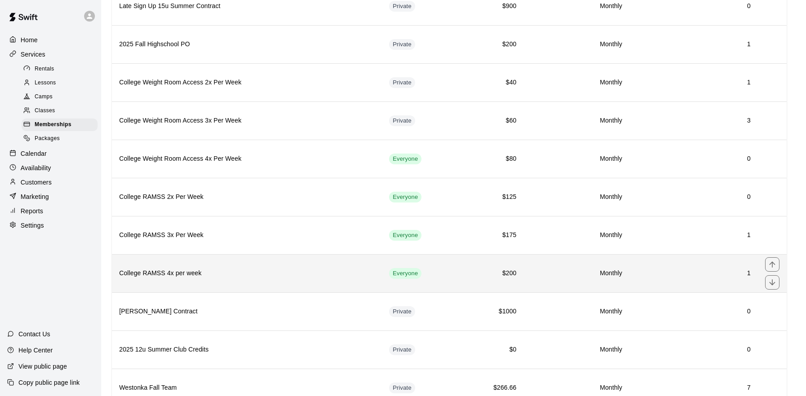
scroll to position [1052, 0]
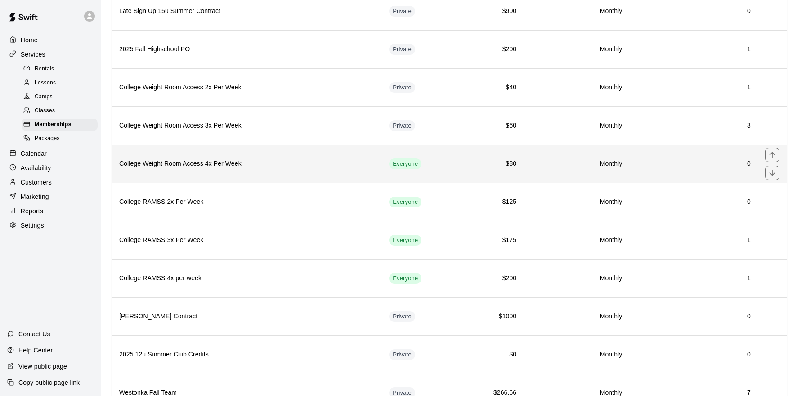
click at [301, 168] on h6 "College Weight Room Access 4x Per Week" at bounding box center [246, 164] width 255 height 10
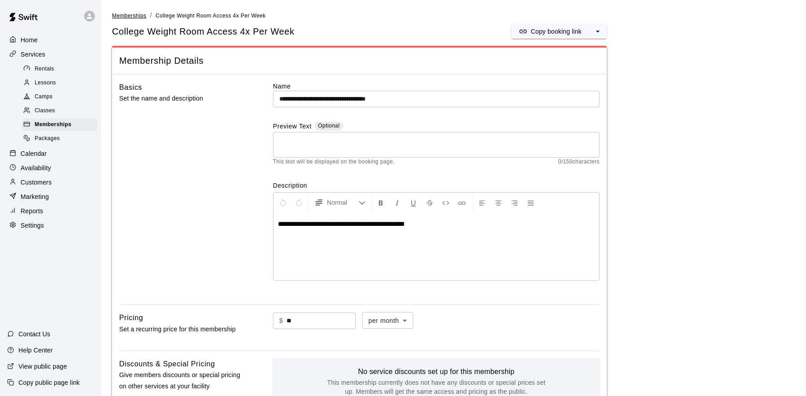
click at [129, 14] on span "Memberships" at bounding box center [129, 16] width 34 height 6
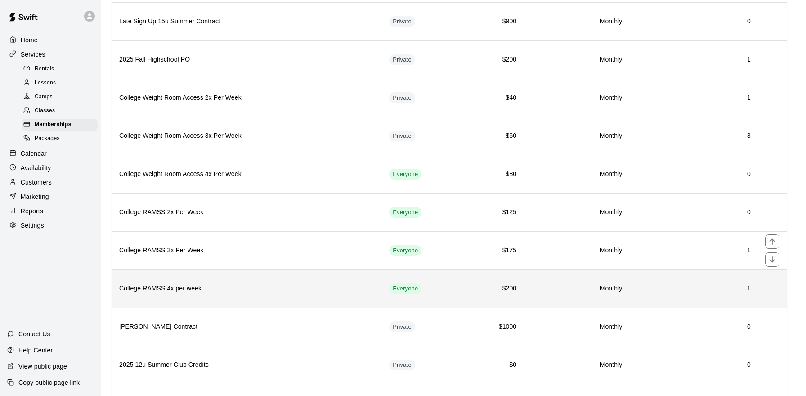
scroll to position [1000, 0]
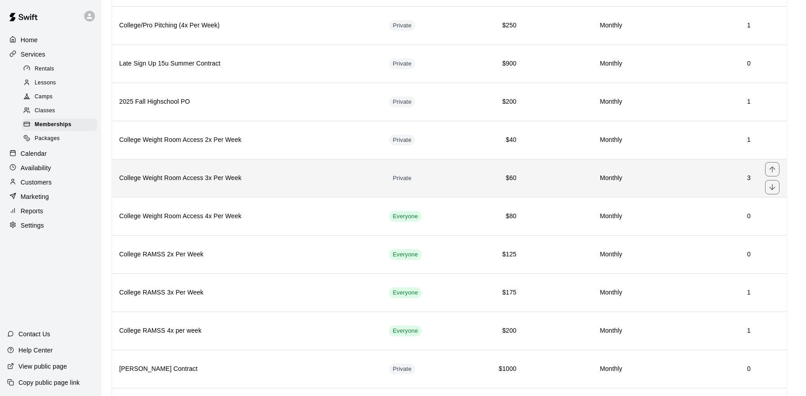
click at [293, 183] on h6 "College Weight Room Access 3x Per Week" at bounding box center [246, 179] width 255 height 10
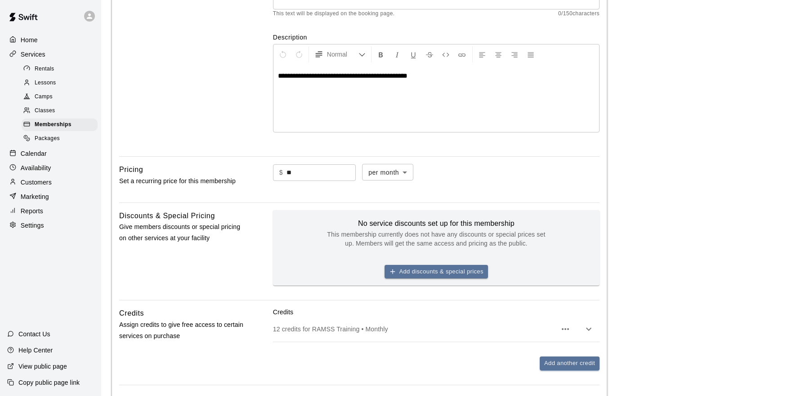
scroll to position [439, 0]
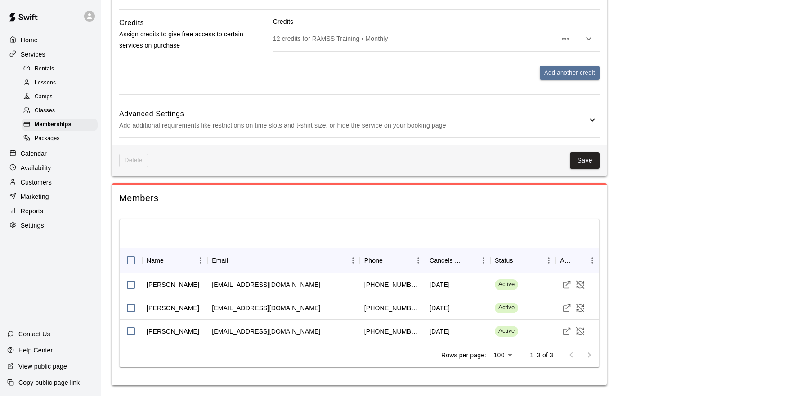
click at [554, 131] on div "Advanced Settings Add additional requirements like restrictions on time slots a…" at bounding box center [359, 120] width 480 height 36
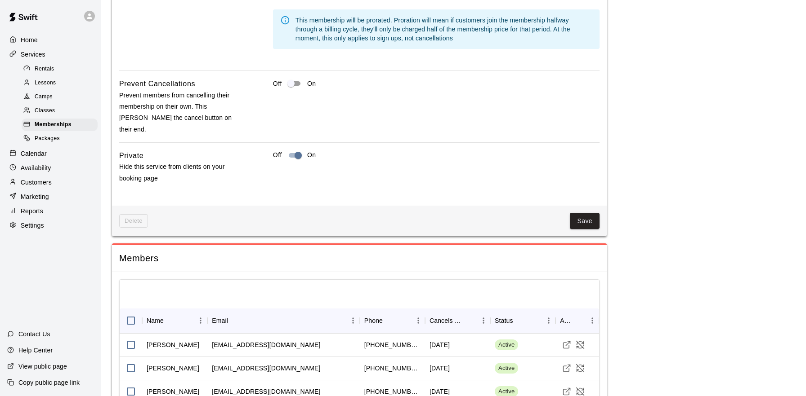
scroll to position [904, 0]
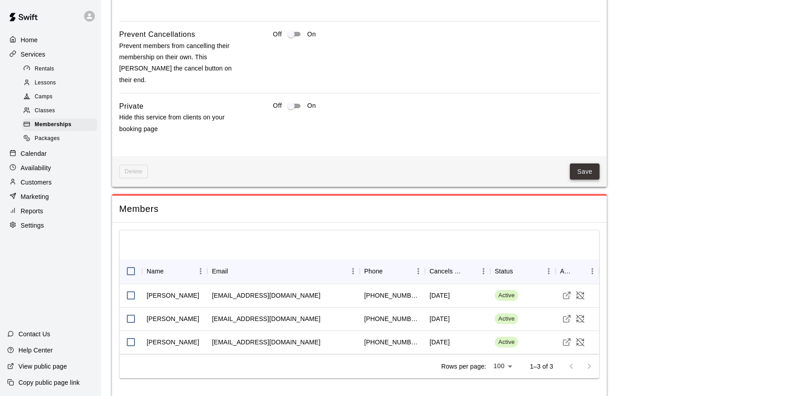
click at [585, 164] on button "Save" at bounding box center [585, 172] width 30 height 17
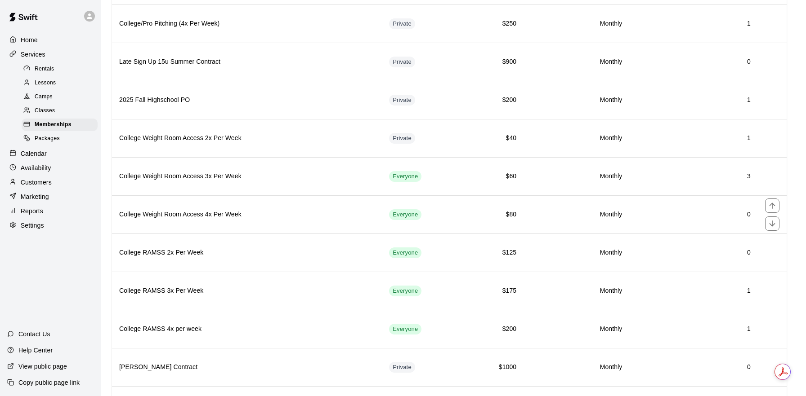
scroll to position [1002, 0]
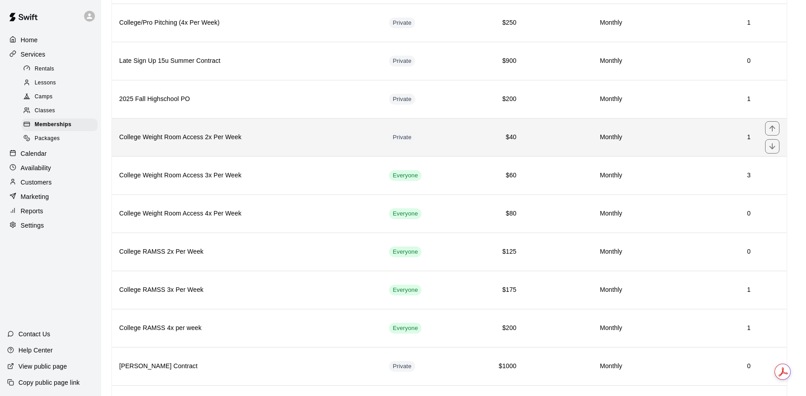
click at [331, 143] on th "College Weight Room Access 2x Per Week" at bounding box center [247, 137] width 270 height 38
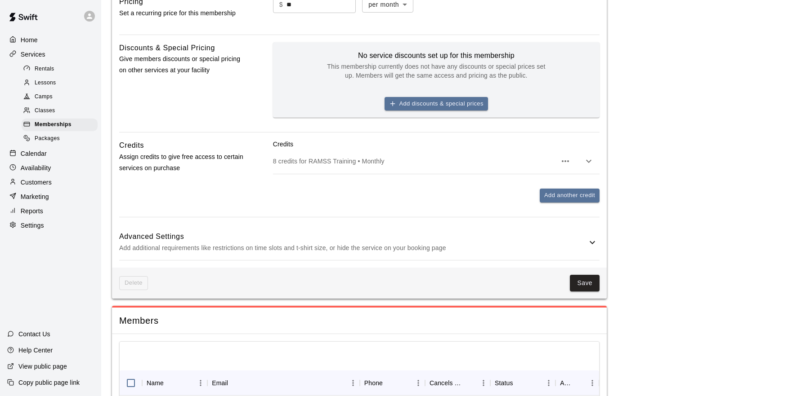
scroll to position [392, 0]
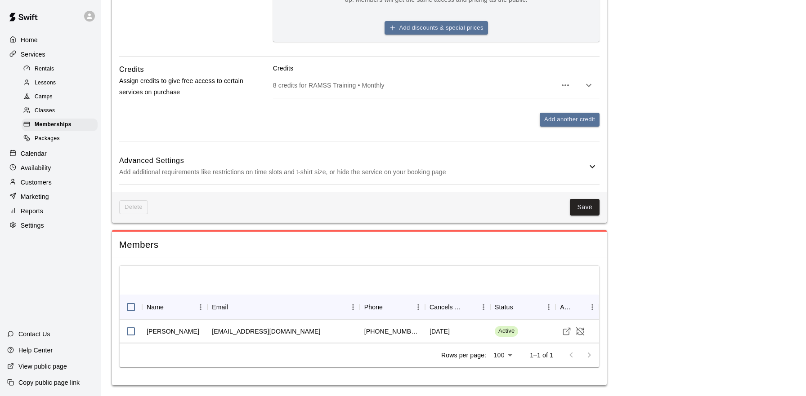
click at [588, 167] on icon at bounding box center [592, 166] width 11 height 11
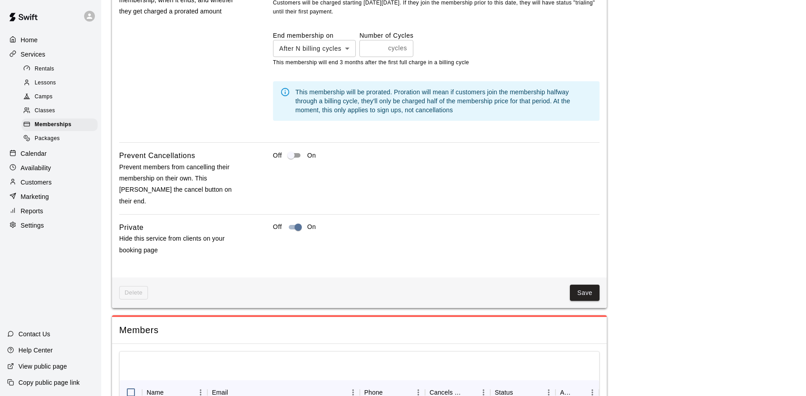
scroll to position [809, 0]
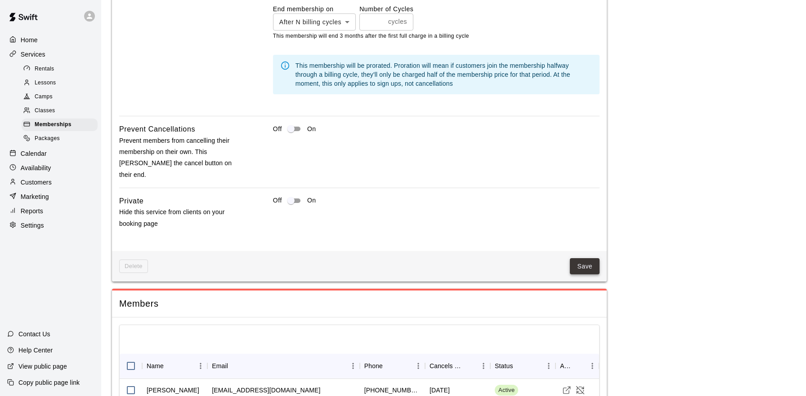
click at [583, 258] on button "Save" at bounding box center [585, 266] width 30 height 17
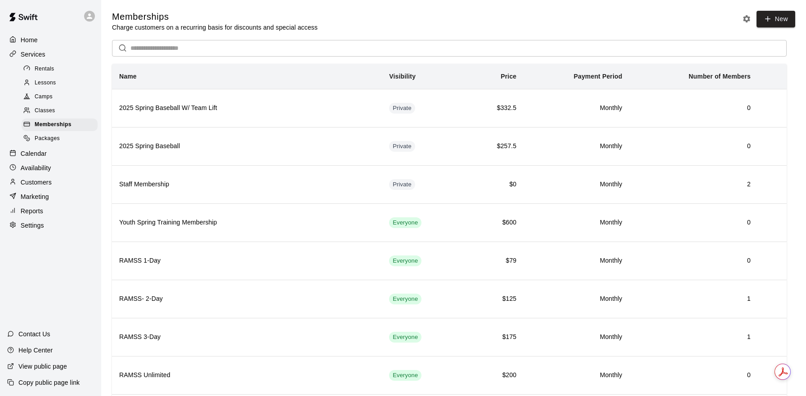
click at [67, 110] on div "Classes" at bounding box center [60, 111] width 76 height 13
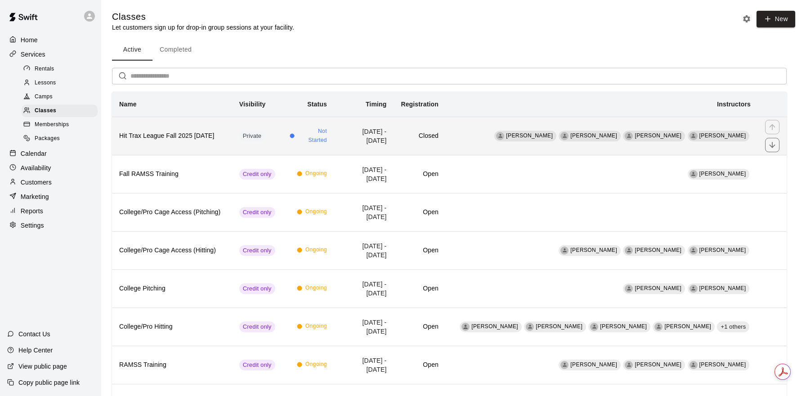
click at [227, 144] on th "Hit Trax League Fall 2025 [DATE]" at bounding box center [172, 136] width 120 height 38
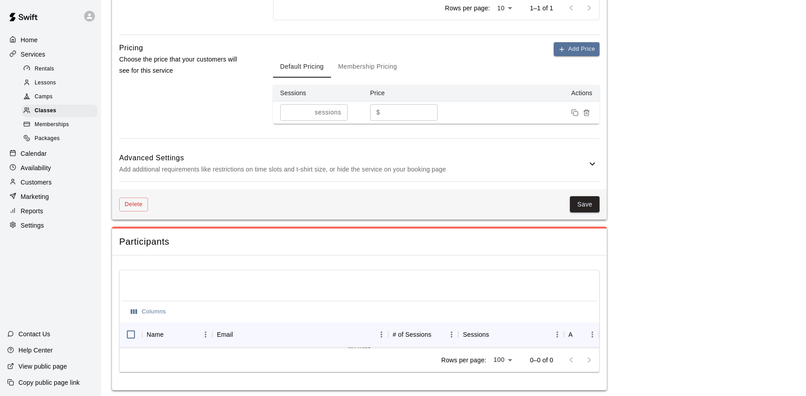
scroll to position [540, 0]
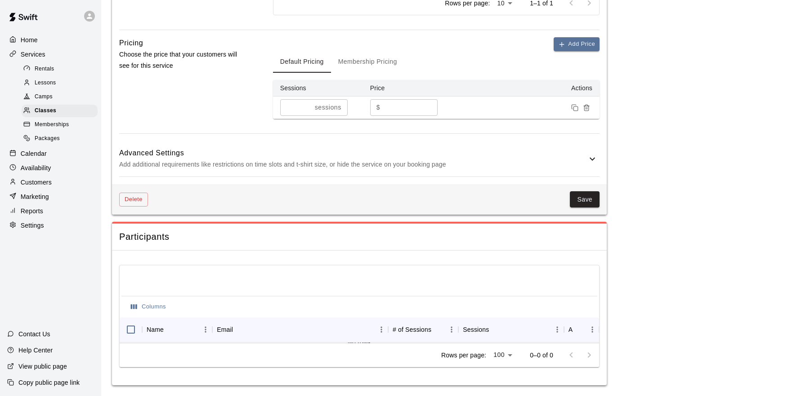
click at [584, 200] on button "Save" at bounding box center [585, 199] width 30 height 17
